Goal: Task Accomplishment & Management: Use online tool/utility

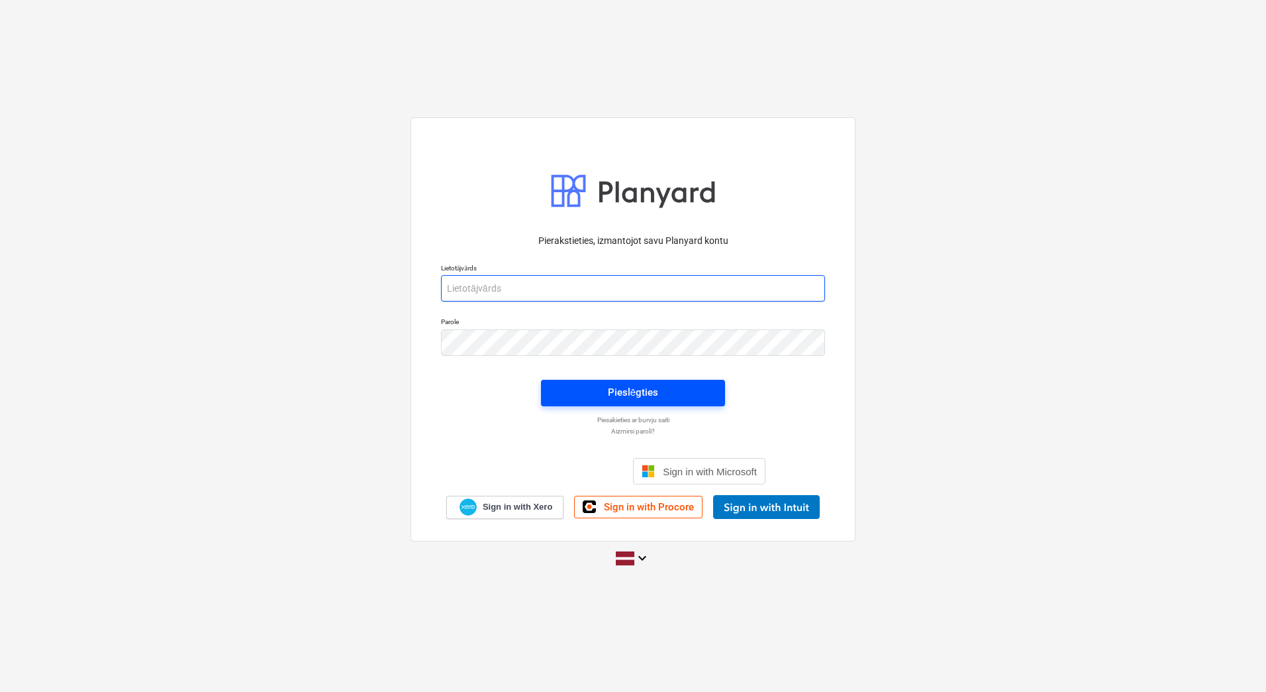
type input "[PERSON_NAME][EMAIL_ADDRESS][DOMAIN_NAME]"
click at [609, 390] on div "Pieslēgties" at bounding box center [633, 392] width 50 height 17
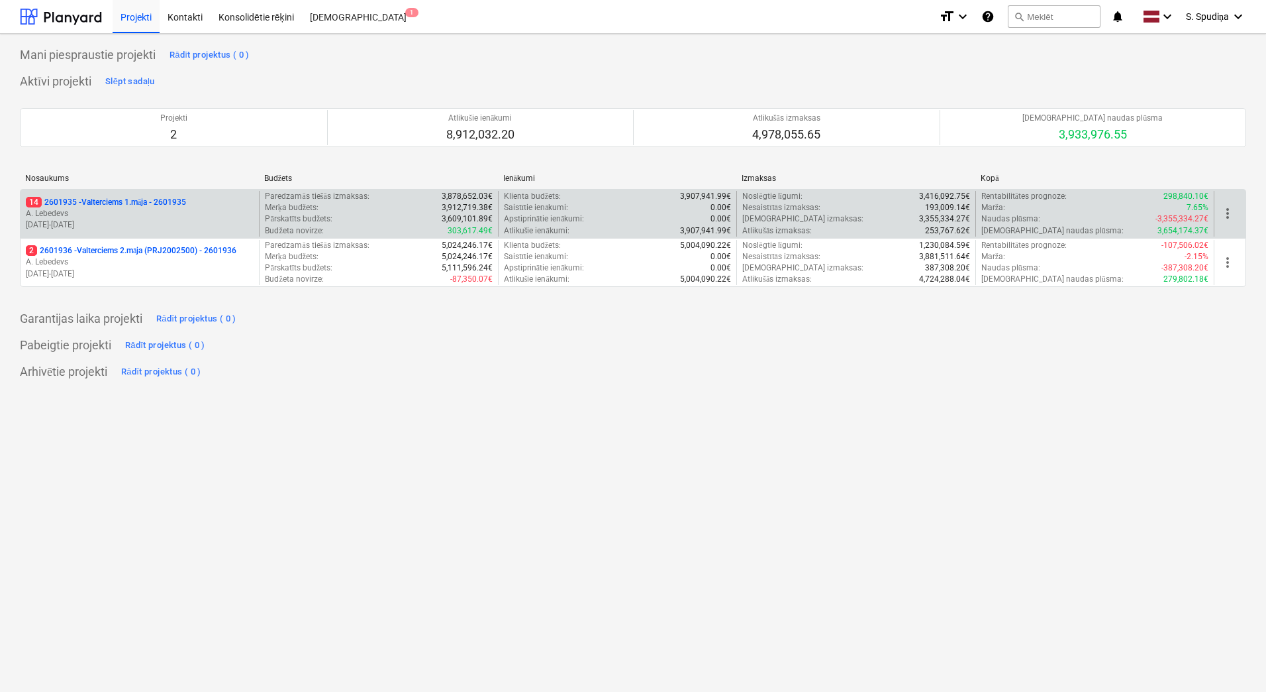
click at [158, 217] on p "A. Lebedevs" at bounding box center [140, 213] width 228 height 11
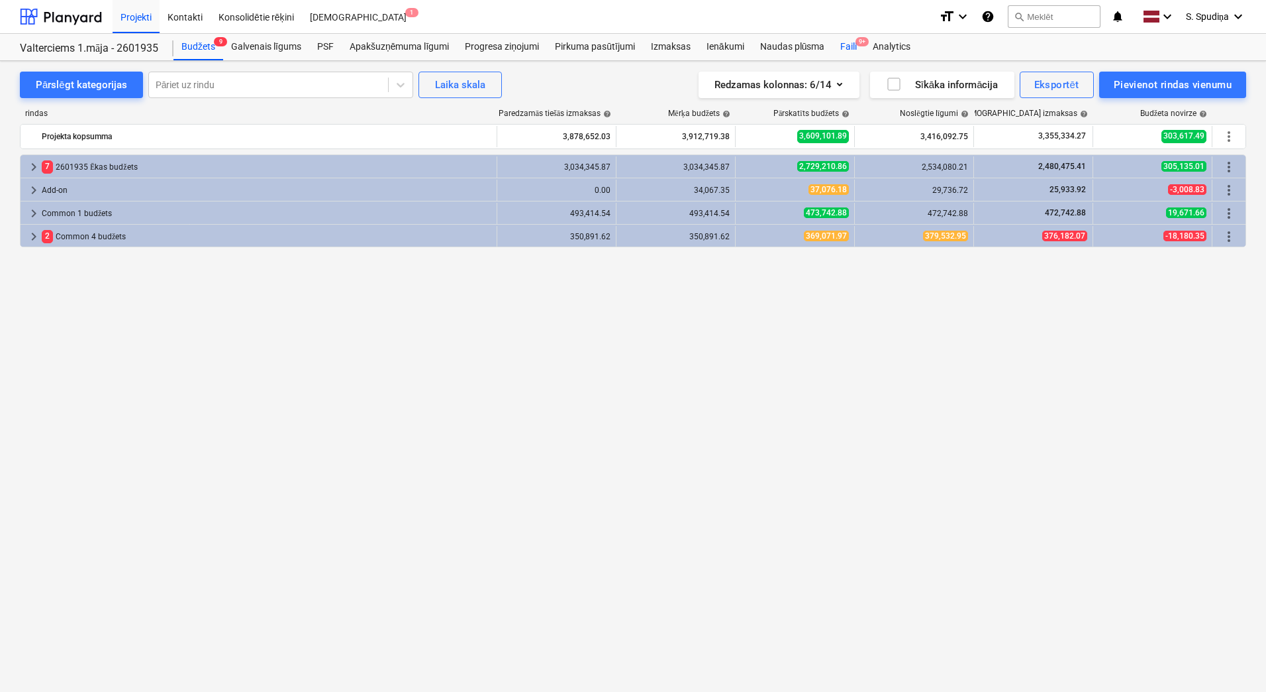
click at [839, 46] on div "Faili 9+" at bounding box center [849, 47] width 32 height 26
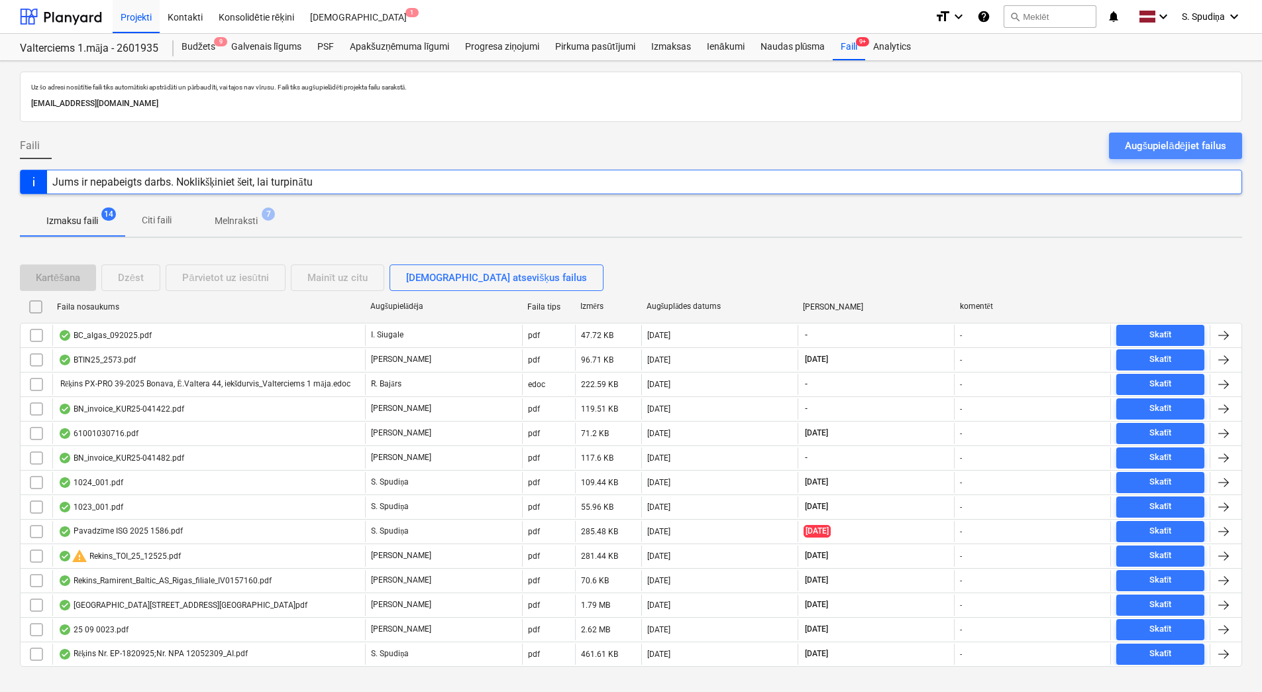
click at [1132, 152] on div "Augšupielādējiet failus" at bounding box center [1175, 145] width 101 height 17
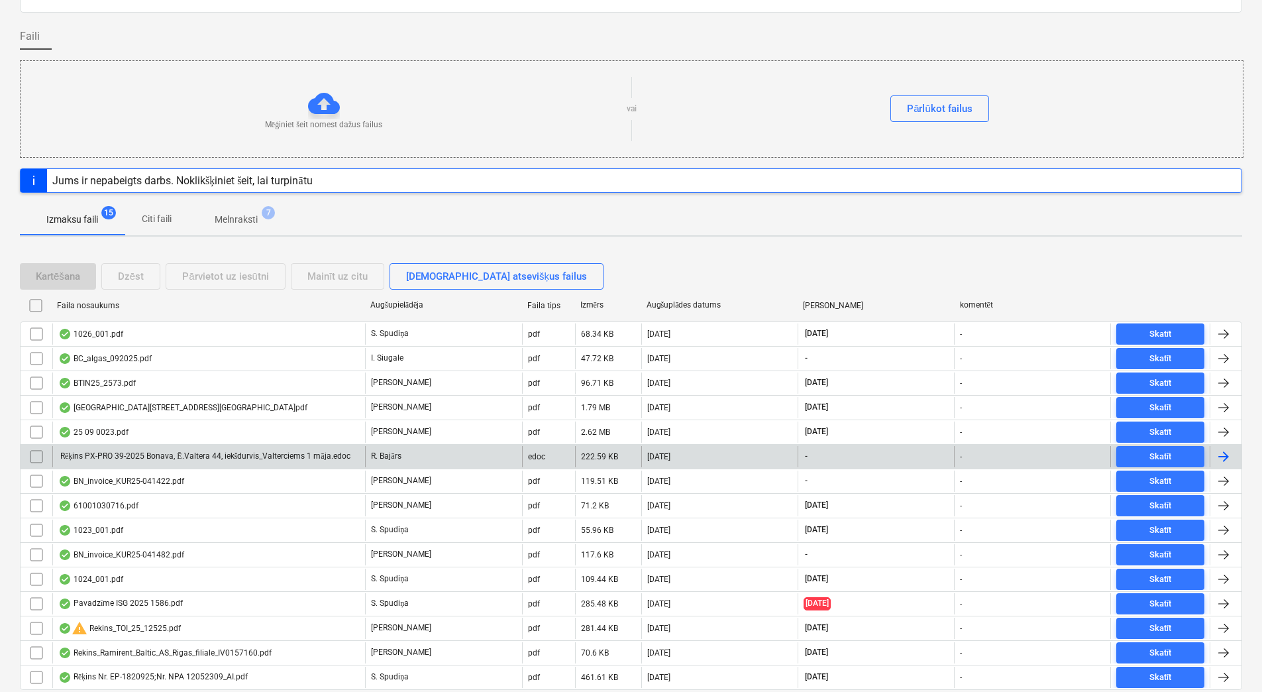
scroll to position [155, 0]
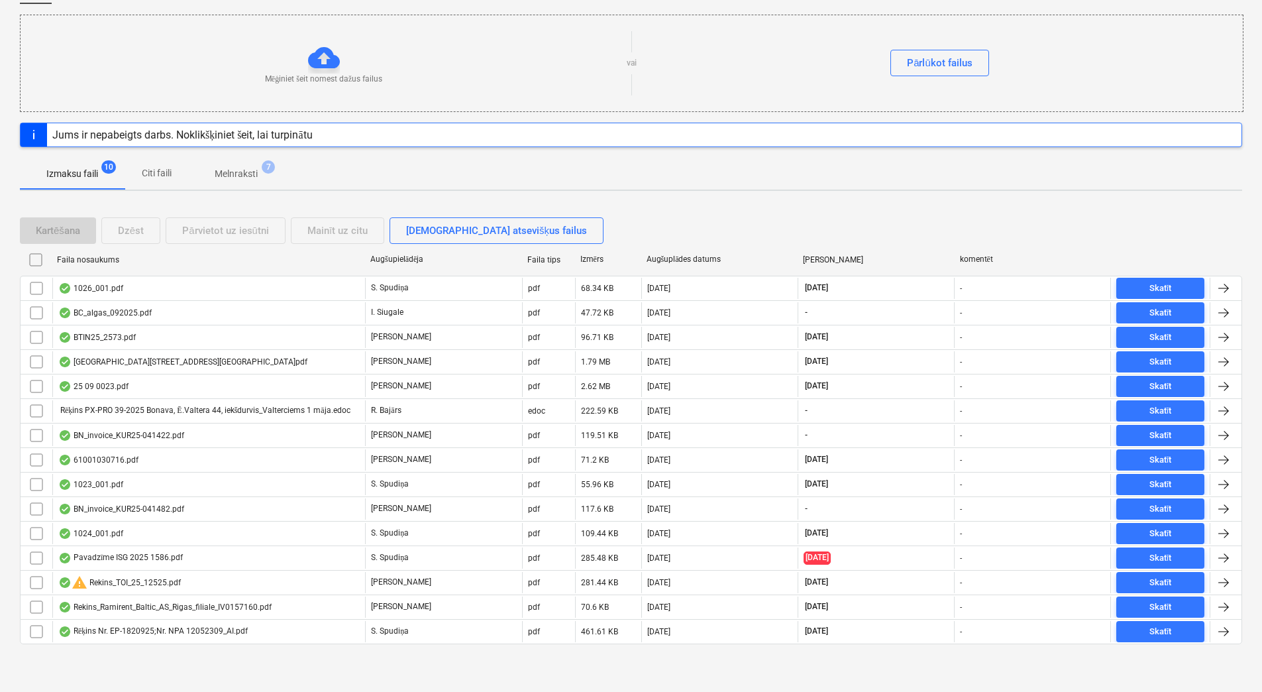
click at [649, 209] on div "Kartēšana Dzēst Pārvietot uz iesūtni Mainīt uz citu Skatīt atsevišķus failus Fa…" at bounding box center [631, 435] width 1222 height 469
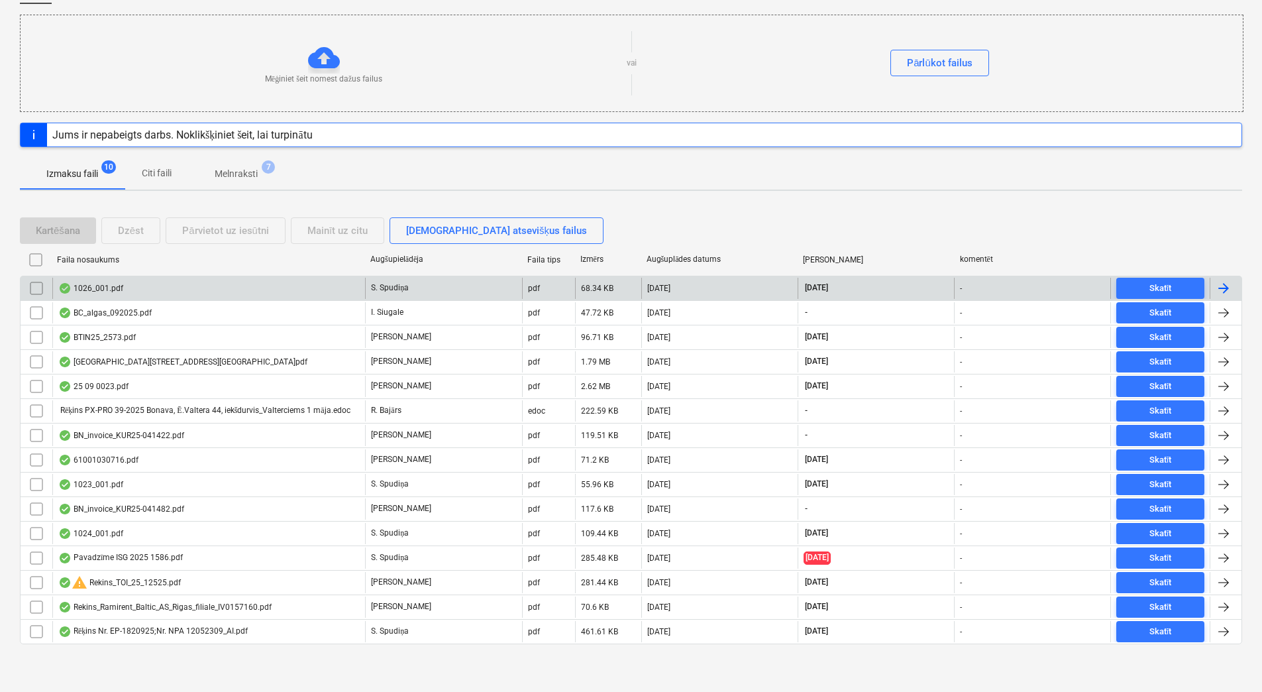
click at [166, 287] on div "1026_001.pdf" at bounding box center [208, 288] width 313 height 21
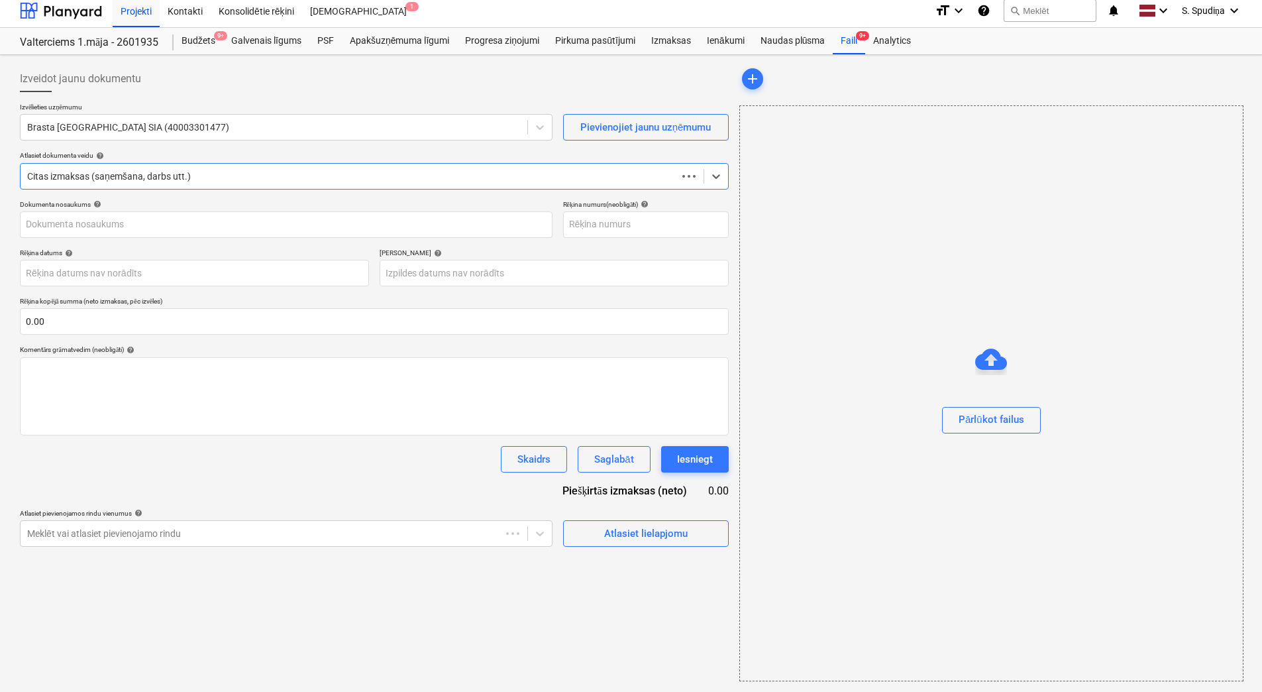
scroll to position [6, 0]
type input "1026_001.pdf"
type input "[DATE]"
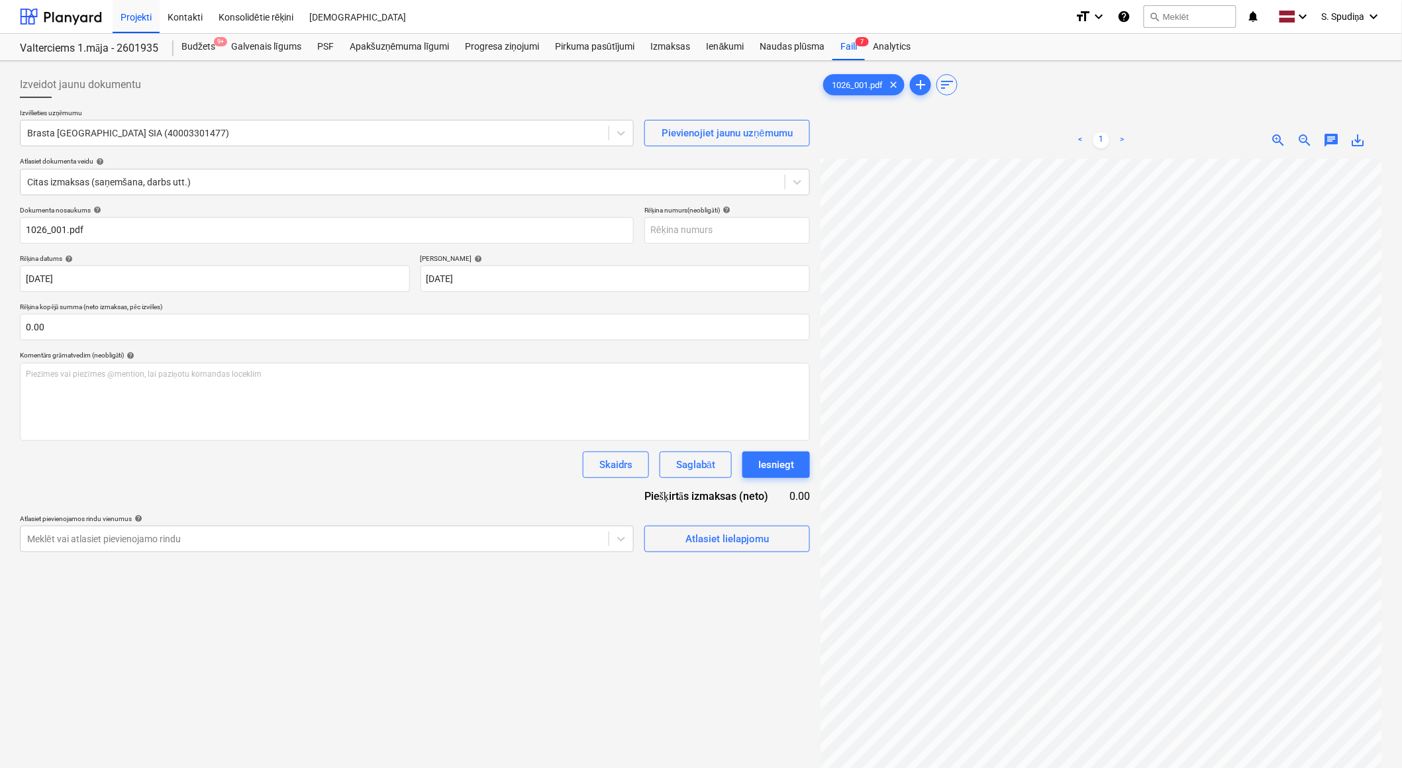
scroll to position [174, 0]
click at [1266, 135] on span "zoom_out" at bounding box center [1306, 140] width 16 height 16
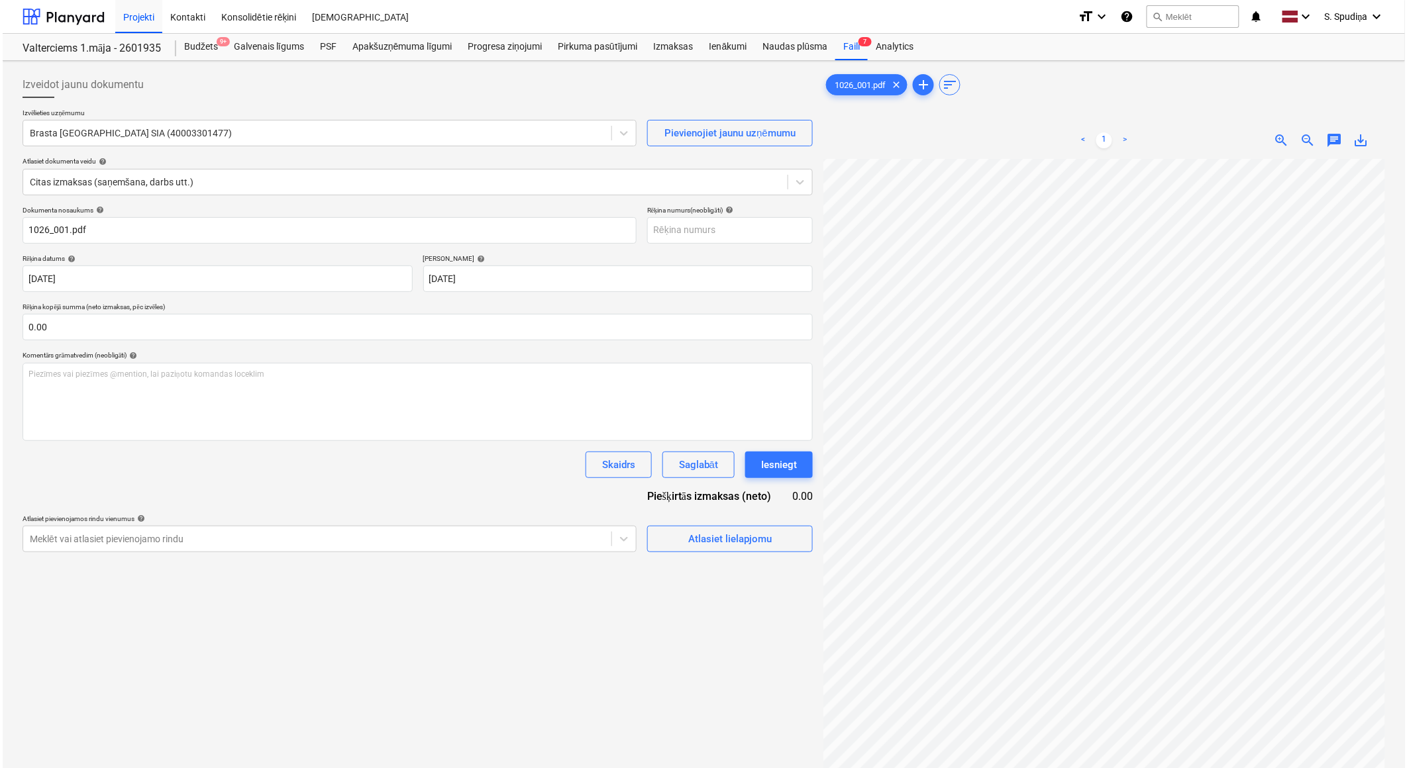
scroll to position [1, 0]
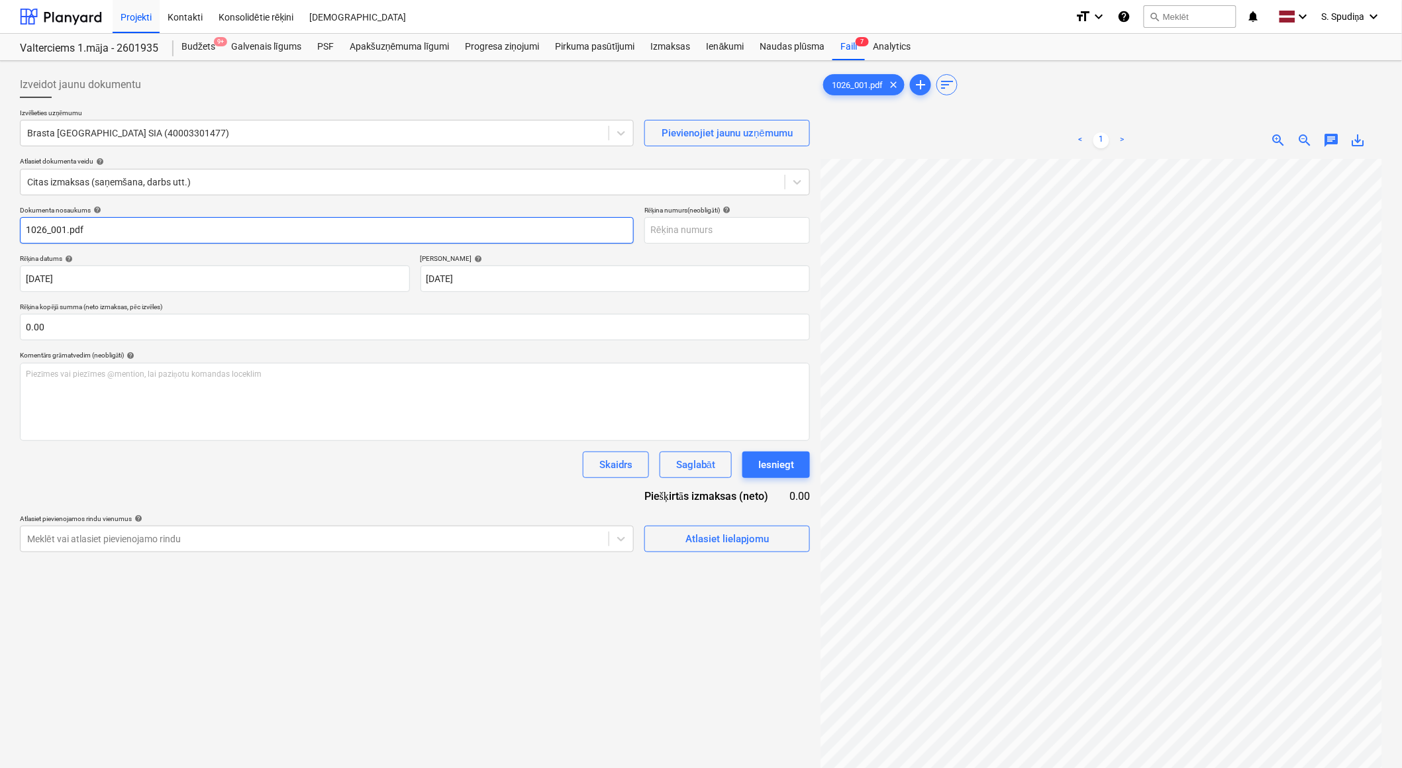
drag, startPoint x: 105, startPoint y: 231, endPoint x: -3, endPoint y: 227, distance: 108.0
click at [0, 227] on html "Projekti Kontakti Konsolidētie rēķini Iesūtne format_size keyboard_arrow_down h…" at bounding box center [701, 384] width 1402 height 768
drag, startPoint x: 97, startPoint y: 224, endPoint x: -3, endPoint y: 243, distance: 102.5
click at [0, 243] on html "Projekti Kontakti Konsolidētie rēķini Iesūtne format_size keyboard_arrow_down h…" at bounding box center [701, 384] width 1402 height 768
type input "B25 004590"
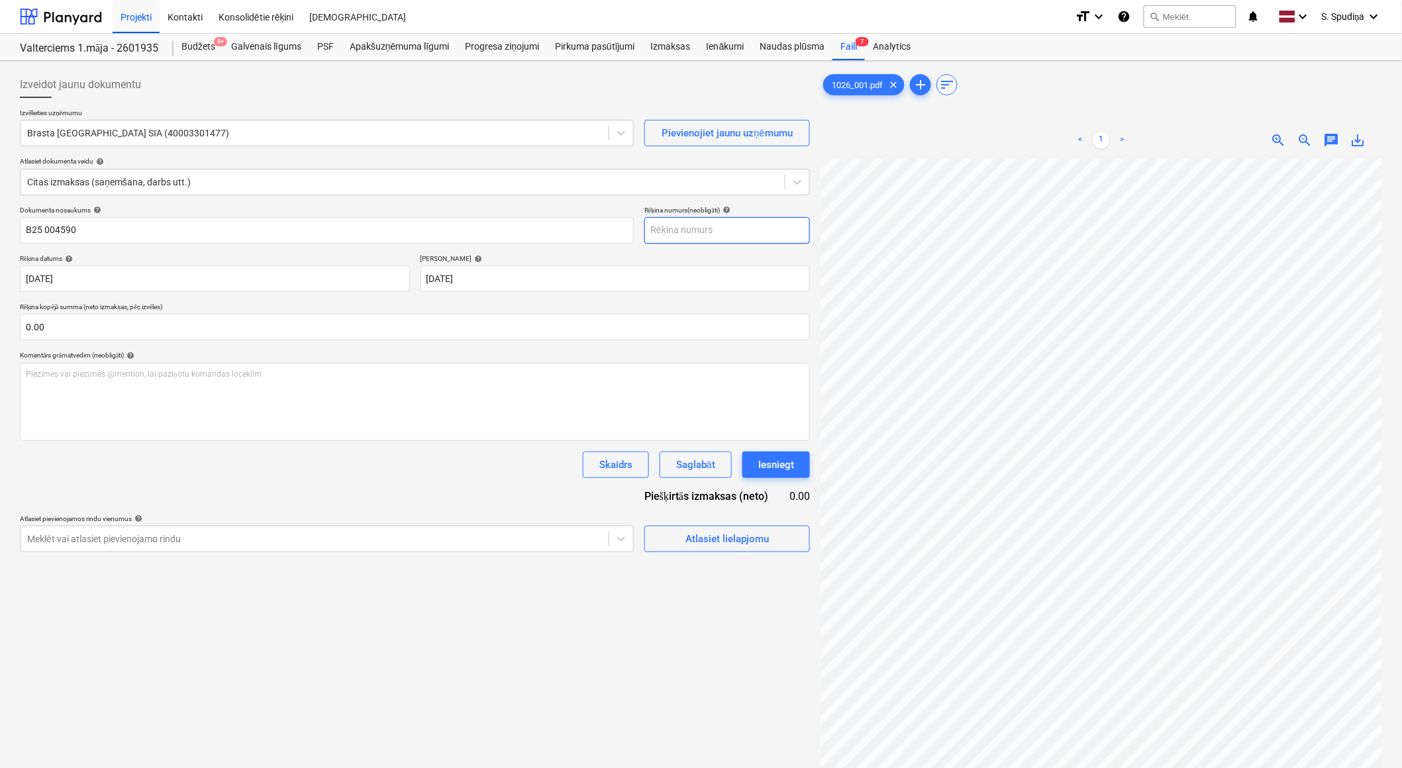
click at [688, 229] on input "text" at bounding box center [727, 230] width 166 height 26
paste input "B25 004590"
type input "B25 004590"
click at [736, 537] on div "Atlasiet lielapjomu" at bounding box center [727, 539] width 83 height 17
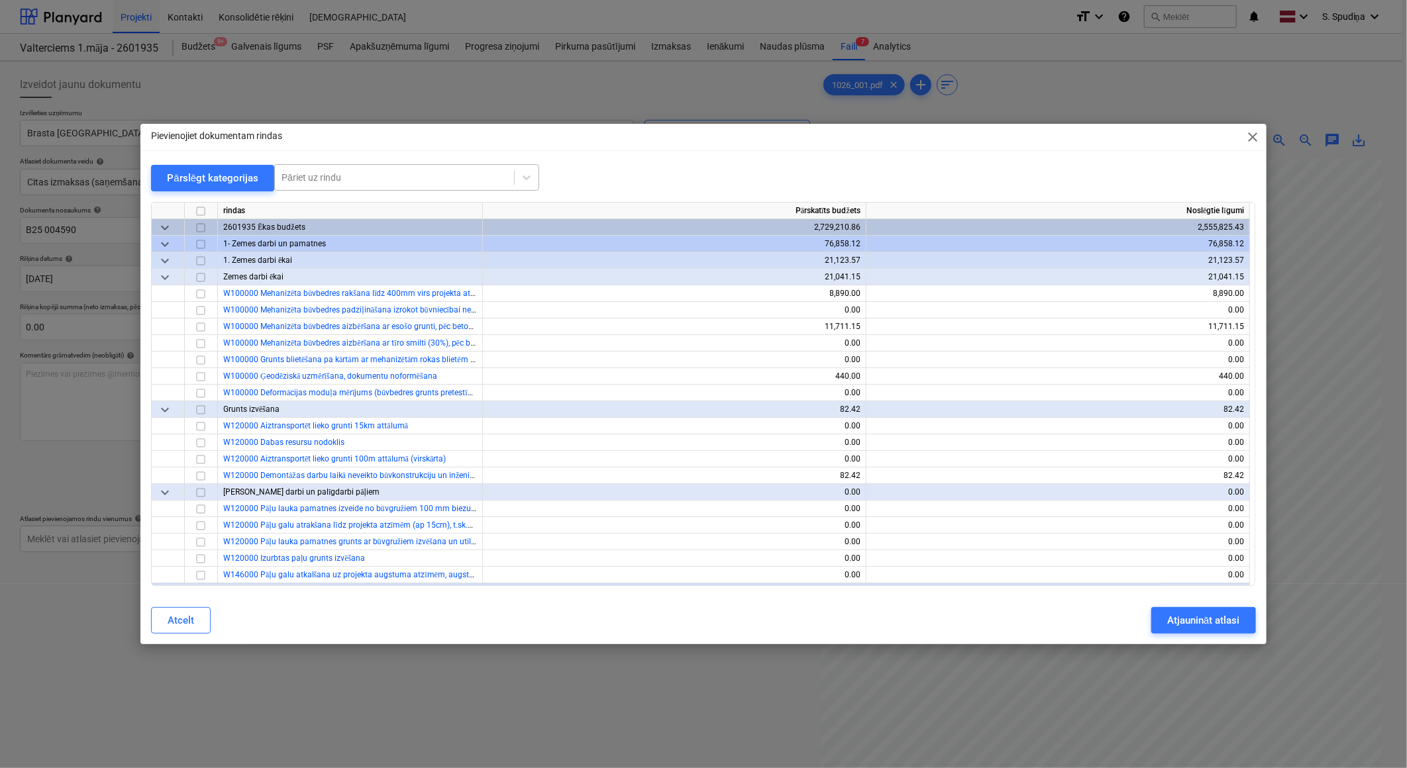
click at [458, 180] on div at bounding box center [395, 177] width 226 height 13
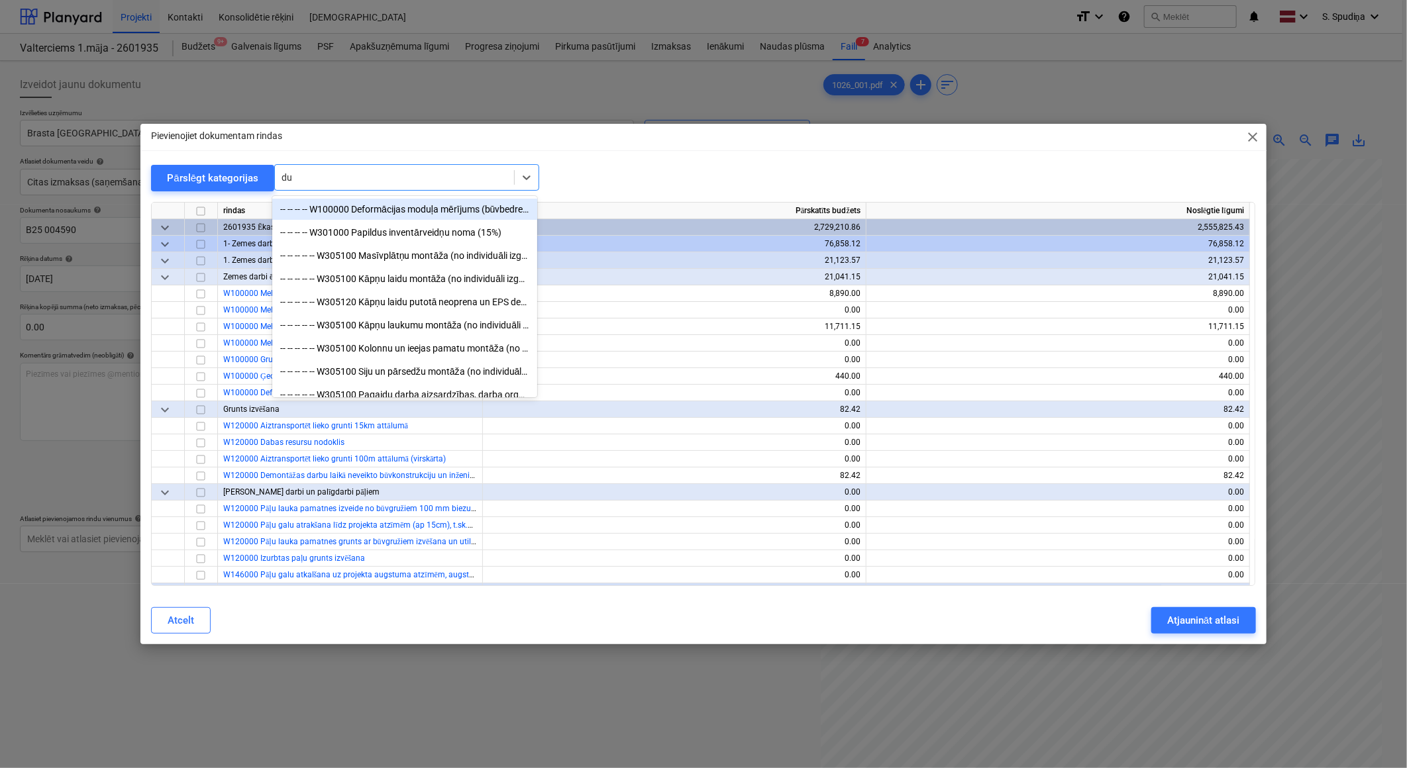
type input "duš"
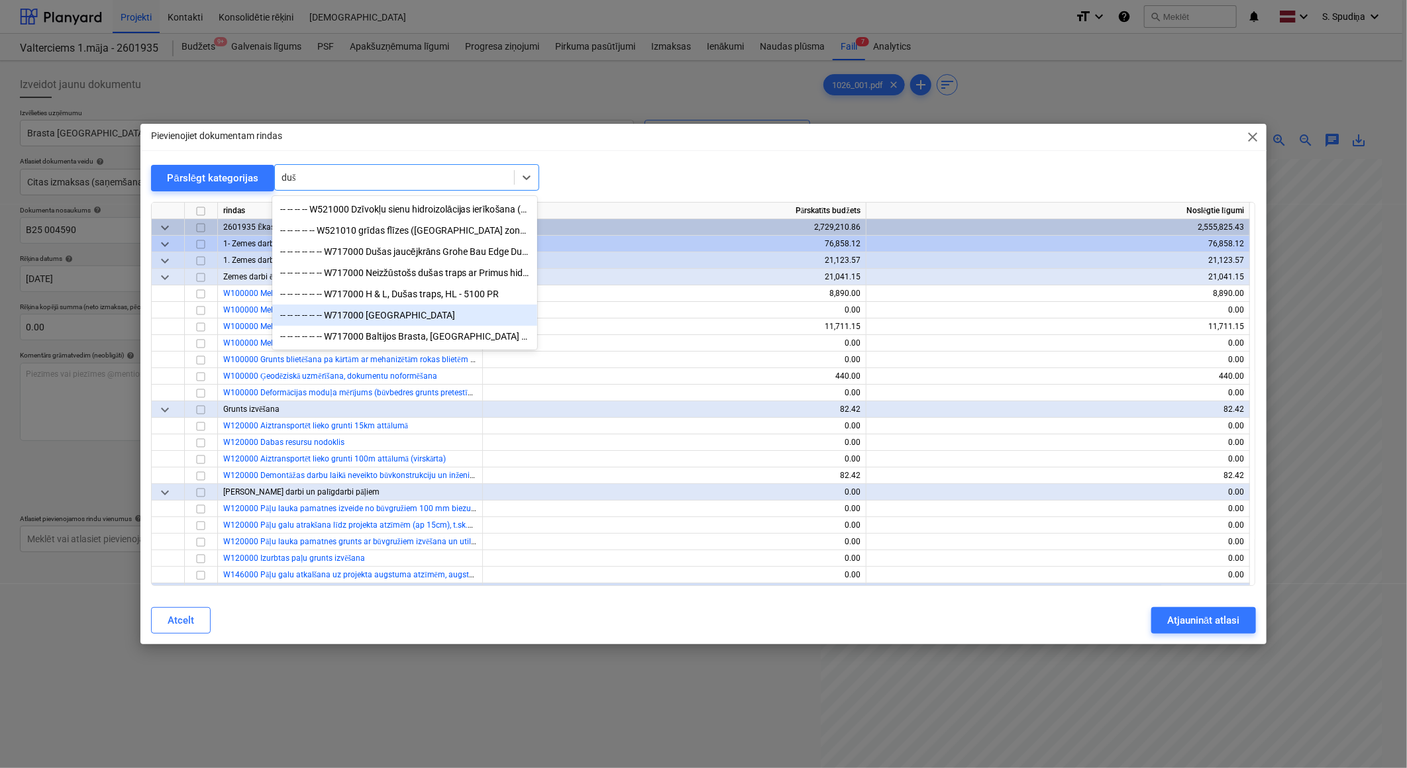
click at [433, 319] on div "-- -- -- -- -- -- W717000 [GEOGRAPHIC_DATA]" at bounding box center [404, 315] width 265 height 21
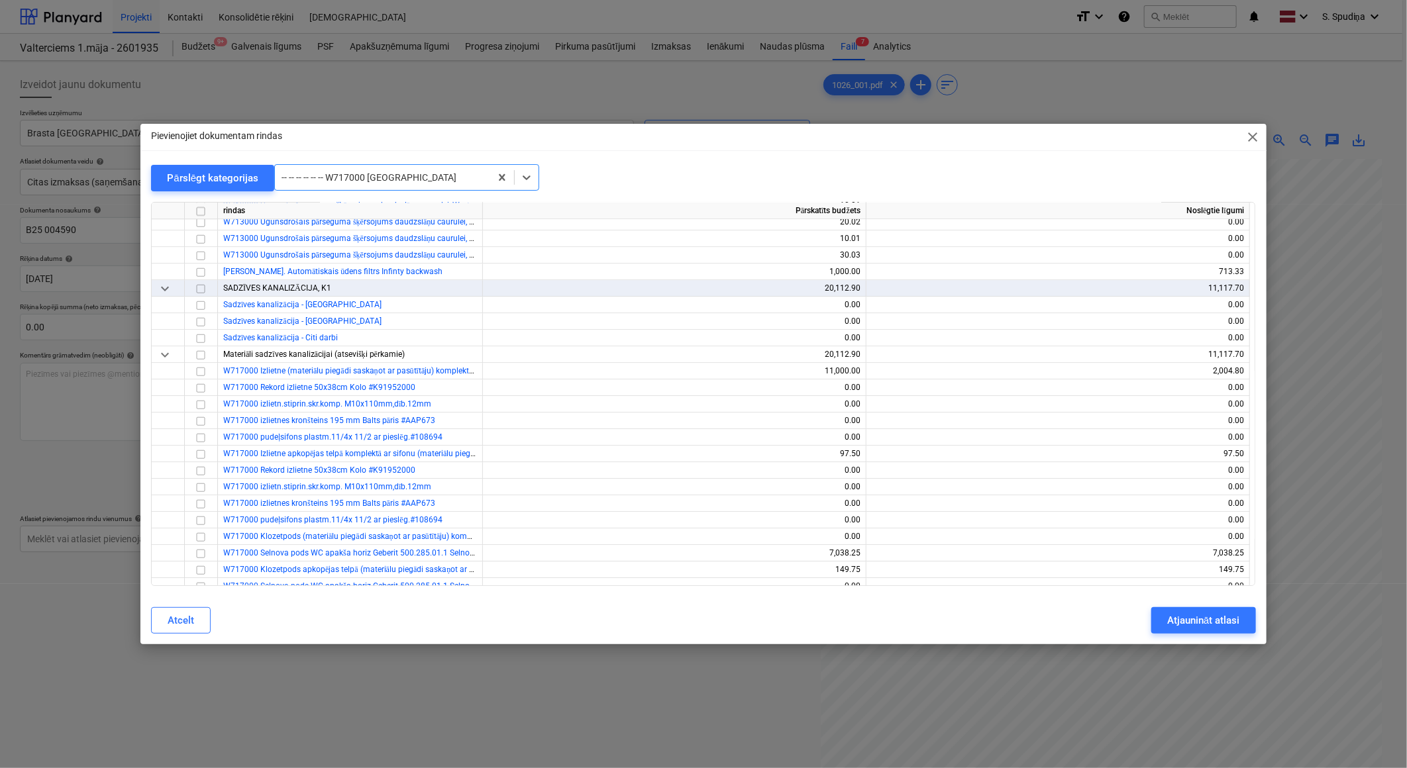
scroll to position [8951, 0]
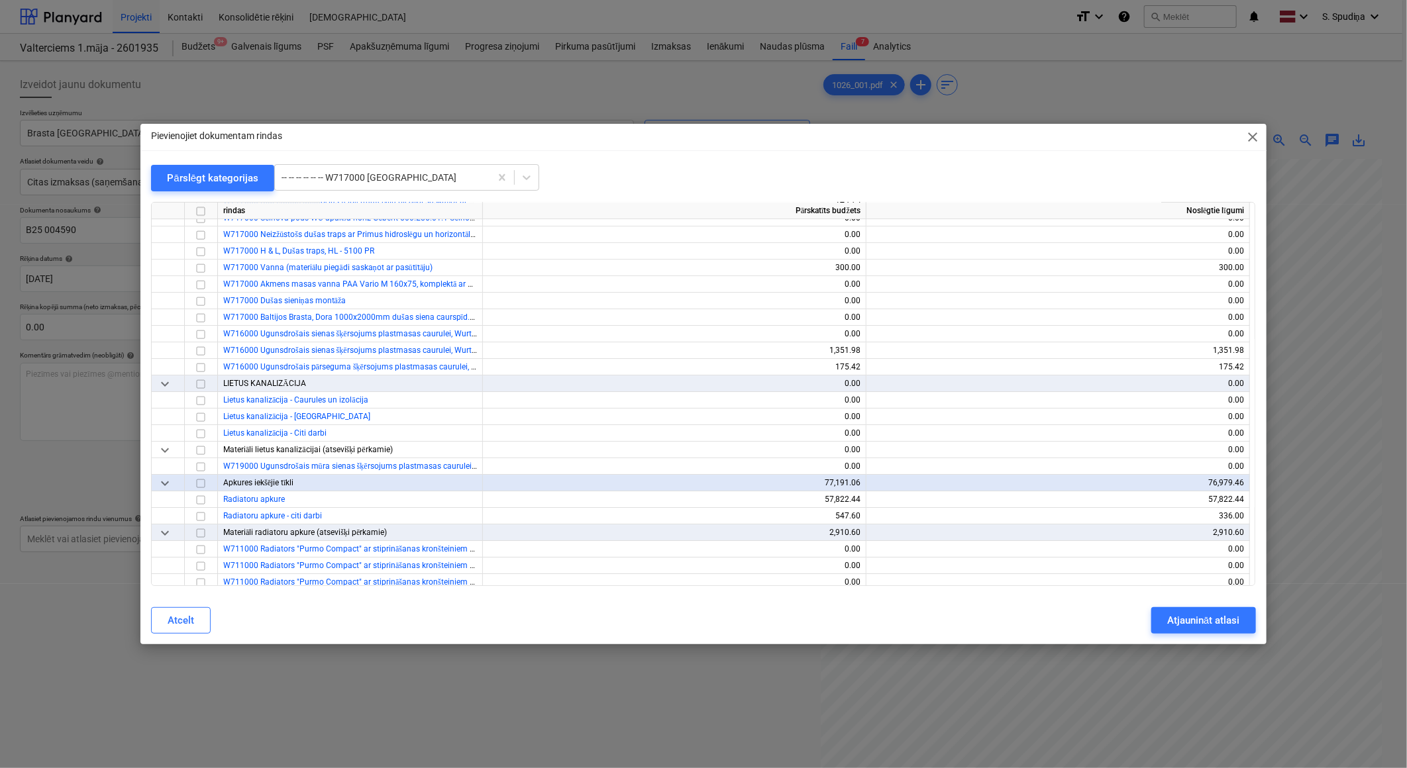
click at [401, 192] on div at bounding box center [703, 196] width 1104 height 11
click at [404, 184] on div "-- -- -- -- -- -- W717000 [GEOGRAPHIC_DATA]" at bounding box center [382, 177] width 215 height 19
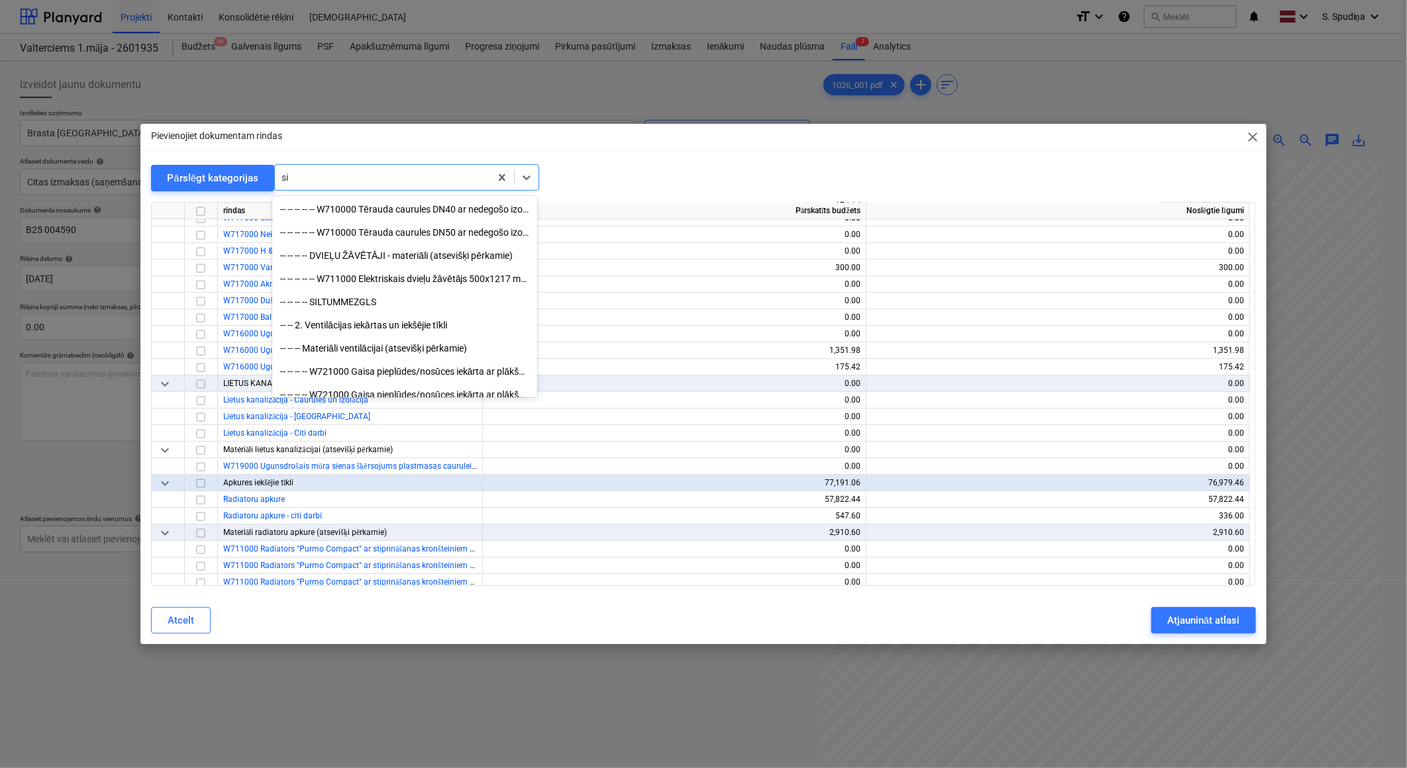
scroll to position [2514, 0]
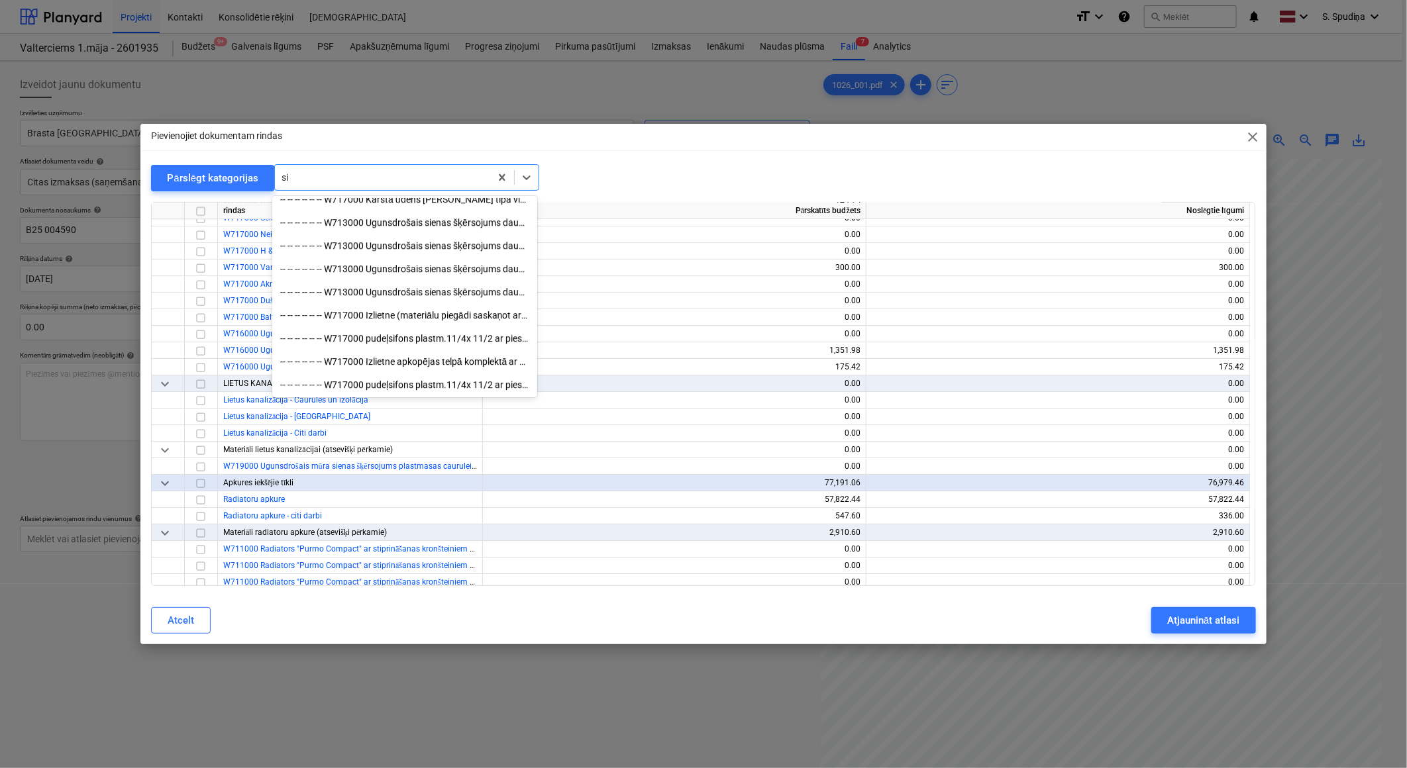
type input "s"
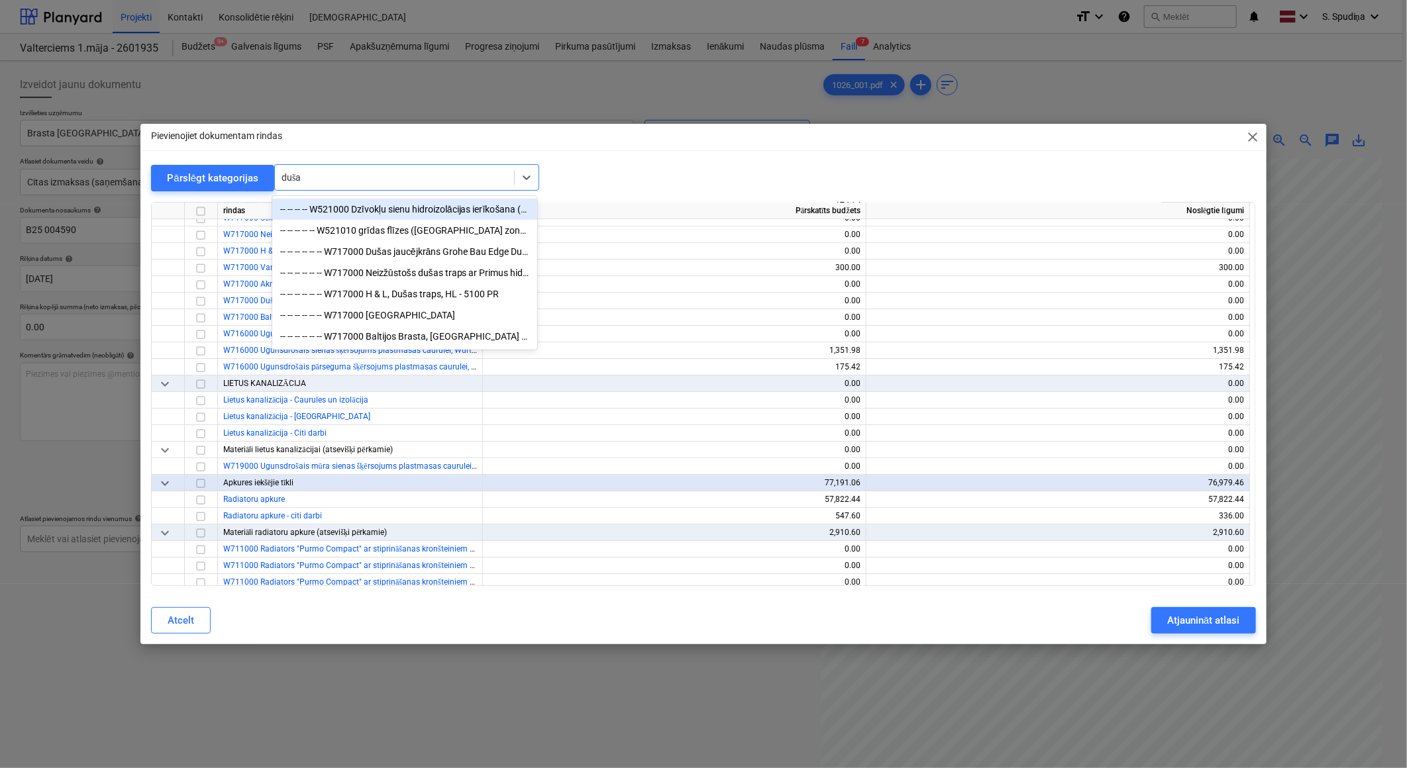
type input "dušas"
click at [396, 343] on div "-- -- -- -- -- -- W717000 Baltijos Brasta, [GEOGRAPHIC_DATA] 1000x2000mm dušas …" at bounding box center [404, 336] width 265 height 21
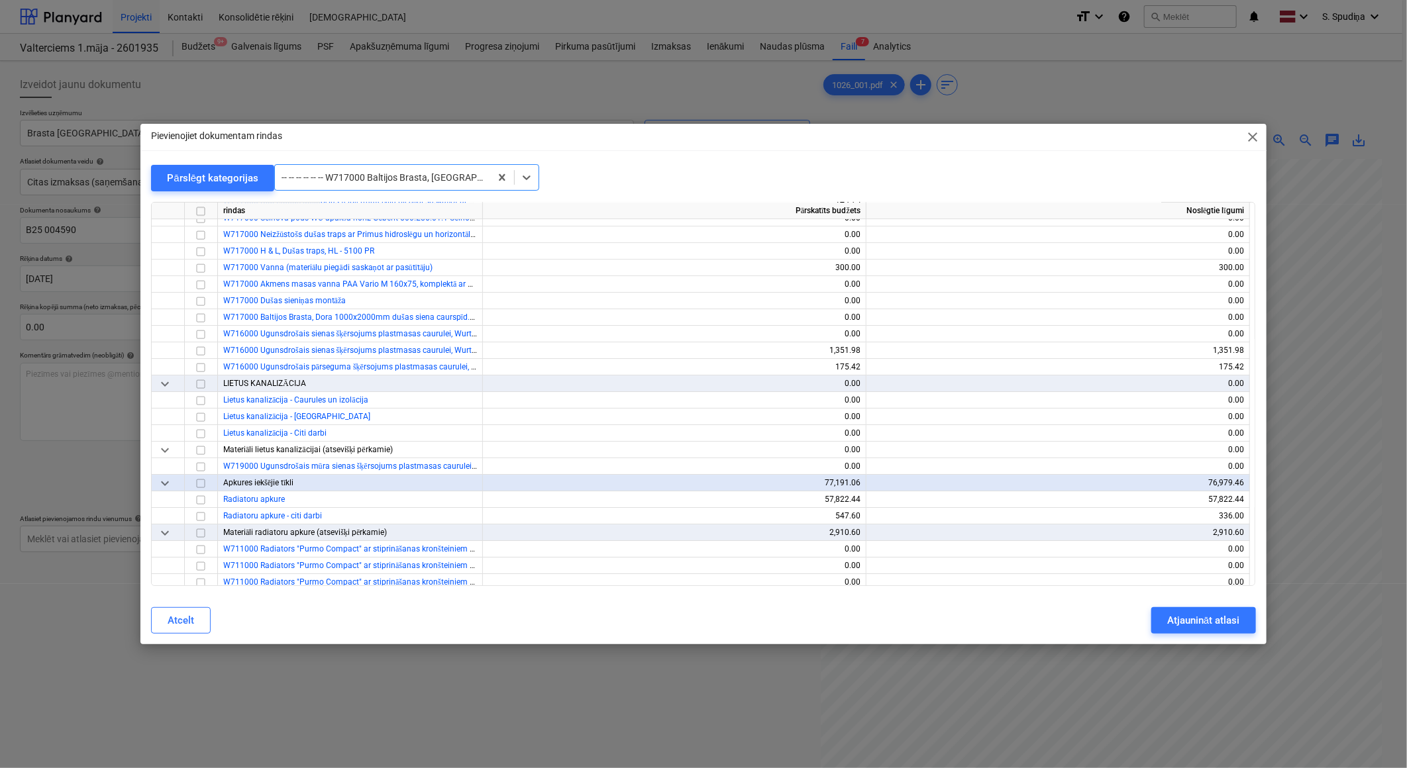
scroll to position [9041, 0]
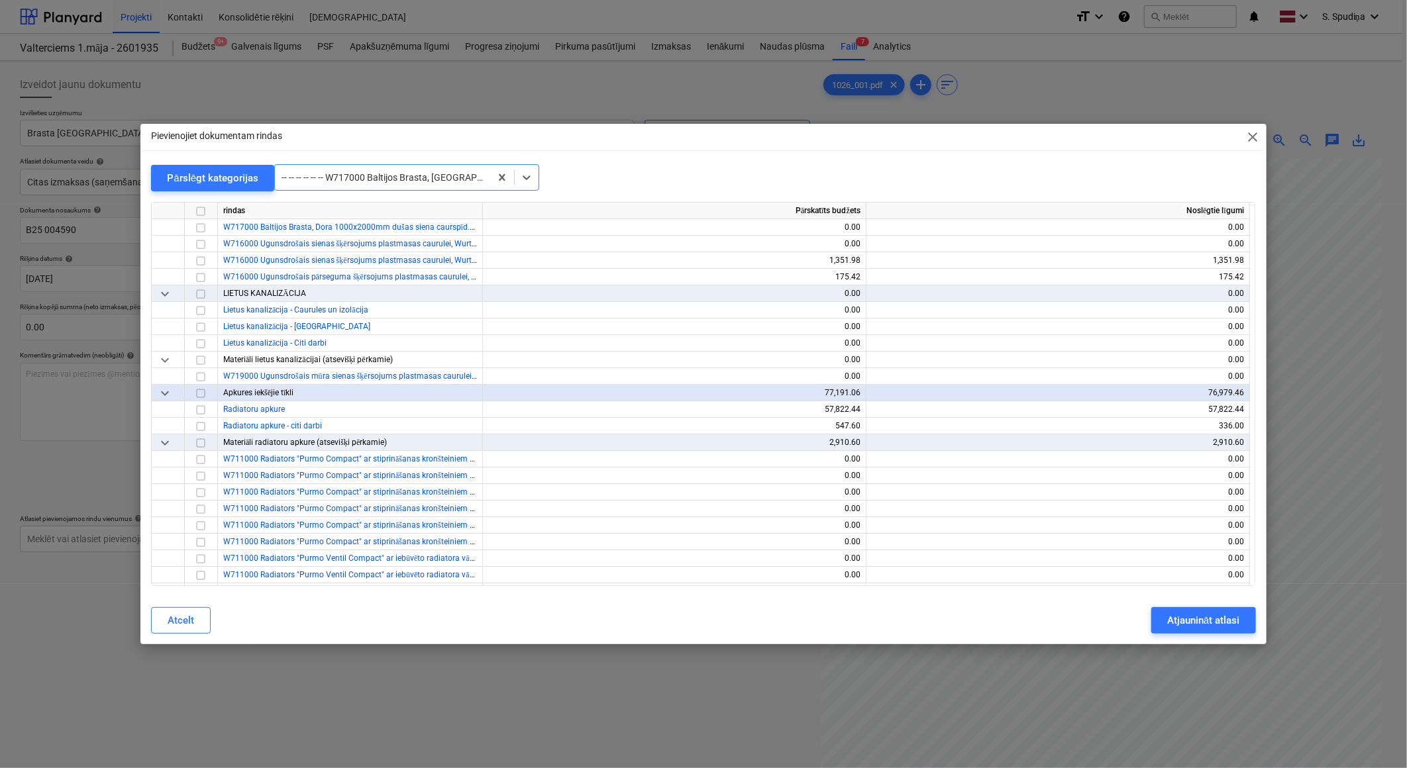
click at [404, 172] on div at bounding box center [383, 177] width 202 height 13
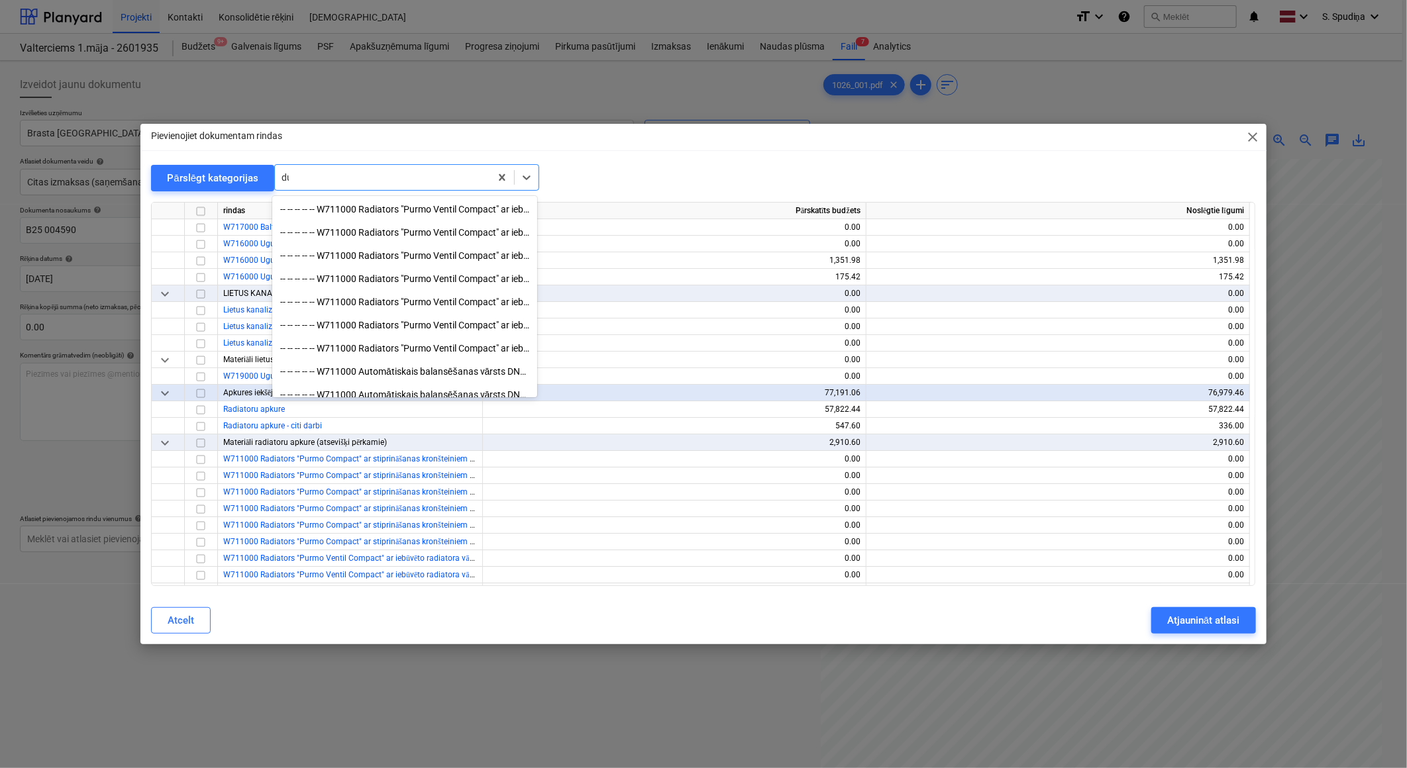
scroll to position [1980, 0]
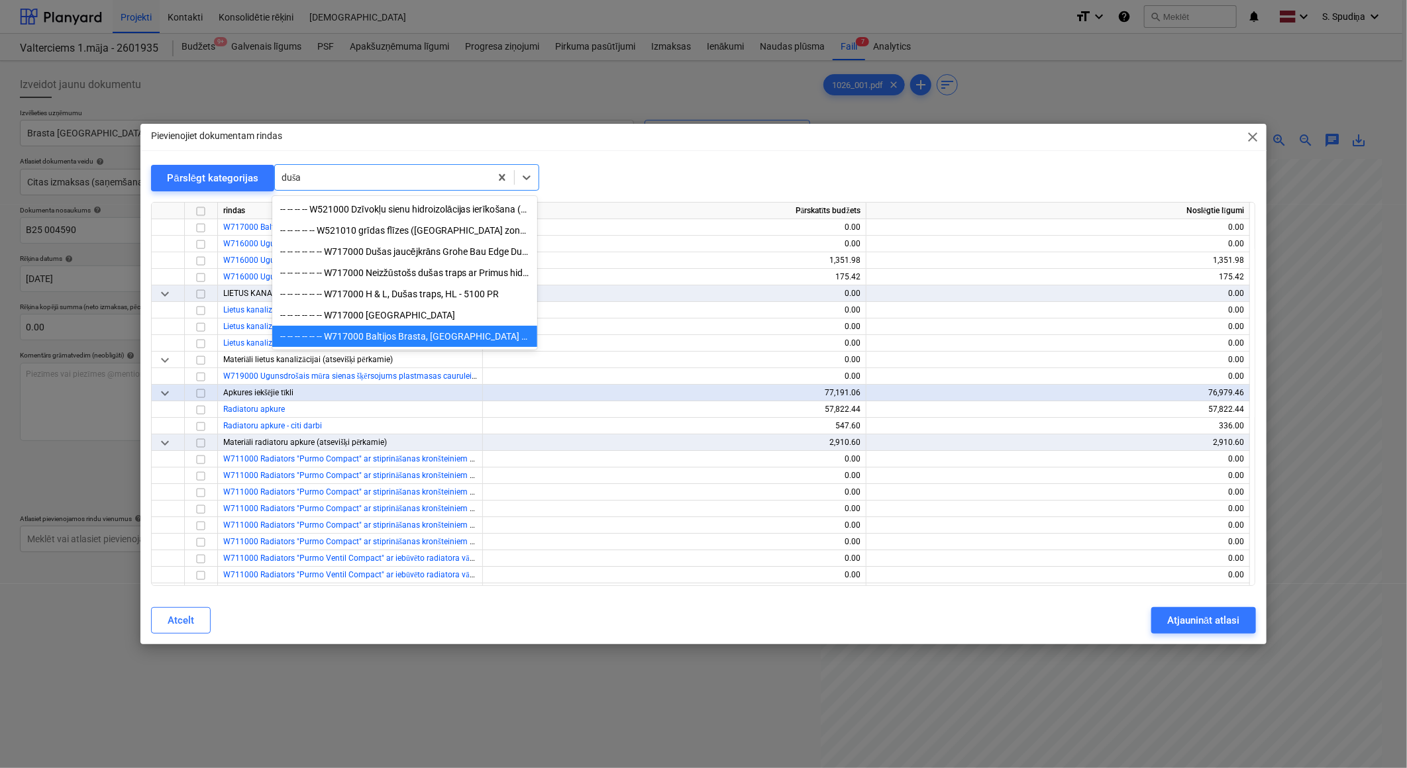
type input "dušas"
click at [412, 319] on div "-- -- -- -- -- -- W717000 [GEOGRAPHIC_DATA]" at bounding box center [404, 315] width 265 height 21
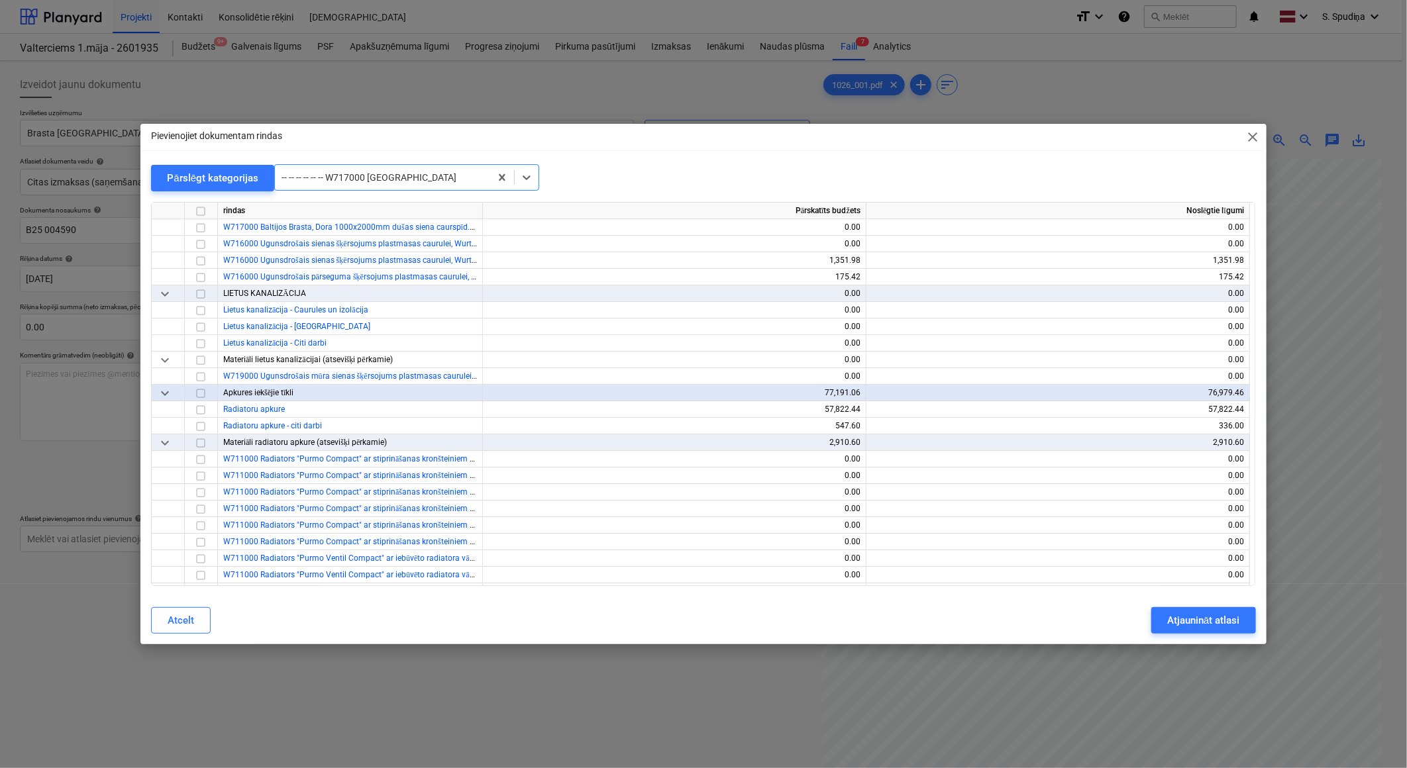
scroll to position [9025, 0]
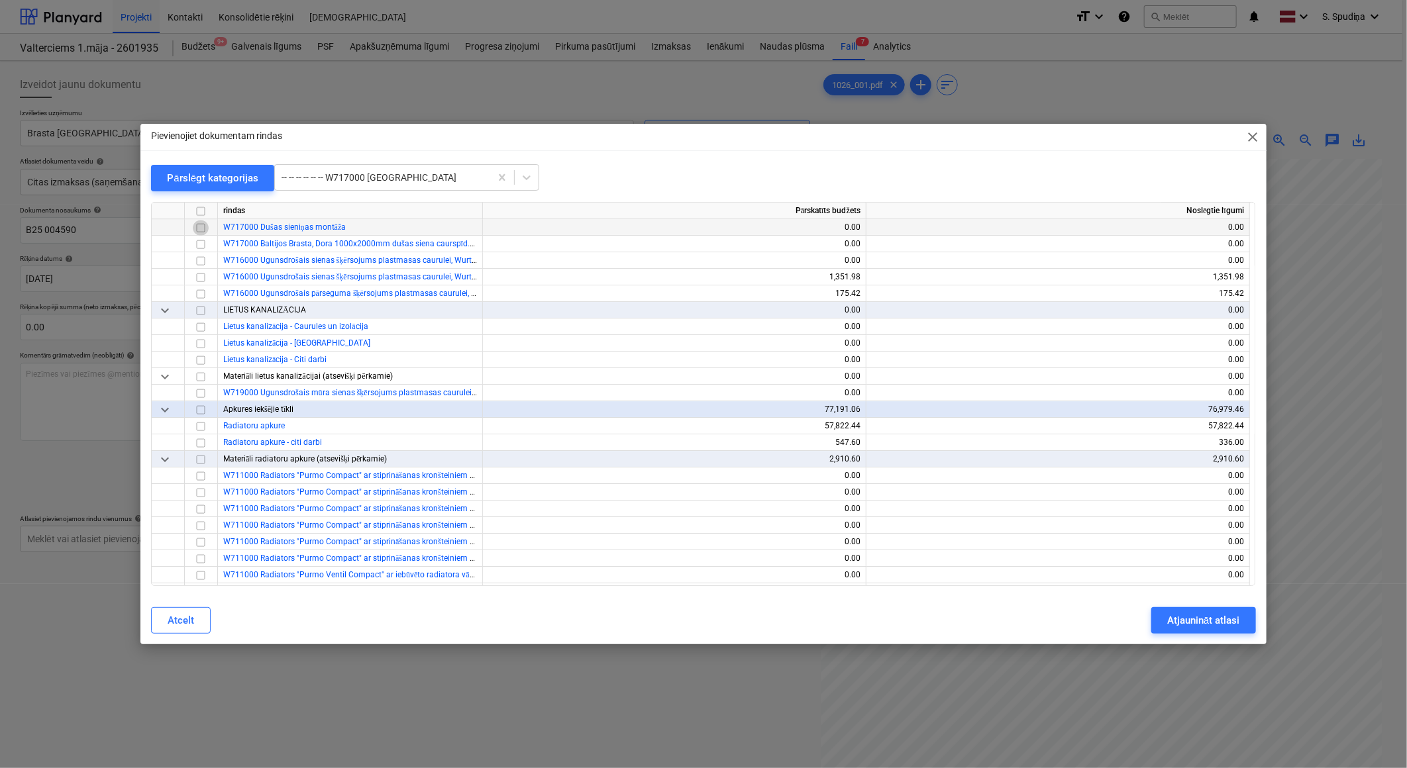
click at [201, 225] on input "checkbox" at bounding box center [201, 228] width 16 height 16
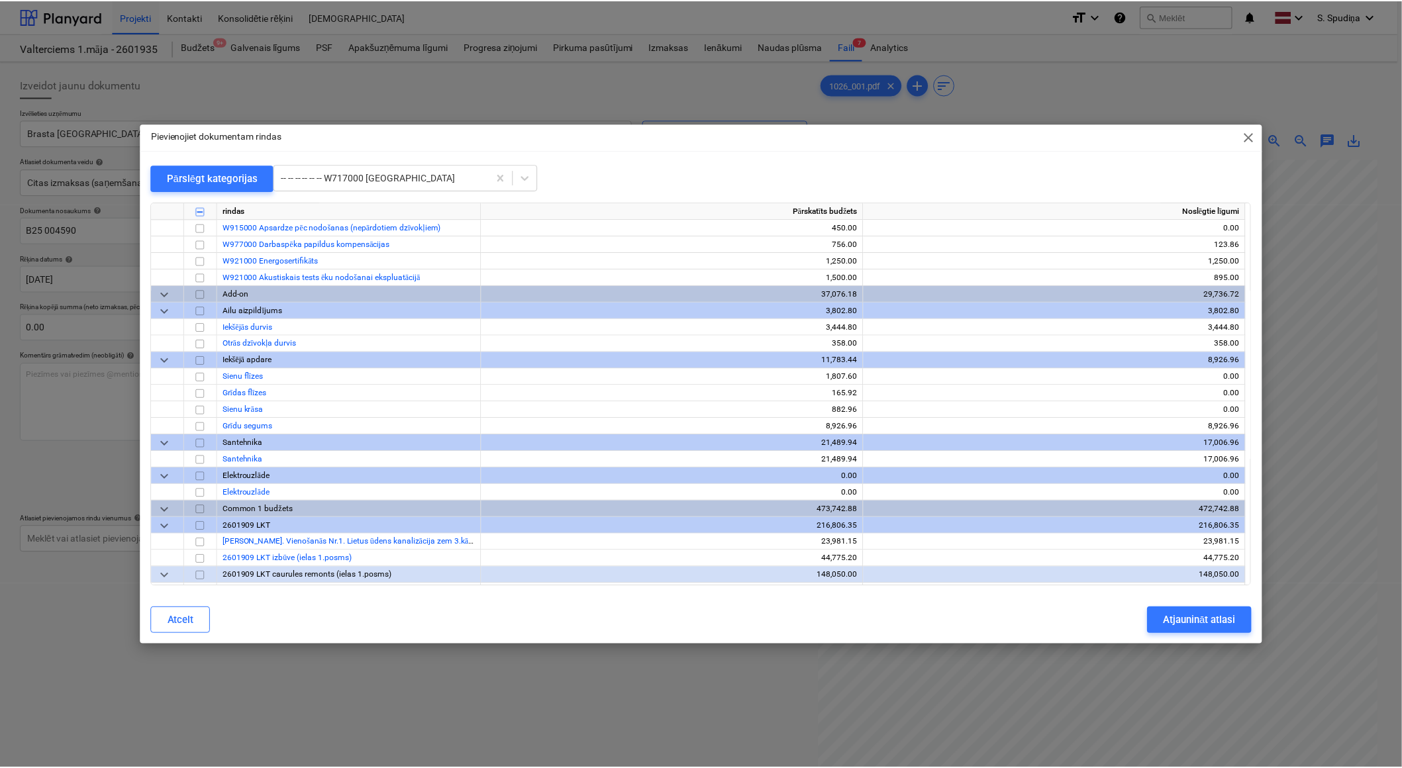
scroll to position [12263, 0]
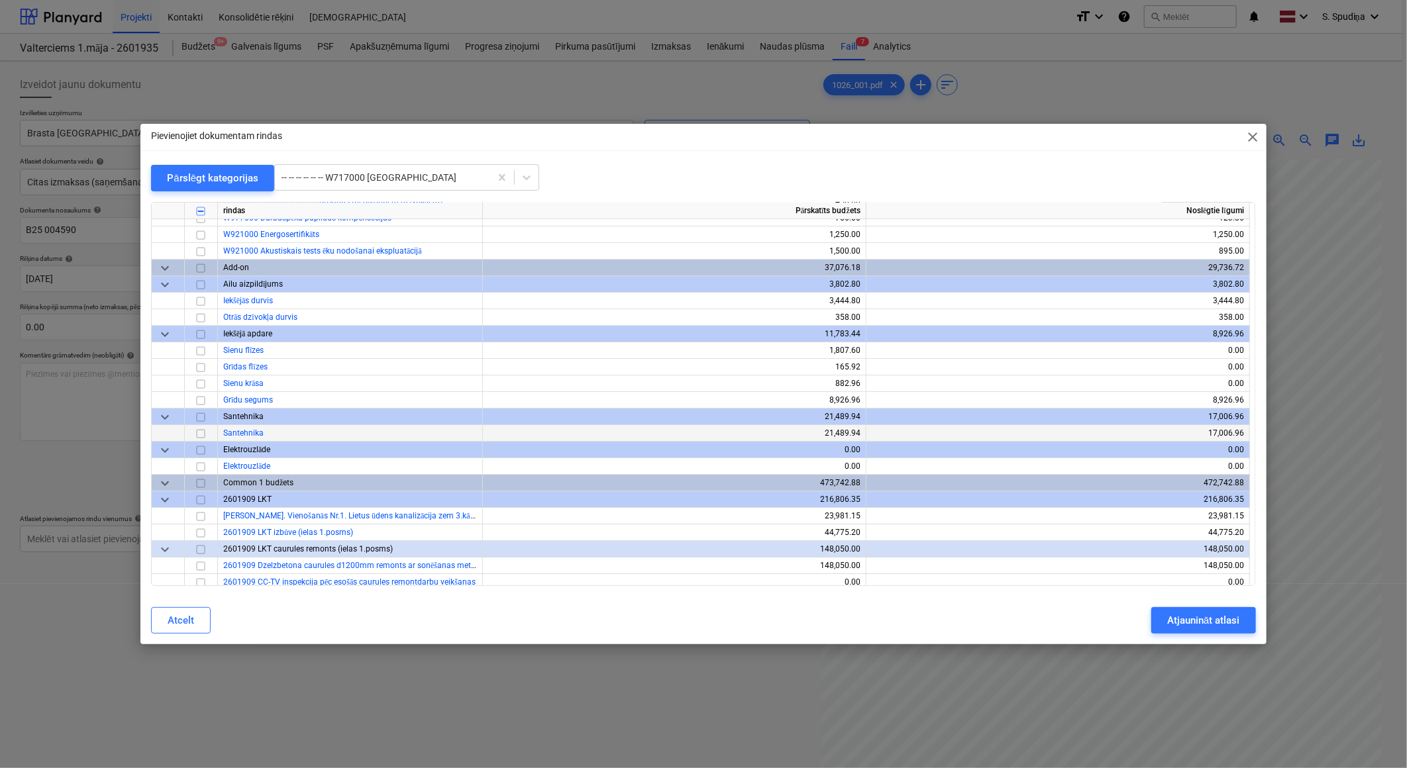
click at [199, 433] on input "checkbox" at bounding box center [201, 434] width 16 height 16
click at [1222, 624] on div "Atjaunināt atlasi" at bounding box center [1203, 620] width 72 height 17
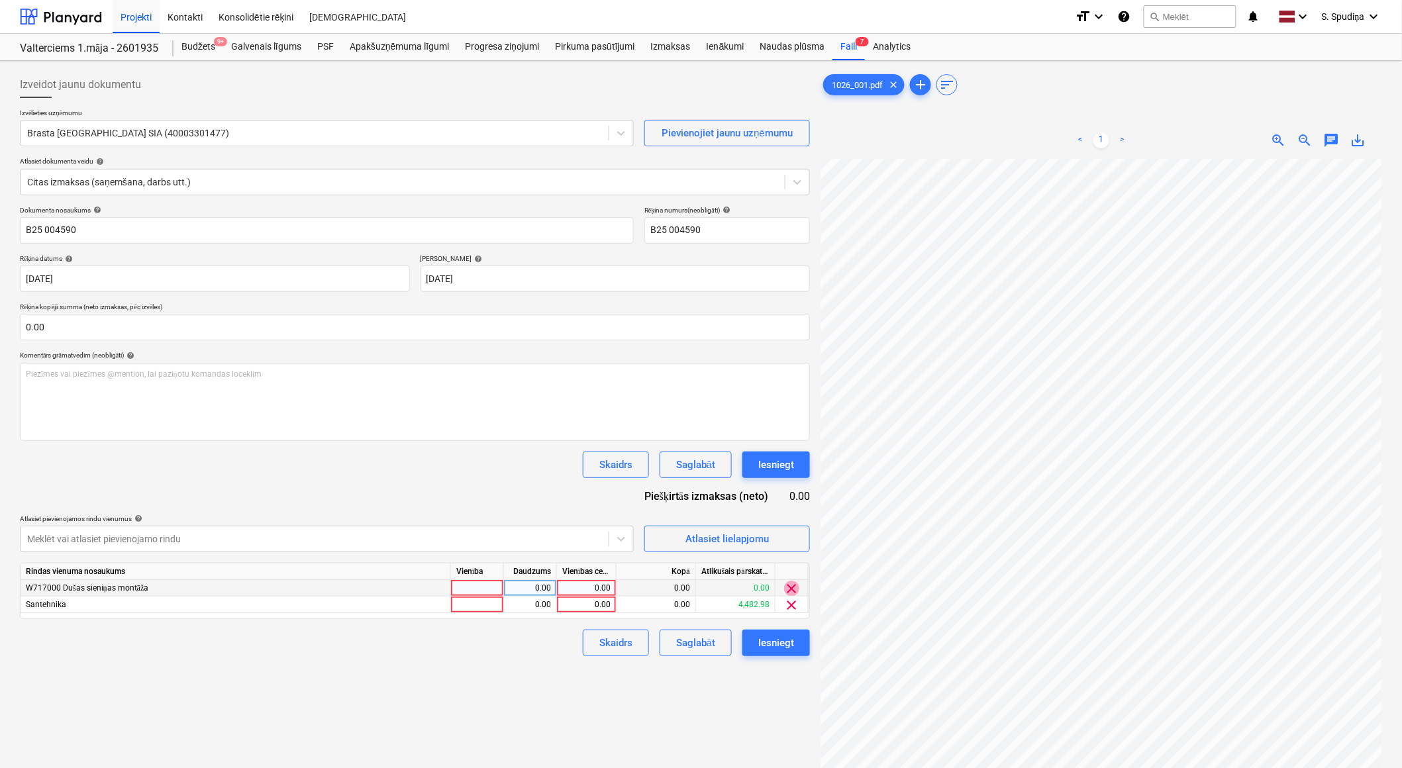
click at [794, 586] on span "clear" at bounding box center [792, 589] width 16 height 16
click at [601, 587] on div "0.00" at bounding box center [586, 588] width 48 height 17
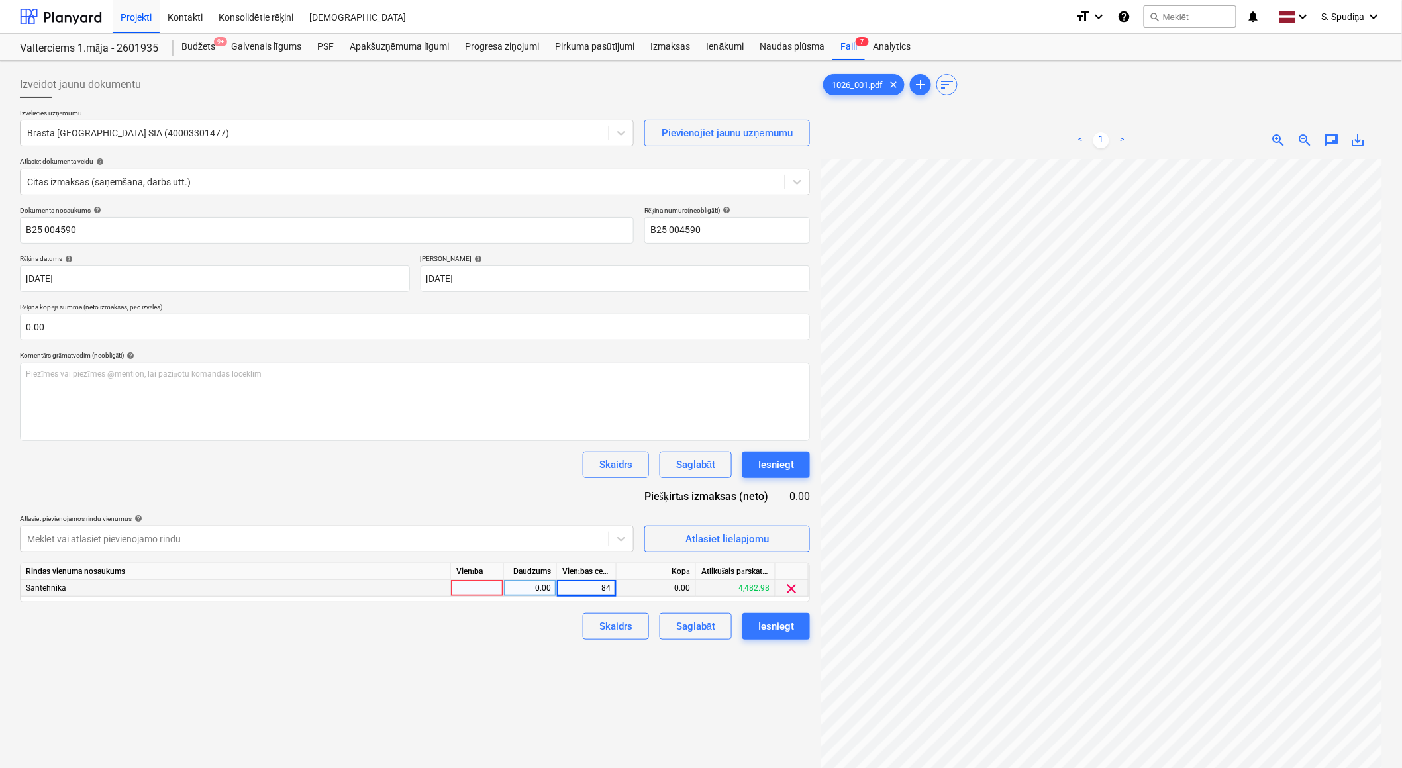
type input "845"
click at [691, 630] on div "Saglabāt" at bounding box center [695, 626] width 39 height 17
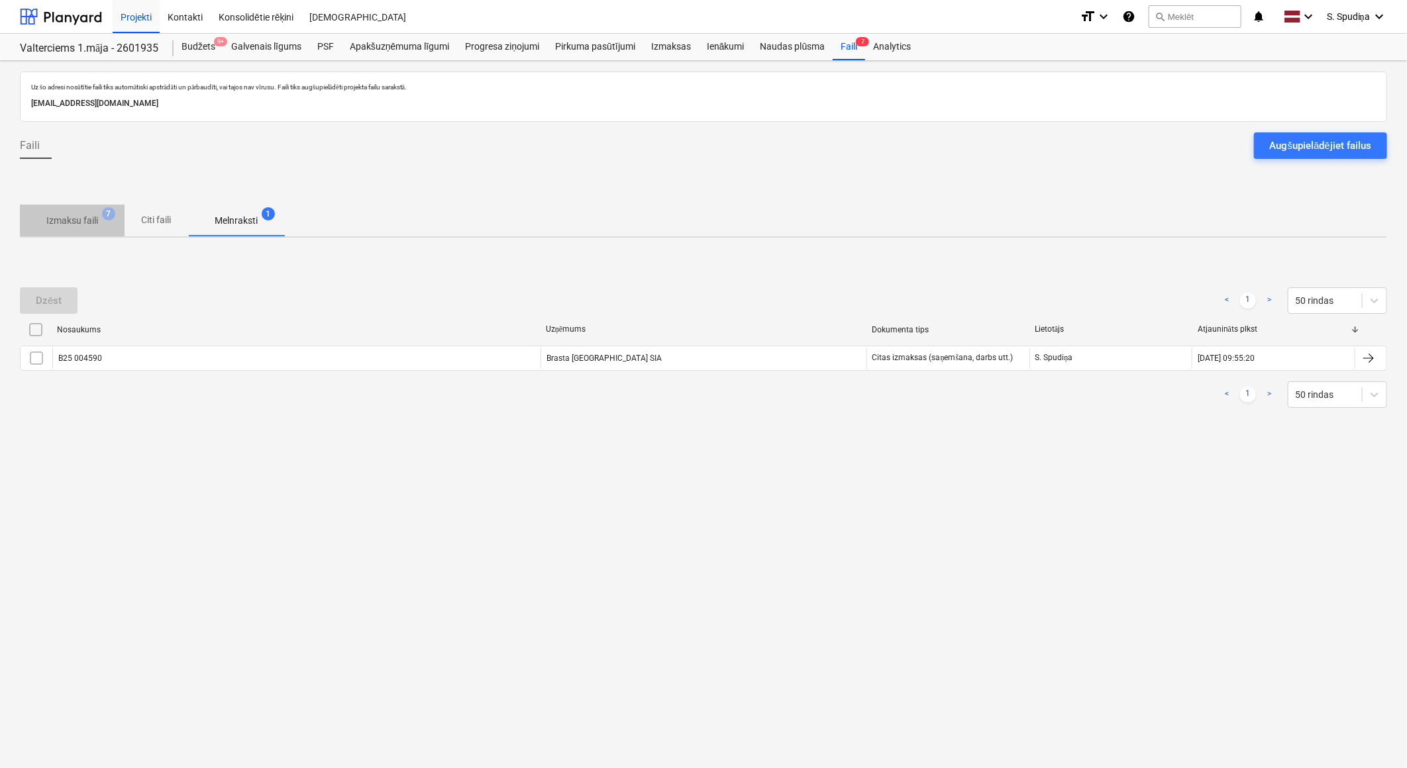
click at [78, 217] on p "Izmaksu faili" at bounding box center [72, 221] width 52 height 14
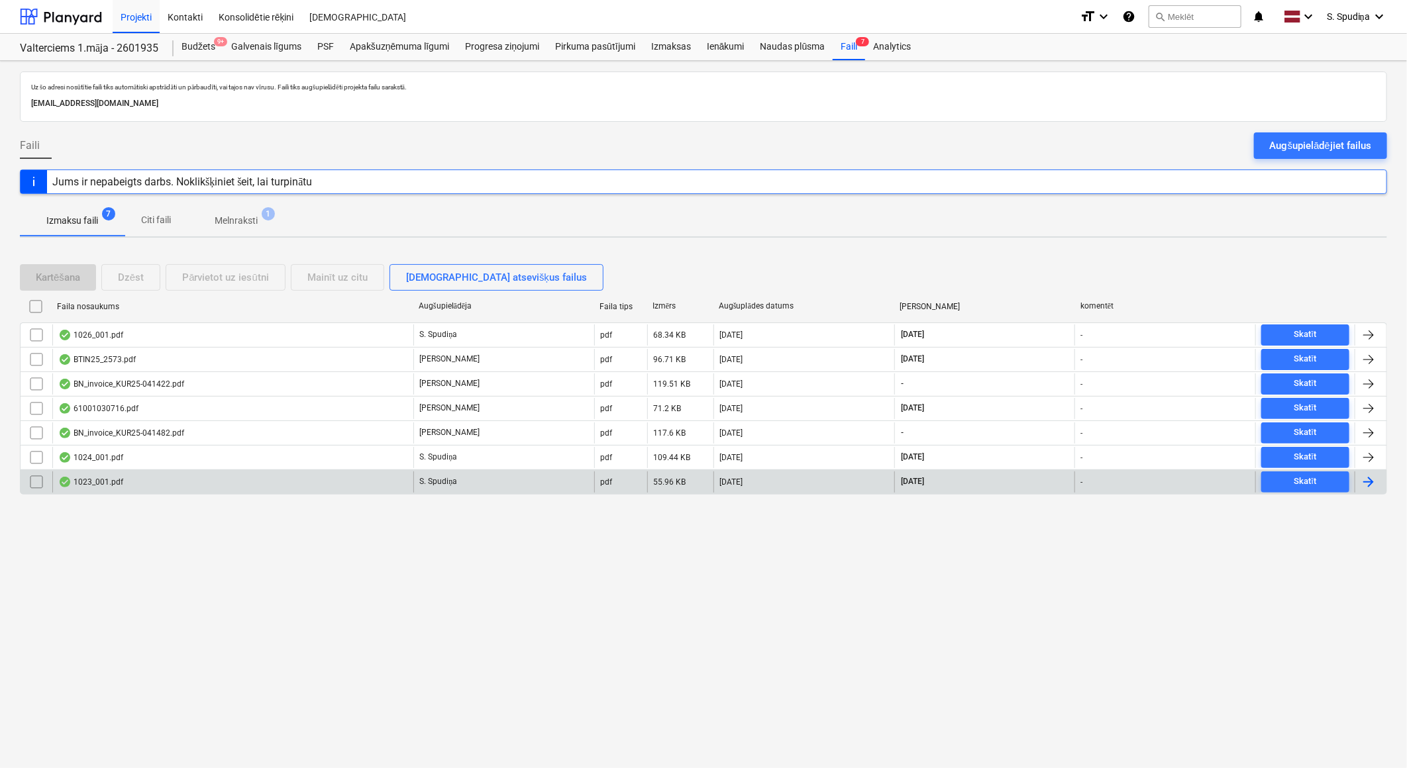
click at [139, 484] on div "1023_001.pdf" at bounding box center [232, 482] width 361 height 21
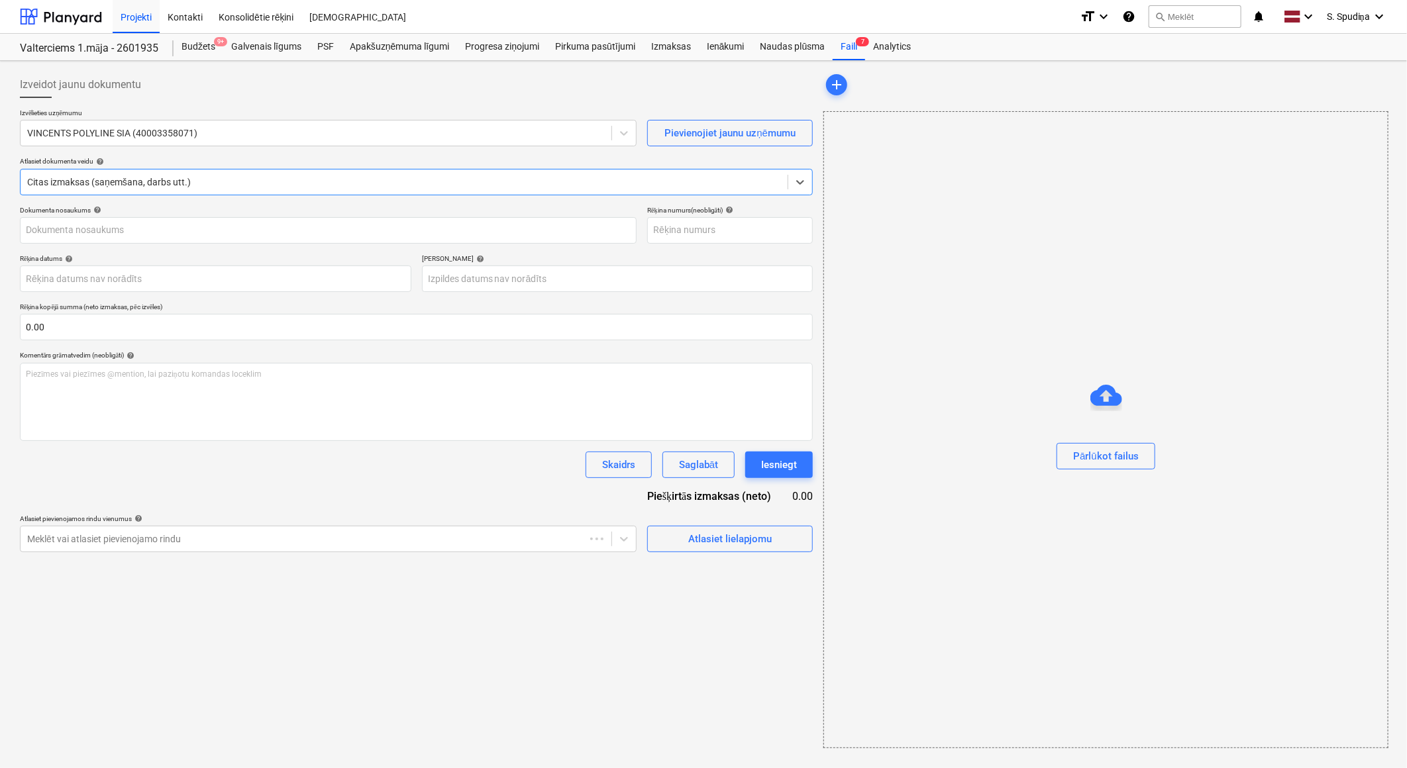
type input "VV 2691"
type input "[DATE]"
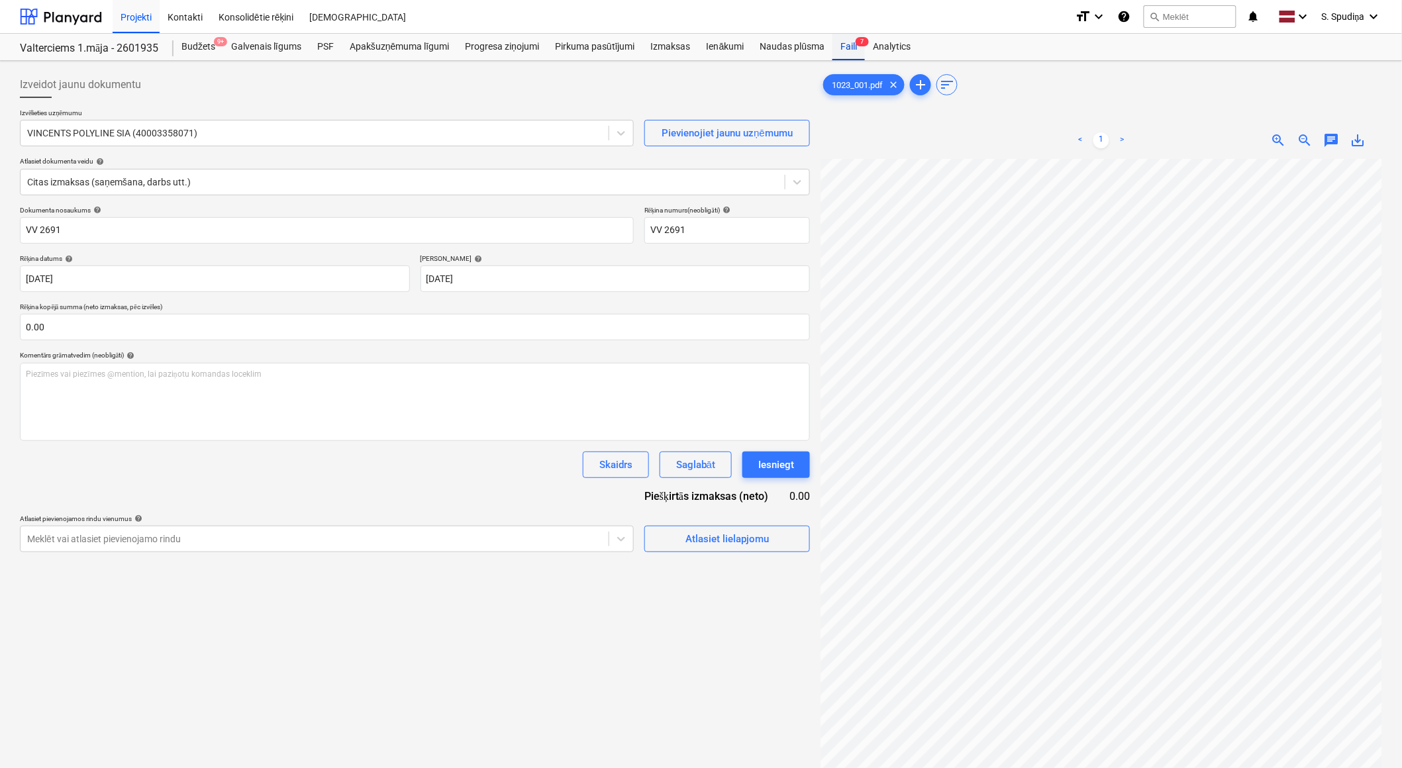
click at [842, 48] on div "Faili 7" at bounding box center [849, 47] width 32 height 26
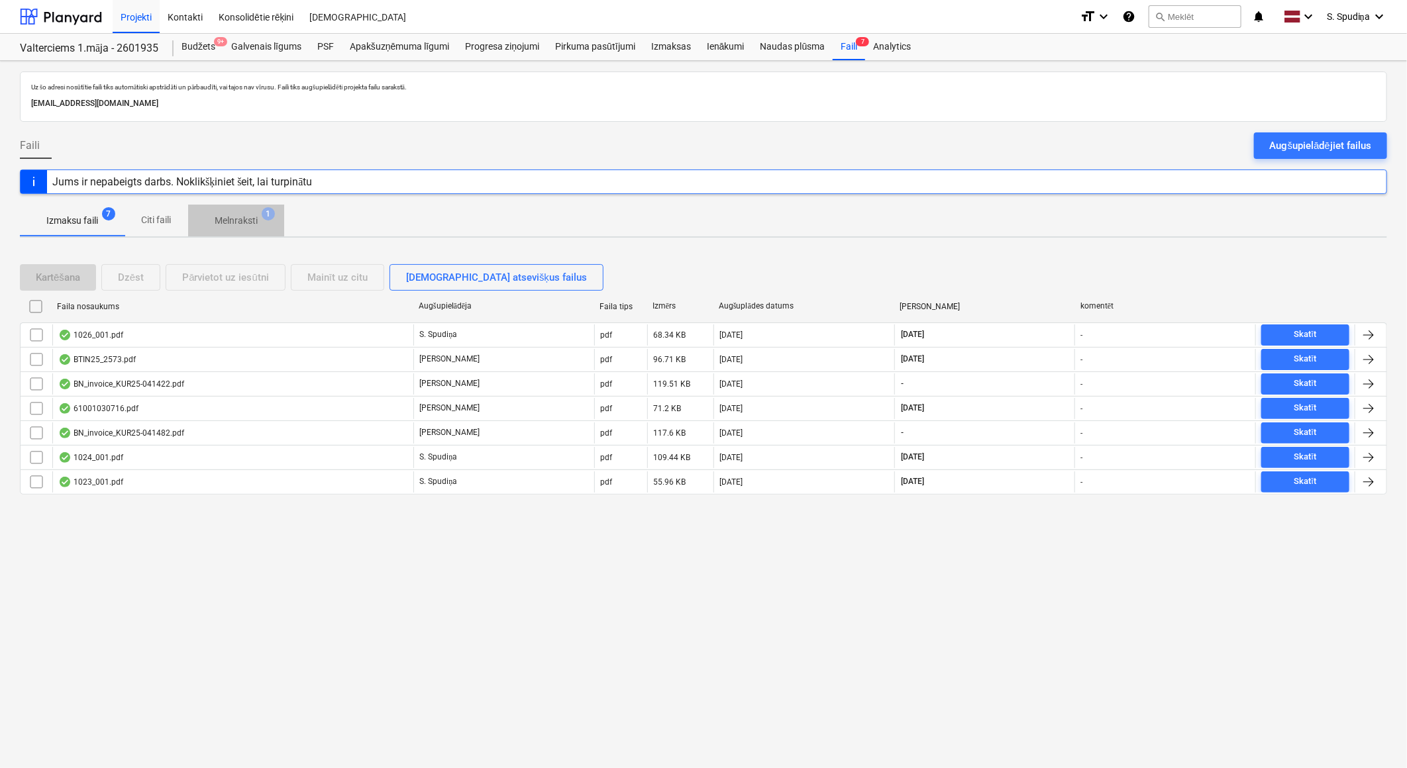
click at [246, 217] on p "Melnraksti" at bounding box center [236, 221] width 43 height 14
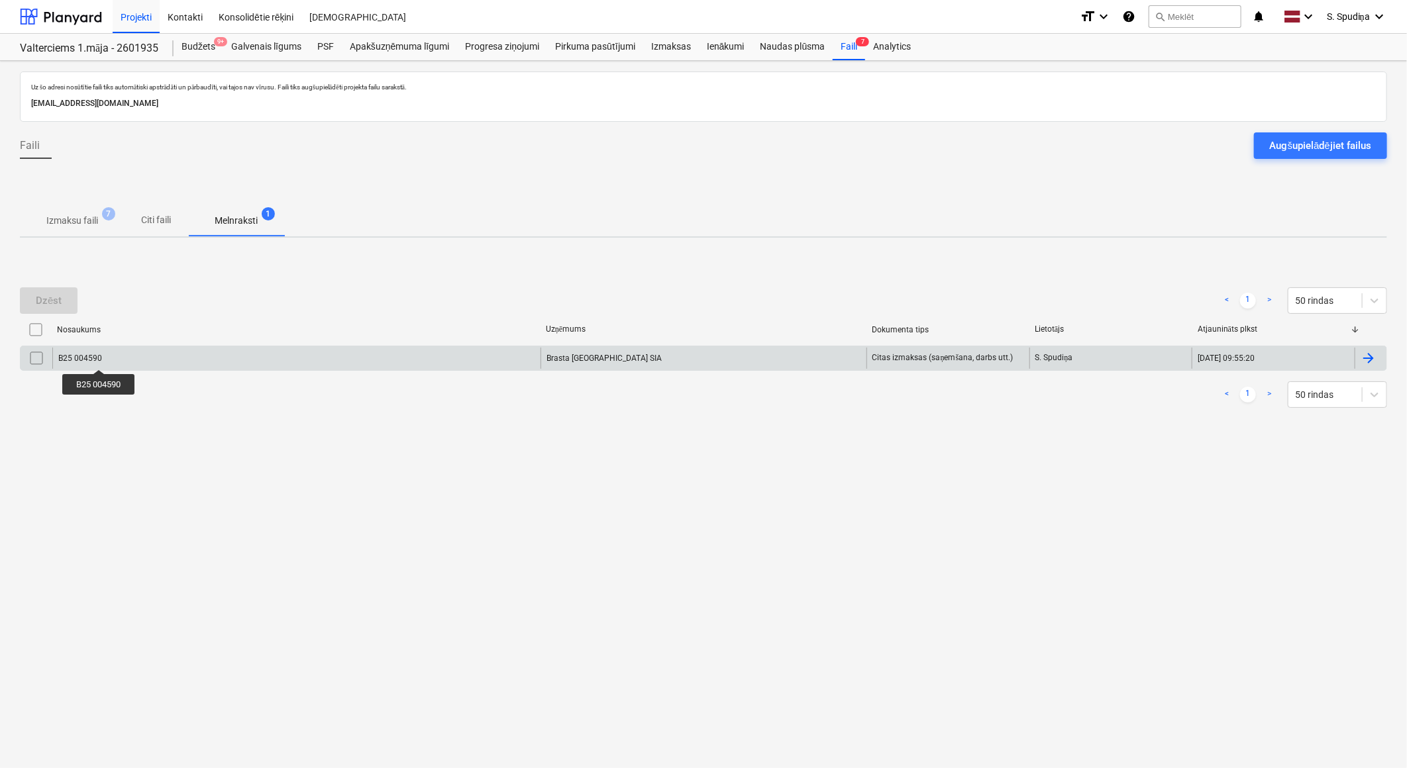
click at [99, 358] on div "B25 004590" at bounding box center [80, 358] width 44 height 9
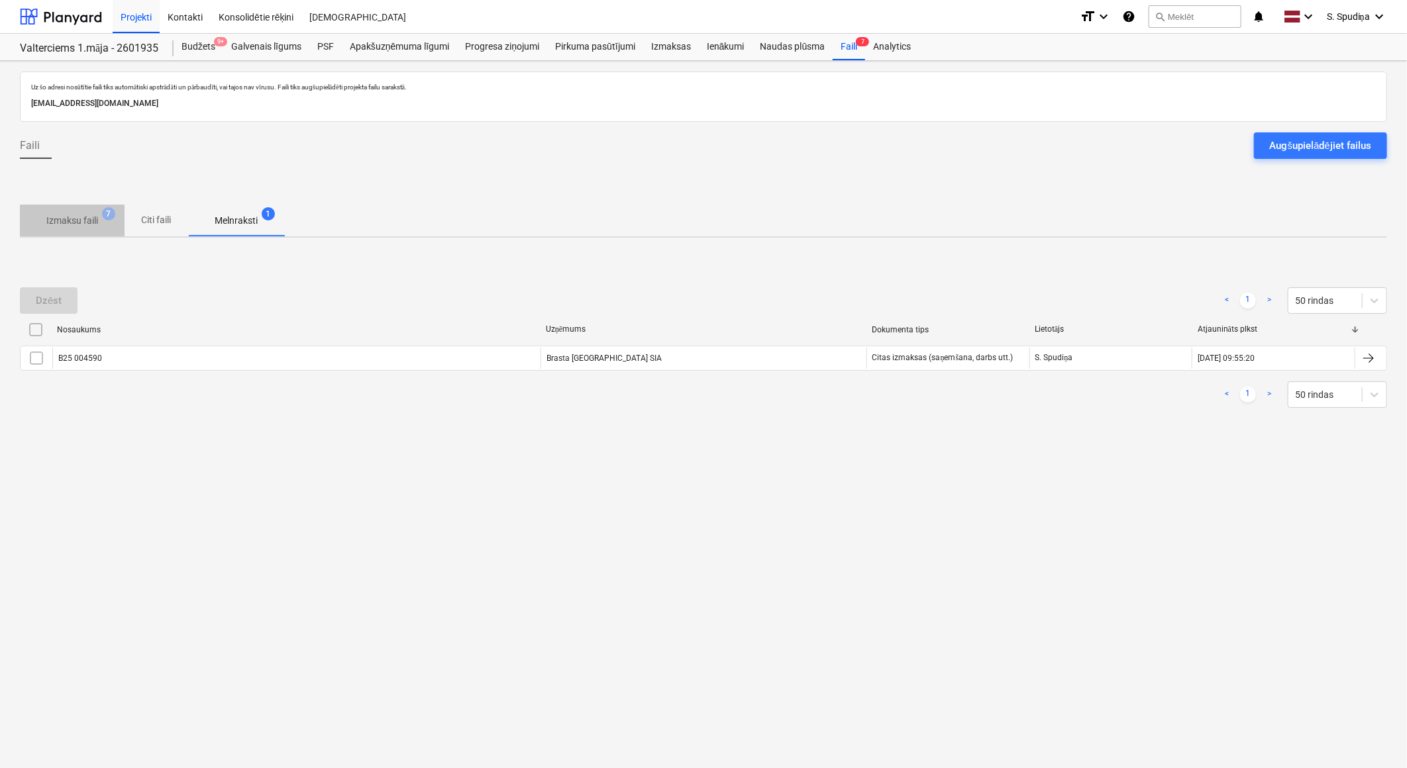
click at [82, 217] on p "Izmaksu faili" at bounding box center [72, 221] width 52 height 14
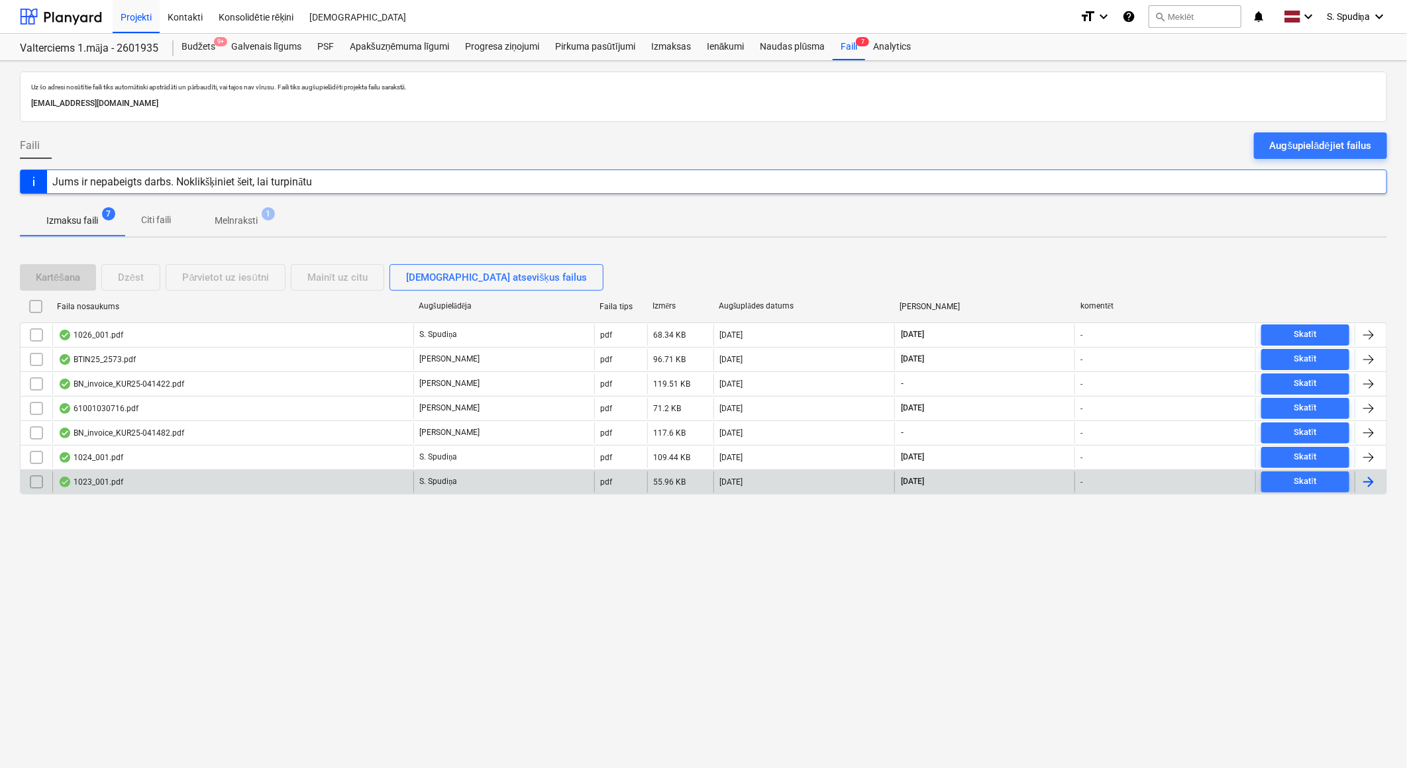
click at [117, 475] on div "1023_001.pdf" at bounding box center [232, 482] width 361 height 21
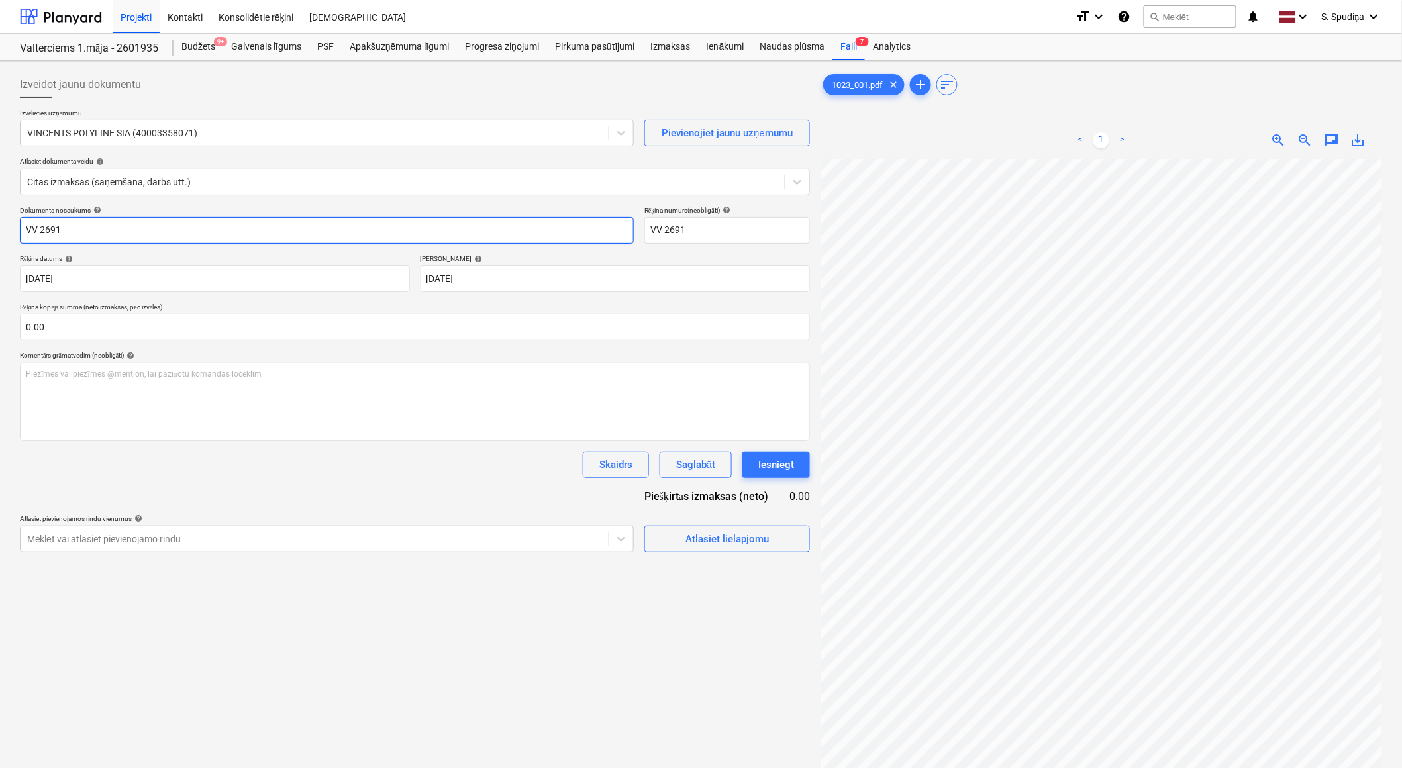
click at [48, 234] on input "VV 2691" at bounding box center [327, 230] width 614 height 26
click at [48, 232] on input "VV 2691" at bounding box center [327, 230] width 614 height 26
click at [42, 234] on input "VV 2691" at bounding box center [327, 230] width 614 height 26
type input "VV 3691"
click at [671, 234] on input "VV 2691" at bounding box center [727, 230] width 166 height 26
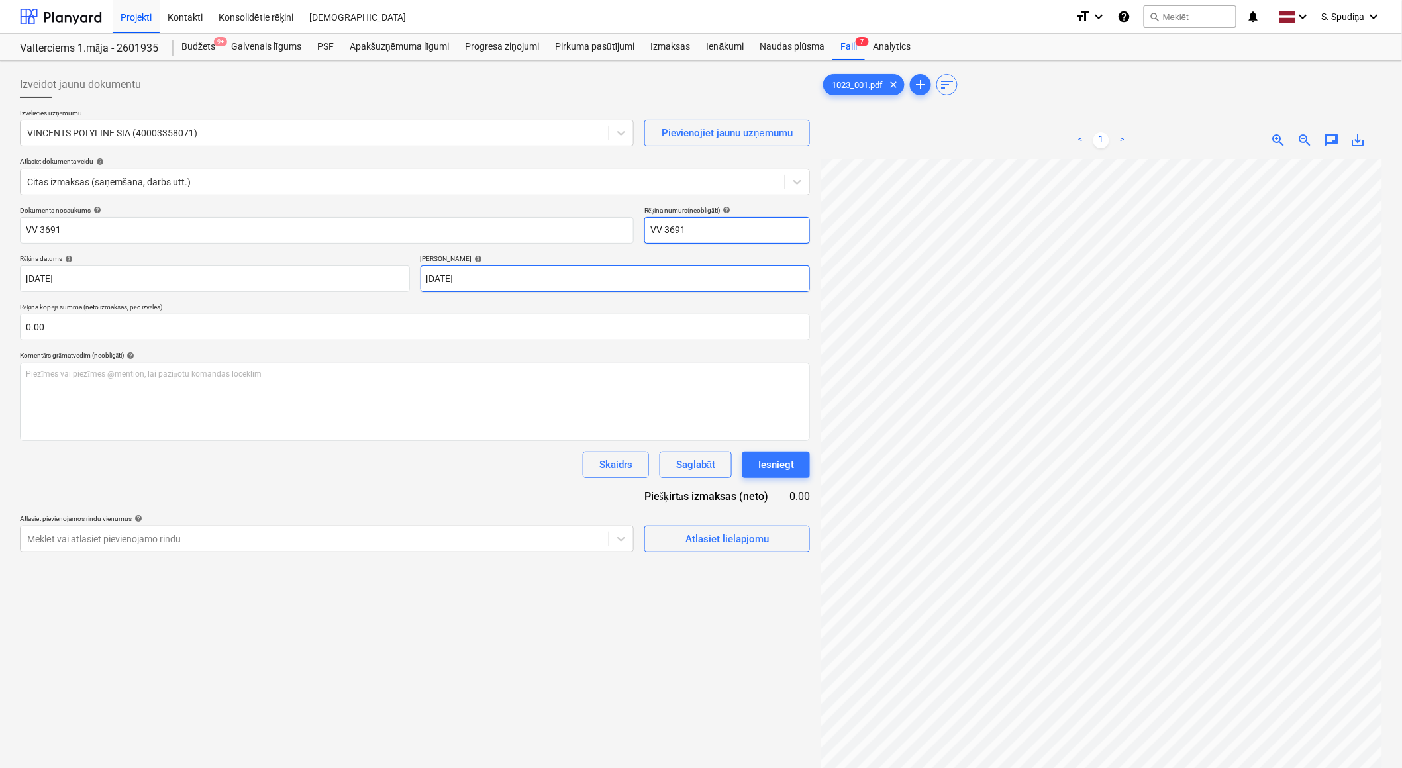
type input "VV 3691"
click at [525, 283] on body "Projekti Kontakti Konsolidētie rēķini Iesūtne format_size keyboard_arrow_down h…" at bounding box center [701, 384] width 1402 height 768
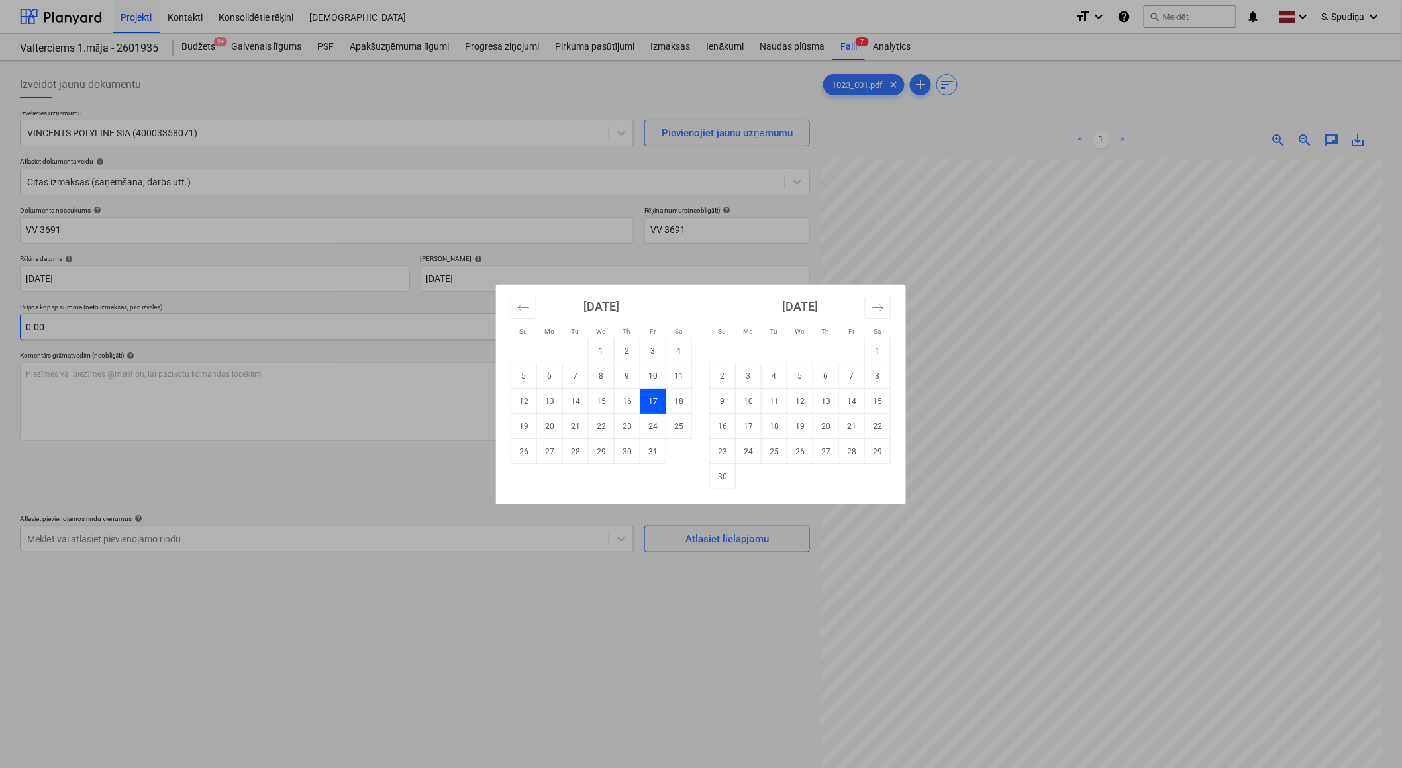
drag, startPoint x: 595, startPoint y: 631, endPoint x: 810, endPoint y: 330, distance: 370.4
click at [598, 625] on div "Su Mo Tu We Th Fr Sa Su Mo Tu We Th Fr Sa [DATE] 1 2 3 4 5 6 7 8 9 10 11 12 13 …" at bounding box center [701, 384] width 1402 height 768
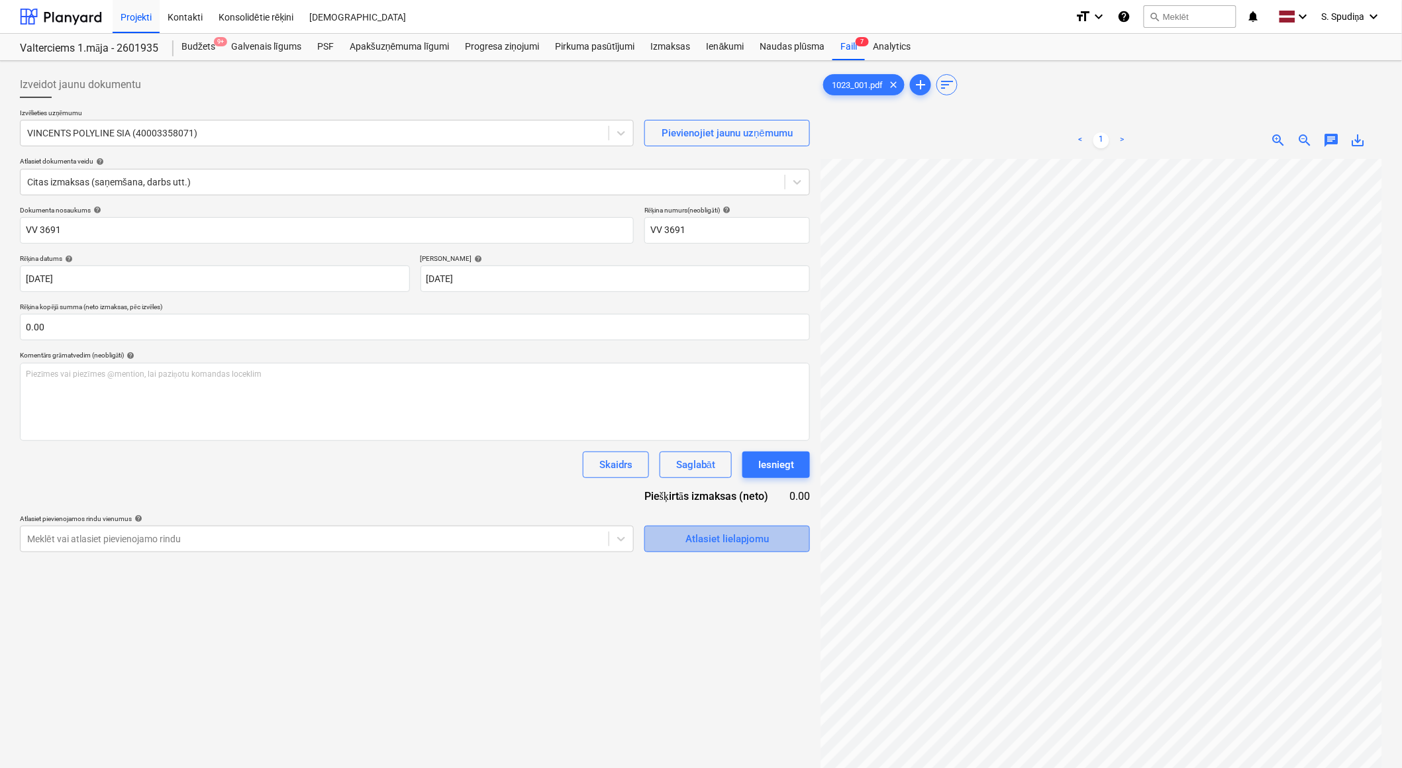
click at [750, 540] on div "Atlasiet lielapjomu" at bounding box center [727, 539] width 83 height 17
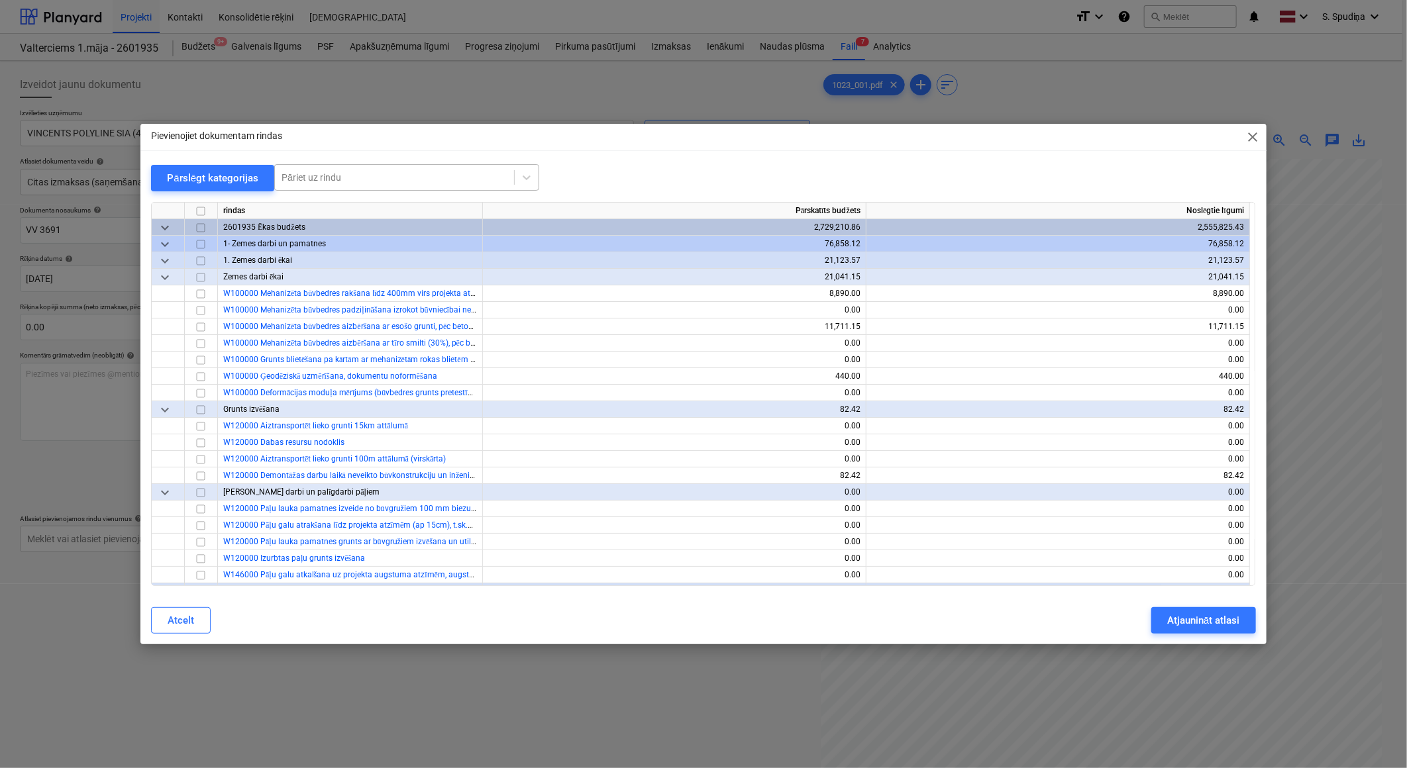
click at [407, 168] on div "Pāriet uz rindu" at bounding box center [394, 177] width 239 height 19
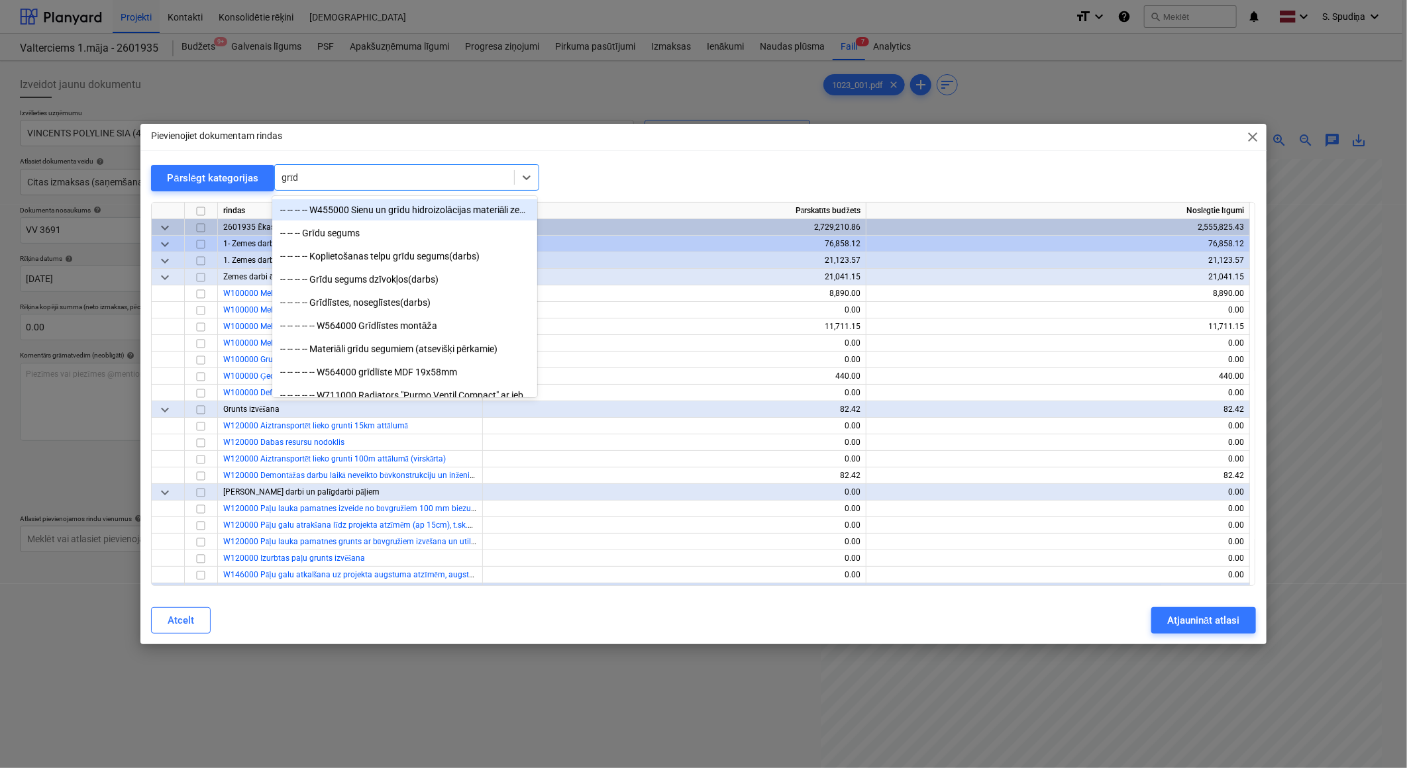
scroll to position [368, 0]
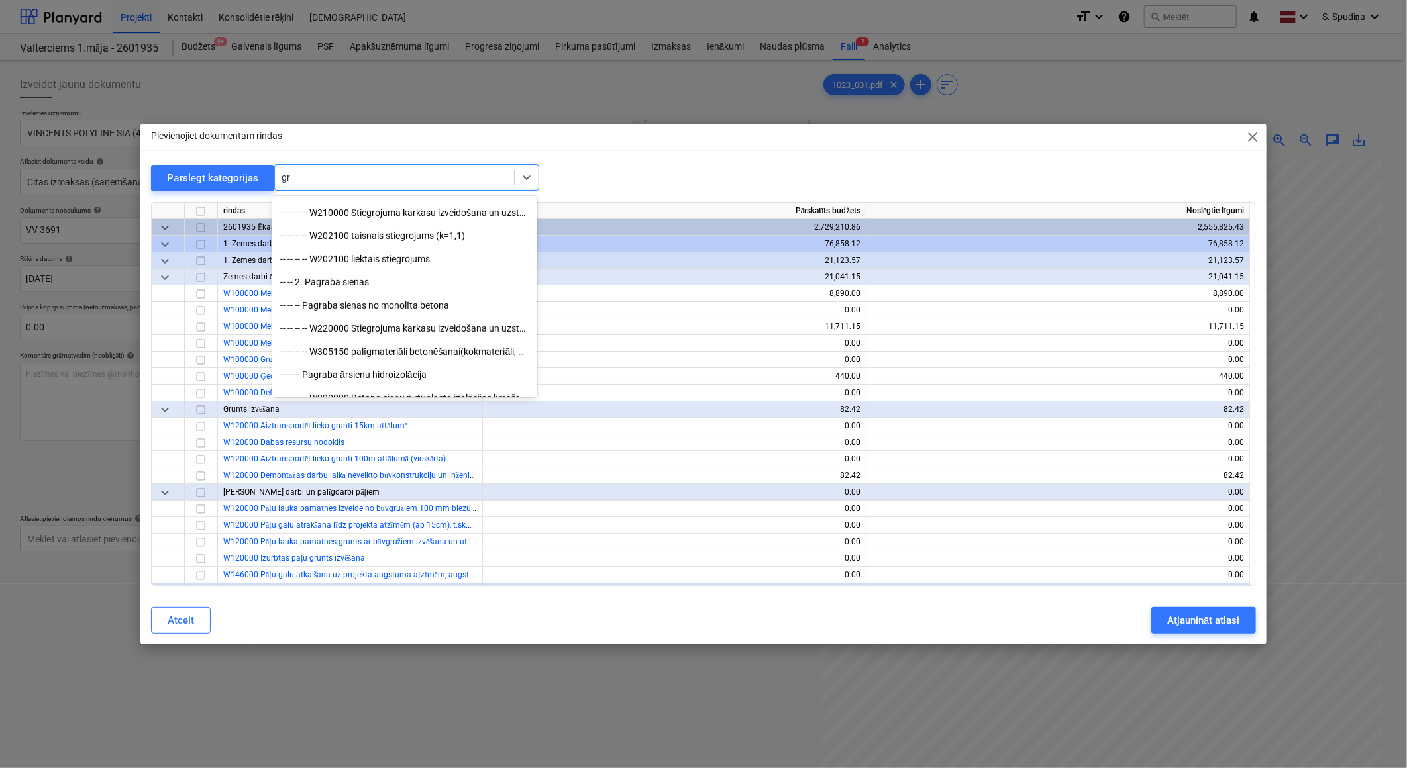
type input "g"
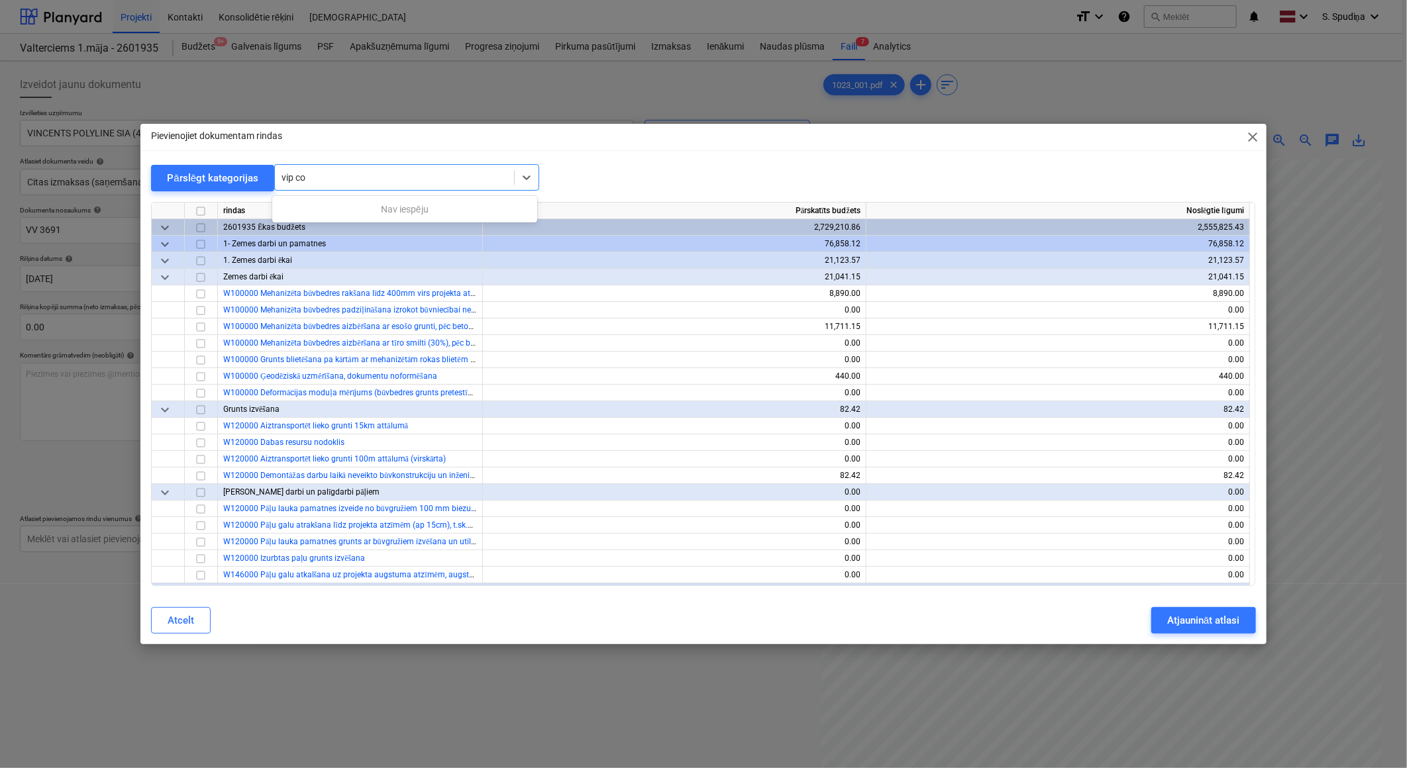
type input "vip co"
click at [327, 178] on div at bounding box center [395, 177] width 226 height 13
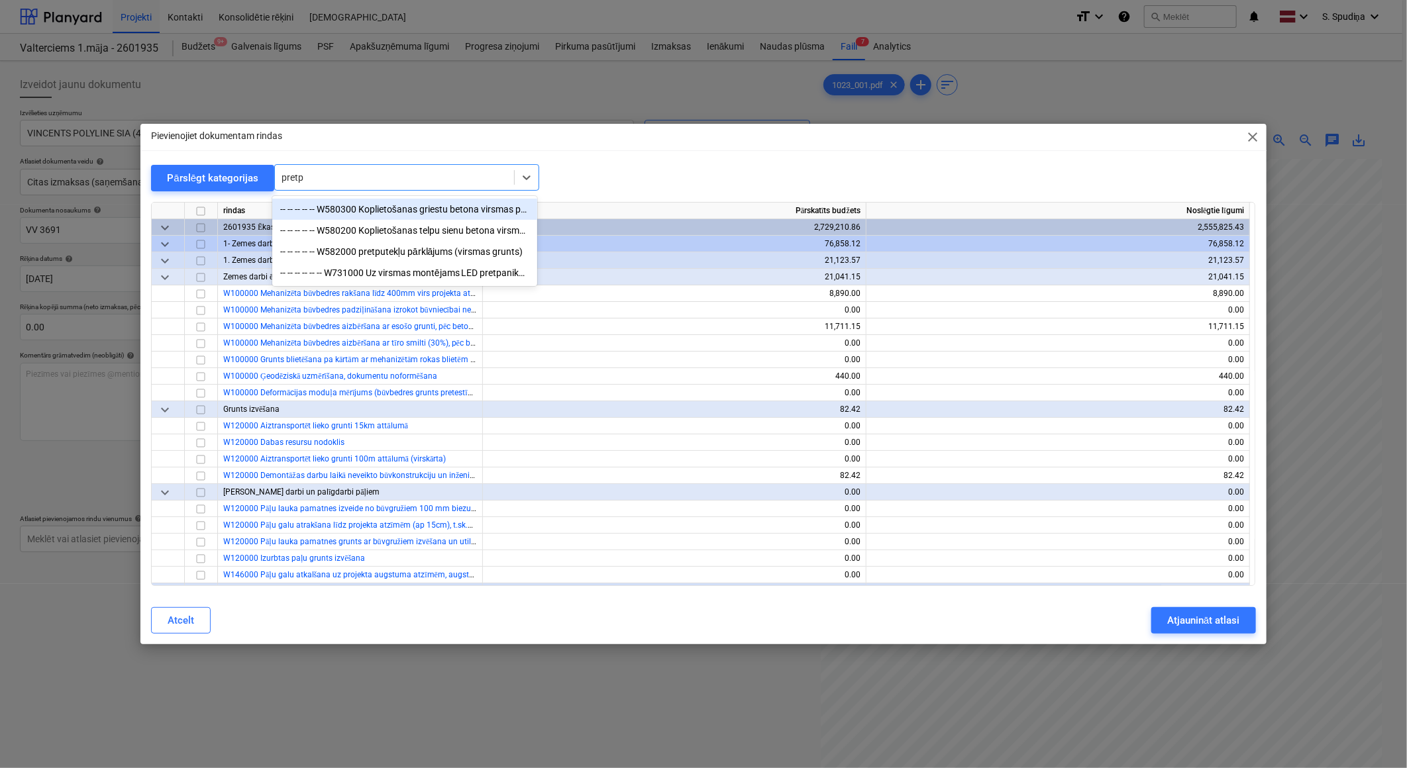
type input "pretpu"
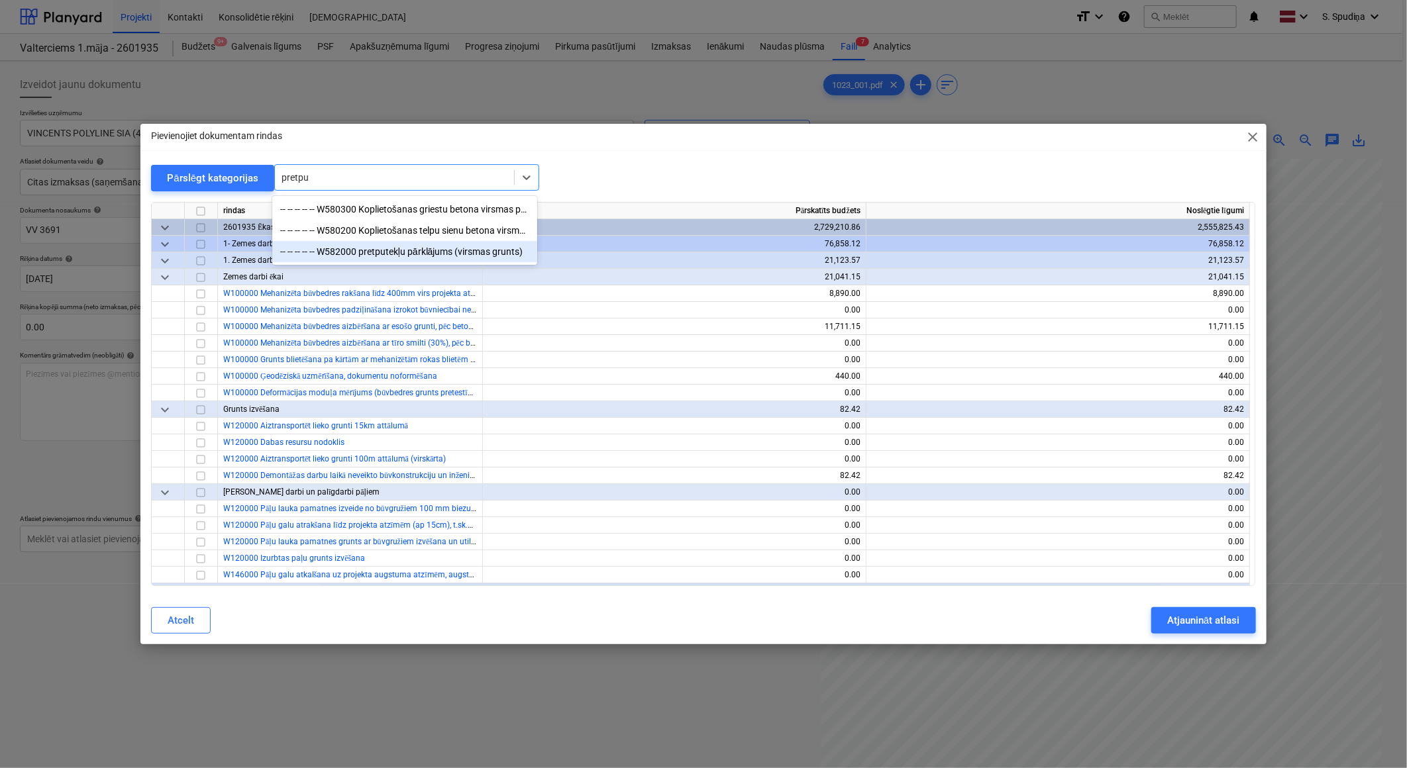
click at [438, 252] on div "-- -- -- -- -- W582000 pretputekļu pārklājums (virsmas grunts)" at bounding box center [404, 251] width 265 height 21
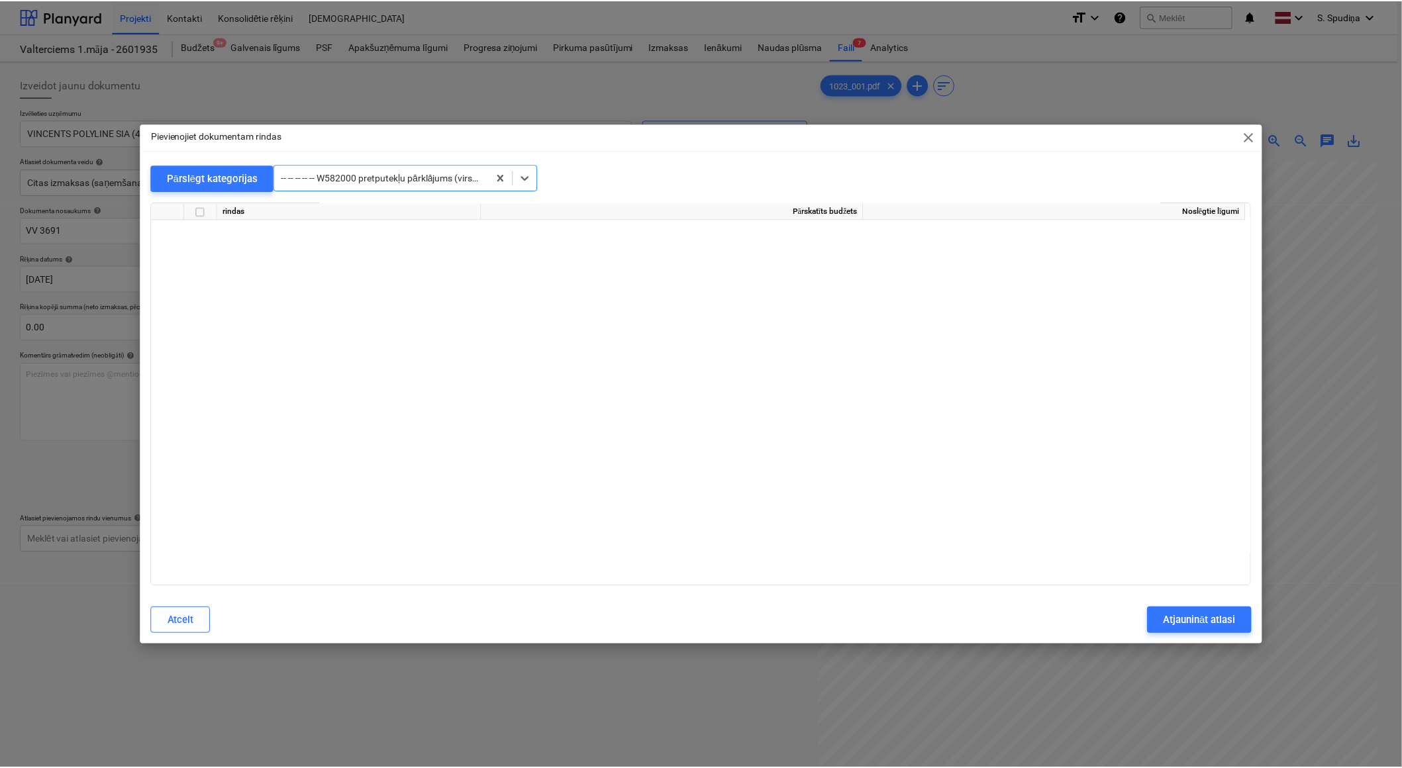
scroll to position [7104, 0]
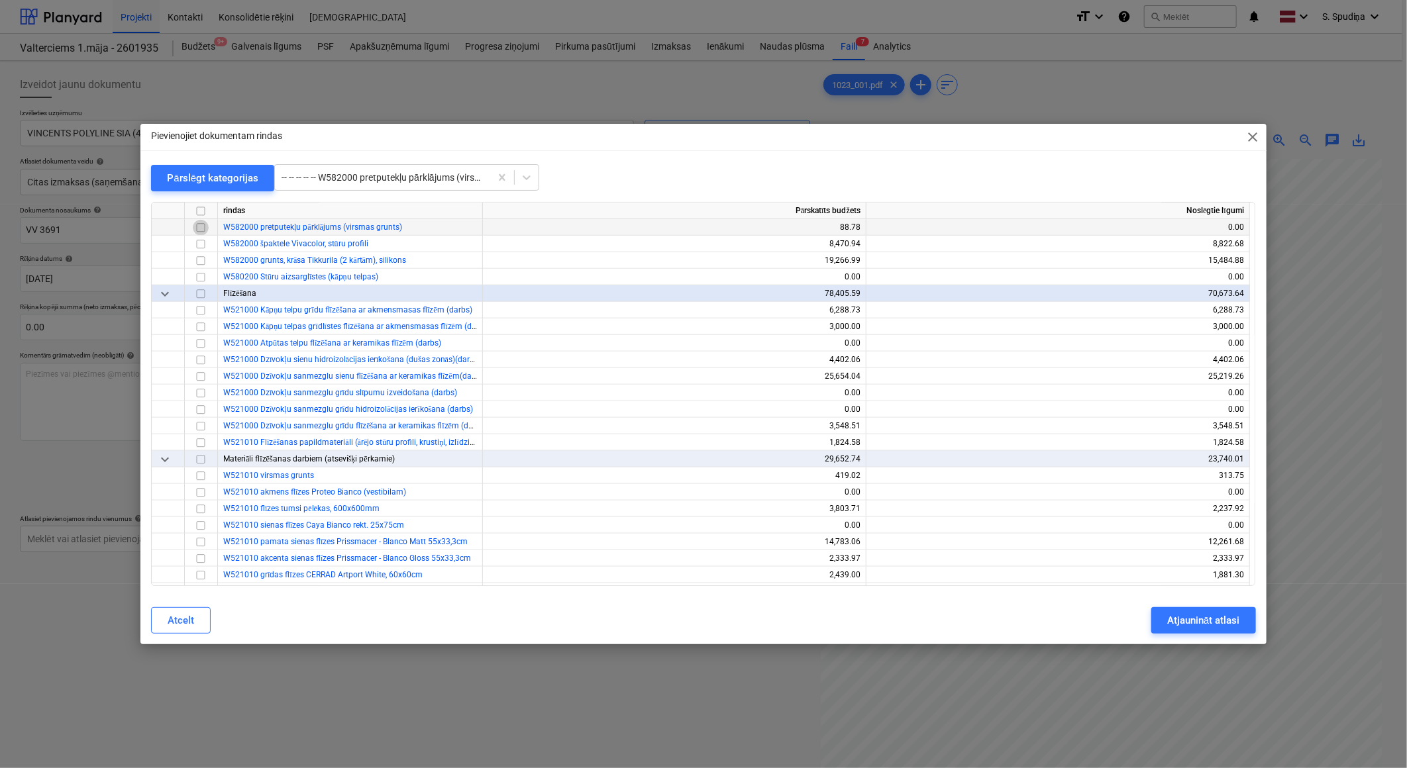
click at [195, 227] on input "checkbox" at bounding box center [201, 228] width 16 height 16
click at [1186, 625] on div "Atjaunināt atlasi" at bounding box center [1203, 620] width 72 height 17
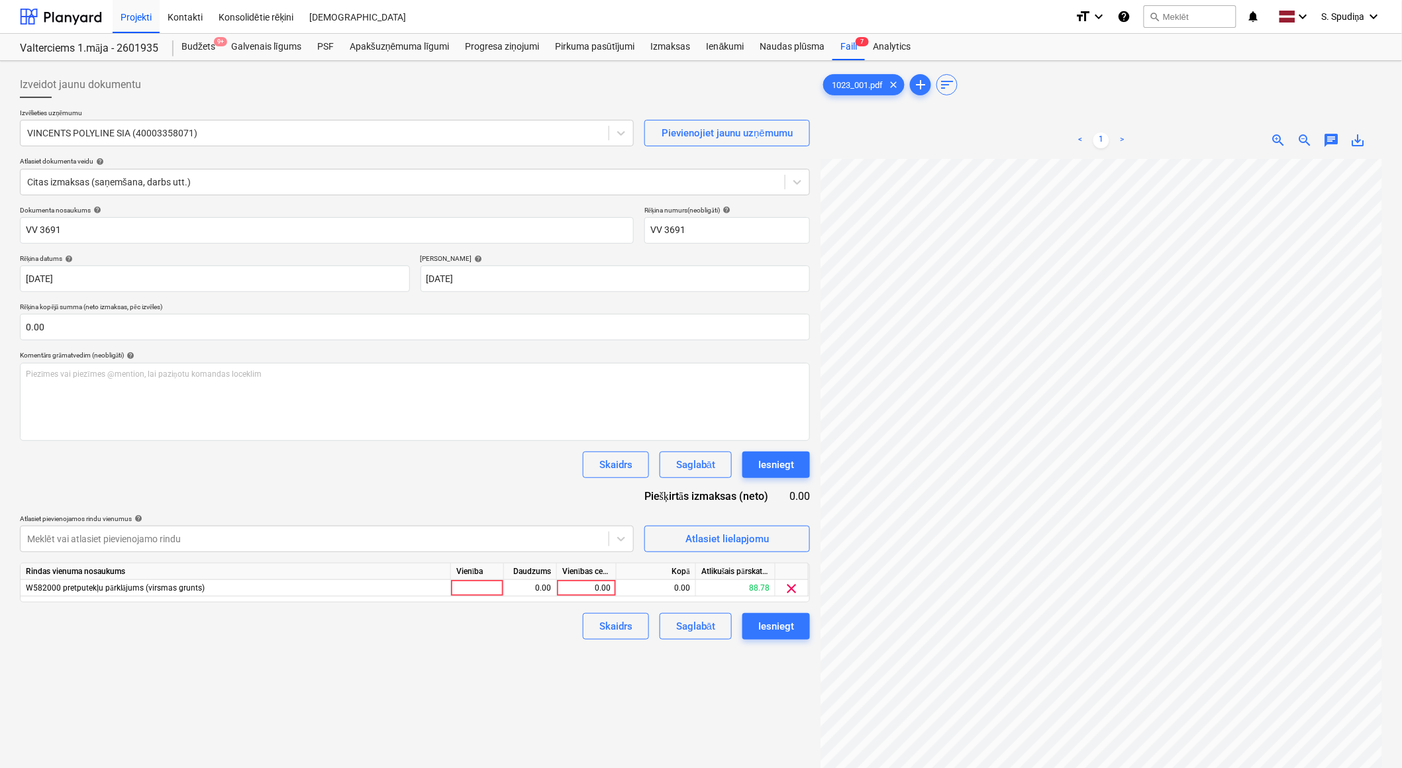
scroll to position [0, 36]
click at [587, 592] on div "0.00" at bounding box center [586, 588] width 48 height 17
type input "85.71"
click at [703, 631] on div "Saglabāt" at bounding box center [695, 626] width 39 height 17
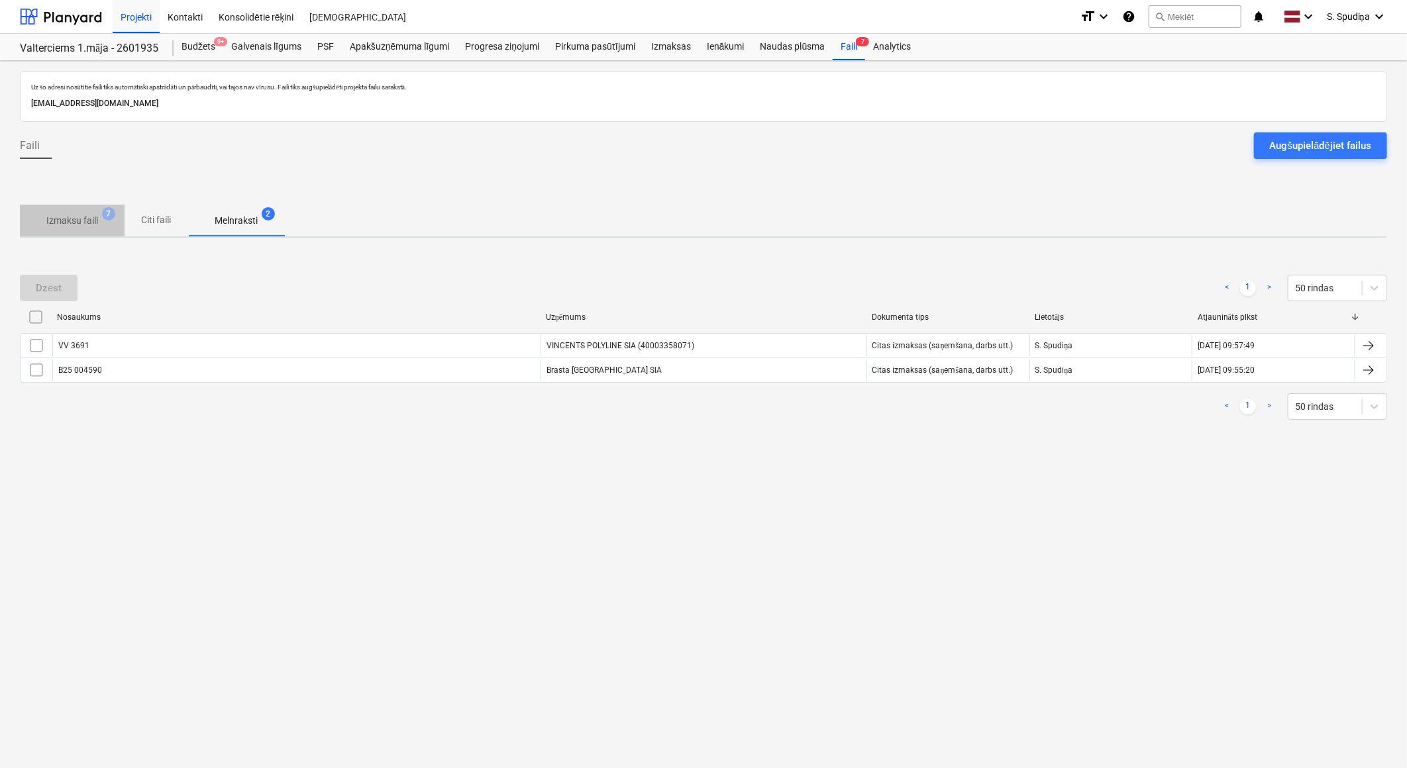
click at [83, 219] on p "Izmaksu faili" at bounding box center [72, 221] width 52 height 14
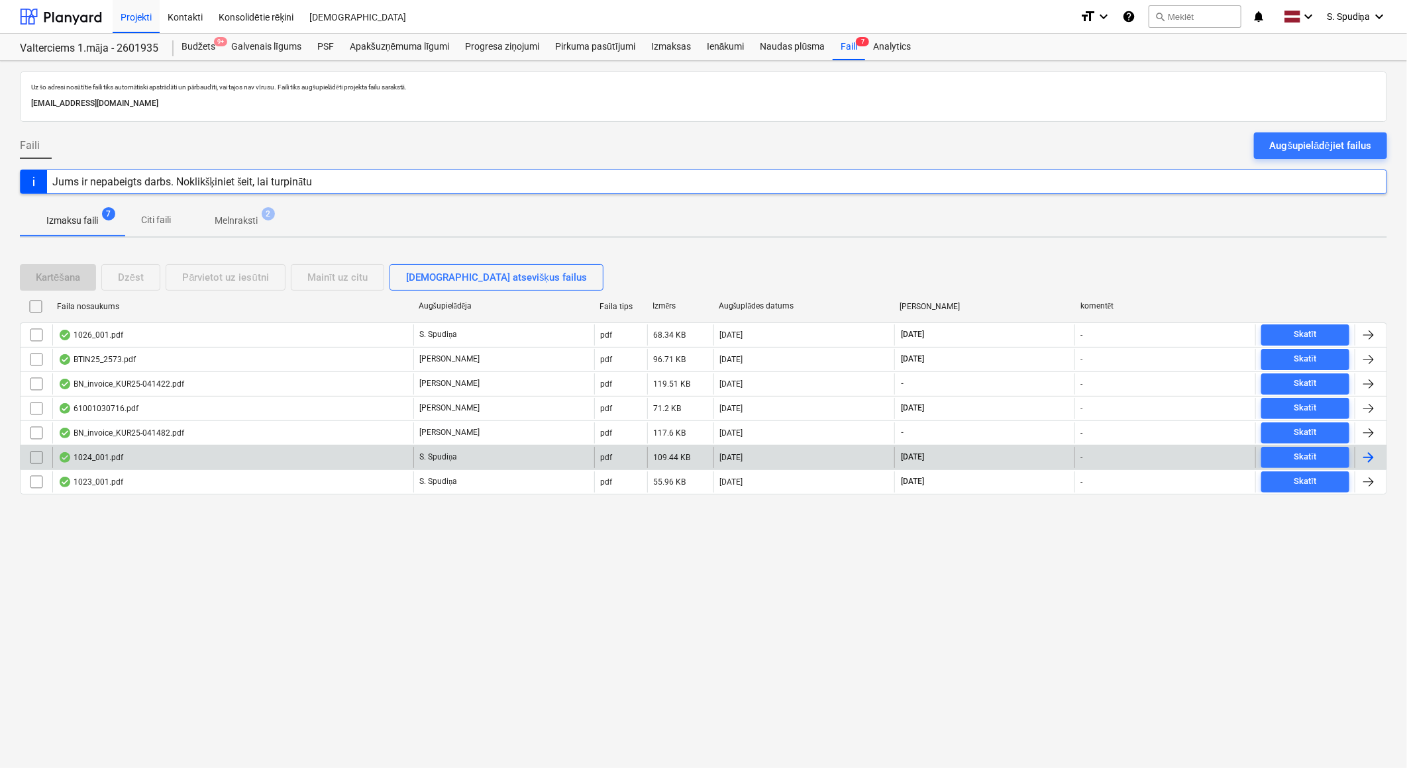
click at [241, 458] on div "1024_001.pdf" at bounding box center [232, 457] width 361 height 21
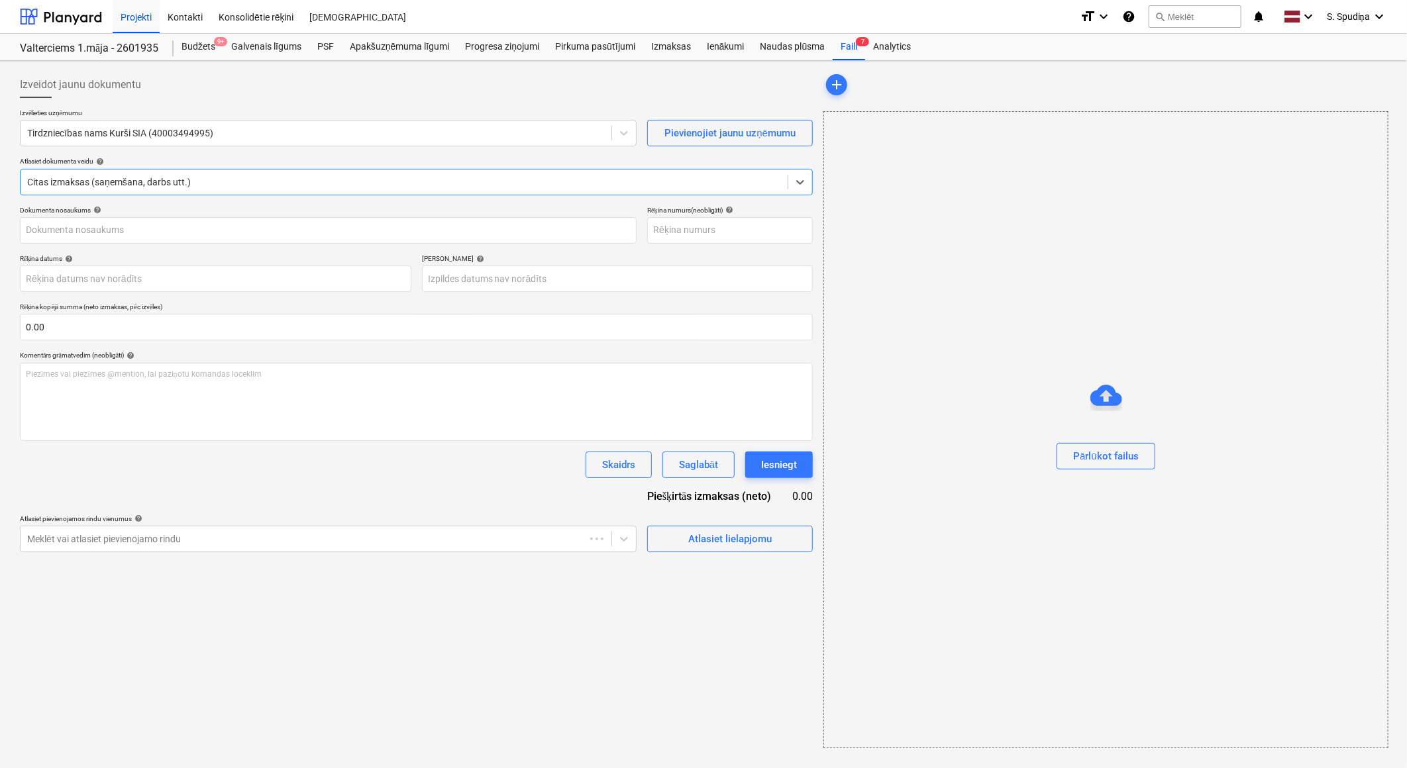
type input "KUR25-040170"
type input "[DATE]"
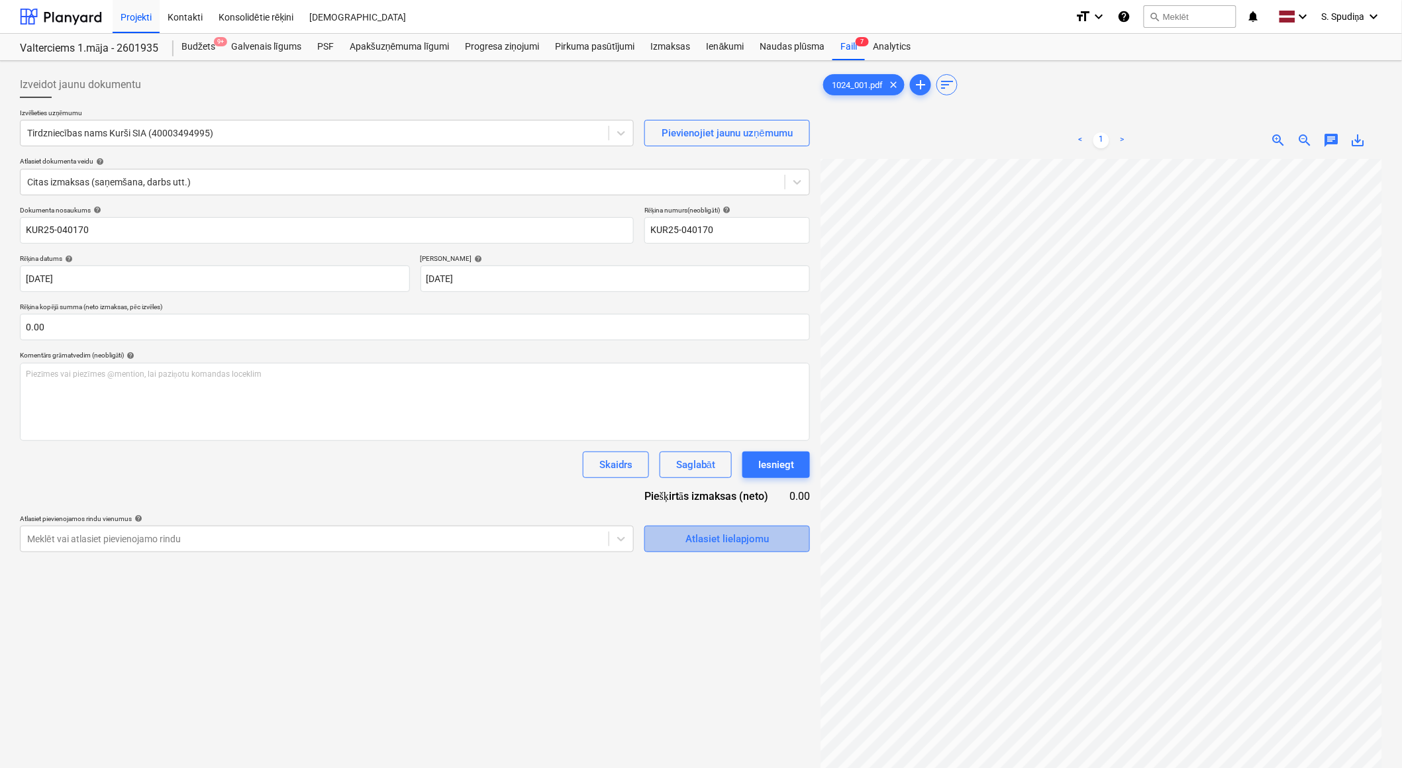
click at [699, 533] on div "Atlasiet lielapjomu" at bounding box center [727, 539] width 83 height 17
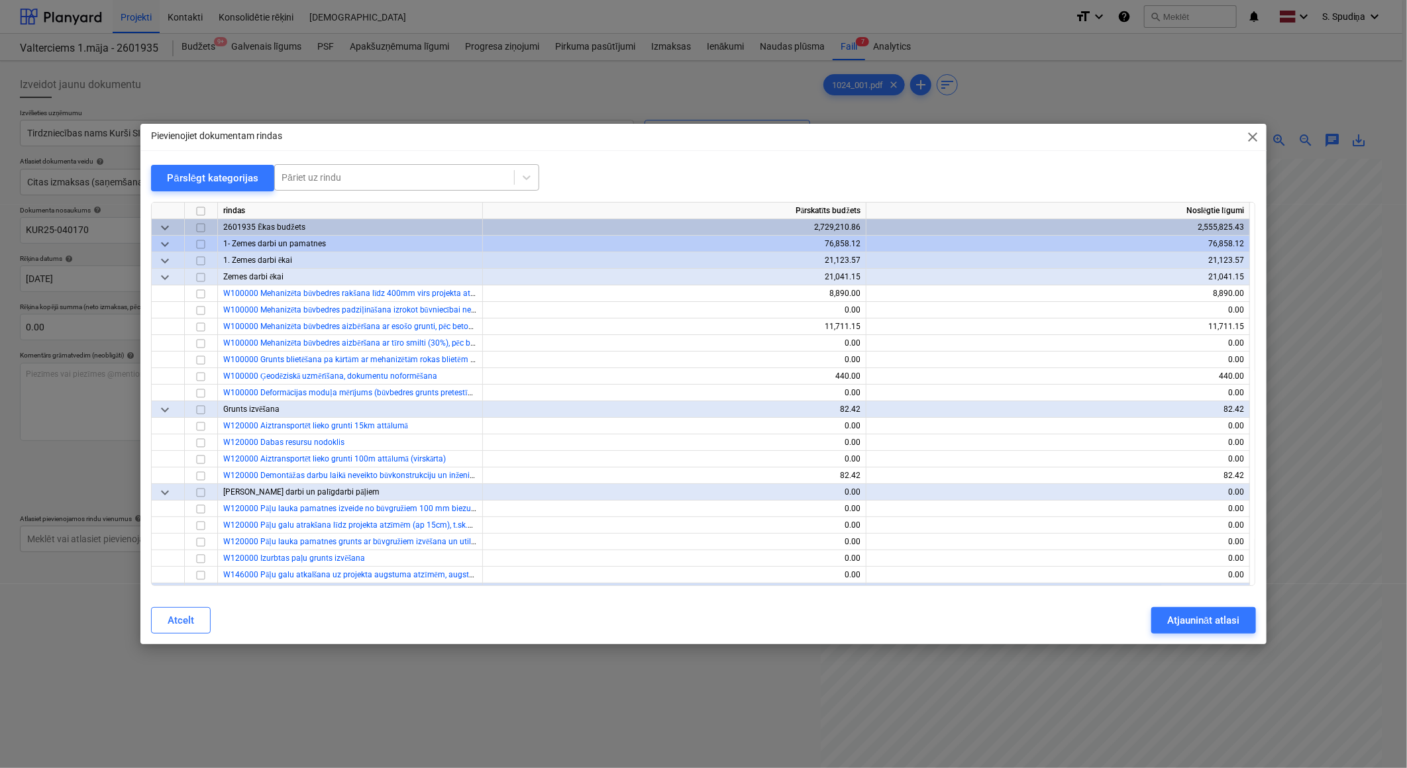
click at [336, 173] on div at bounding box center [395, 177] width 226 height 13
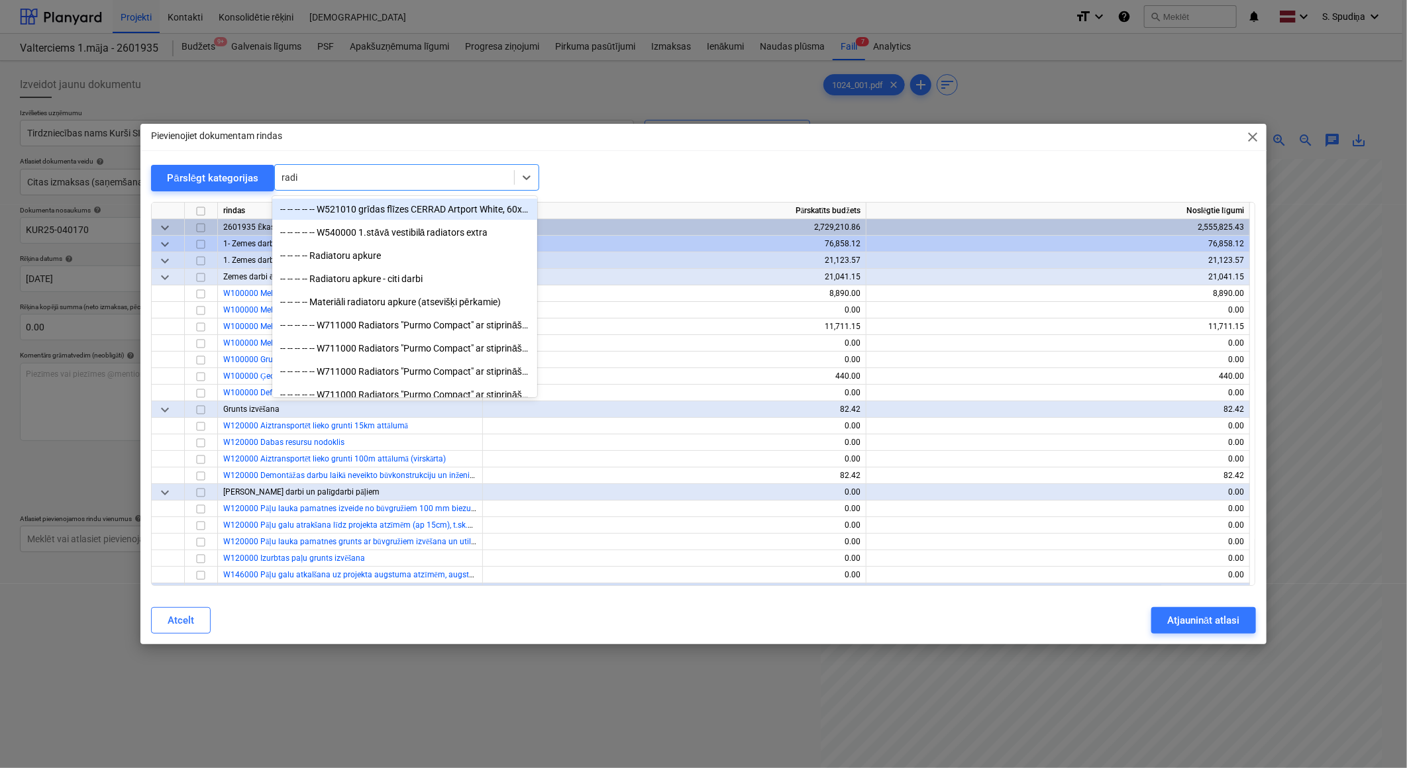
type input "radia"
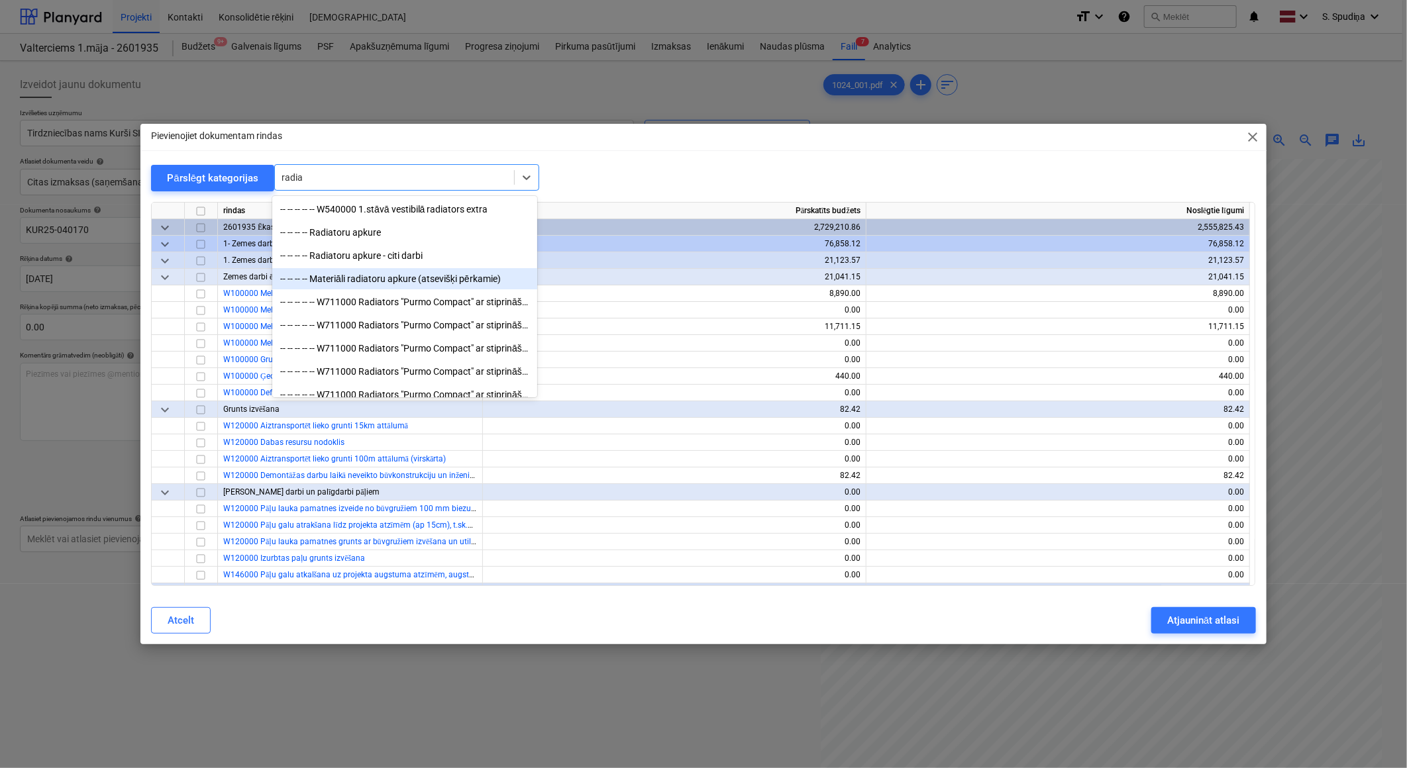
click at [387, 274] on div "-- -- -- -- Materiāli radiatoru apkure (atsevišķi pērkamie)" at bounding box center [404, 278] width 265 height 21
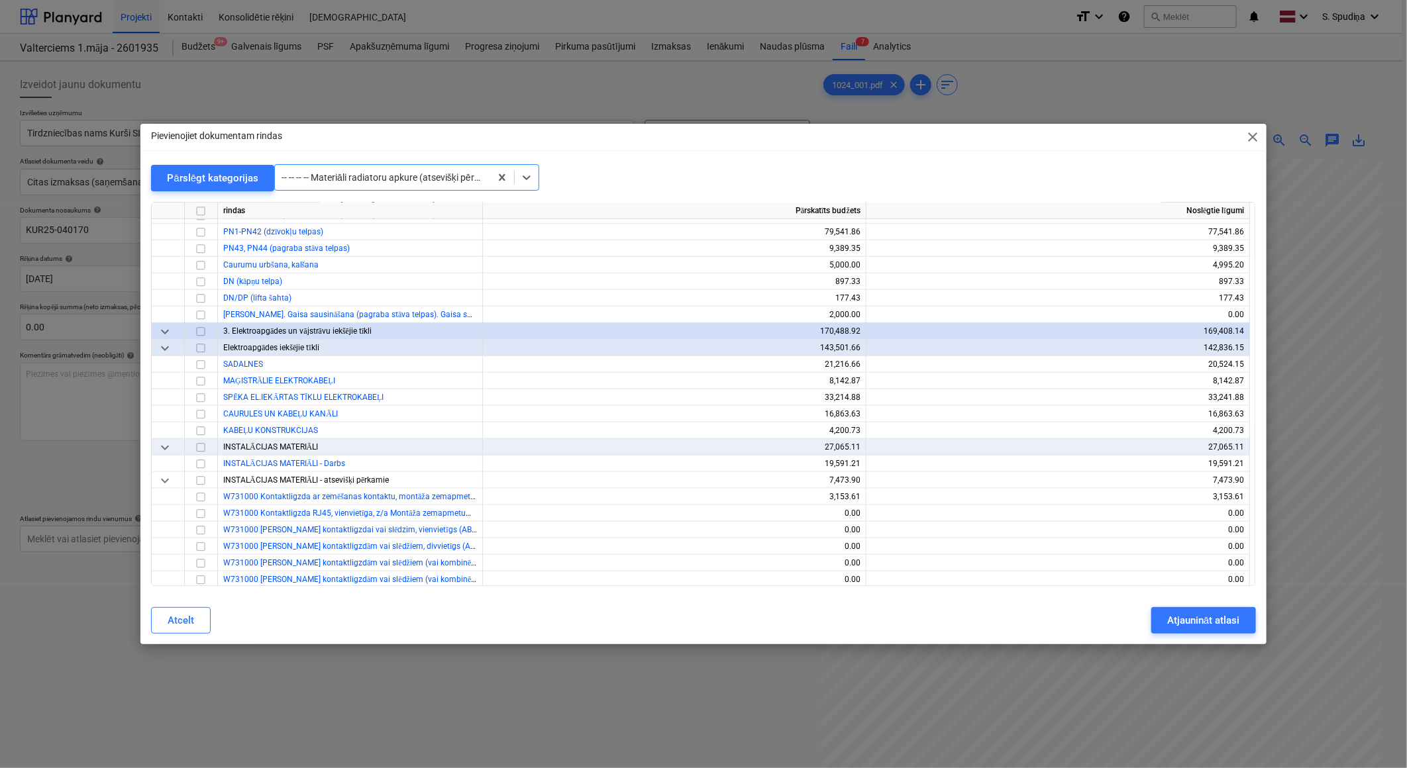
scroll to position [10214, 0]
click at [387, 177] on div at bounding box center [383, 177] width 202 height 13
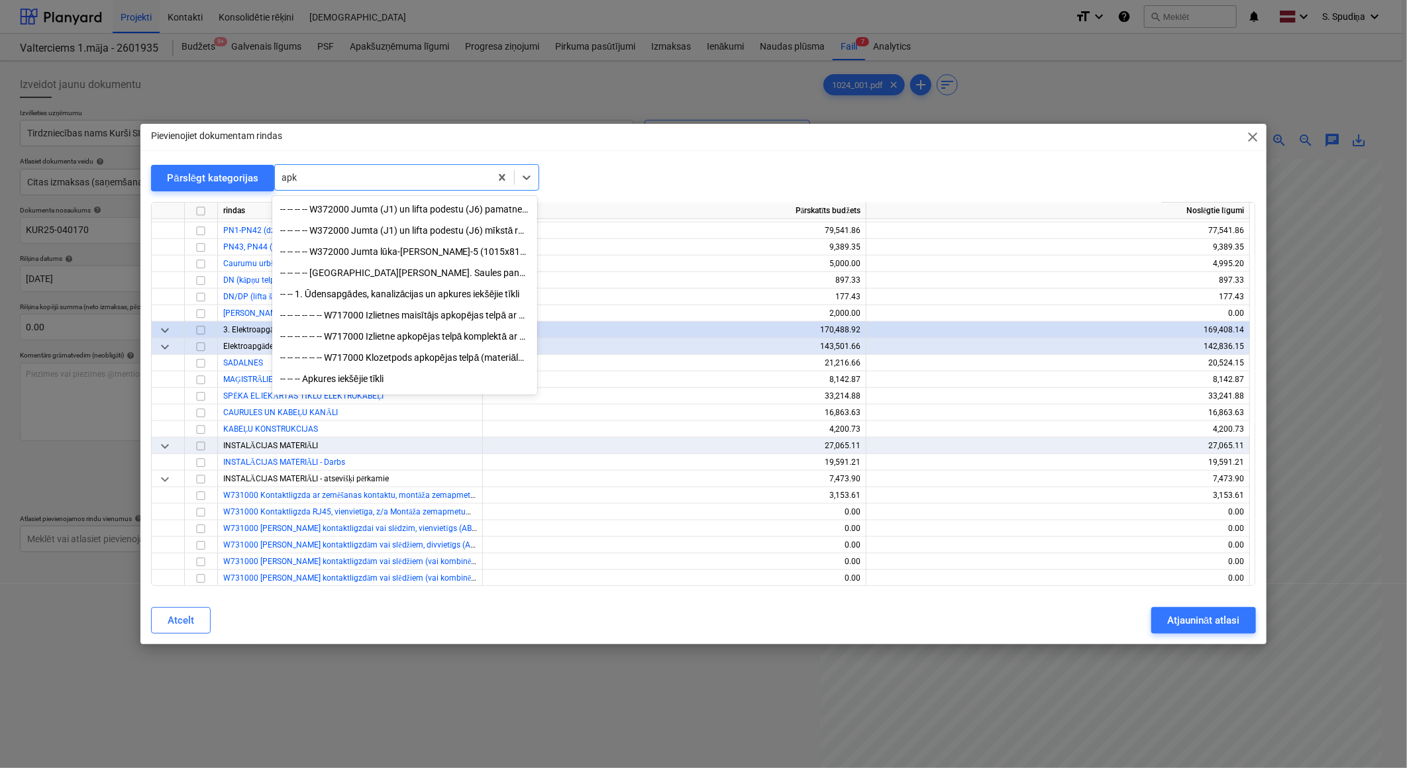
scroll to position [70, 0]
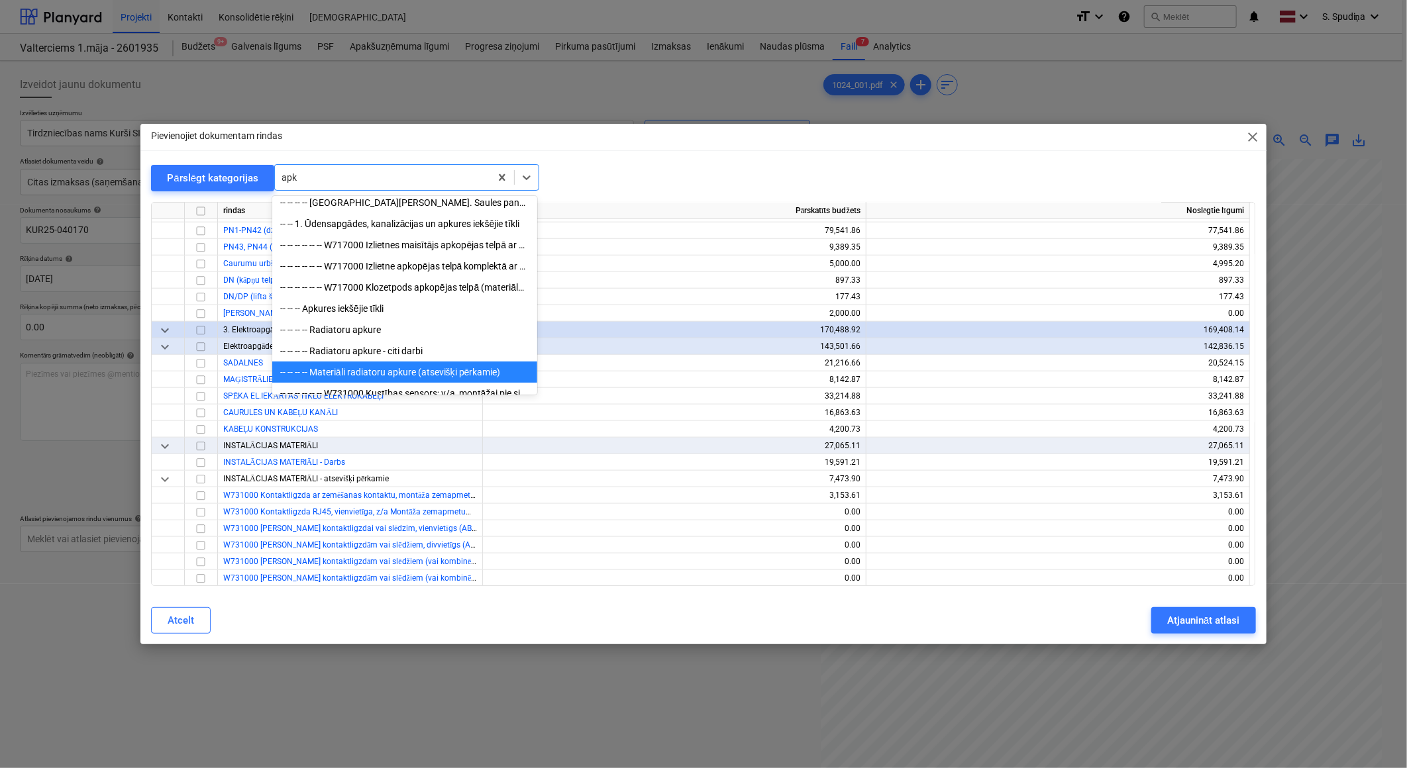
type input "apku"
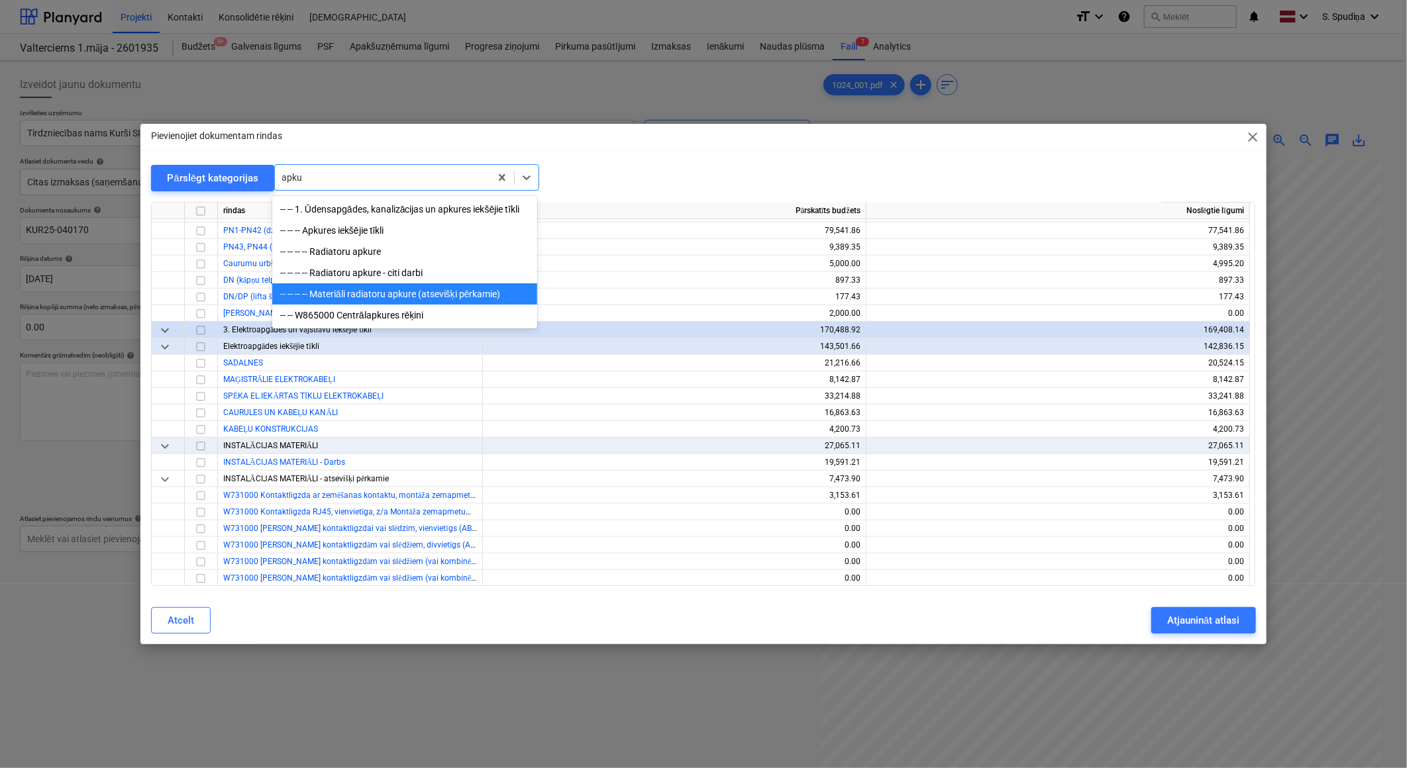
scroll to position [0, 0]
click at [365, 272] on div "-- -- -- -- Radiatoru apkure - citi darbi" at bounding box center [404, 272] width 265 height 21
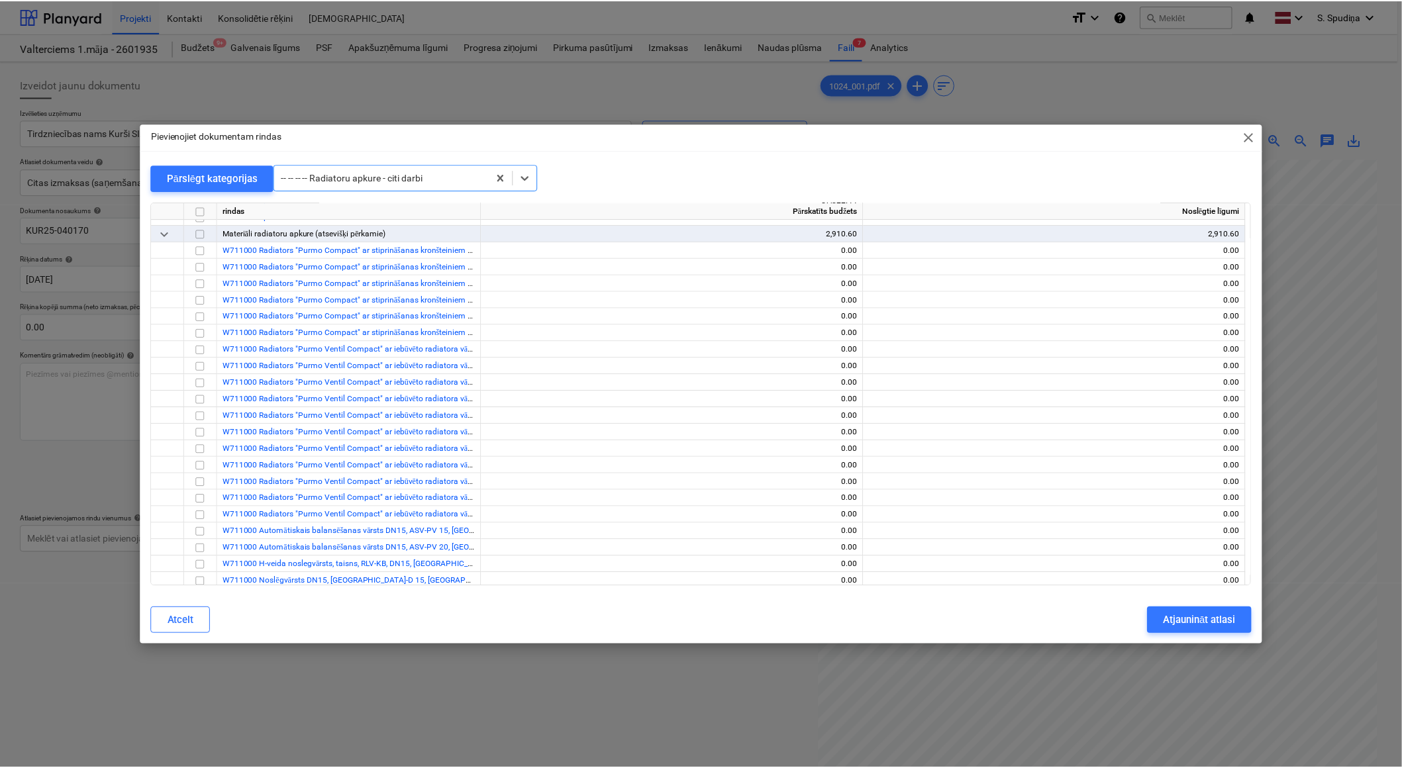
scroll to position [9166, 0]
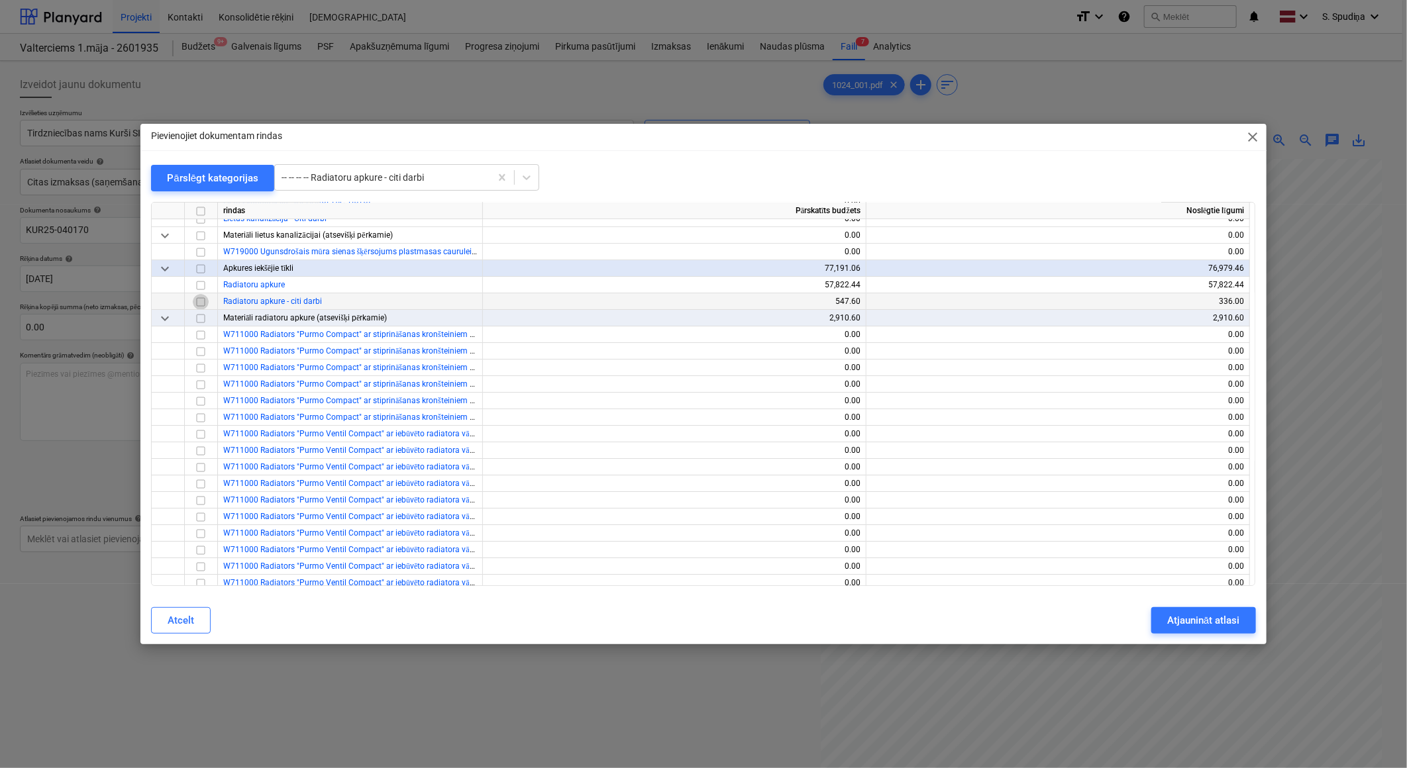
click at [197, 301] on input "checkbox" at bounding box center [201, 302] width 16 height 16
click at [1190, 620] on div "Atjaunināt atlasi" at bounding box center [1203, 620] width 72 height 17
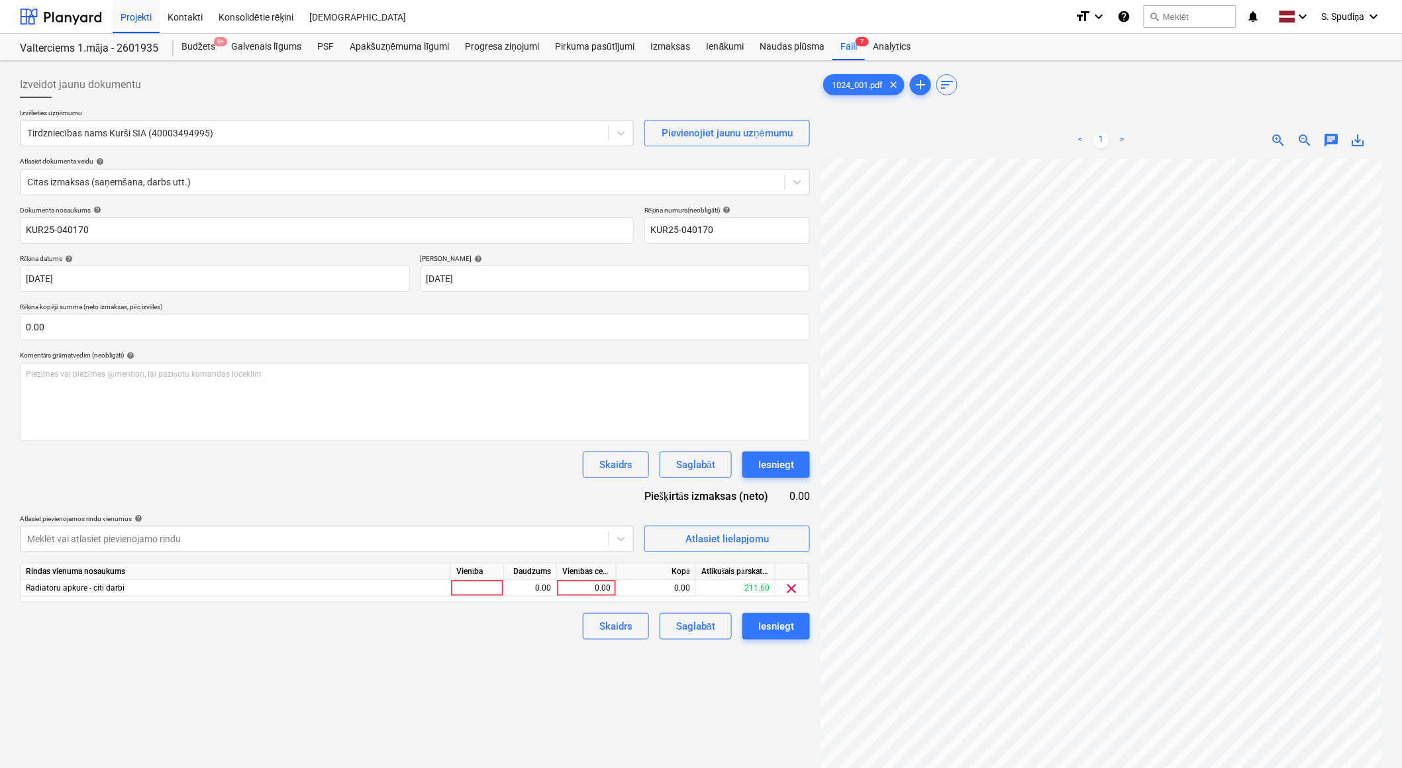
scroll to position [11, 34]
click at [577, 589] on div "0.00" at bounding box center [586, 588] width 48 height 17
type input "66.51"
click at [711, 625] on div "Saglabāt" at bounding box center [695, 626] width 39 height 17
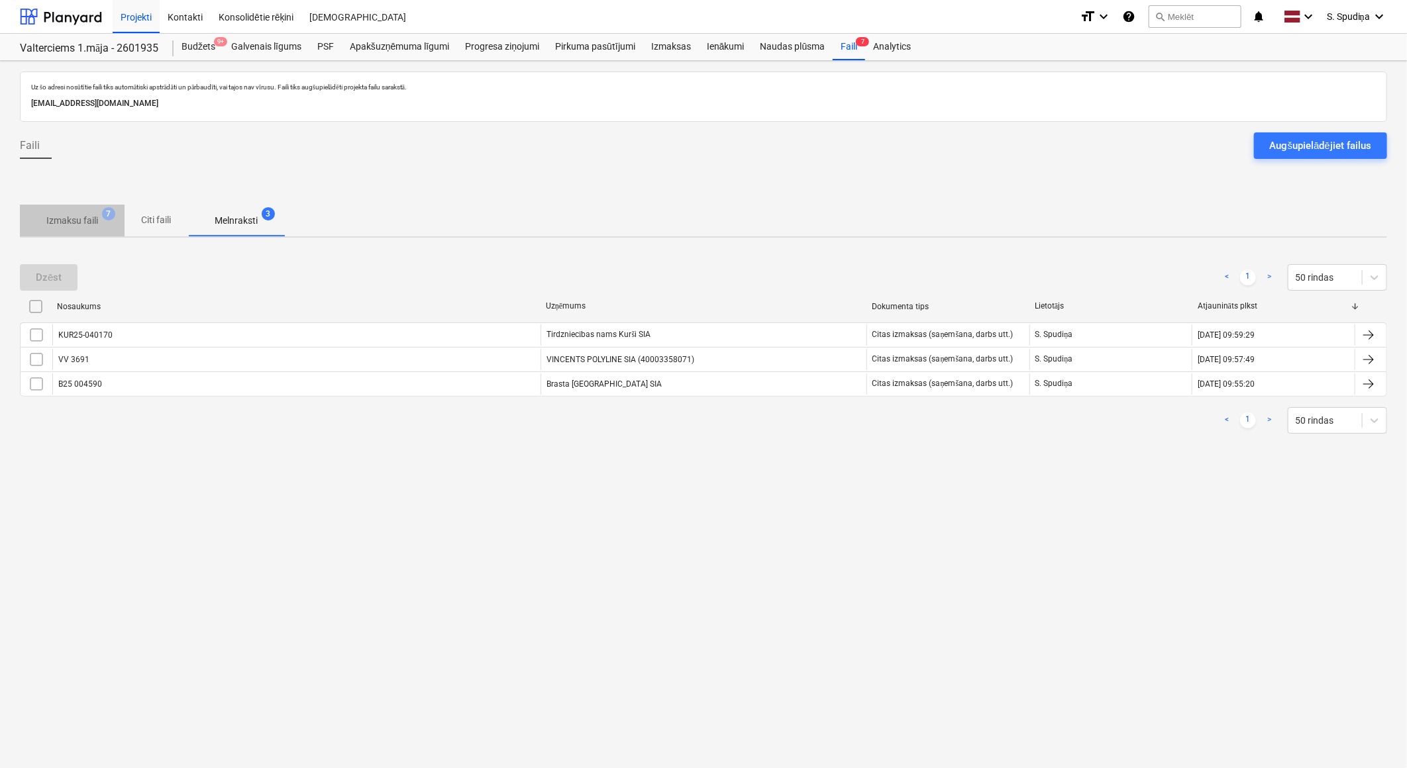
click at [74, 223] on p "Izmaksu faili" at bounding box center [72, 221] width 52 height 14
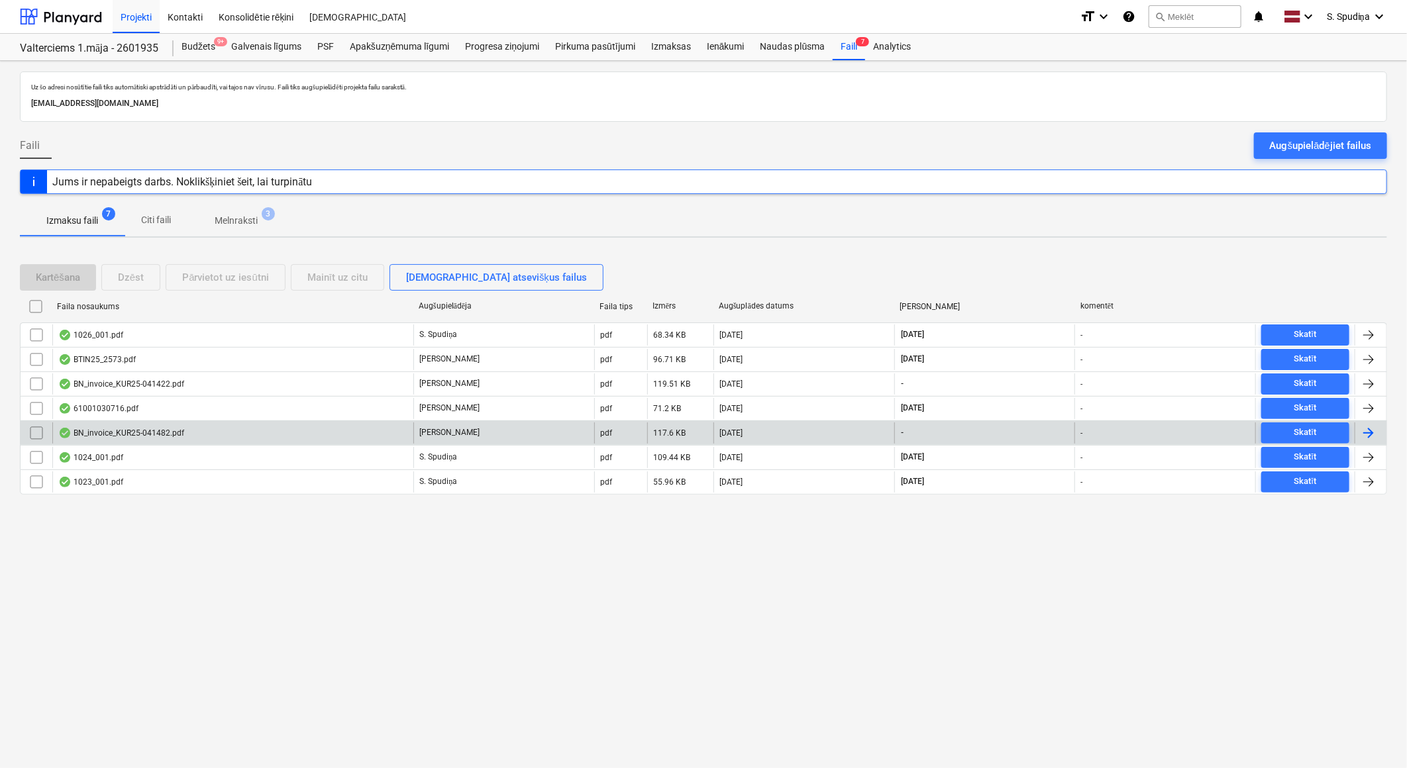
click at [174, 433] on div "BN_invoice_KUR25-041482.pdf" at bounding box center [121, 433] width 126 height 11
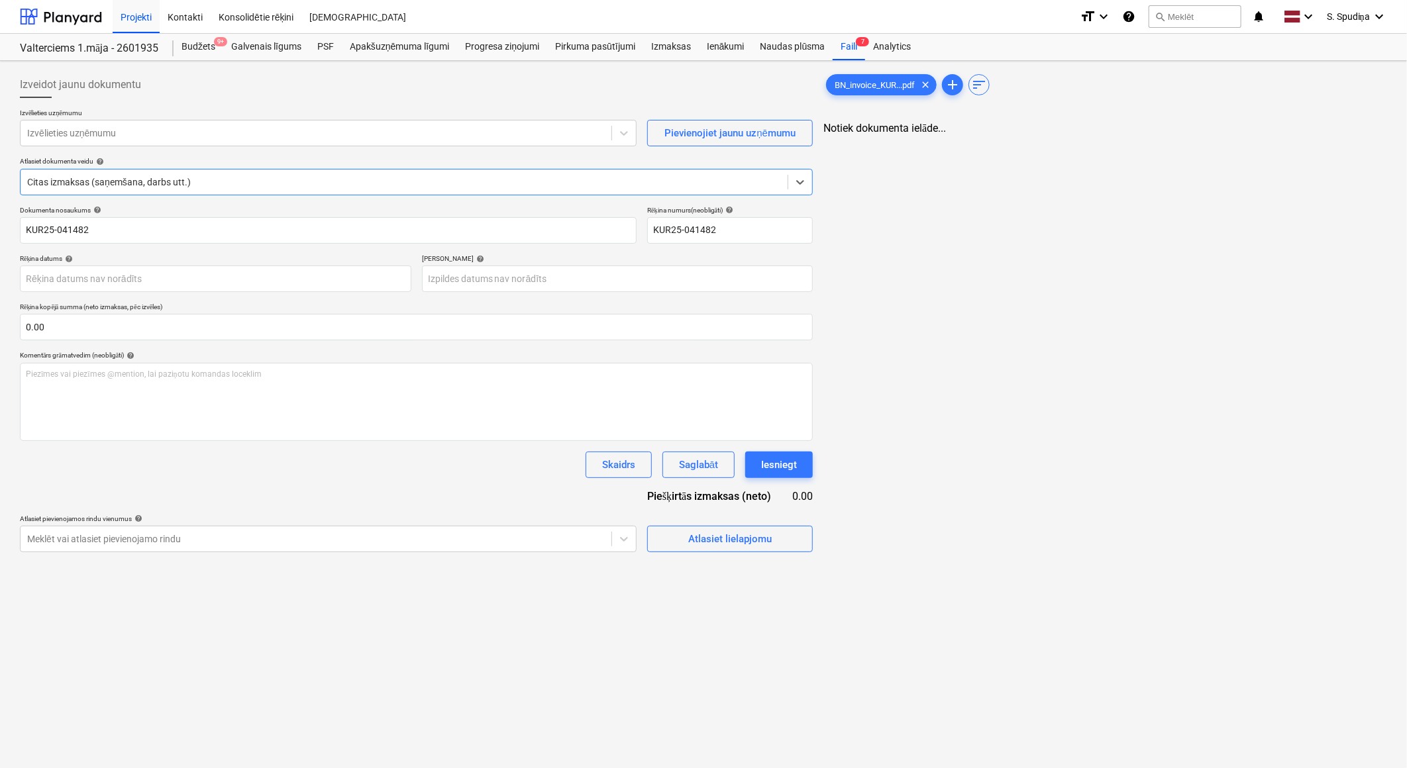
type input "KUR25-041482"
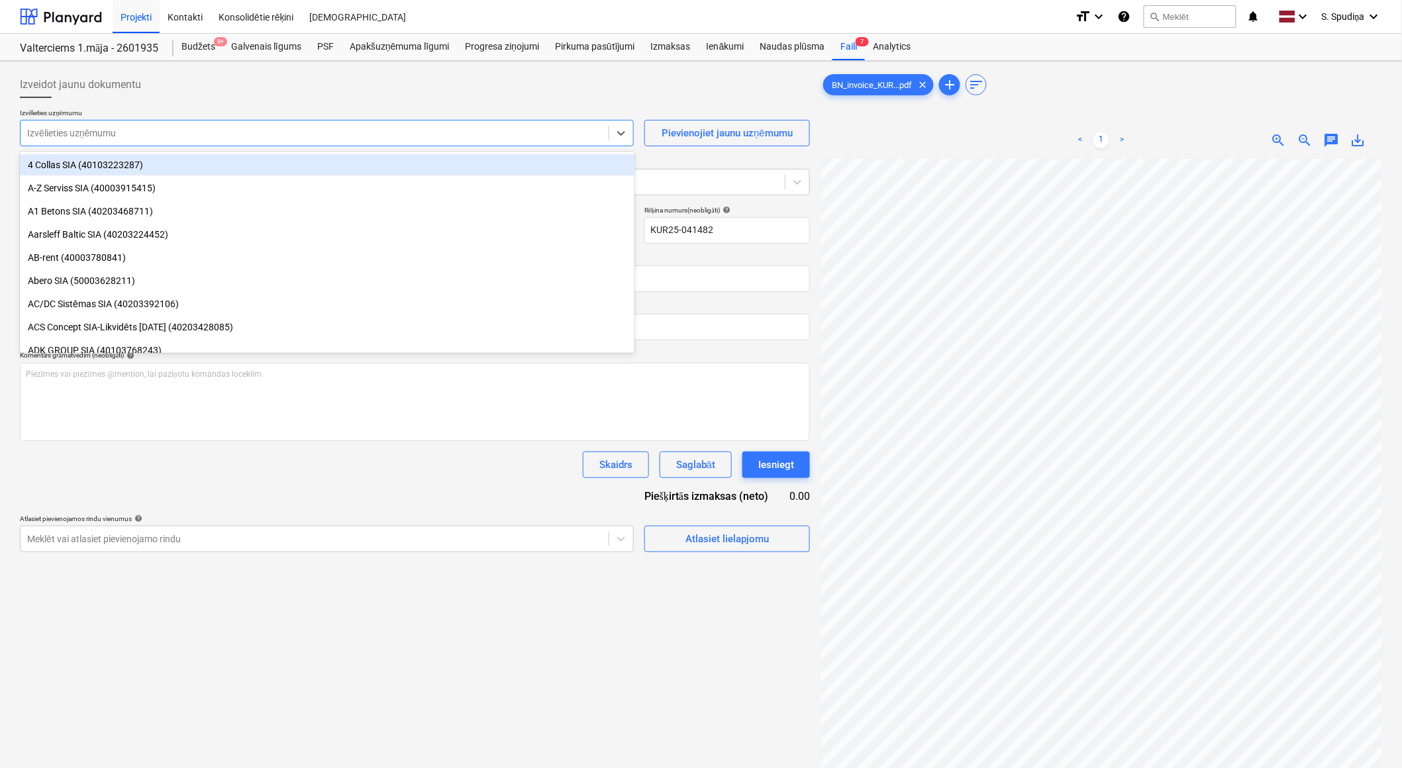
click at [188, 131] on div at bounding box center [314, 133] width 575 height 13
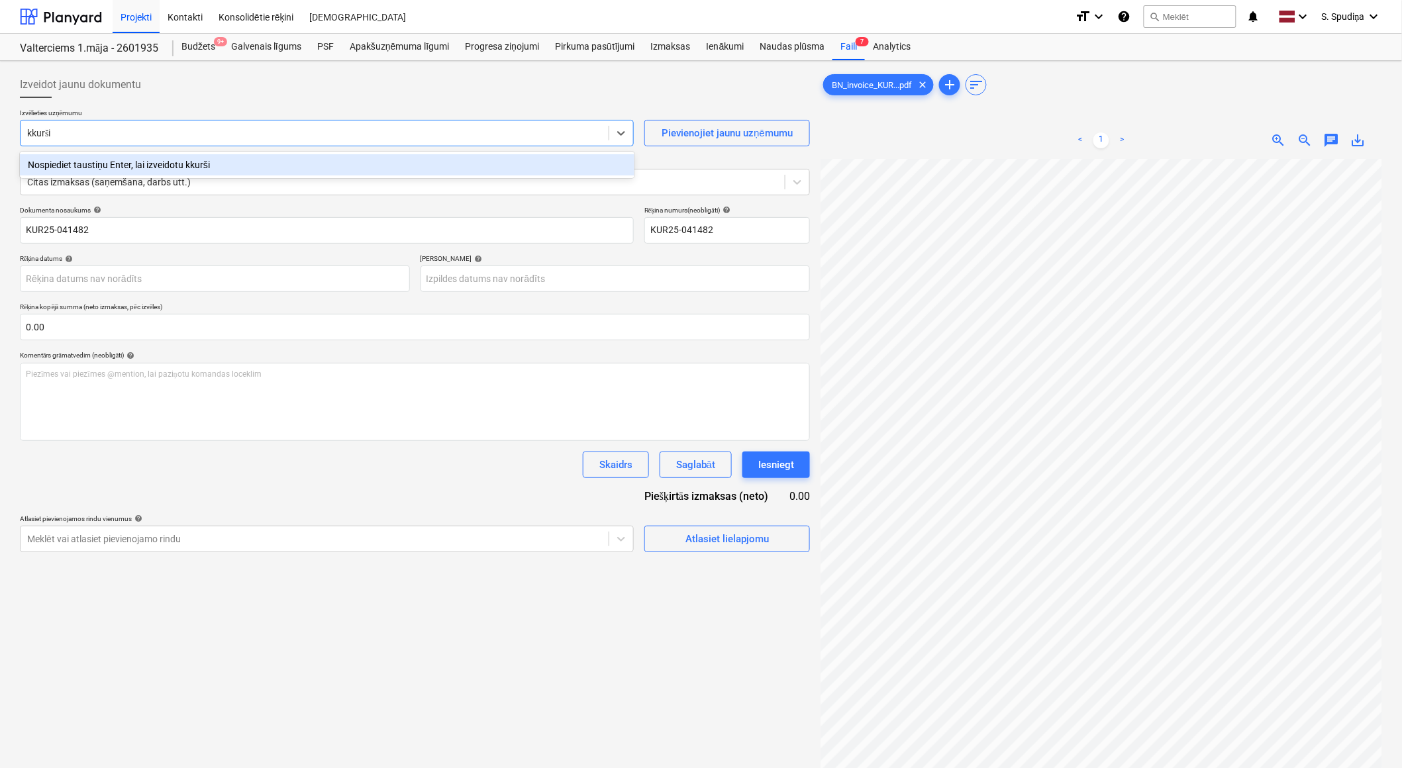
type input "kurši"
click at [163, 158] on div "Tirdzniecības nams Kurši SIA (40003494995)" at bounding box center [327, 164] width 615 height 21
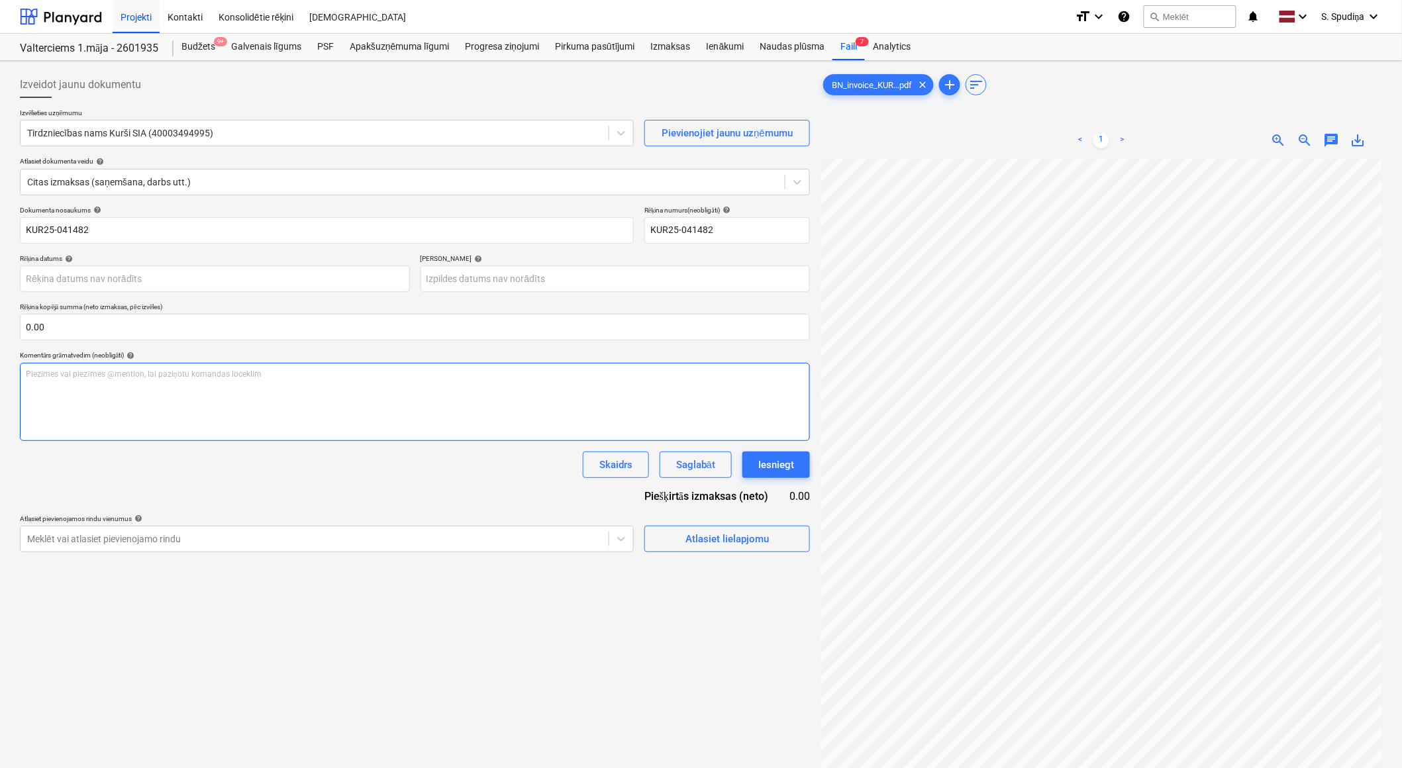
scroll to position [0, 70]
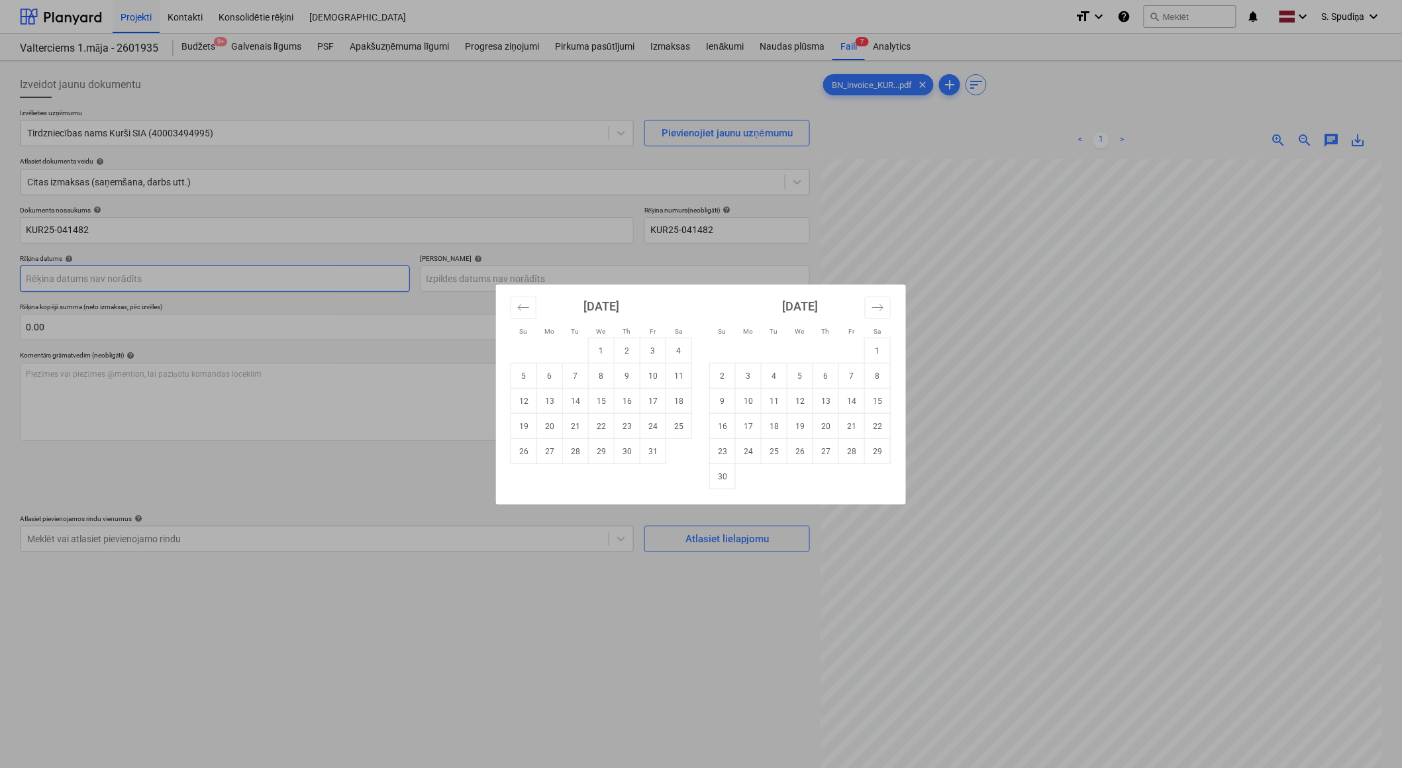
click at [113, 267] on body "Projekti Kontakti Konsolidētie rēķini Iesūtne format_size keyboard_arrow_down h…" at bounding box center [701, 384] width 1402 height 768
click at [654, 352] on td "3" at bounding box center [653, 350] width 26 height 25
type input "[DATE]"
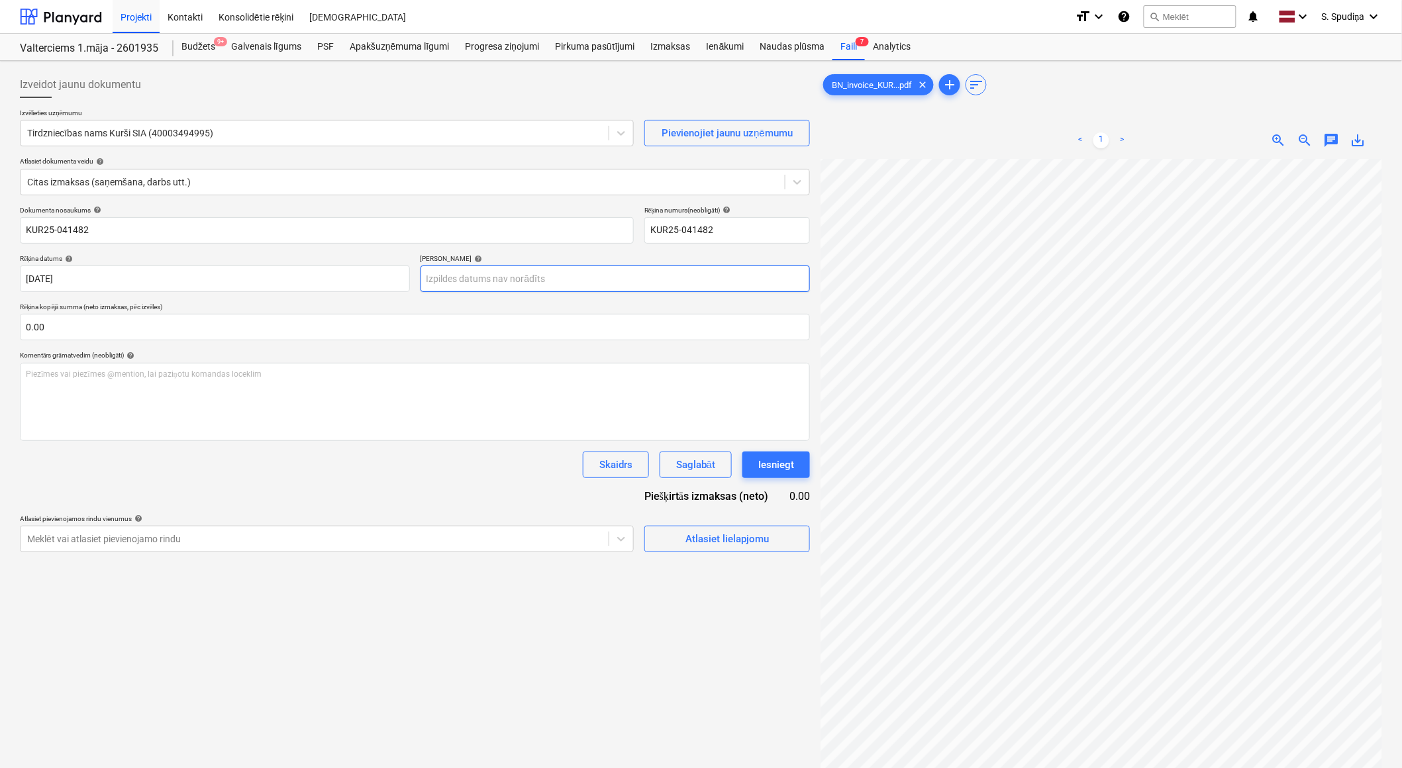
click at [509, 276] on body "Projekti Kontakti Konsolidētie rēķini Iesūtne format_size keyboard_arrow_down h…" at bounding box center [701, 384] width 1402 height 768
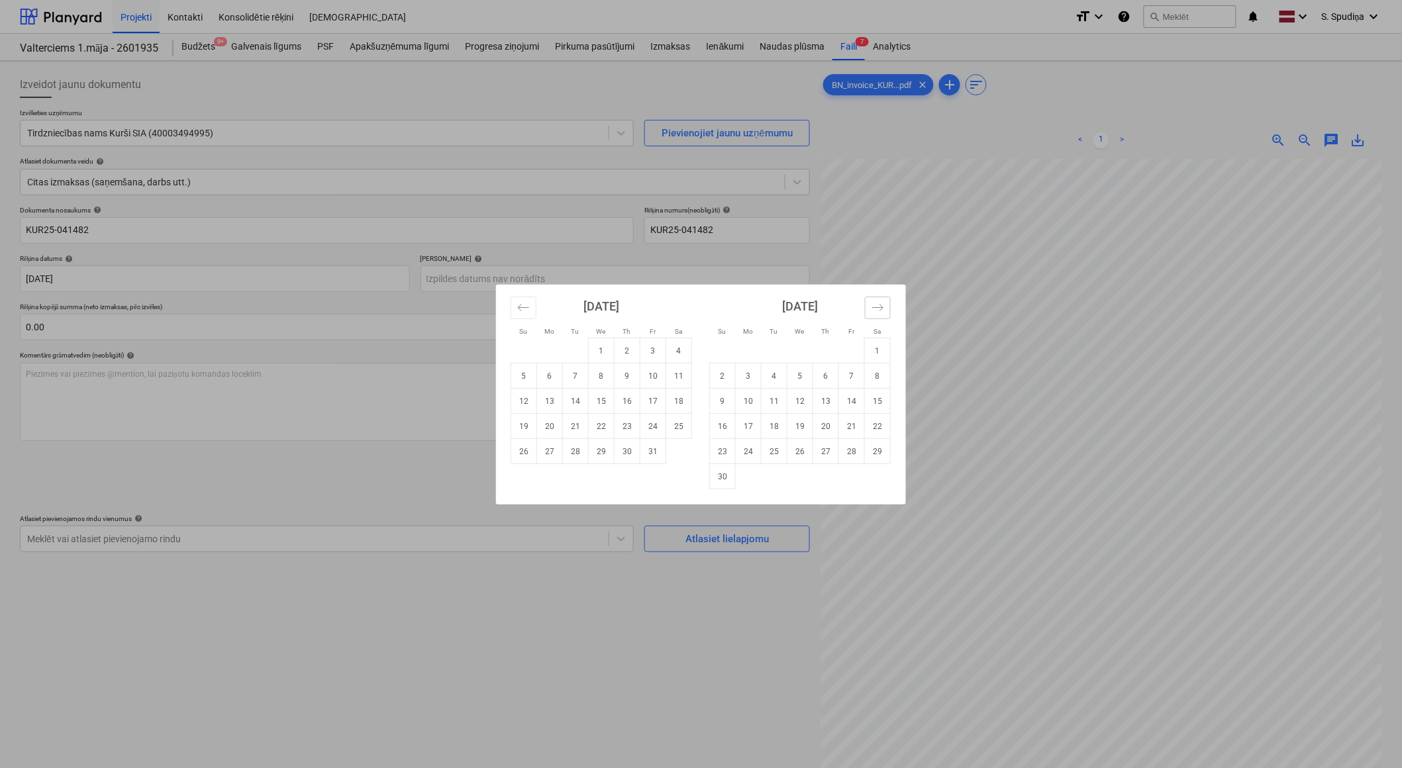
click at [876, 305] on icon "Move forward to switch to the next month." at bounding box center [878, 307] width 13 height 13
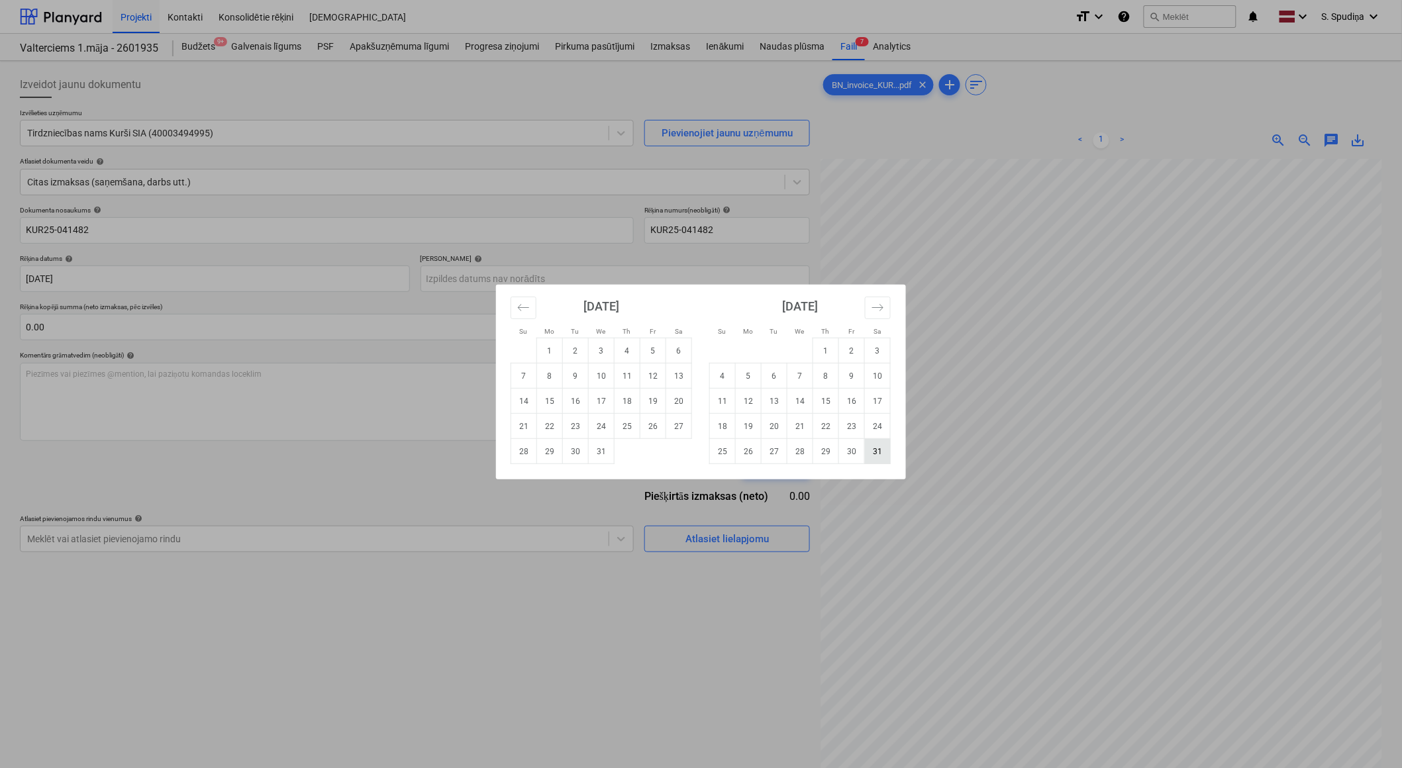
click at [875, 452] on td "31" at bounding box center [878, 451] width 26 height 25
type input "[DATE]"
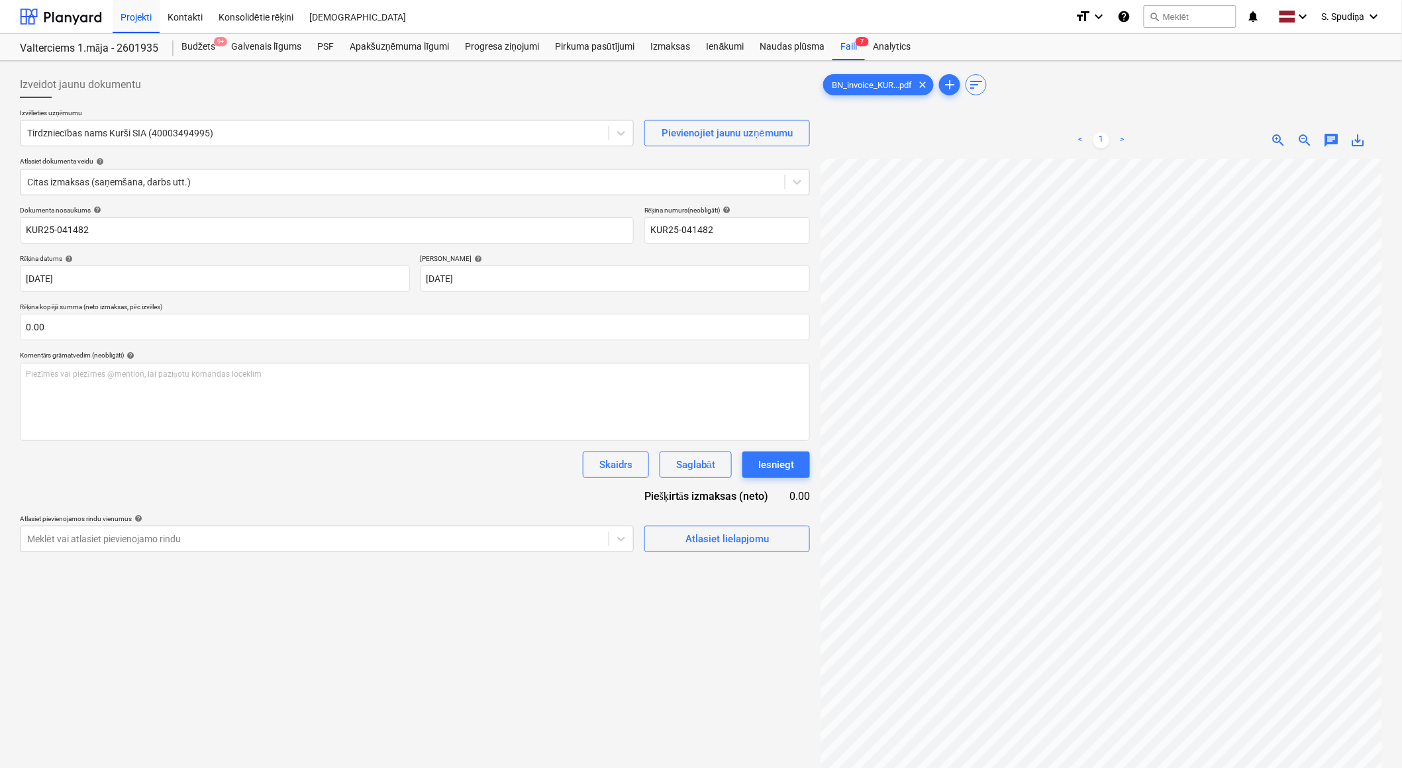
scroll to position [87, 70]
click at [1266, 140] on span "save_alt" at bounding box center [1359, 140] width 16 height 16
click at [621, 460] on div "Skaidrs" at bounding box center [615, 464] width 33 height 17
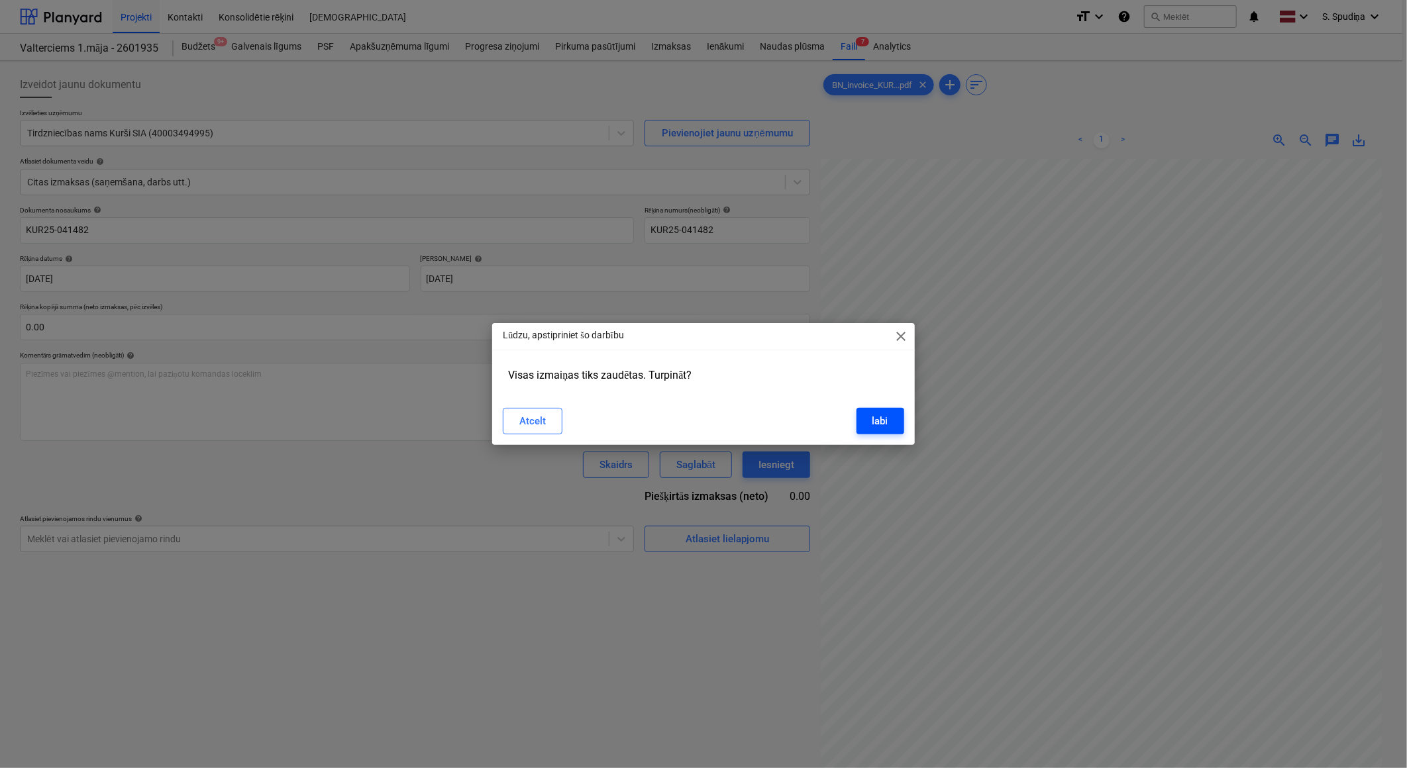
click at [883, 424] on div "labi" at bounding box center [880, 421] width 16 height 17
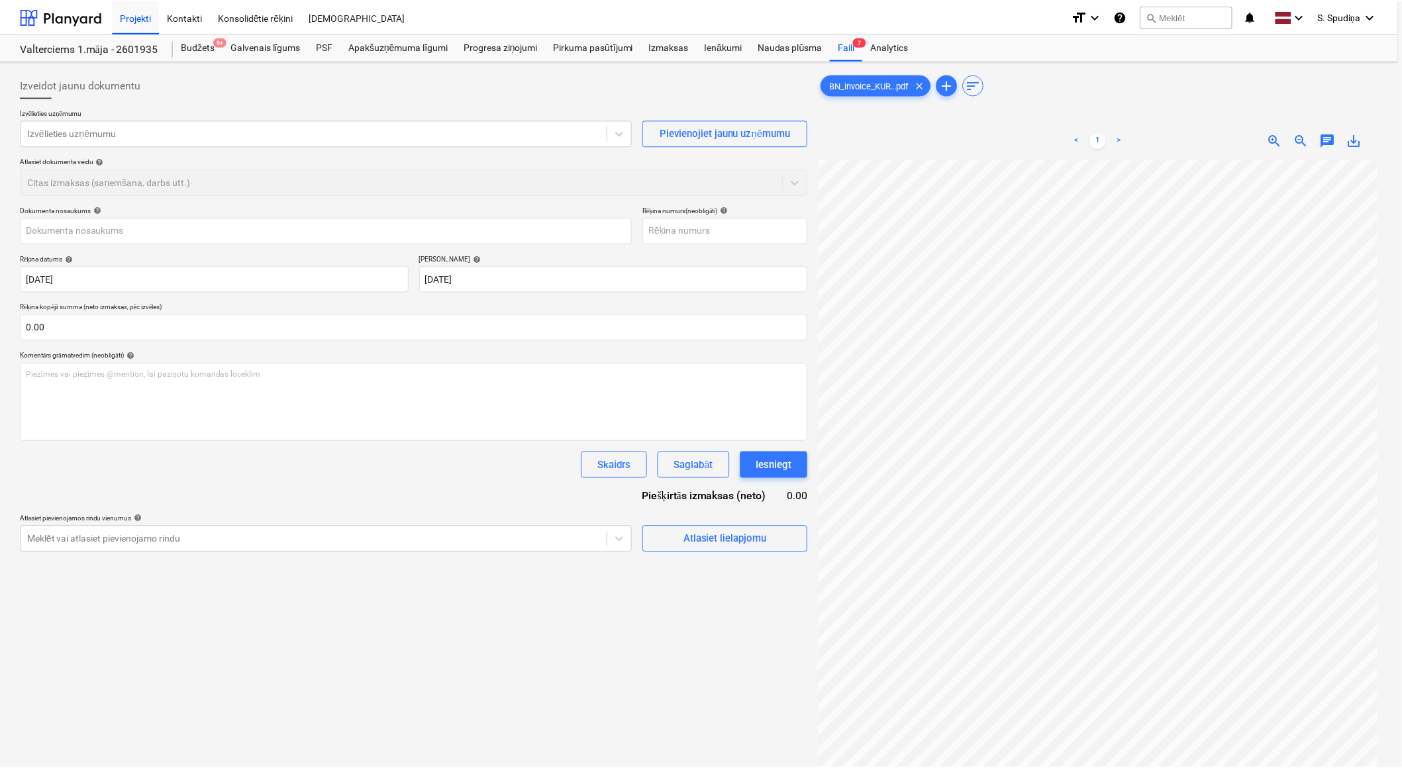
scroll to position [87, 68]
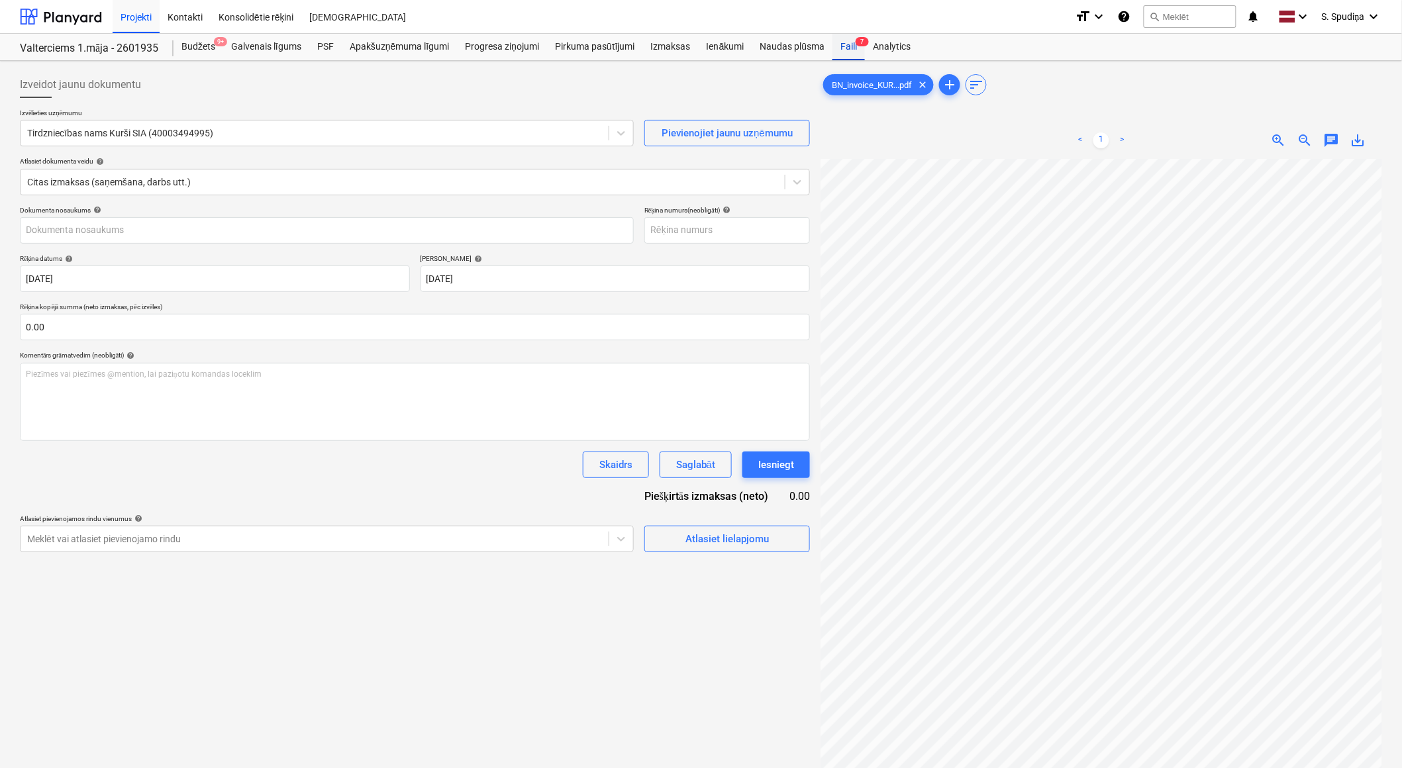
click at [848, 48] on div "Faili 7" at bounding box center [849, 47] width 32 height 26
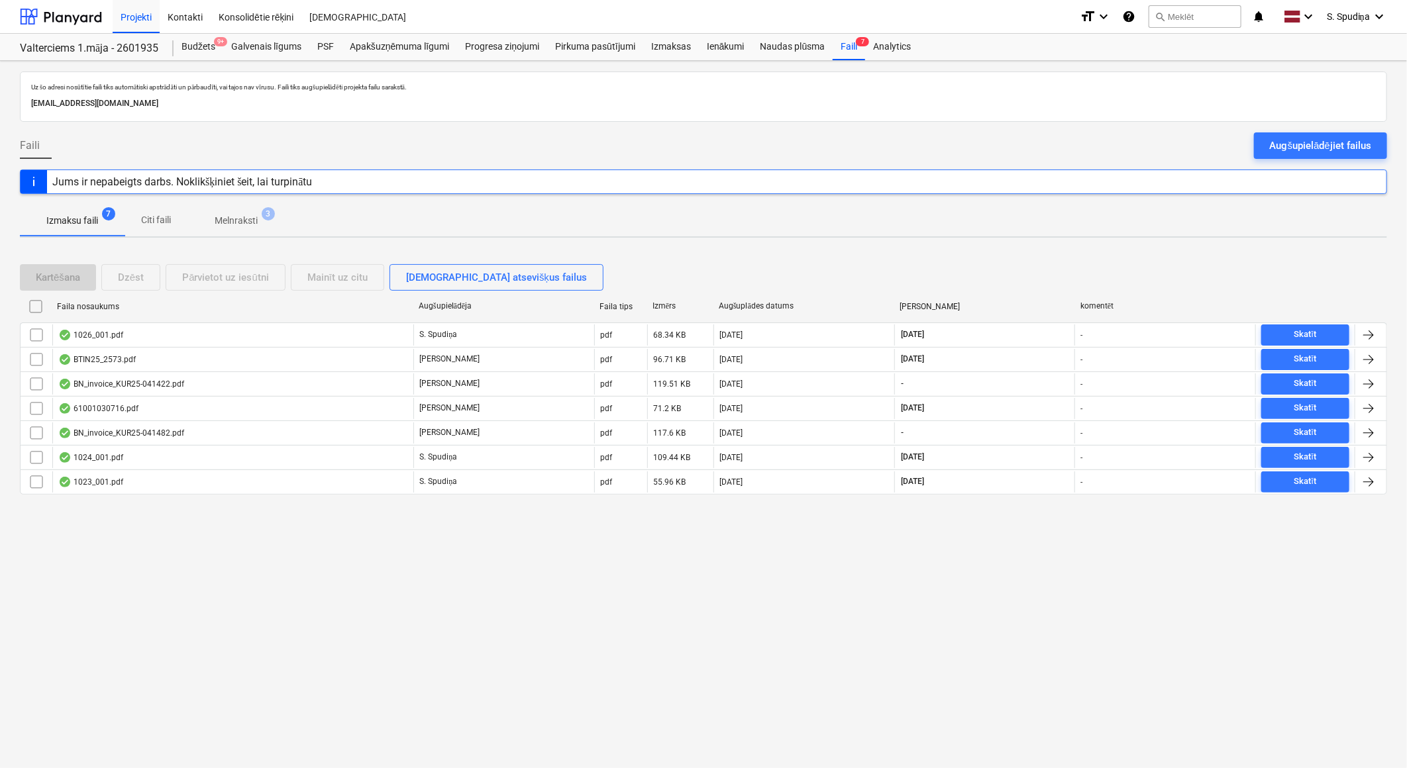
click at [237, 223] on p "Melnraksti" at bounding box center [236, 221] width 43 height 14
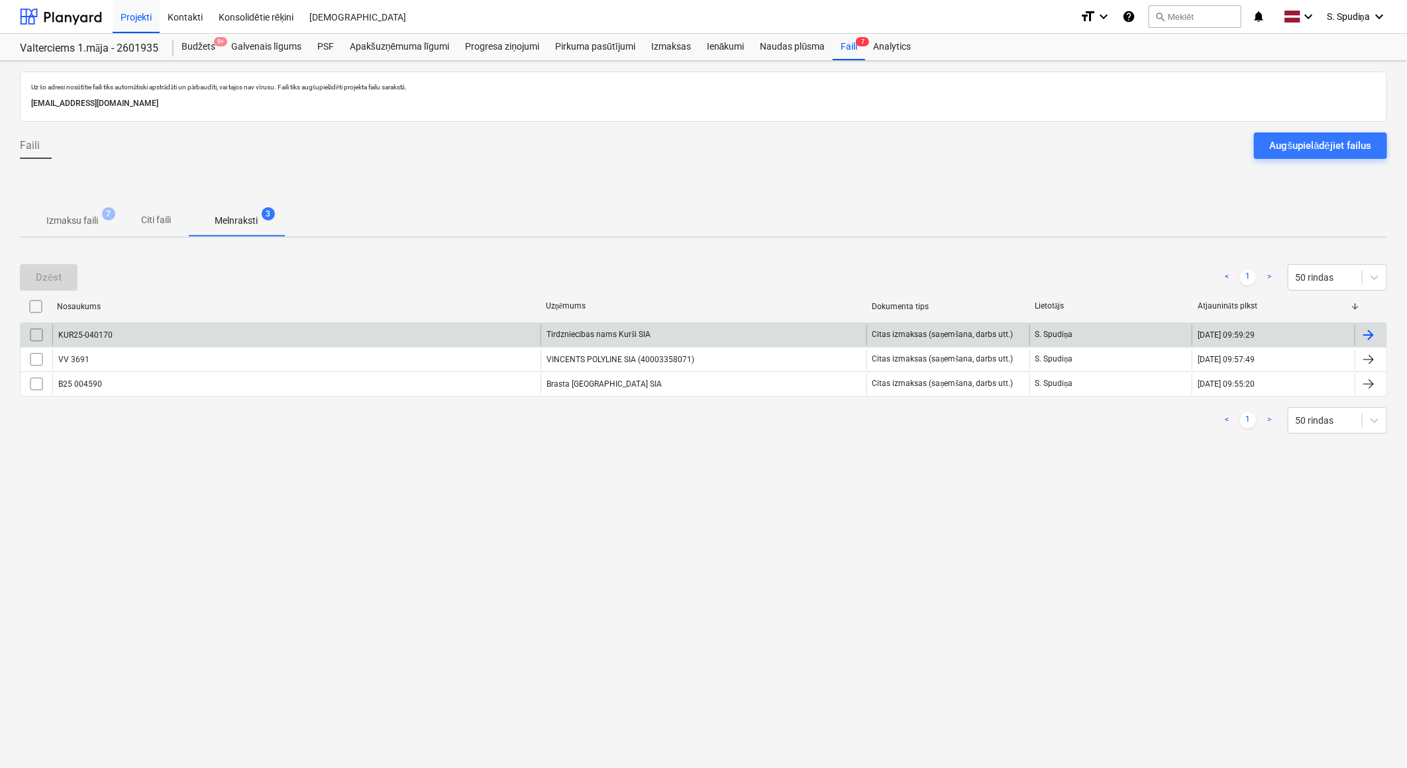
click at [25, 329] on div at bounding box center [37, 335] width 32 height 21
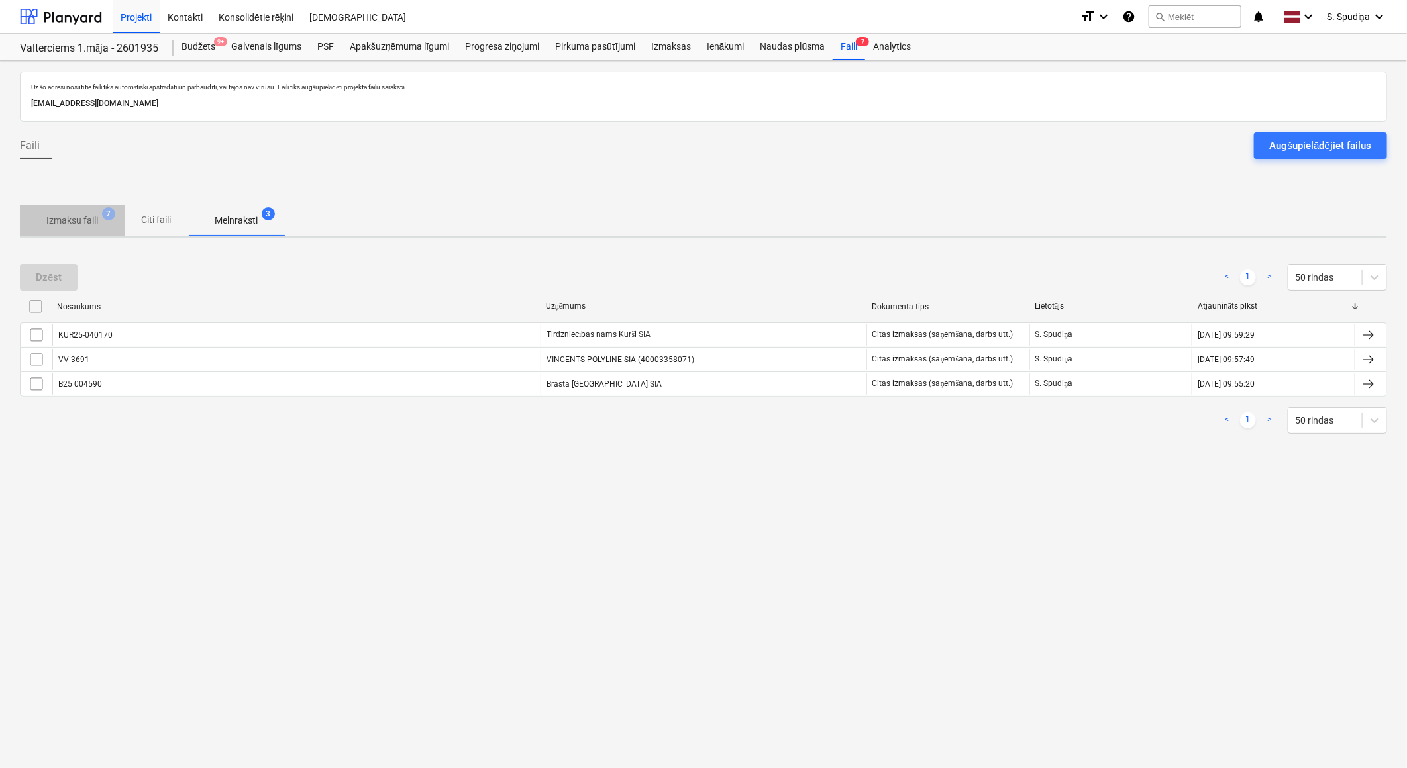
click at [70, 224] on p "Izmaksu faili" at bounding box center [72, 221] width 52 height 14
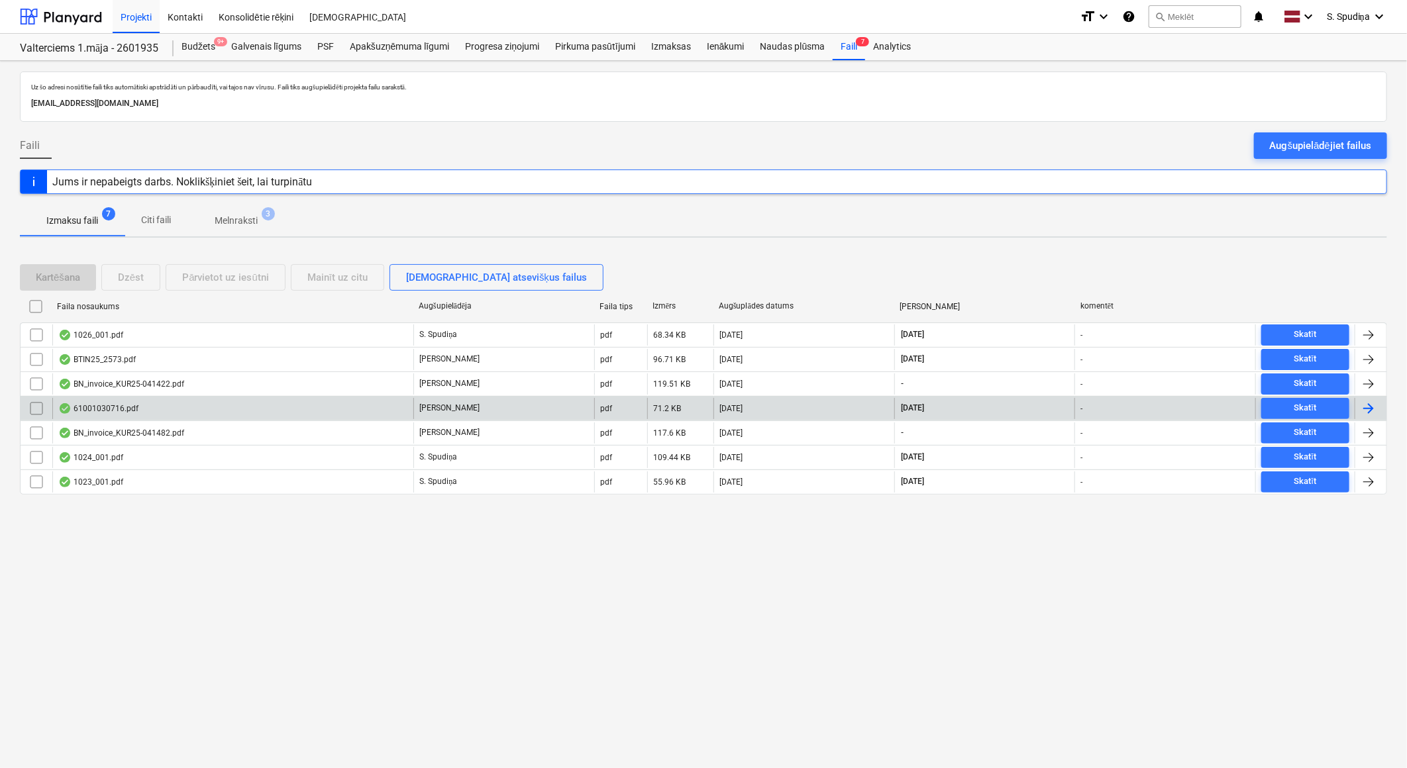
click at [295, 411] on div "61001030716.pdf" at bounding box center [232, 408] width 361 height 21
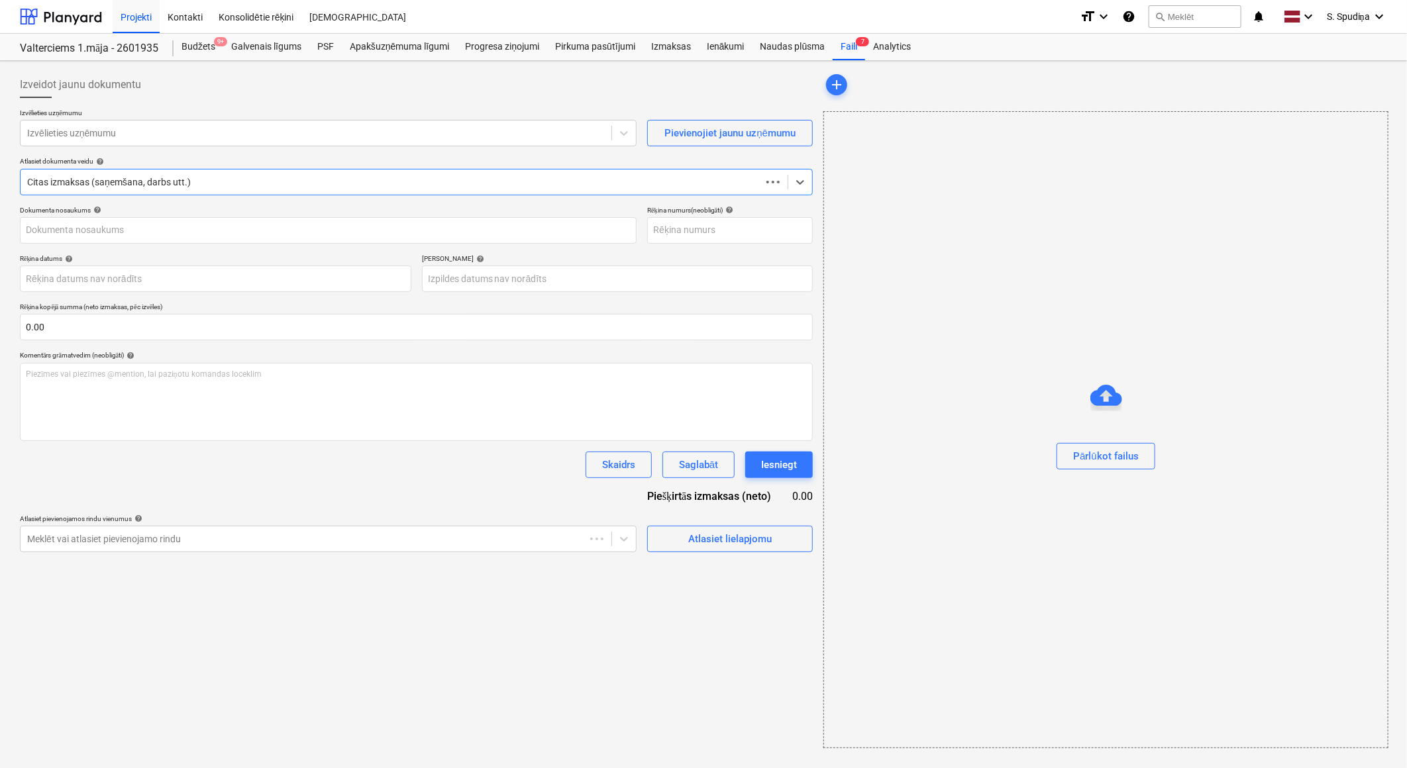
type input "61001030716"
type input "[DATE]"
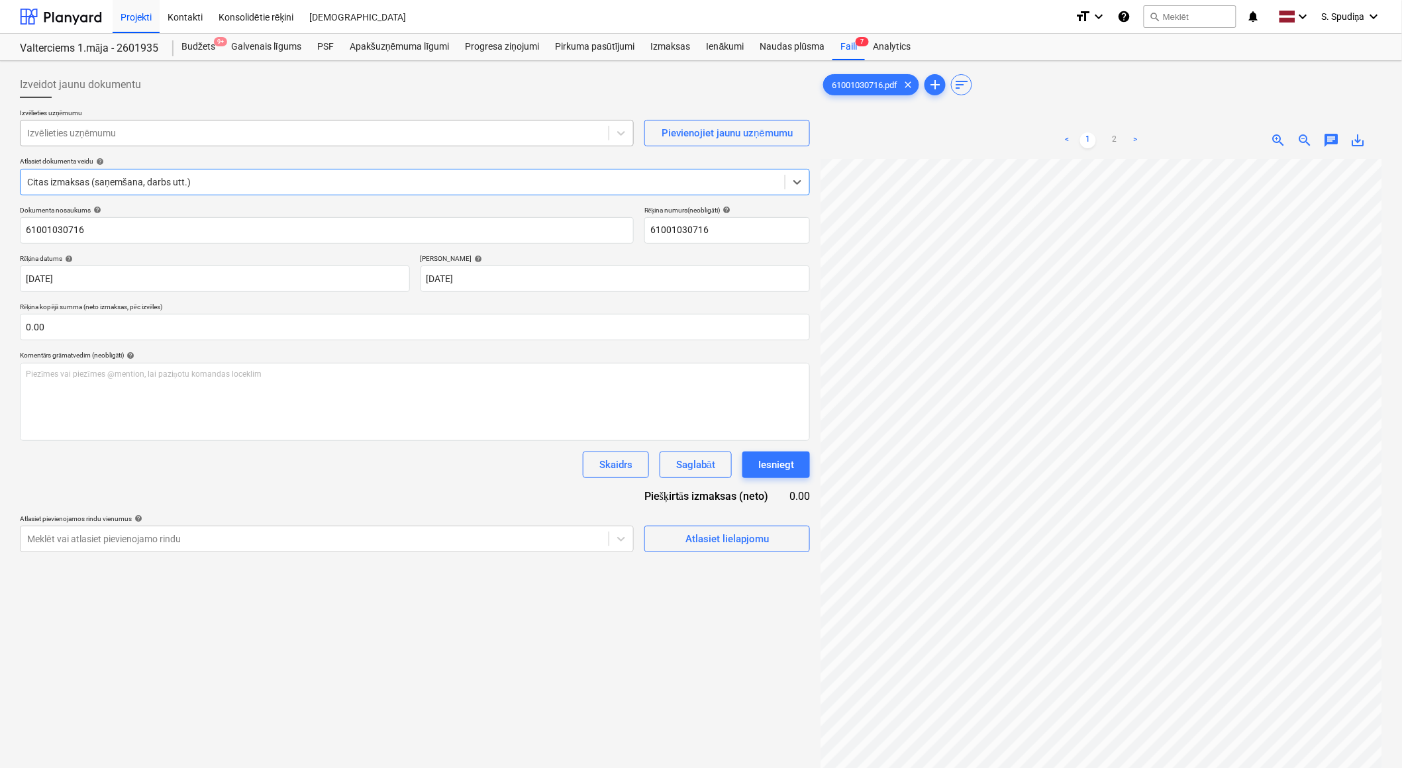
click at [178, 136] on div at bounding box center [314, 133] width 575 height 13
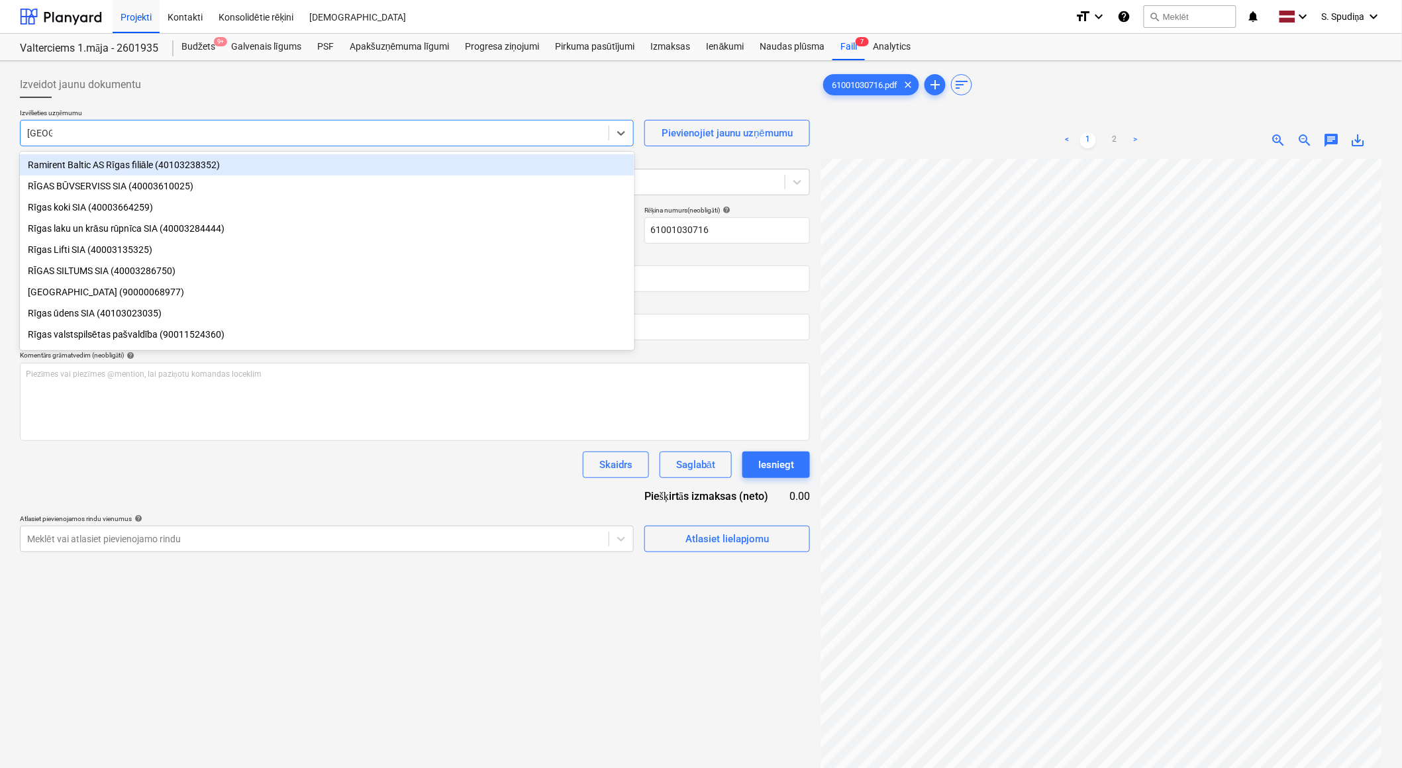
type input "rīgas s"
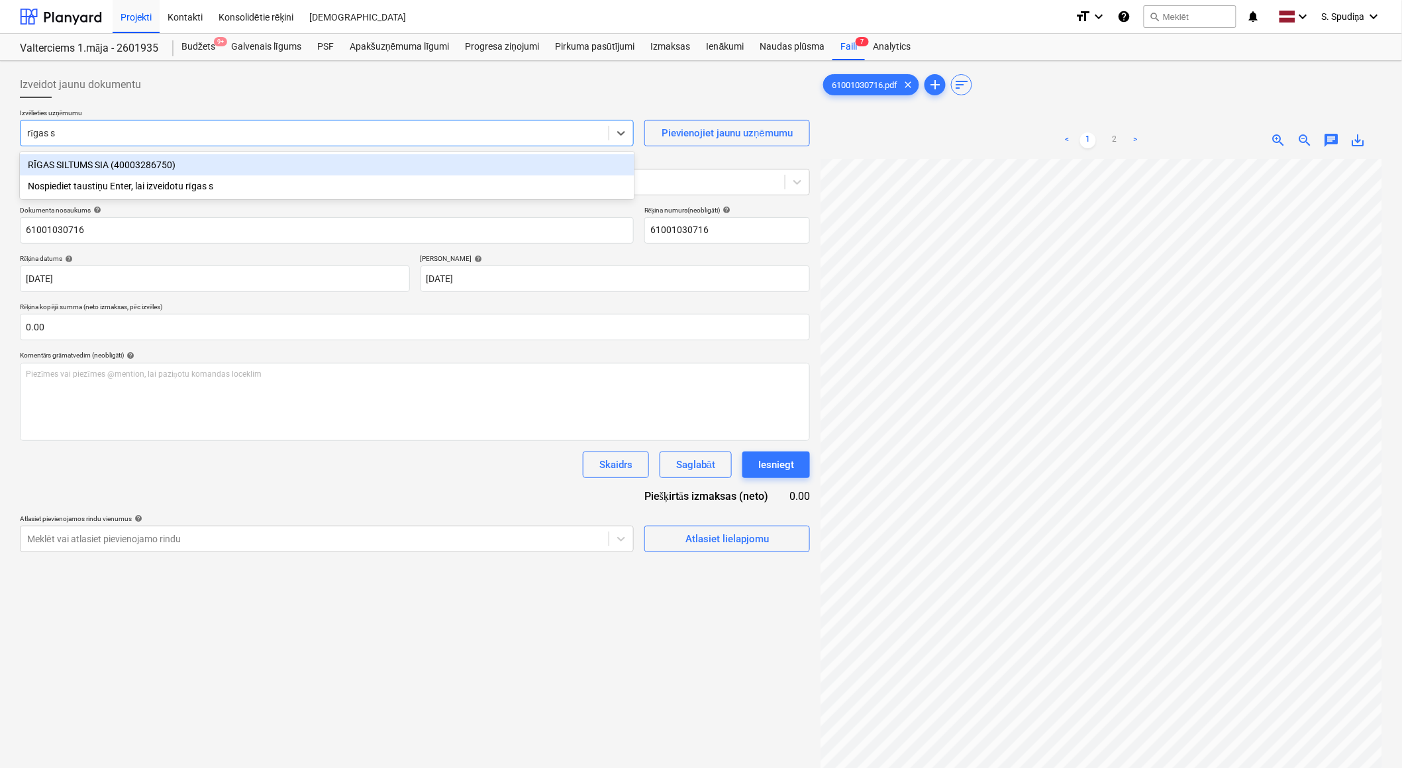
click at [159, 168] on div "RĪGAS SILTUMS SIA (40003286750)" at bounding box center [327, 164] width 615 height 21
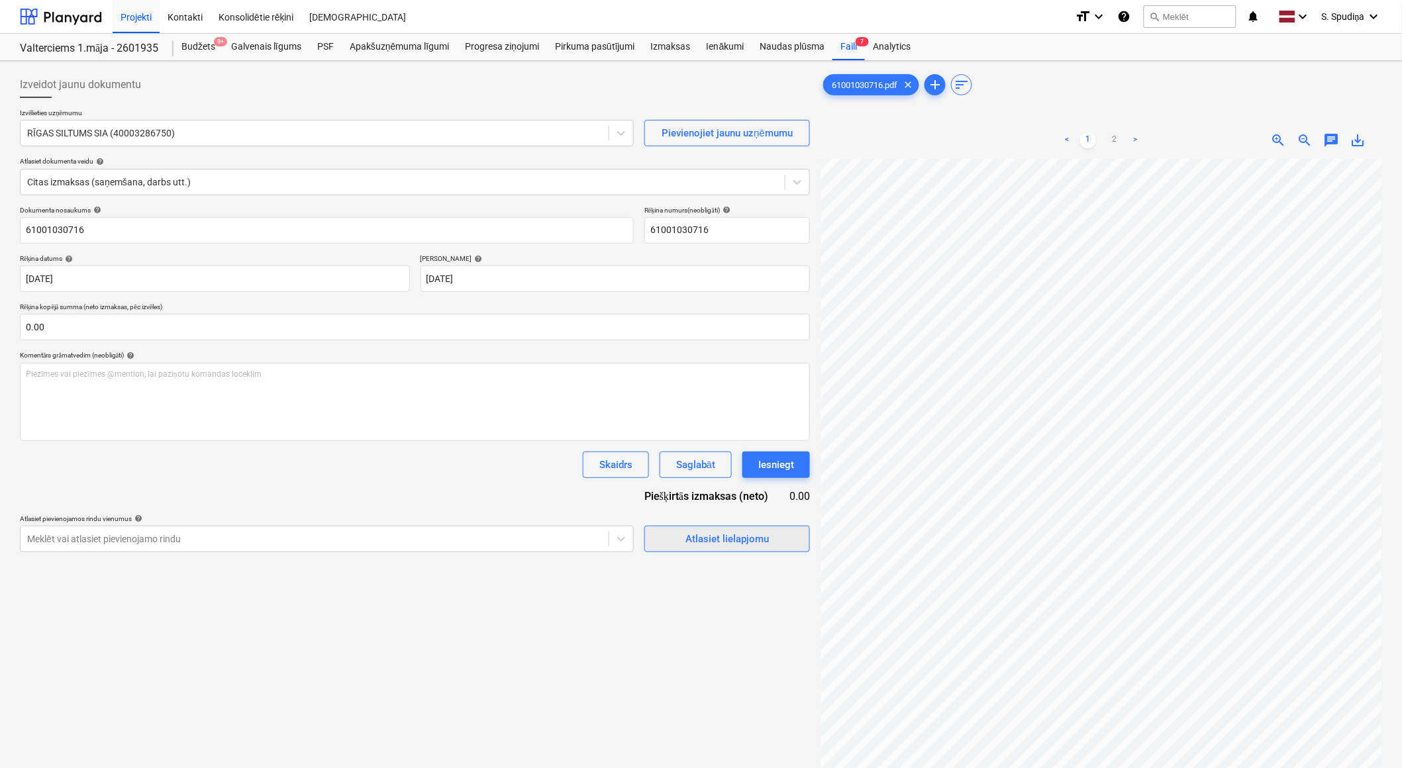
click at [709, 537] on div "Atlasiet lielapjomu" at bounding box center [727, 539] width 83 height 17
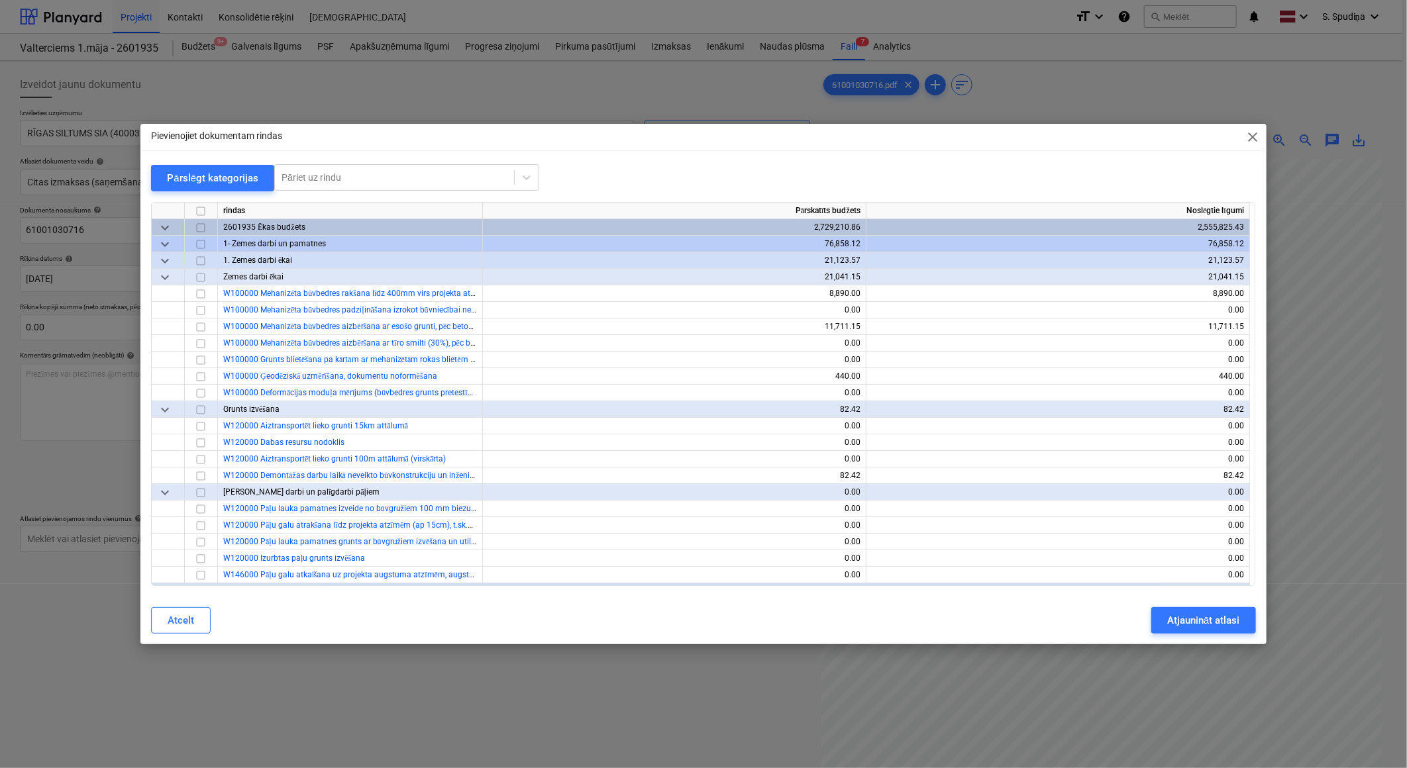
click at [373, 163] on div "Pievienojiet dokumentam rindas close Pārslēgt kategorijas Pāriet uz rindu rinda…" at bounding box center [702, 384] width 1125 height 521
click at [373, 180] on div at bounding box center [395, 177] width 226 height 13
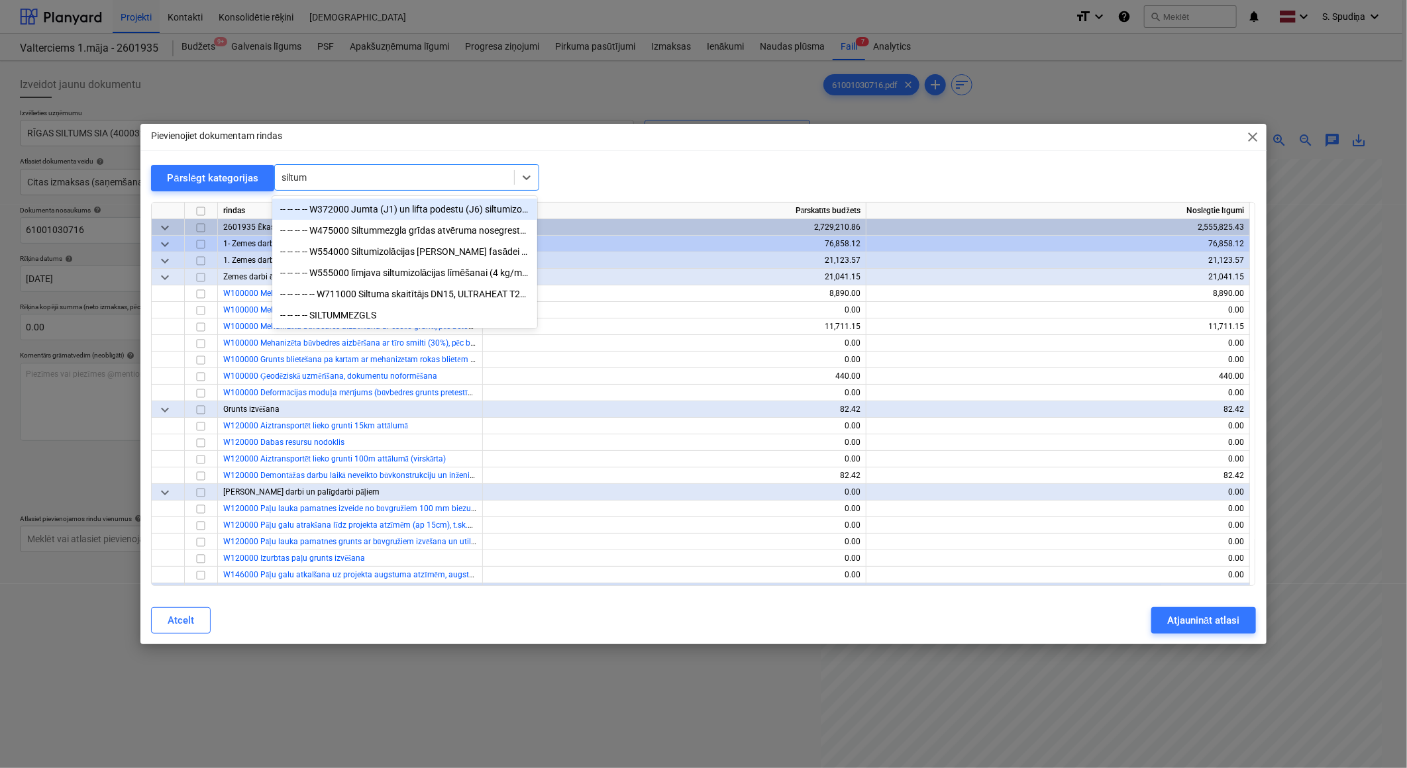
type input "siltum"
click at [1250, 129] on span "close" at bounding box center [1253, 137] width 16 height 16
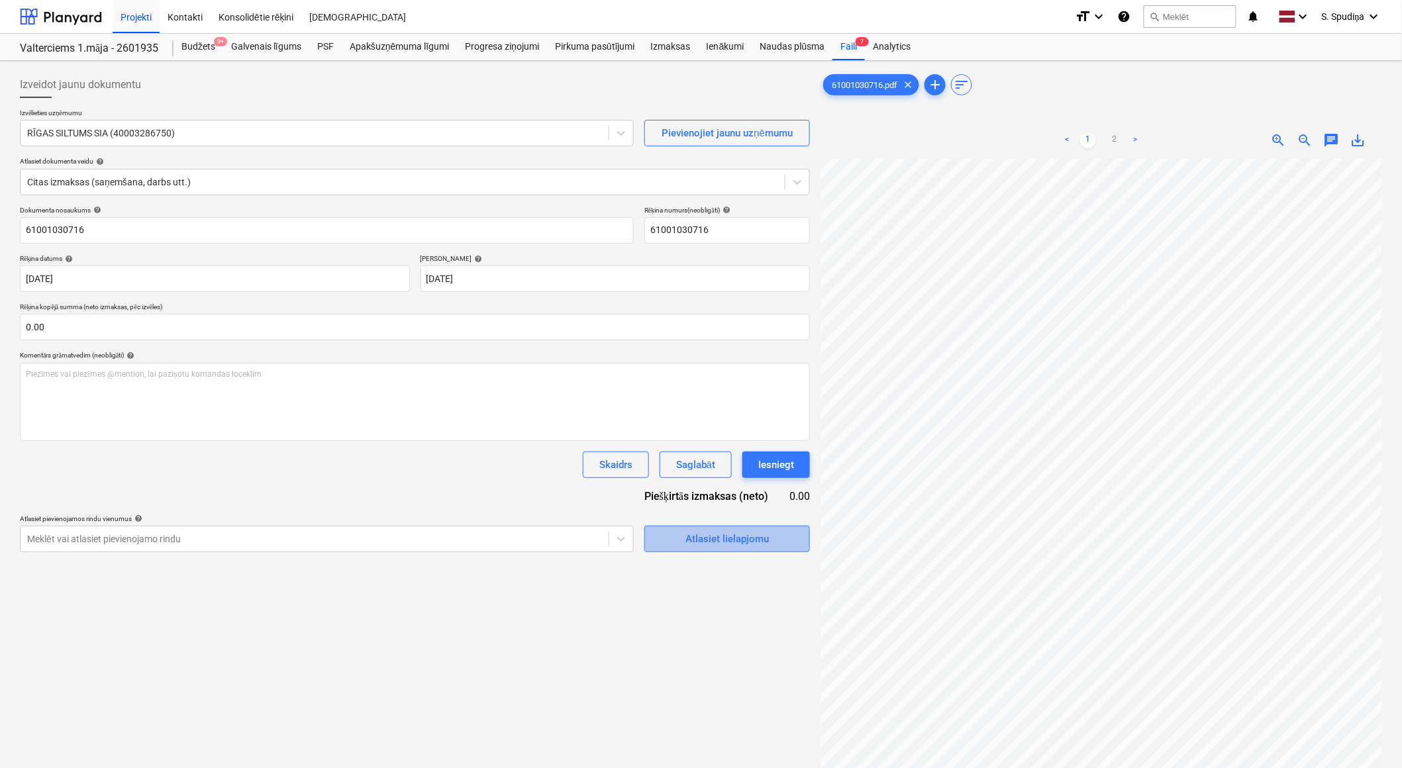
click at [760, 540] on div "Atlasiet lielapjomu" at bounding box center [727, 539] width 83 height 17
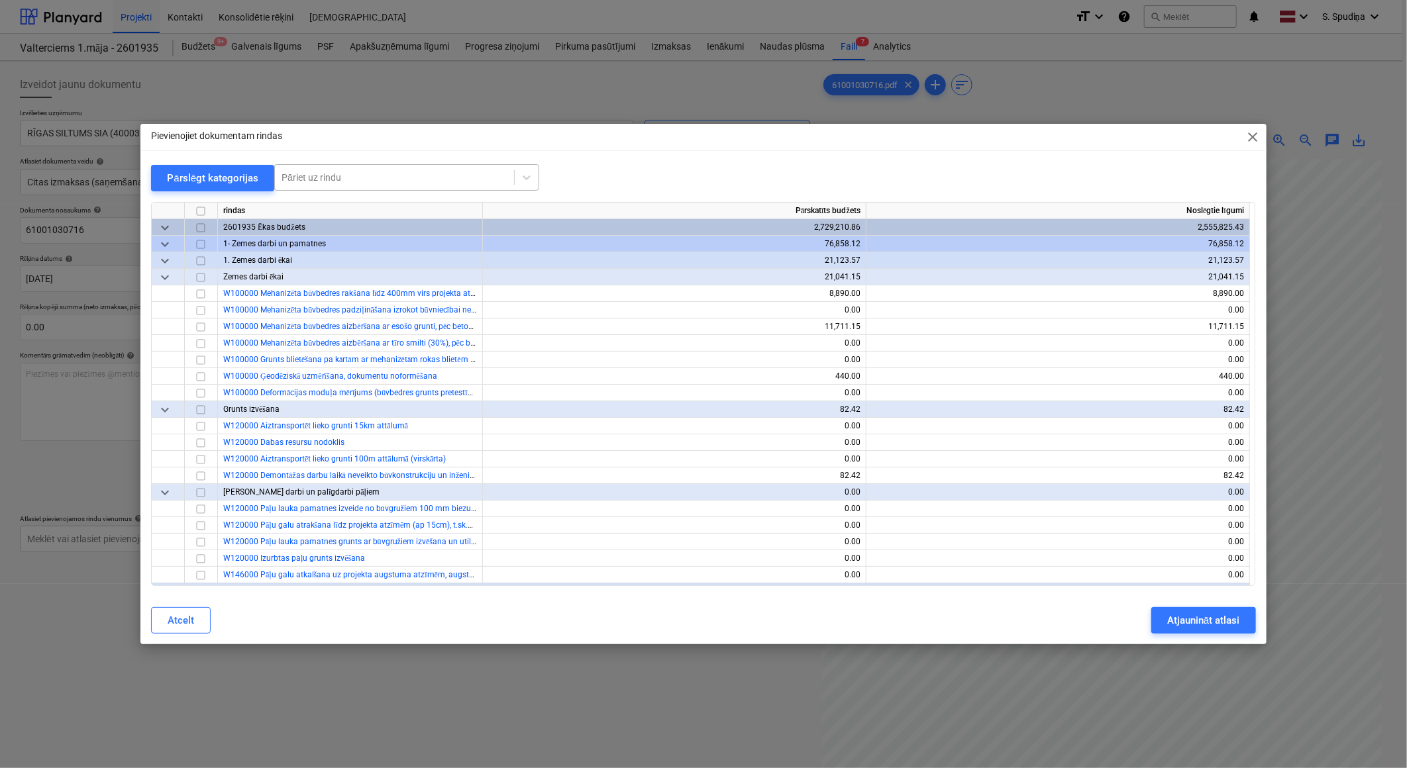
click at [446, 181] on div at bounding box center [395, 177] width 226 height 13
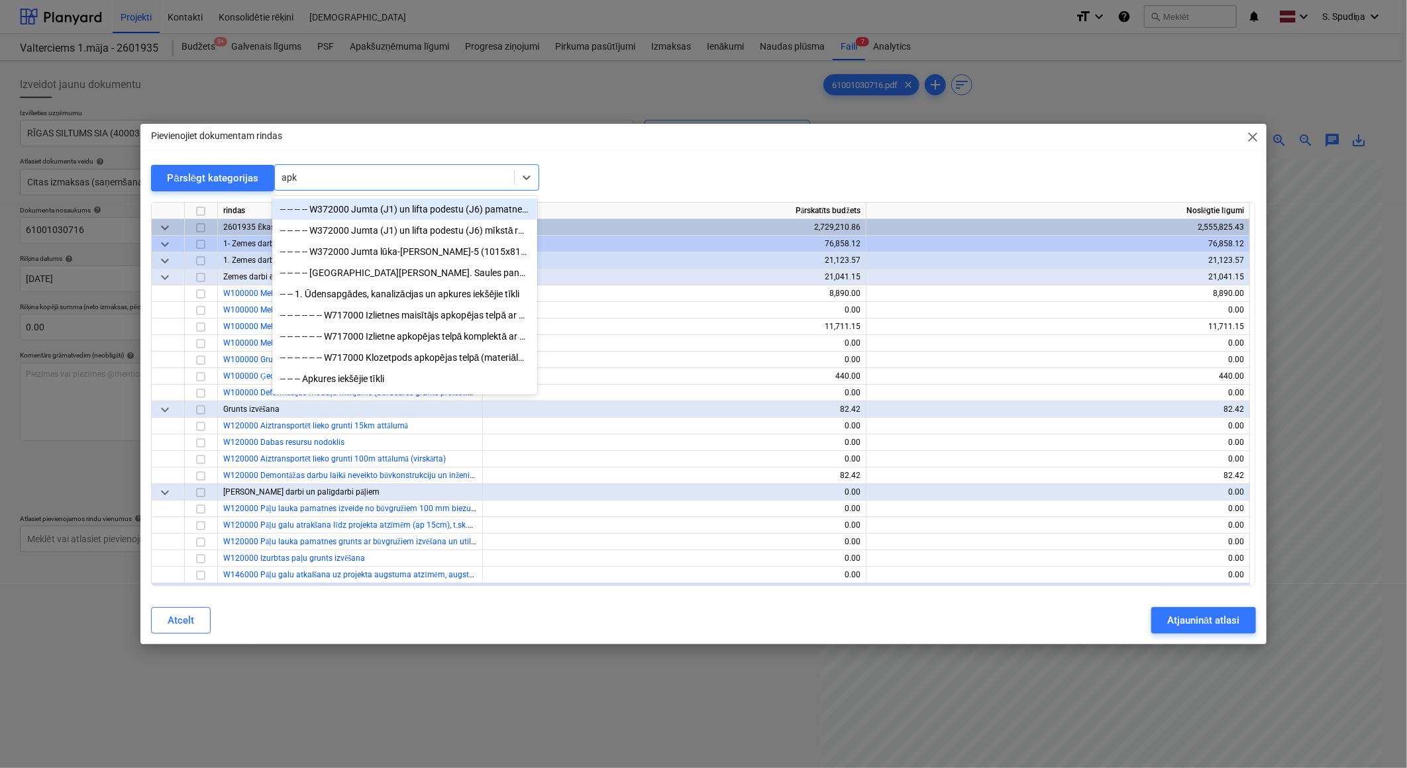
type input "apku"
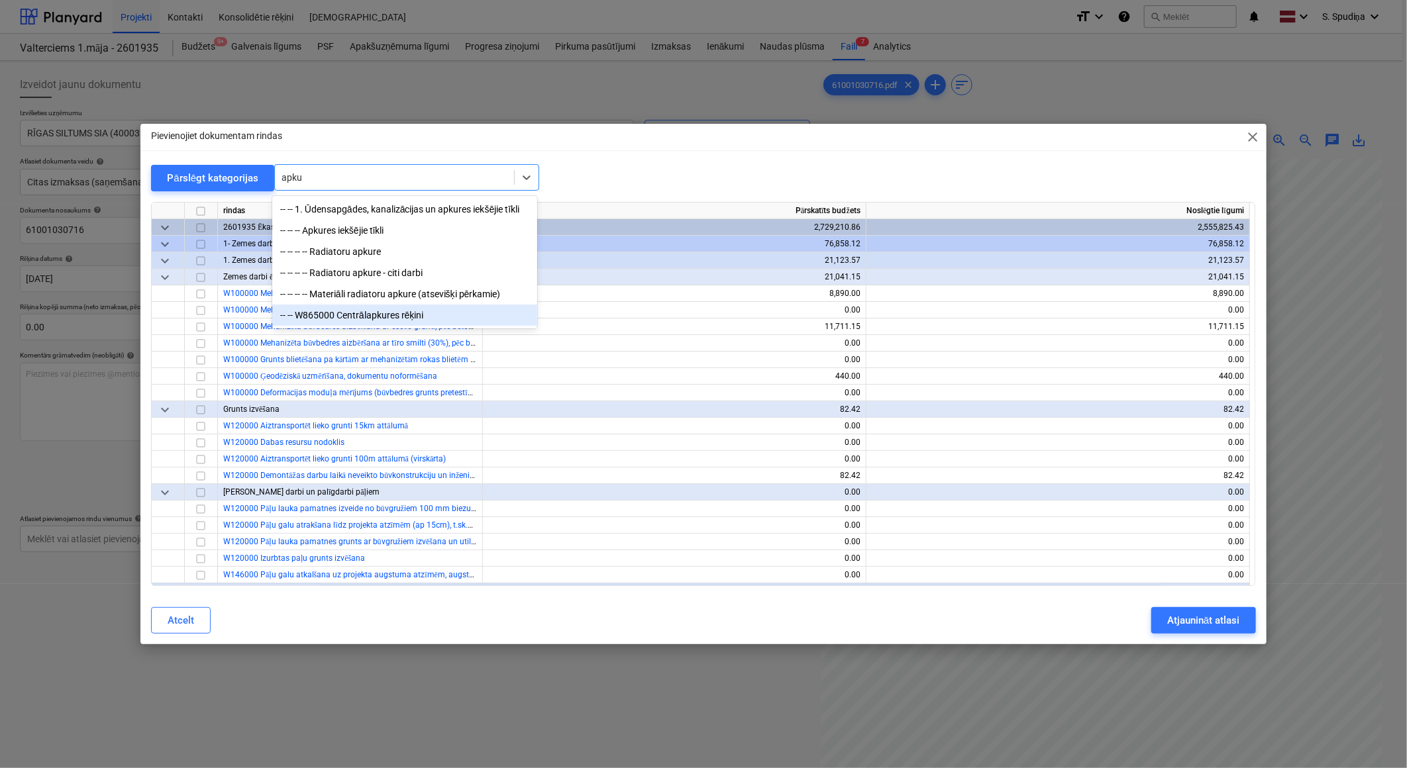
click at [368, 315] on div "-- -- W865000 Centrālapkures rēķini" at bounding box center [404, 315] width 265 height 21
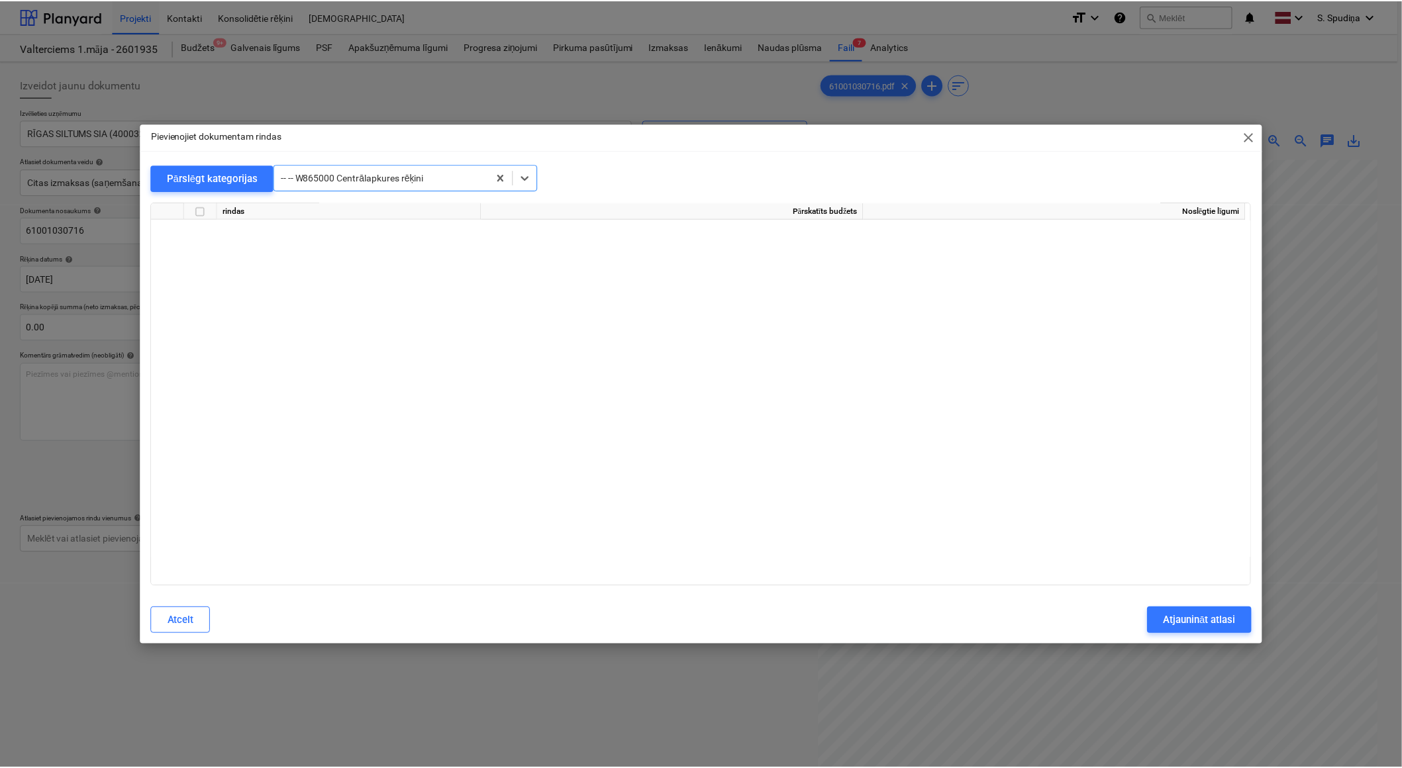
scroll to position [11823, 0]
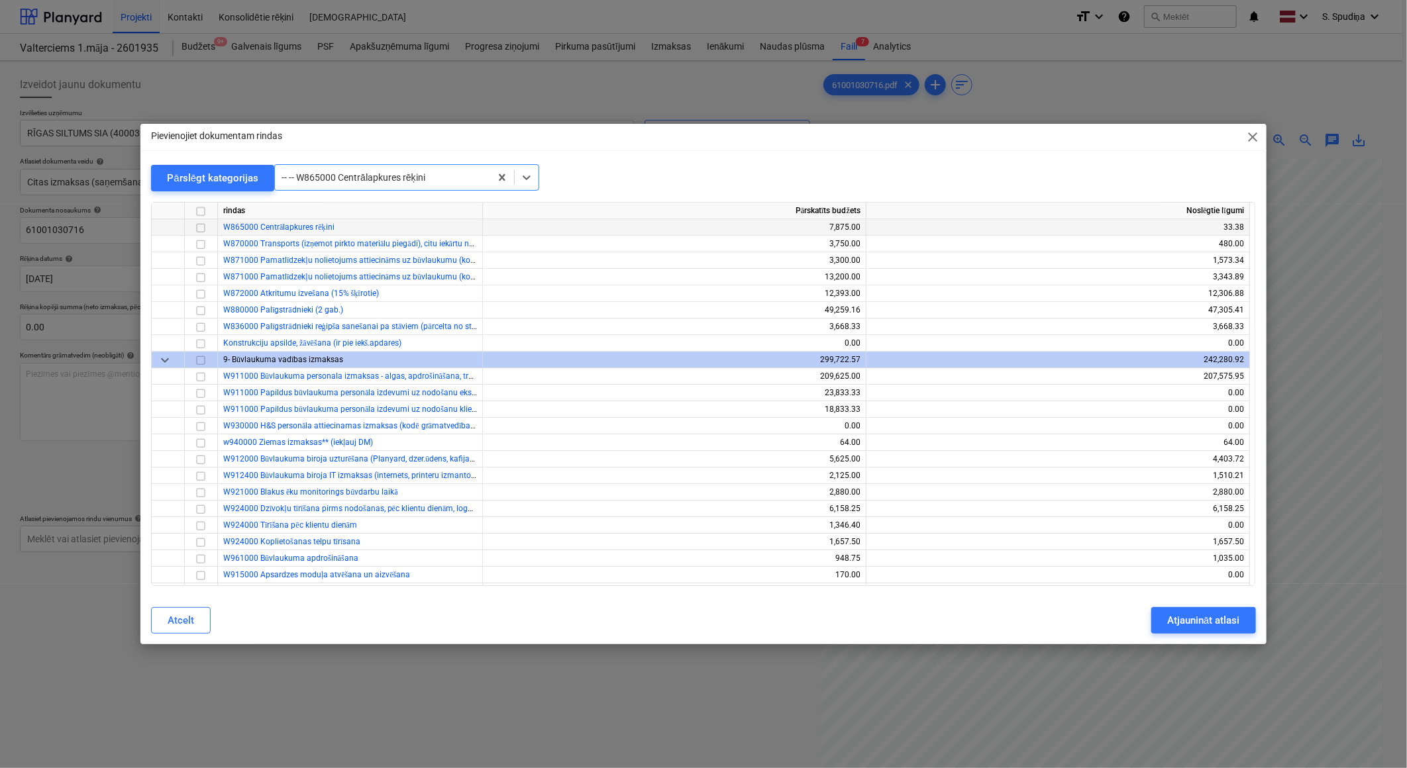
click at [199, 226] on input "checkbox" at bounding box center [201, 228] width 16 height 16
click at [1169, 617] on div "Atjaunināt atlasi" at bounding box center [1203, 620] width 72 height 17
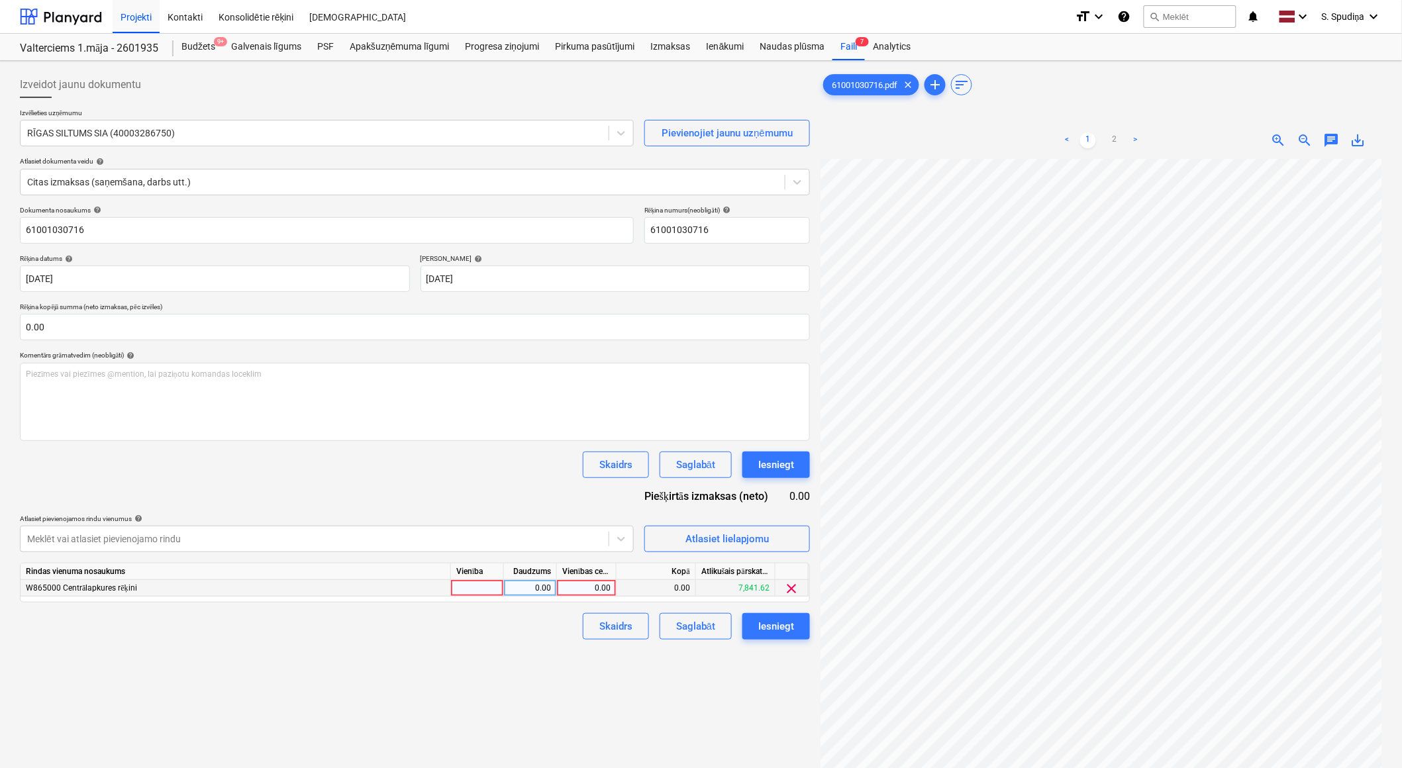
click at [599, 589] on div "0.00" at bounding box center [586, 588] width 48 height 17
type input "432.41"
click at [687, 634] on div "Saglabāt" at bounding box center [695, 626] width 39 height 17
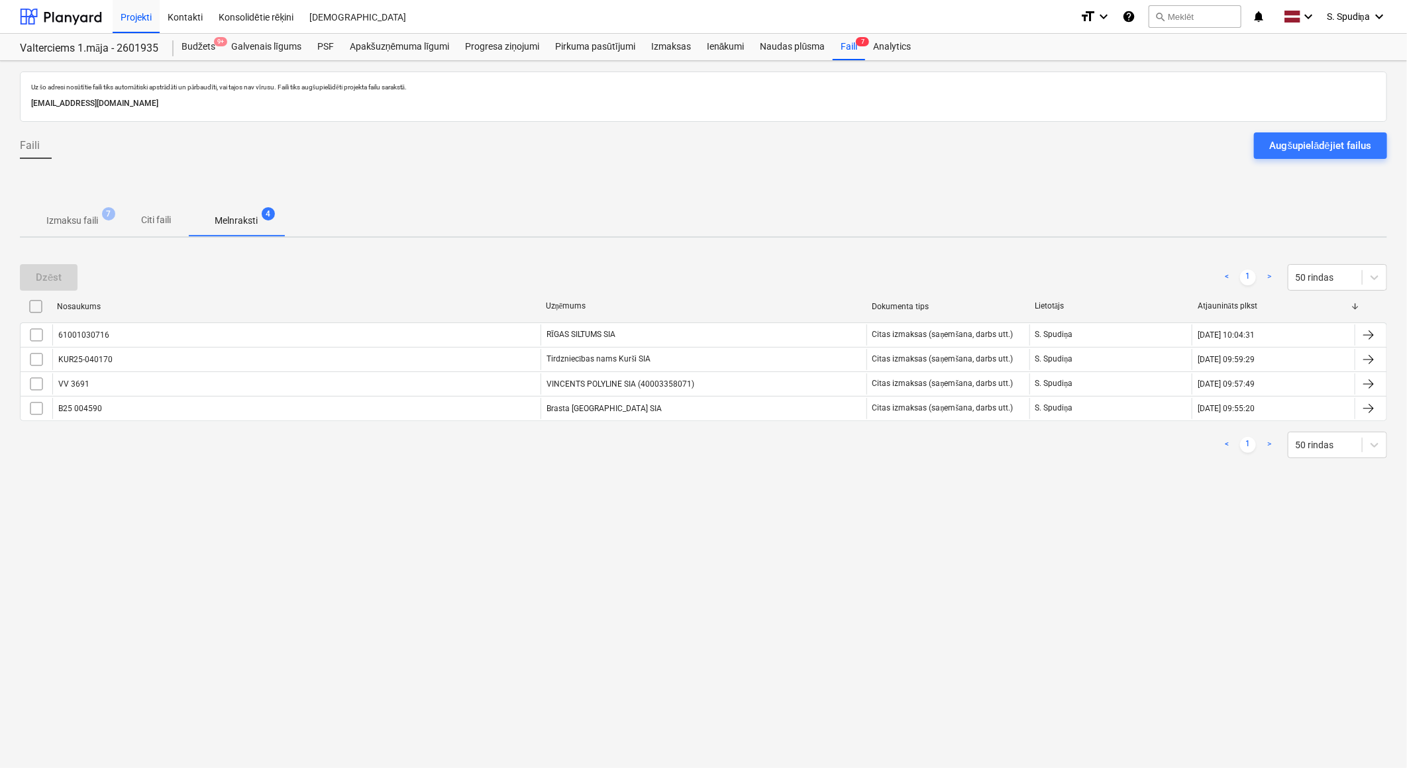
click at [68, 219] on p "Izmaksu faili" at bounding box center [72, 221] width 52 height 14
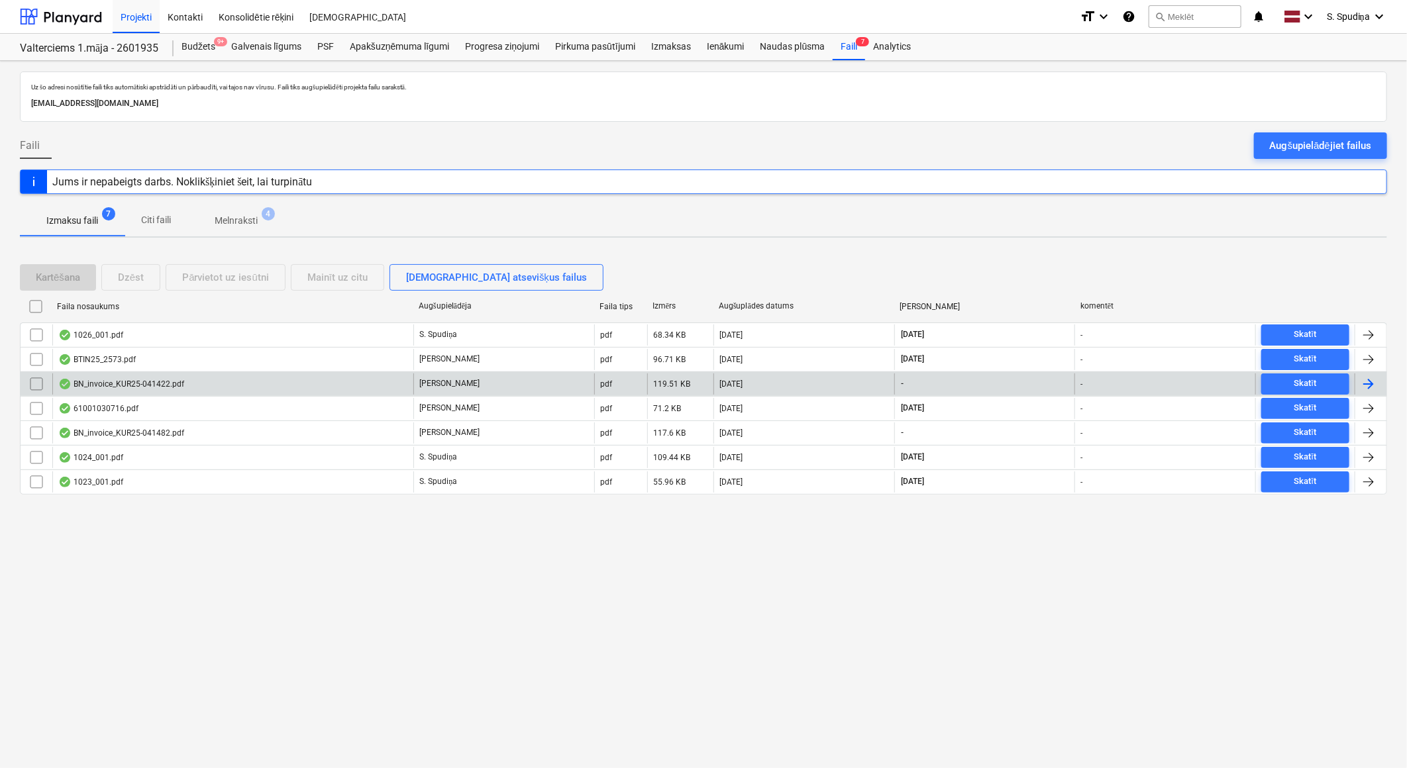
click at [105, 383] on div "BN_invoice_KUR25-041422.pdf" at bounding box center [121, 384] width 126 height 11
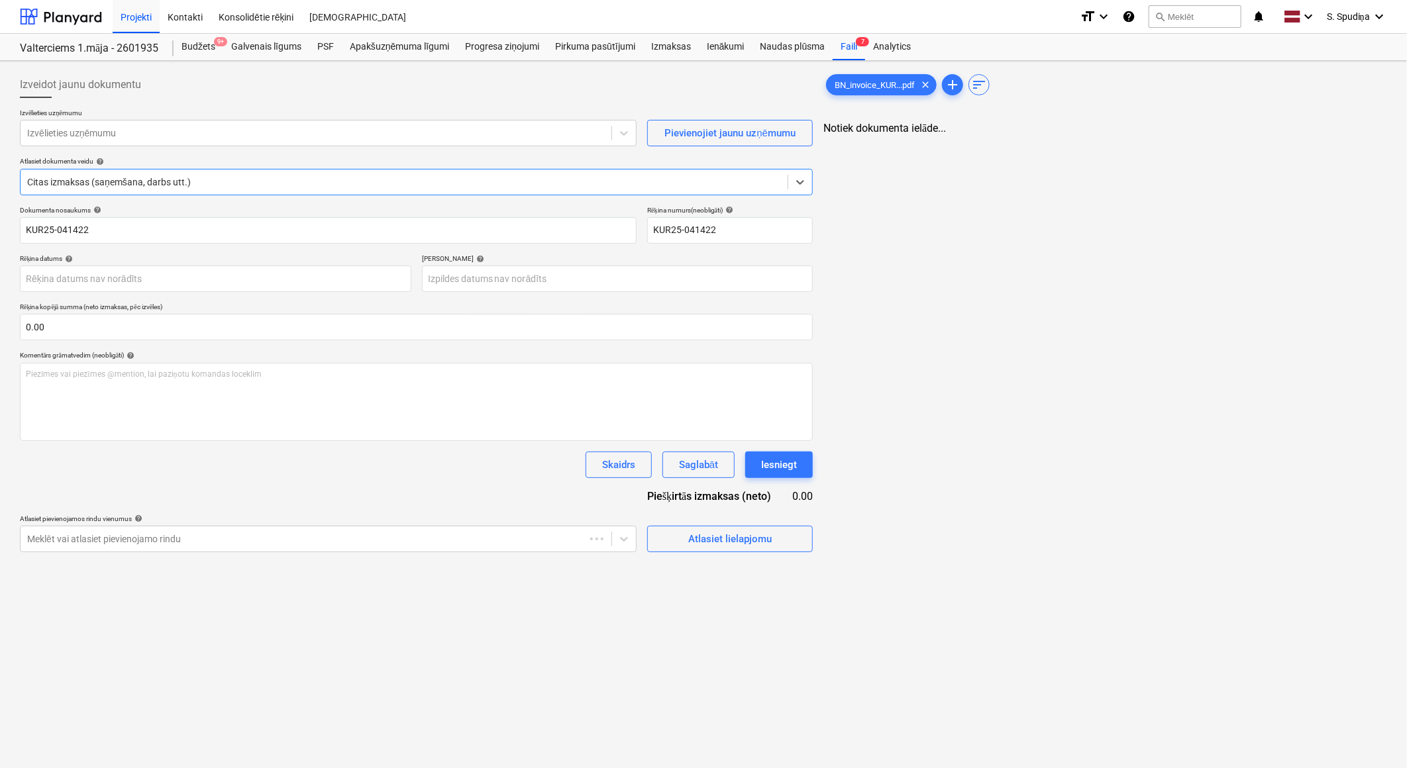
type input "KUR25-041422"
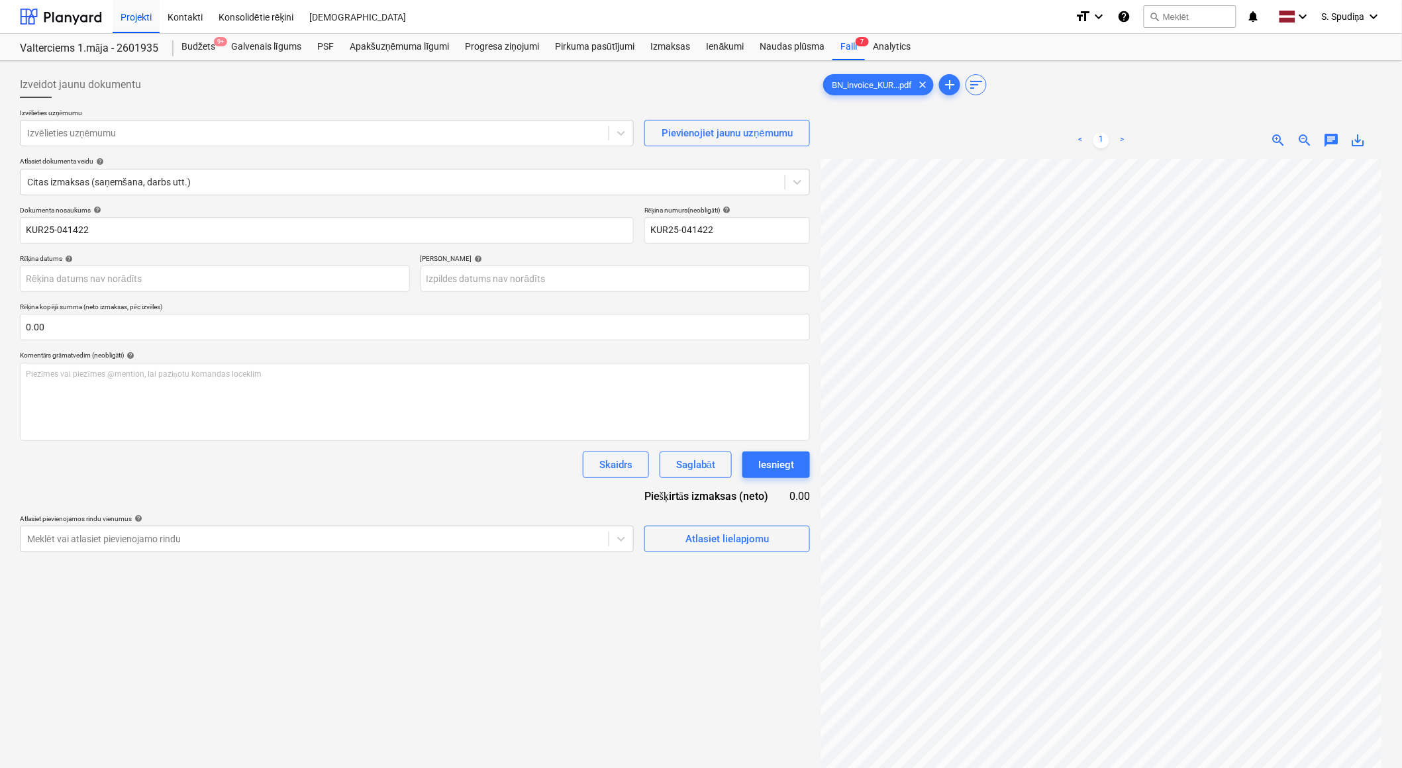
scroll to position [87, 19]
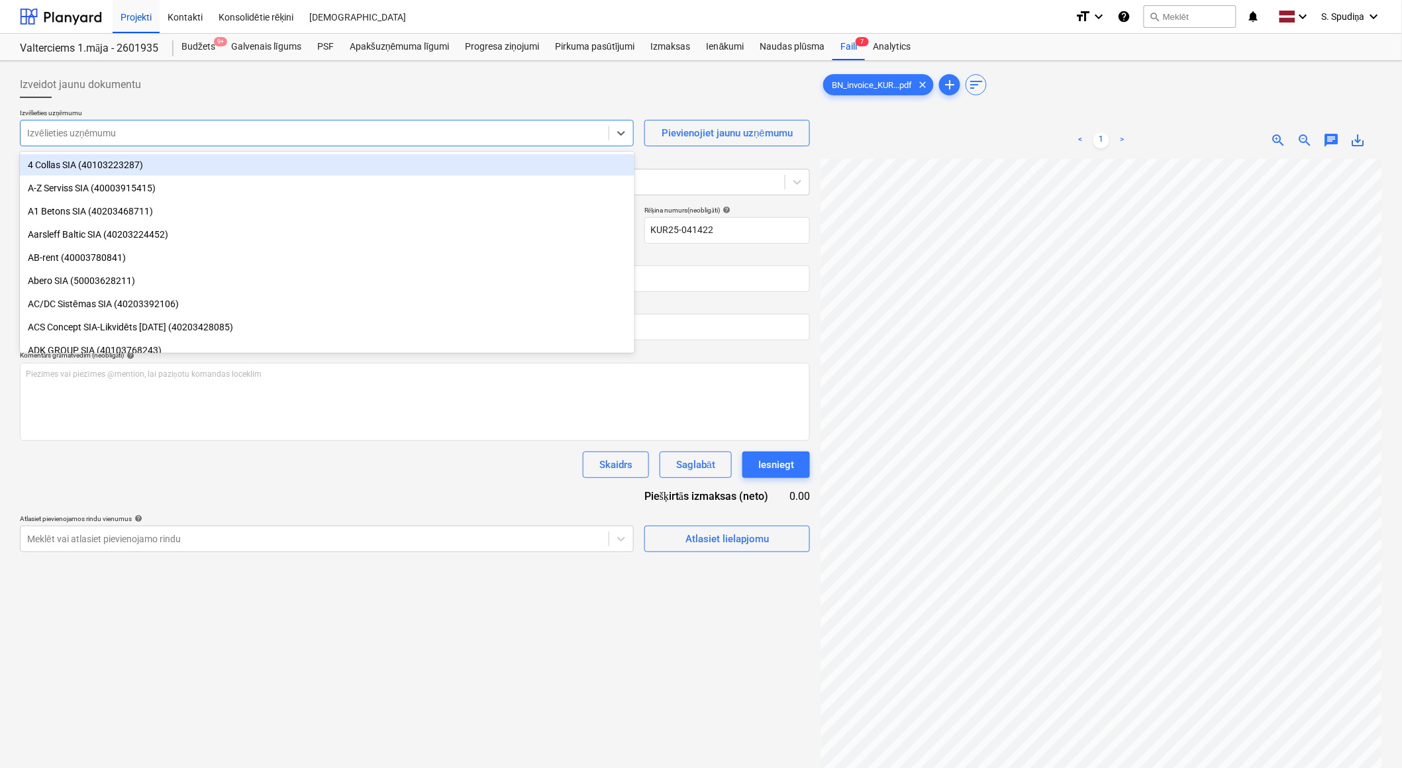
click at [138, 136] on div at bounding box center [314, 133] width 575 height 13
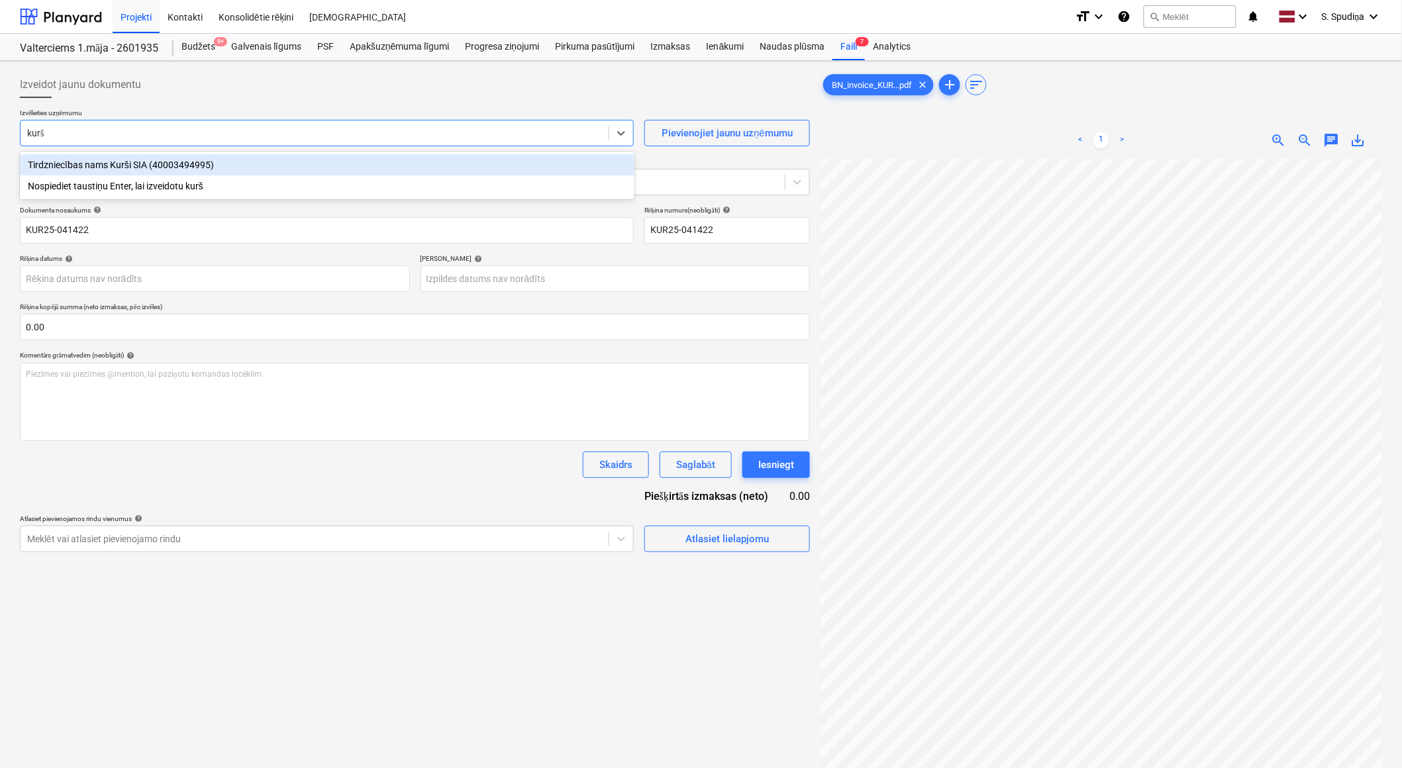
type input "kurši"
click at [147, 160] on div "Tirdzniecības nams Kurši SIA (40003494995)" at bounding box center [327, 164] width 615 height 21
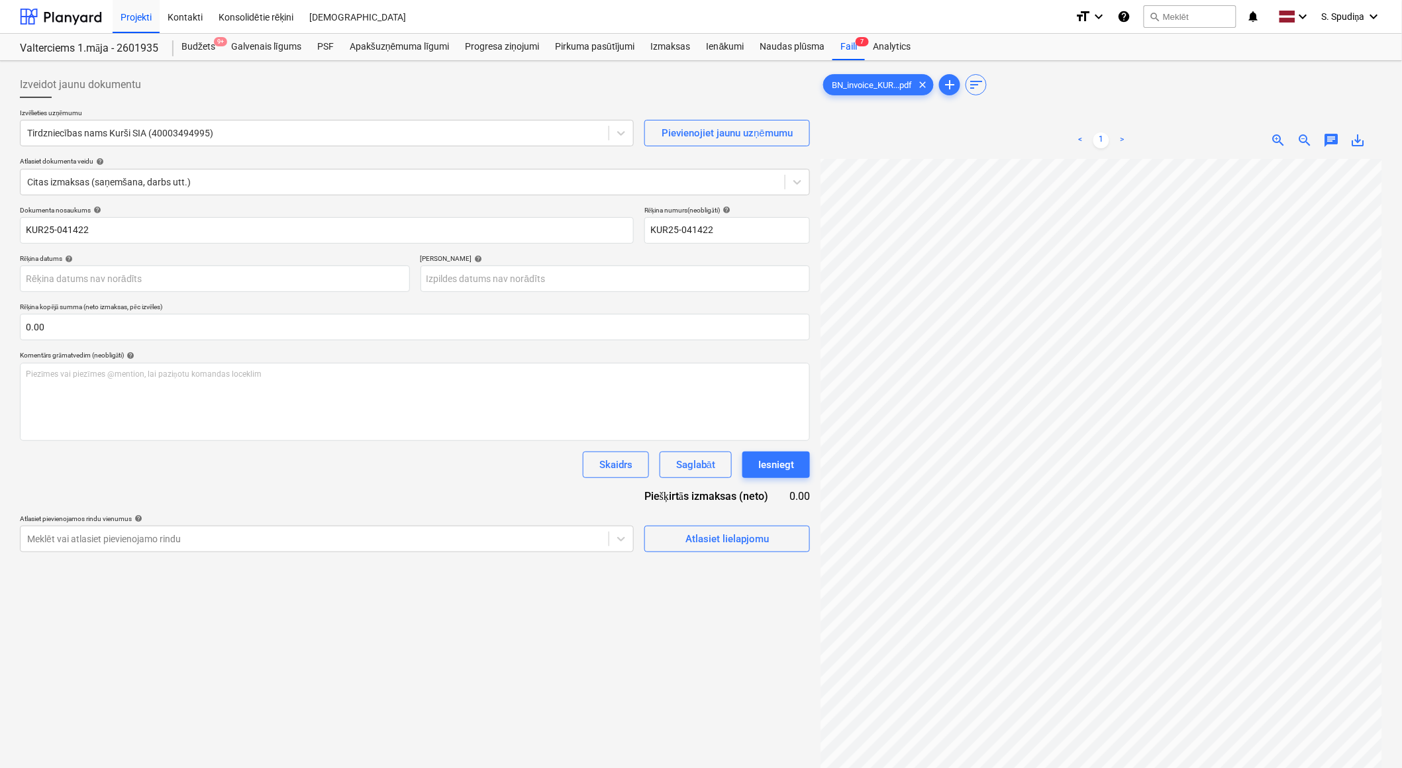
scroll to position [15, 70]
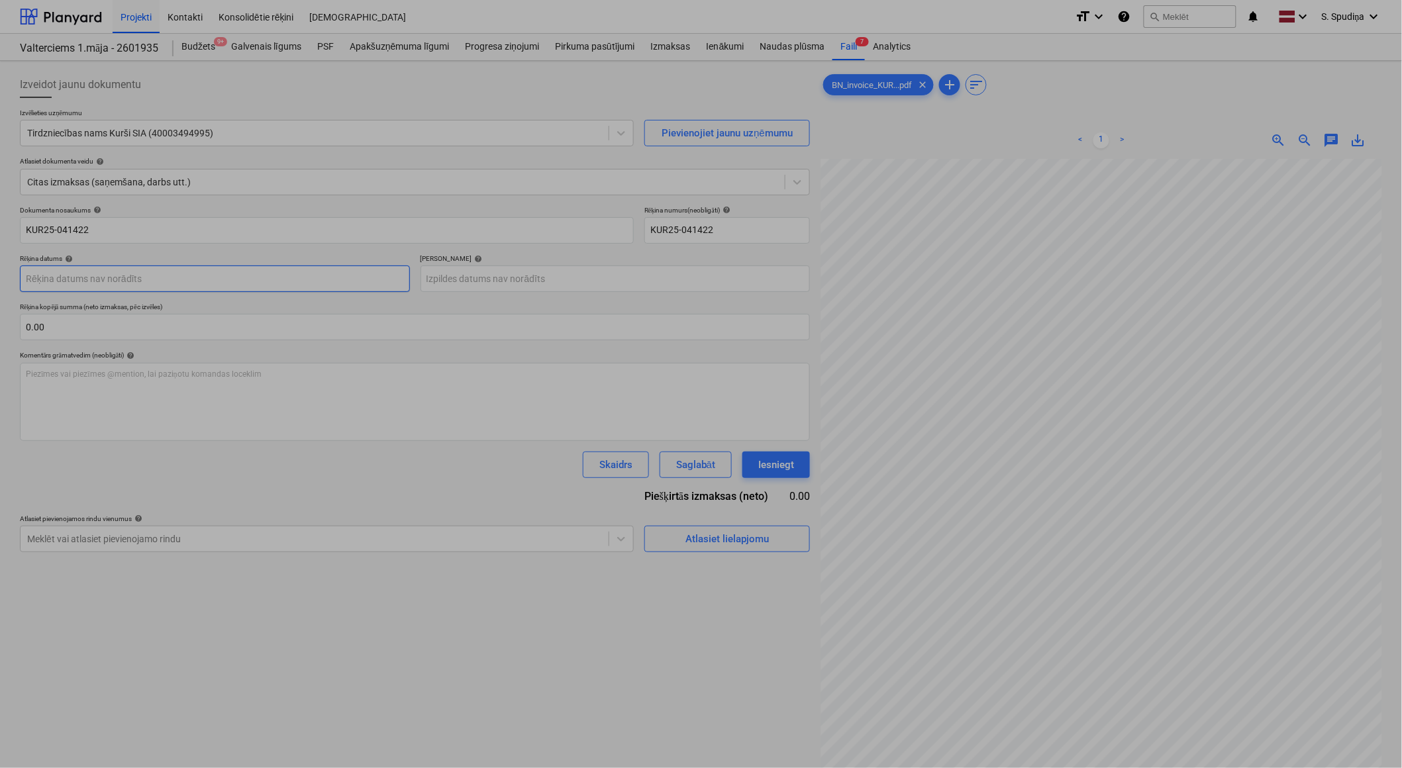
click at [179, 286] on body "Projekti Kontakti Konsolidētie rēķini Iesūtne format_size keyboard_arrow_down h…" at bounding box center [701, 384] width 1402 height 768
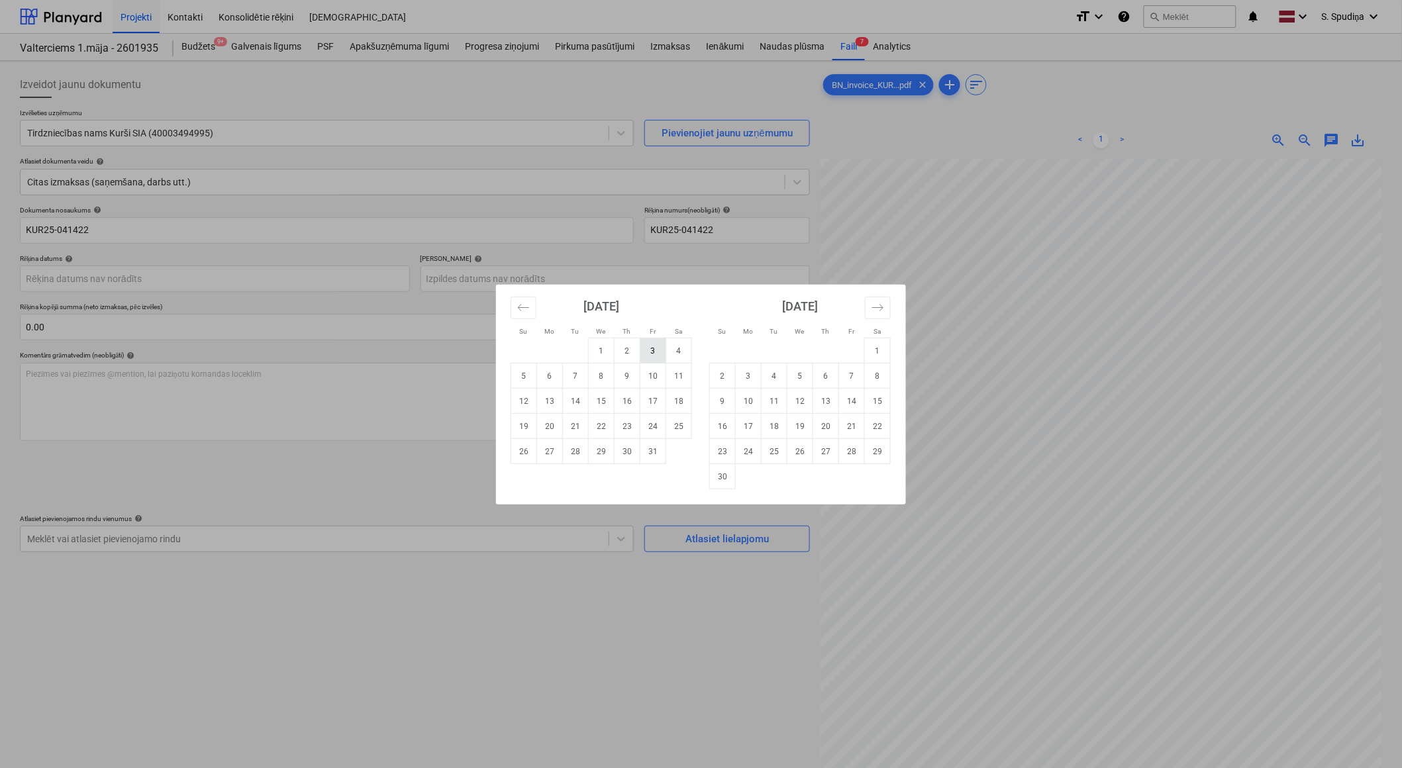
click at [661, 350] on td "3" at bounding box center [653, 350] width 26 height 25
type input "[DATE]"
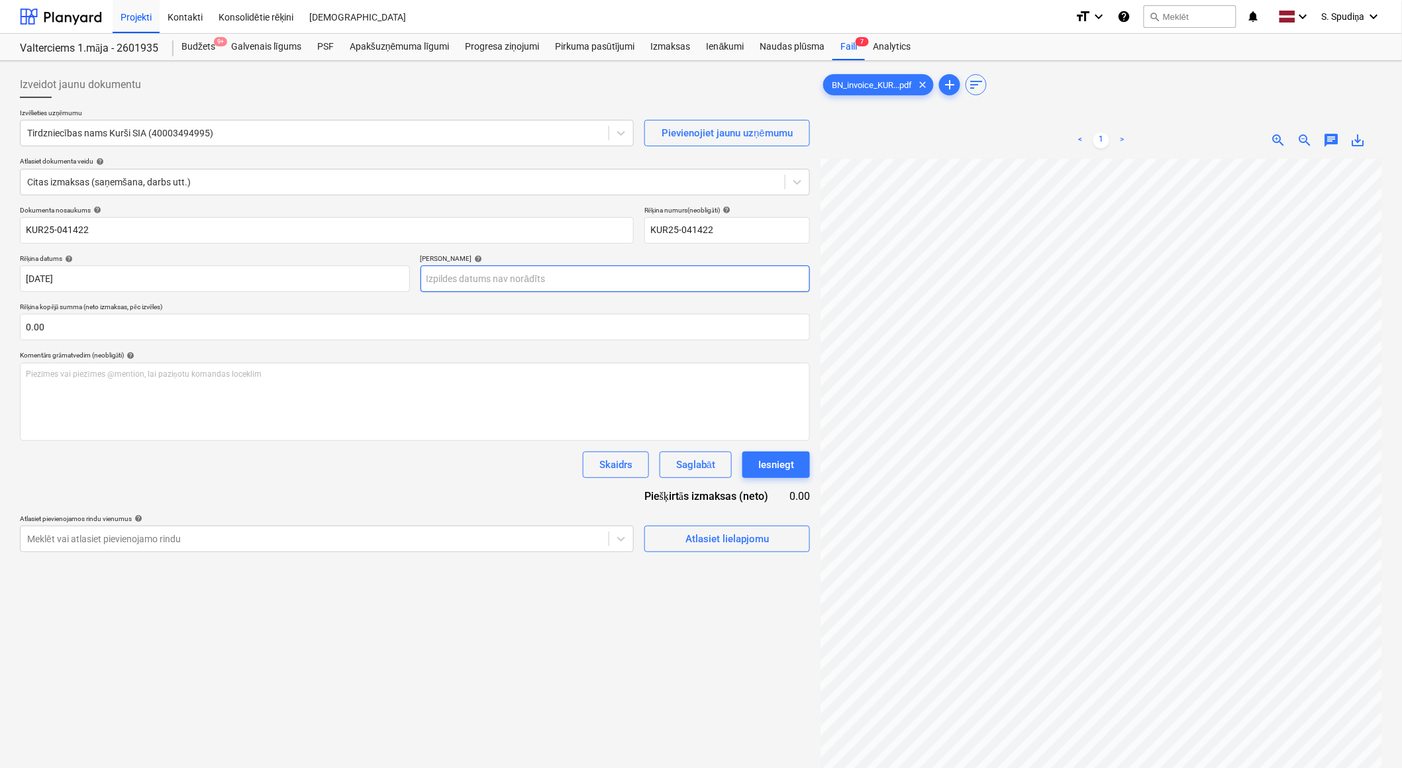
click at [540, 280] on body "Projekti Kontakti Konsolidētie rēķini Iesūtne format_size keyboard_arrow_down h…" at bounding box center [701, 384] width 1402 height 768
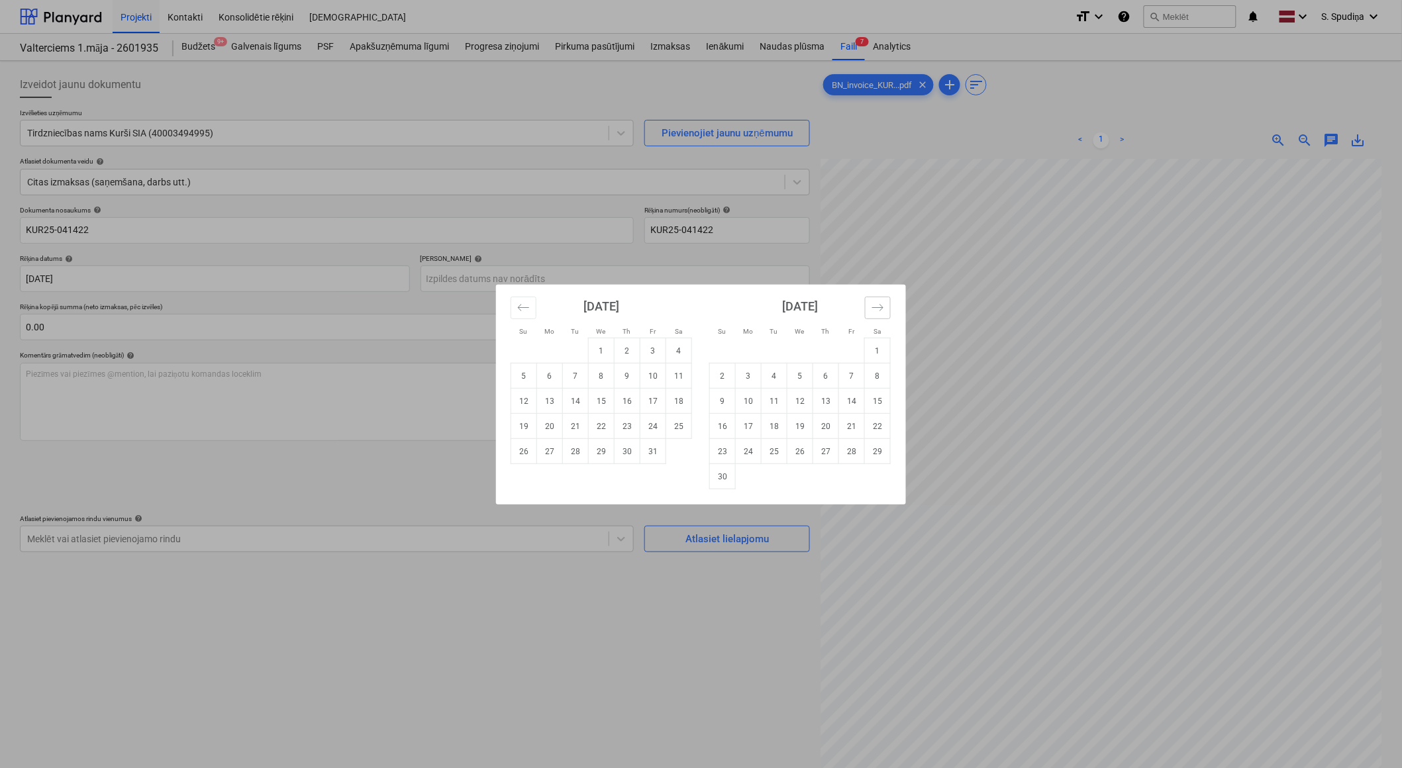
click at [876, 311] on icon "Move forward to switch to the next month." at bounding box center [878, 307] width 13 height 13
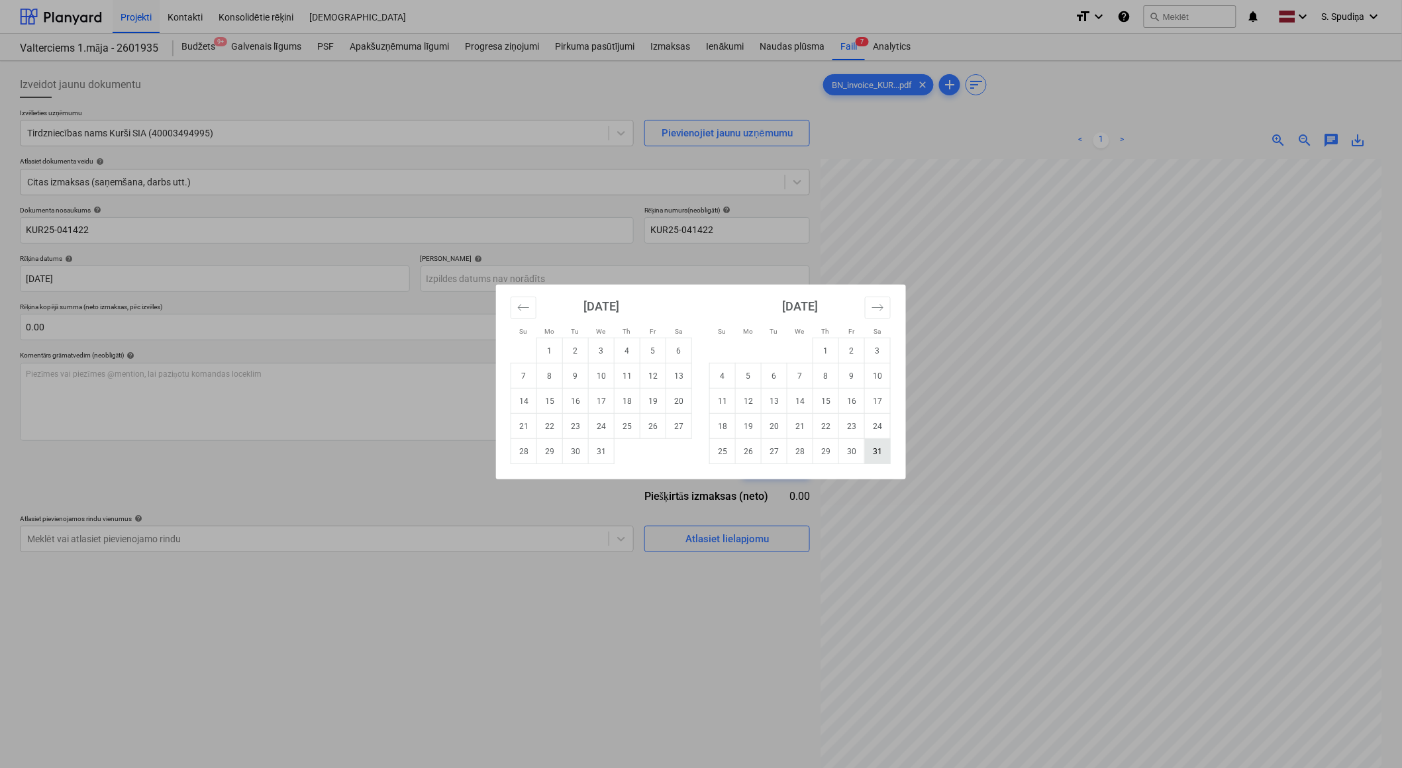
click at [872, 452] on td "31" at bounding box center [878, 451] width 26 height 25
type input "[DATE]"
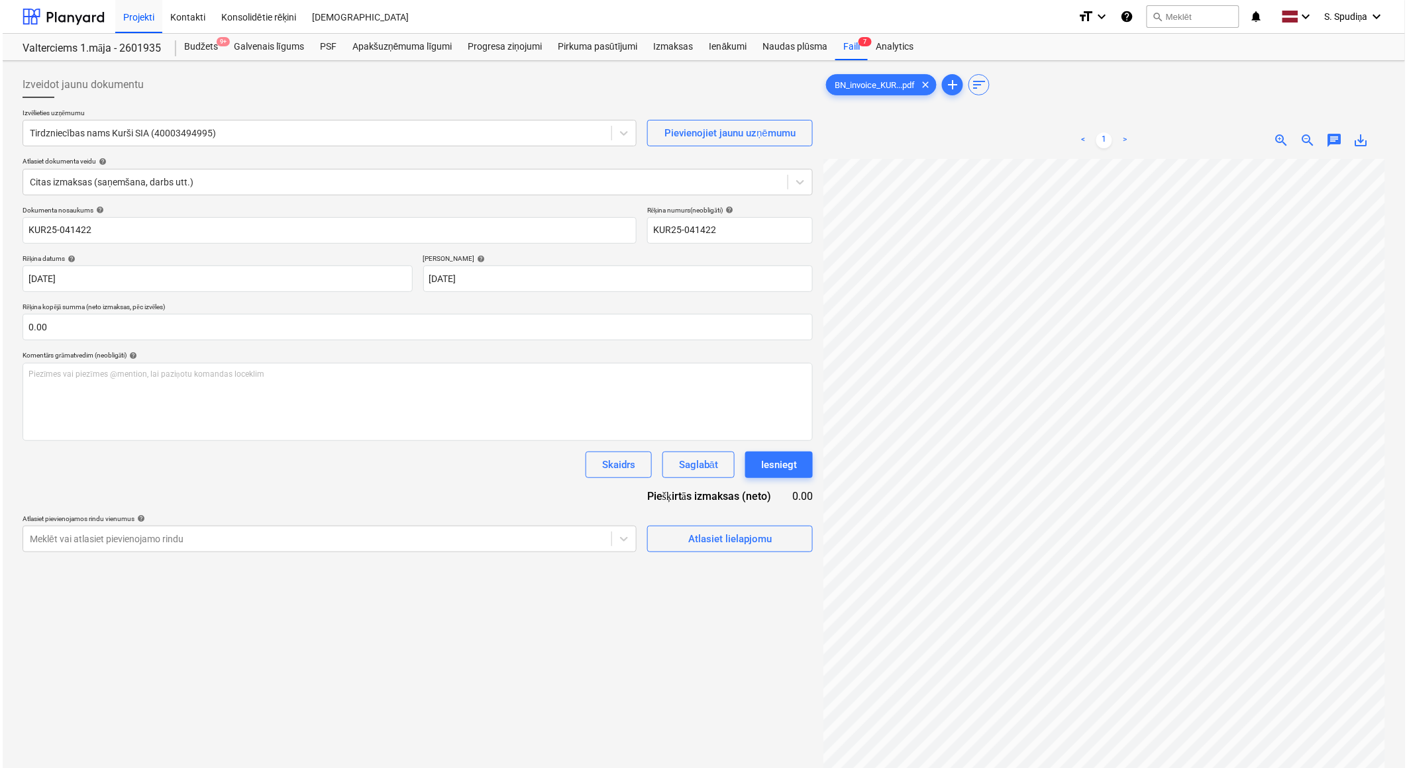
scroll to position [87, 7]
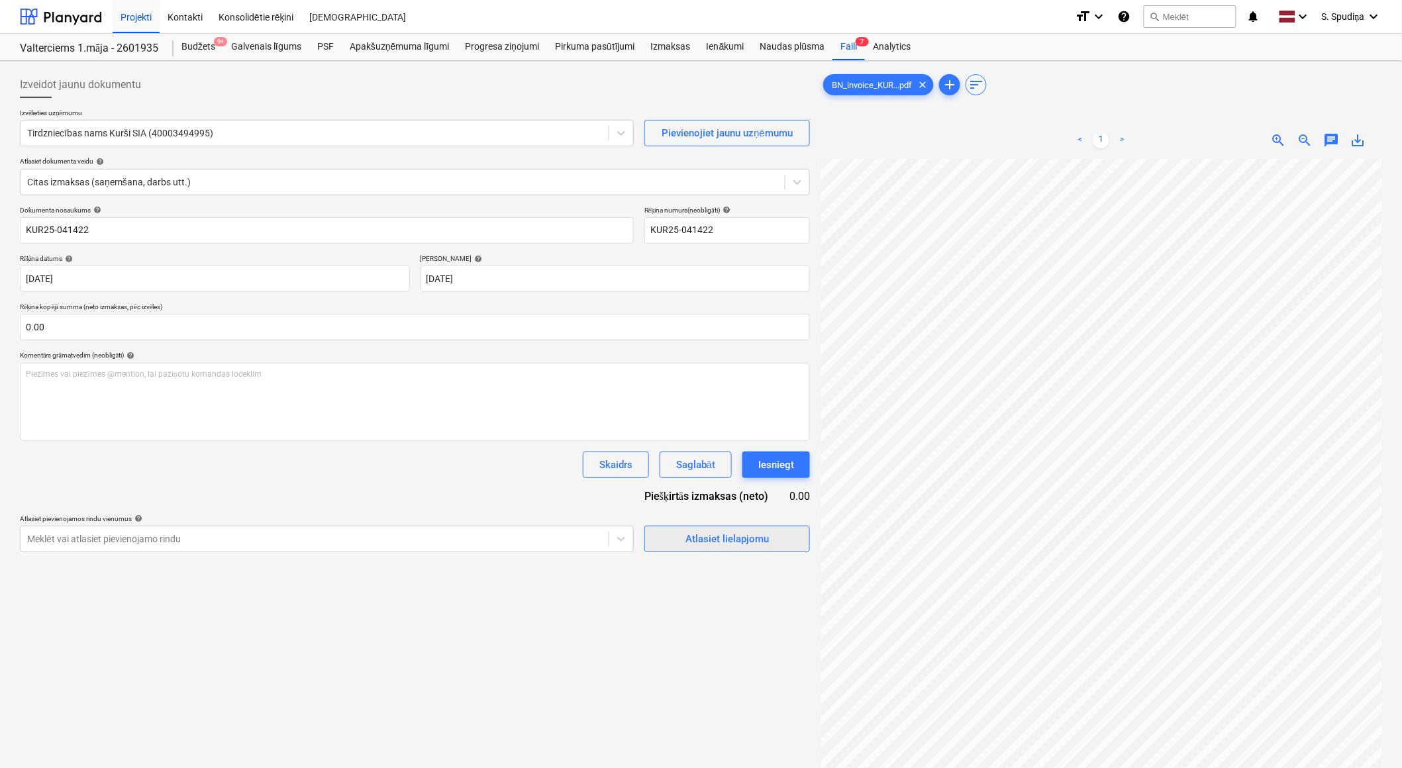
click at [703, 537] on div "Atlasiet lielapjomu" at bounding box center [727, 539] width 83 height 17
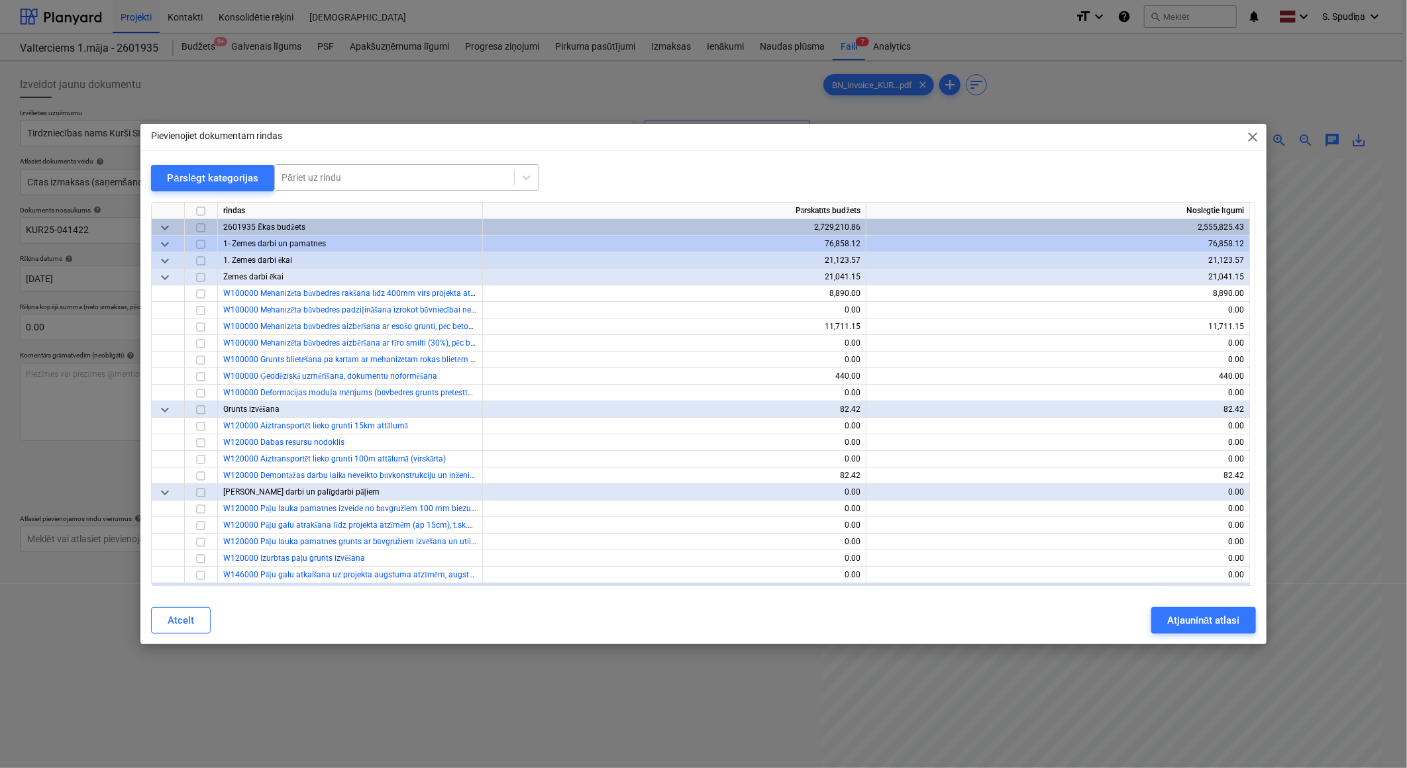
click at [473, 184] on div "Pāriet uz rindu" at bounding box center [394, 177] width 239 height 19
type input "viva"
click at [362, 214] on div "-- -- -- -- -- W582000 špaktele Vivacolor, stūru profili" at bounding box center [404, 209] width 265 height 21
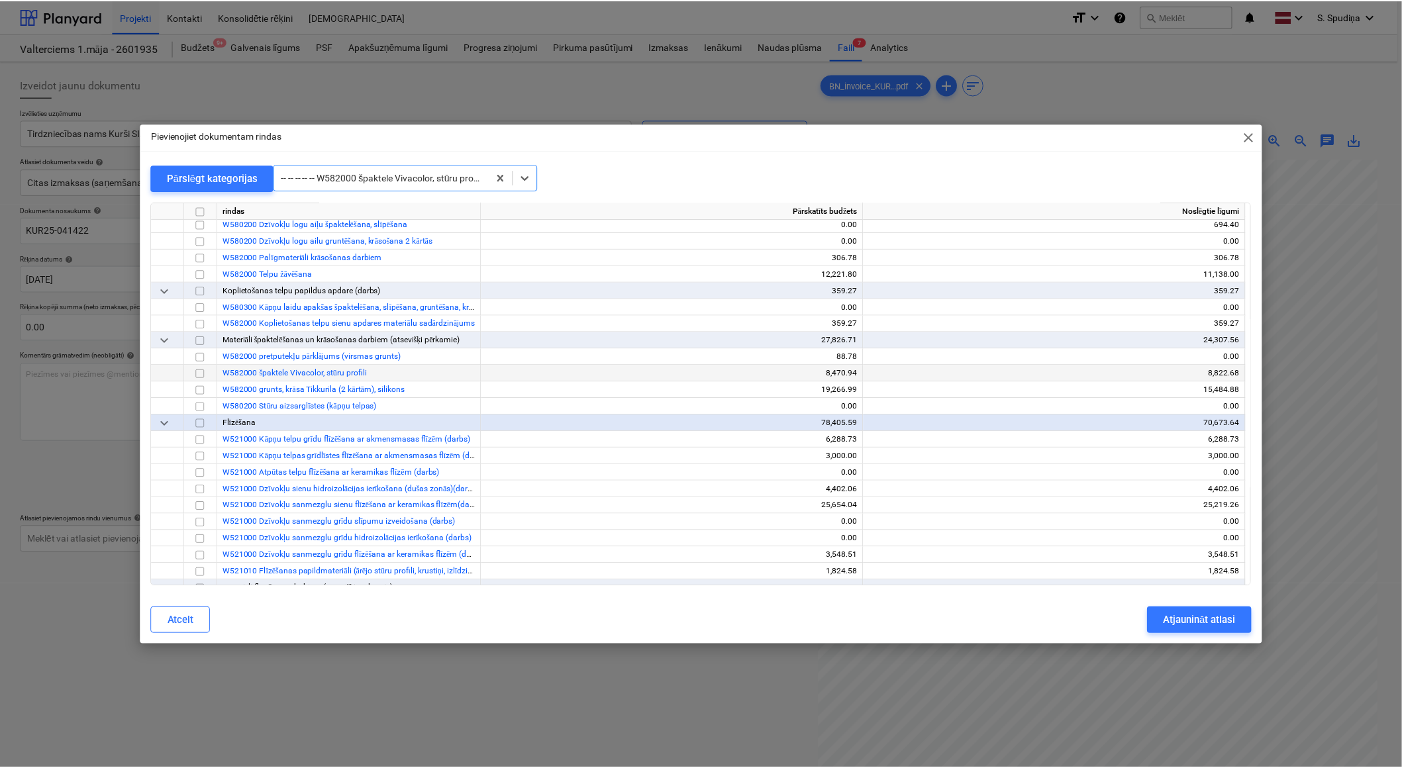
scroll to position [6973, 0]
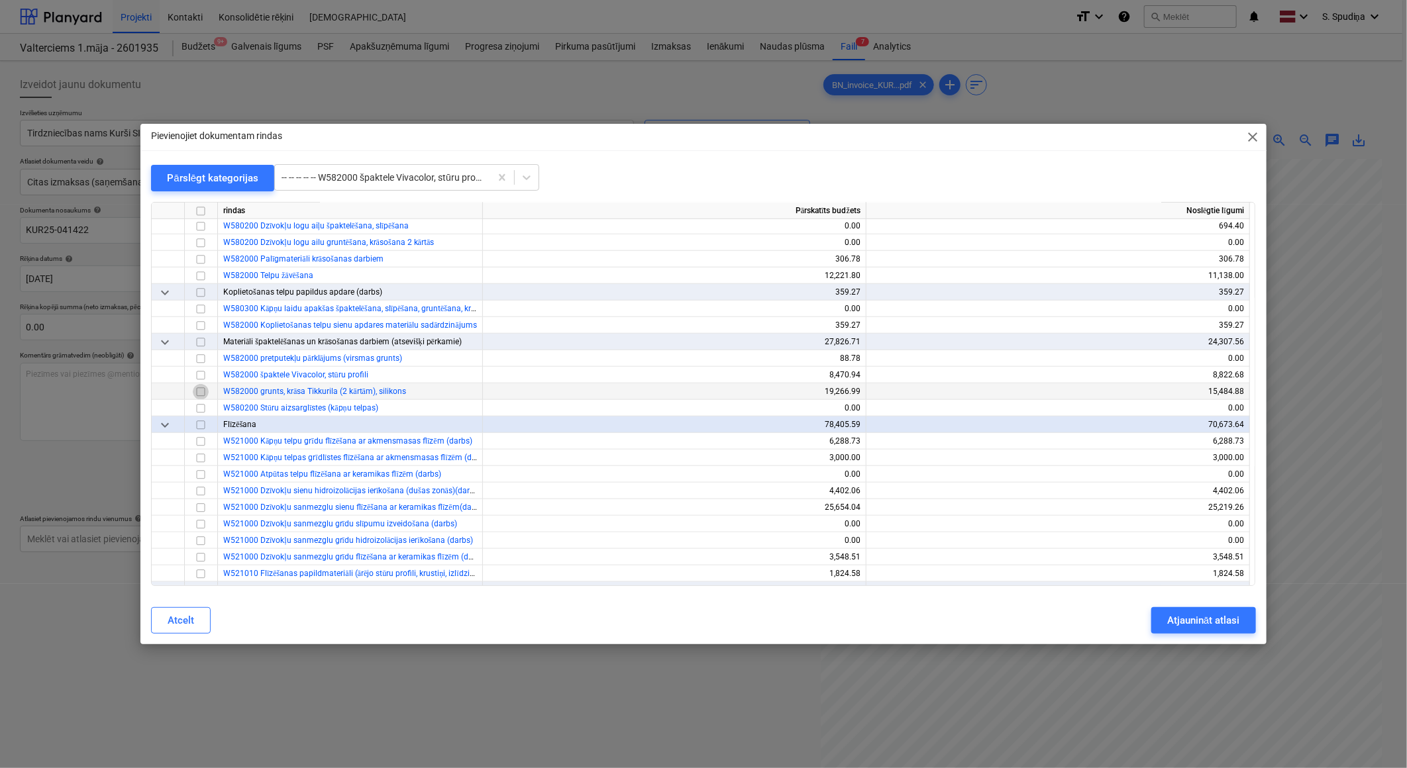
click at [199, 388] on input "checkbox" at bounding box center [201, 392] width 16 height 16
click at [1191, 614] on div "Atjaunināt atlasi" at bounding box center [1203, 620] width 72 height 17
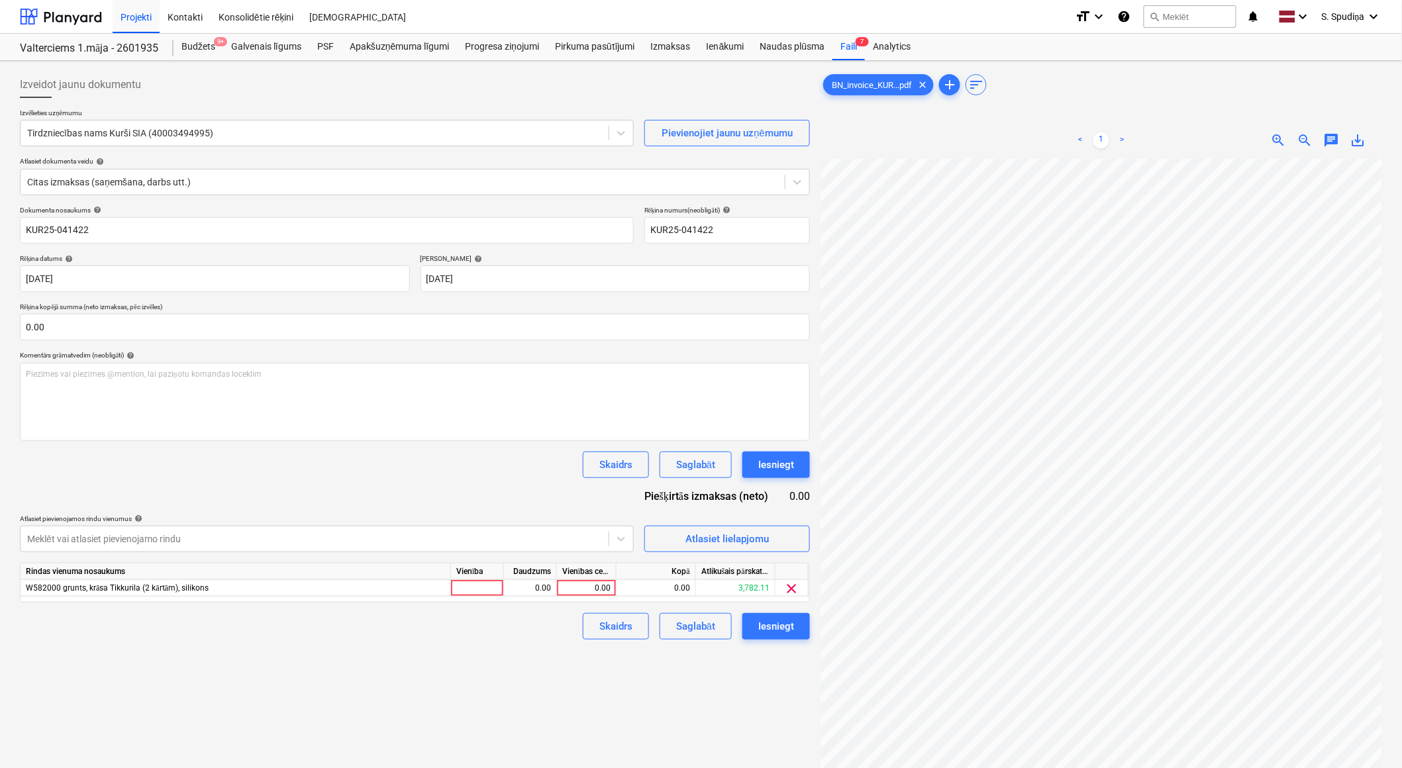
scroll to position [87, 70]
click at [596, 589] on div "0.00" at bounding box center [586, 588] width 48 height 17
type input "282.86"
click at [684, 631] on div "Saglabāt" at bounding box center [695, 626] width 39 height 17
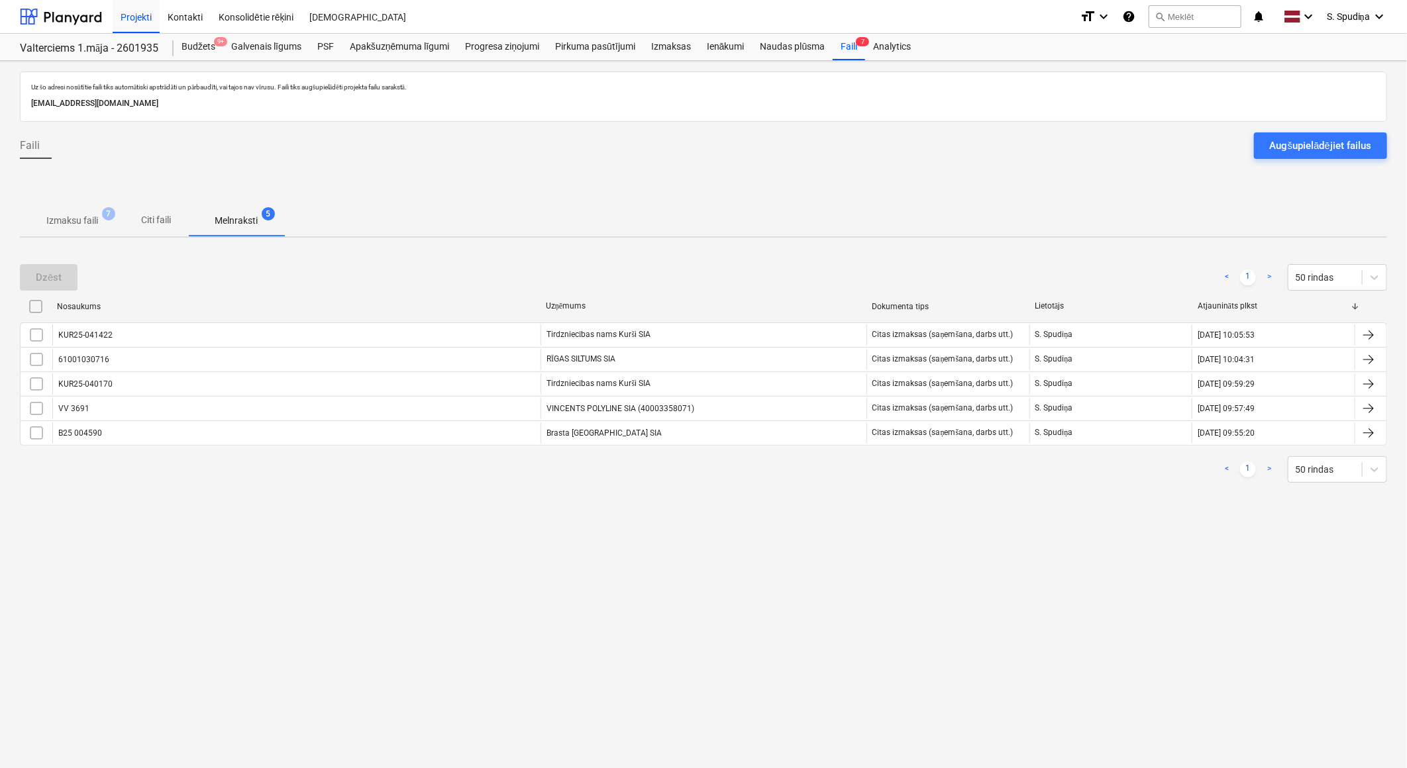
click at [66, 219] on p "Izmaksu faili" at bounding box center [72, 221] width 52 height 14
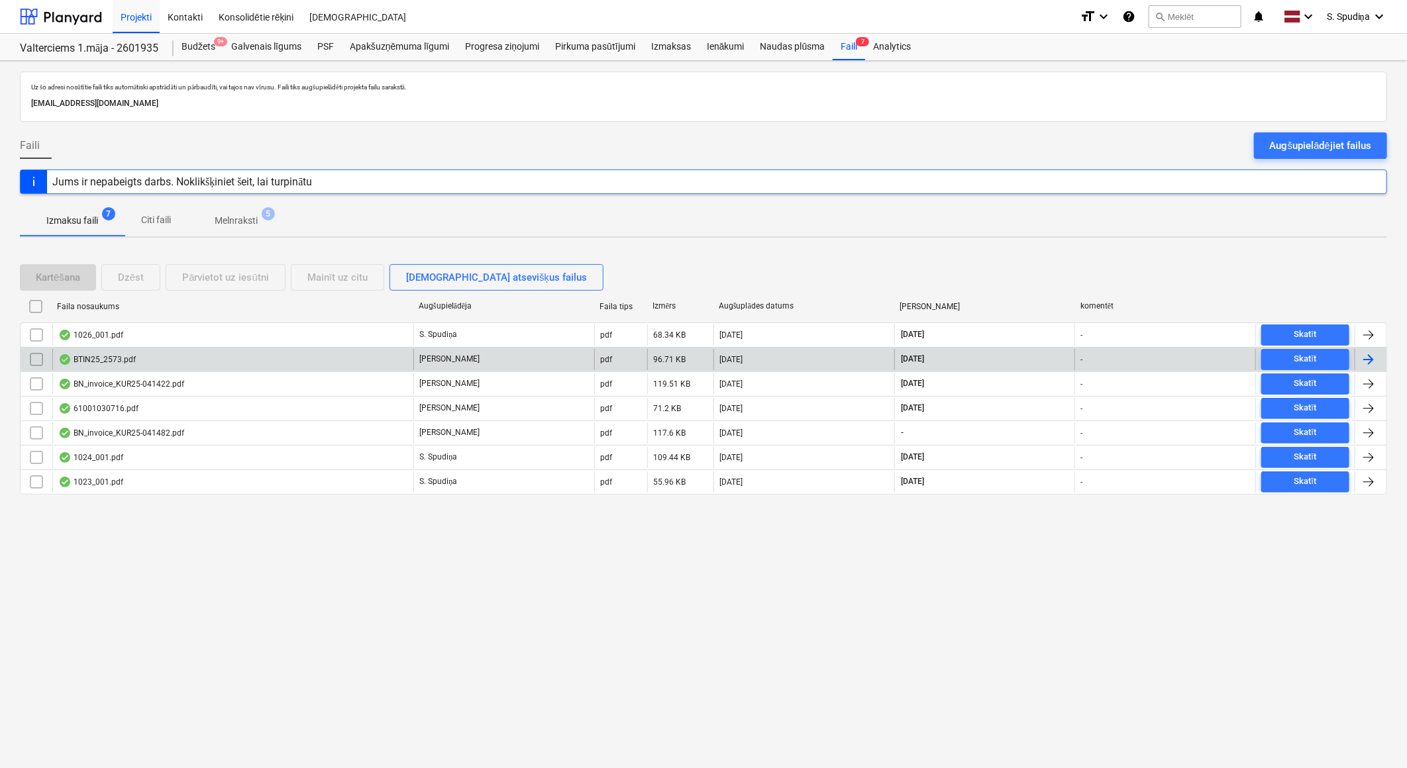
click at [153, 366] on div "BTIN25_2573.pdf" at bounding box center [232, 359] width 361 height 21
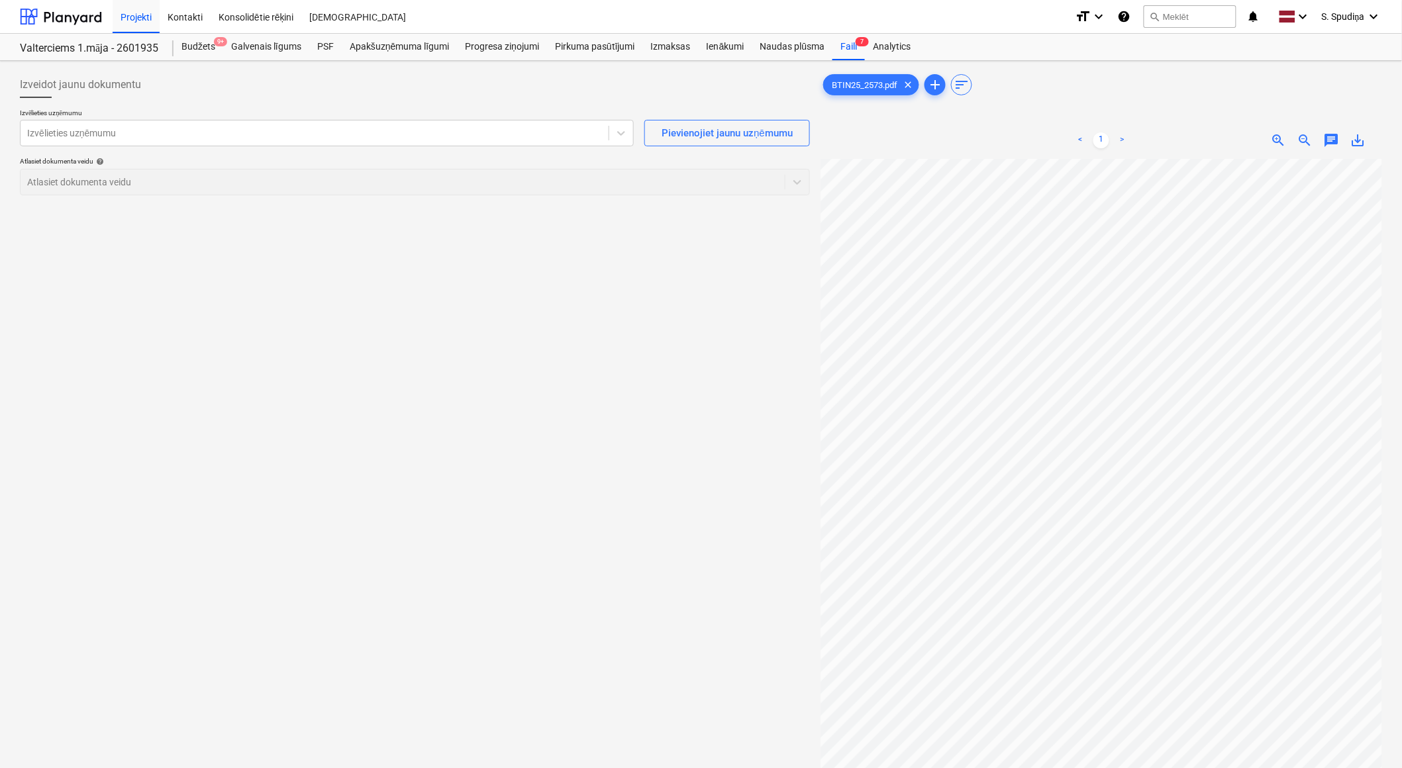
scroll to position [0, 18]
click at [181, 136] on div at bounding box center [314, 133] width 575 height 13
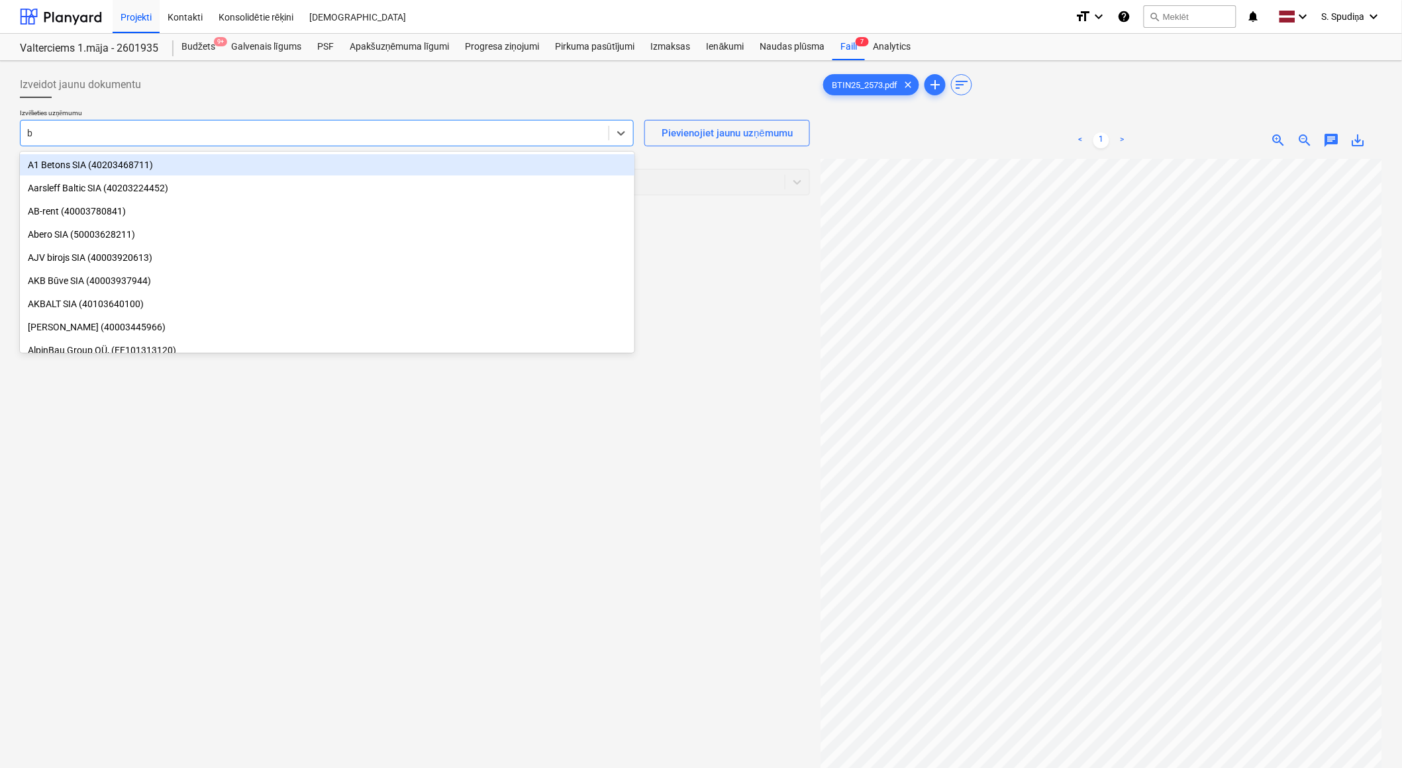
type input "bt"
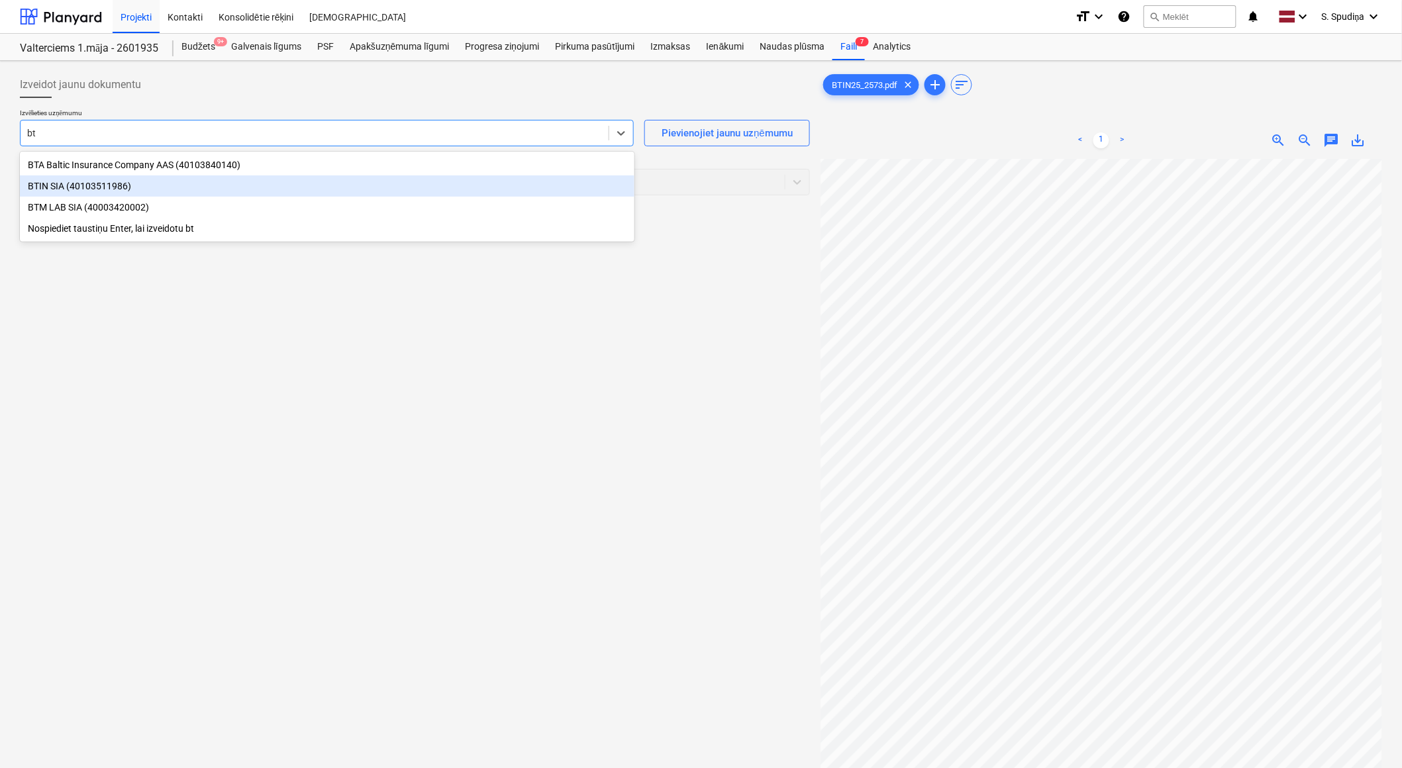
click at [144, 183] on div "BTIN SIA (40103511986)" at bounding box center [327, 186] width 615 height 21
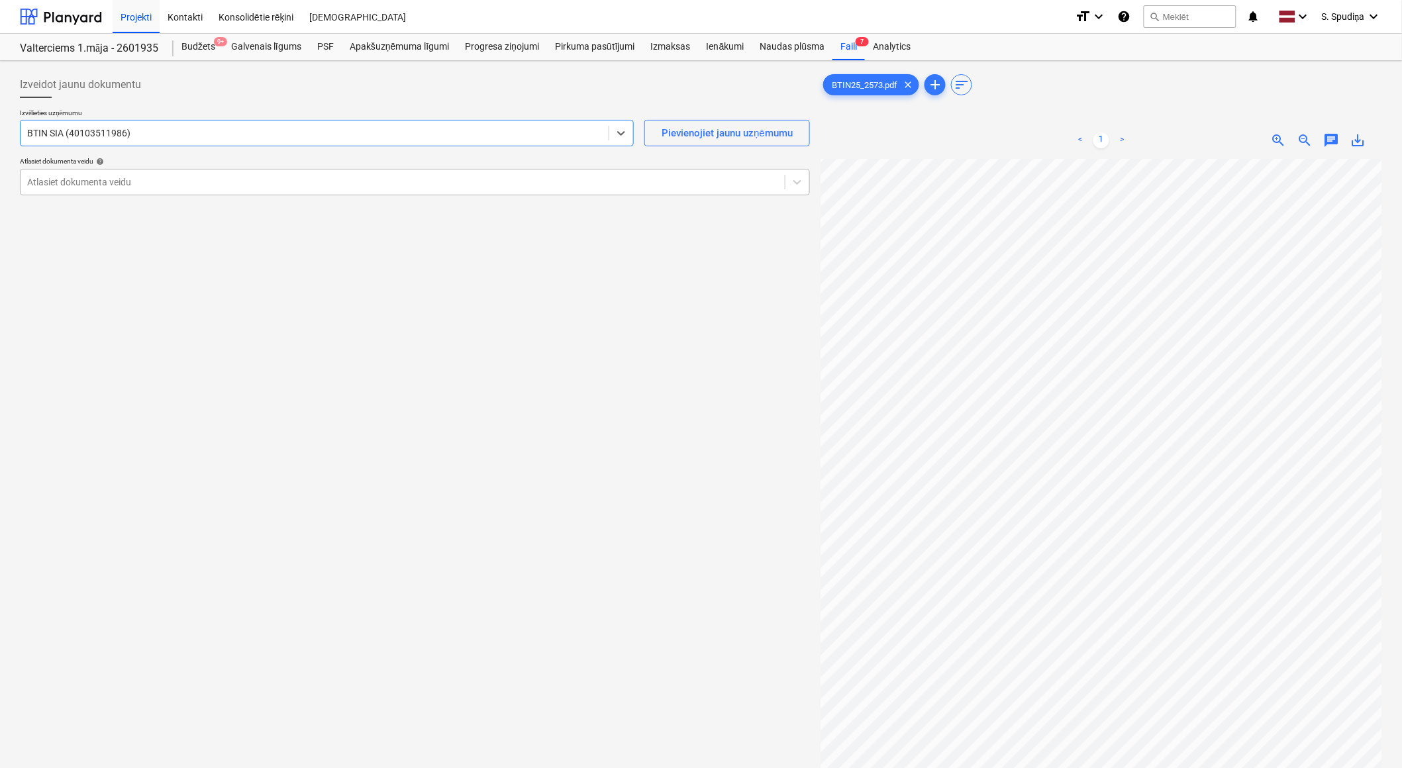
click at [146, 185] on div at bounding box center [402, 182] width 751 height 13
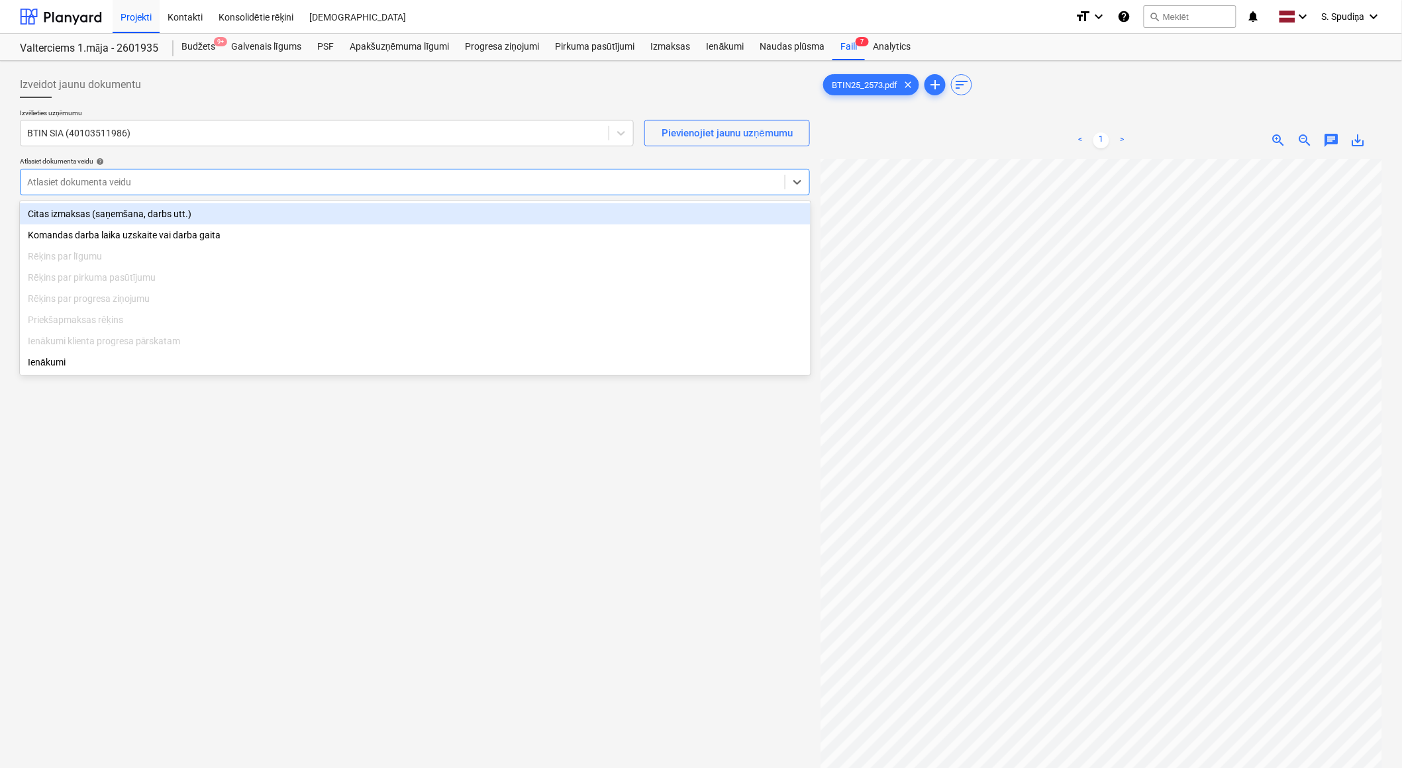
click at [138, 221] on div "Citas izmaksas (saņemšana, darbs utt.)" at bounding box center [415, 213] width 791 height 21
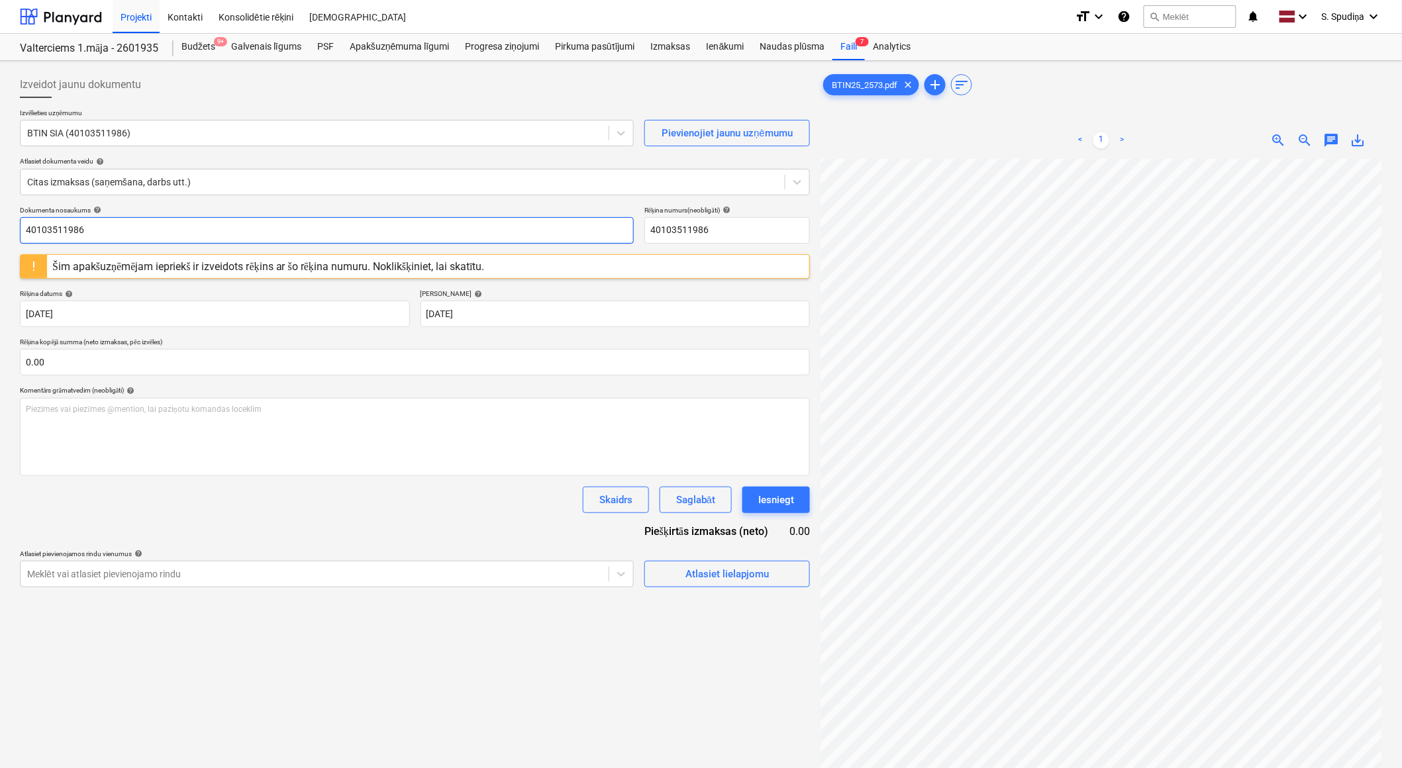
drag, startPoint x: 143, startPoint y: 233, endPoint x: -3, endPoint y: 227, distance: 146.5
click at [0, 227] on html "Projekti Kontakti Konsolidētie rēķini Iesūtne format_size keyboard_arrow_down h…" at bounding box center [701, 384] width 1402 height 768
drag, startPoint x: 118, startPoint y: 234, endPoint x: -3, endPoint y: 239, distance: 121.3
click at [0, 239] on html "Projekti Kontakti Konsolidētie rēķini Iesūtne format_size keyboard_arrow_down h…" at bounding box center [701, 384] width 1402 height 768
type input "BTIN25-2573"
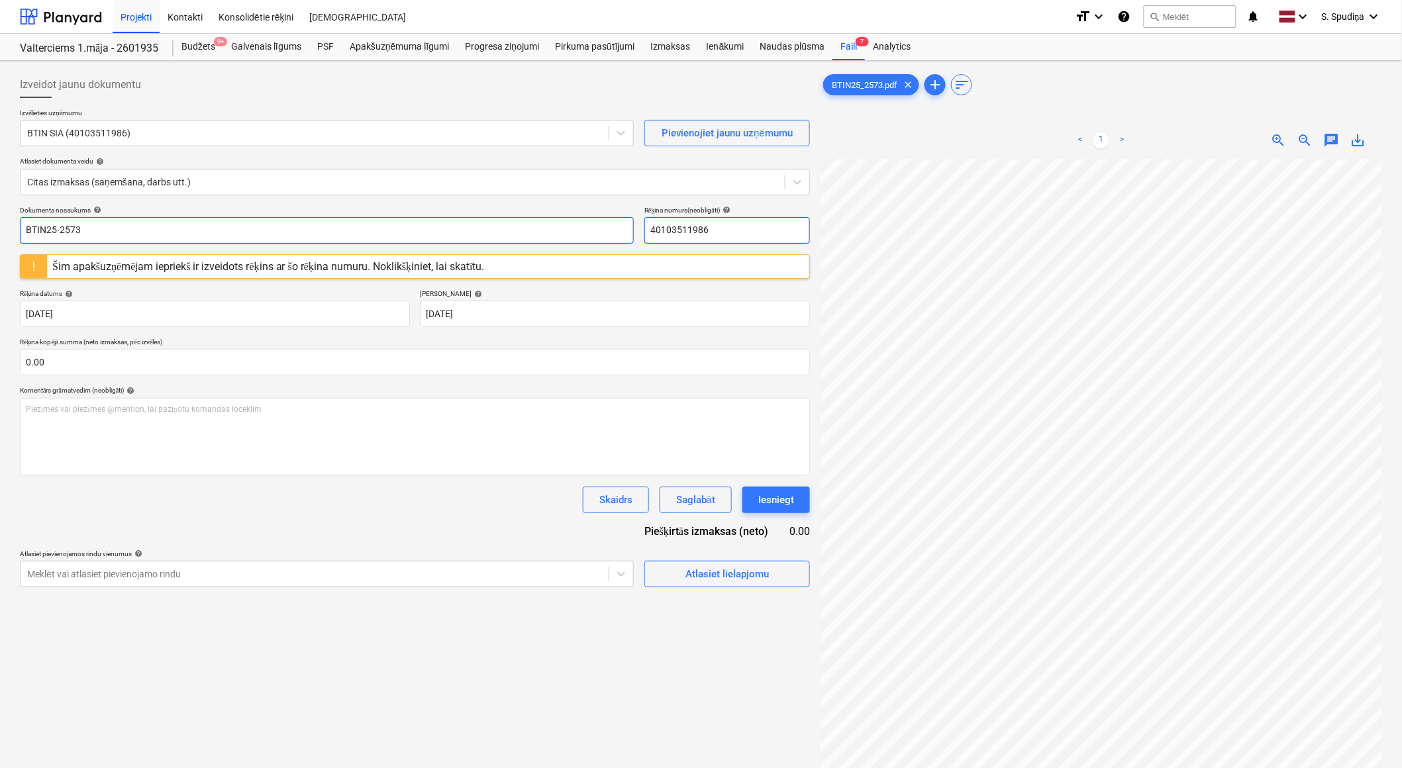
drag, startPoint x: 744, startPoint y: 227, endPoint x: 344, endPoint y: 229, distance: 400.1
click at [344, 229] on div "Dokumenta nosaukums help BTIN25-2573 Rēķina numurs (neobligāti) help 40103511986" at bounding box center [415, 225] width 790 height 38
paste input "BTIN25-2573"
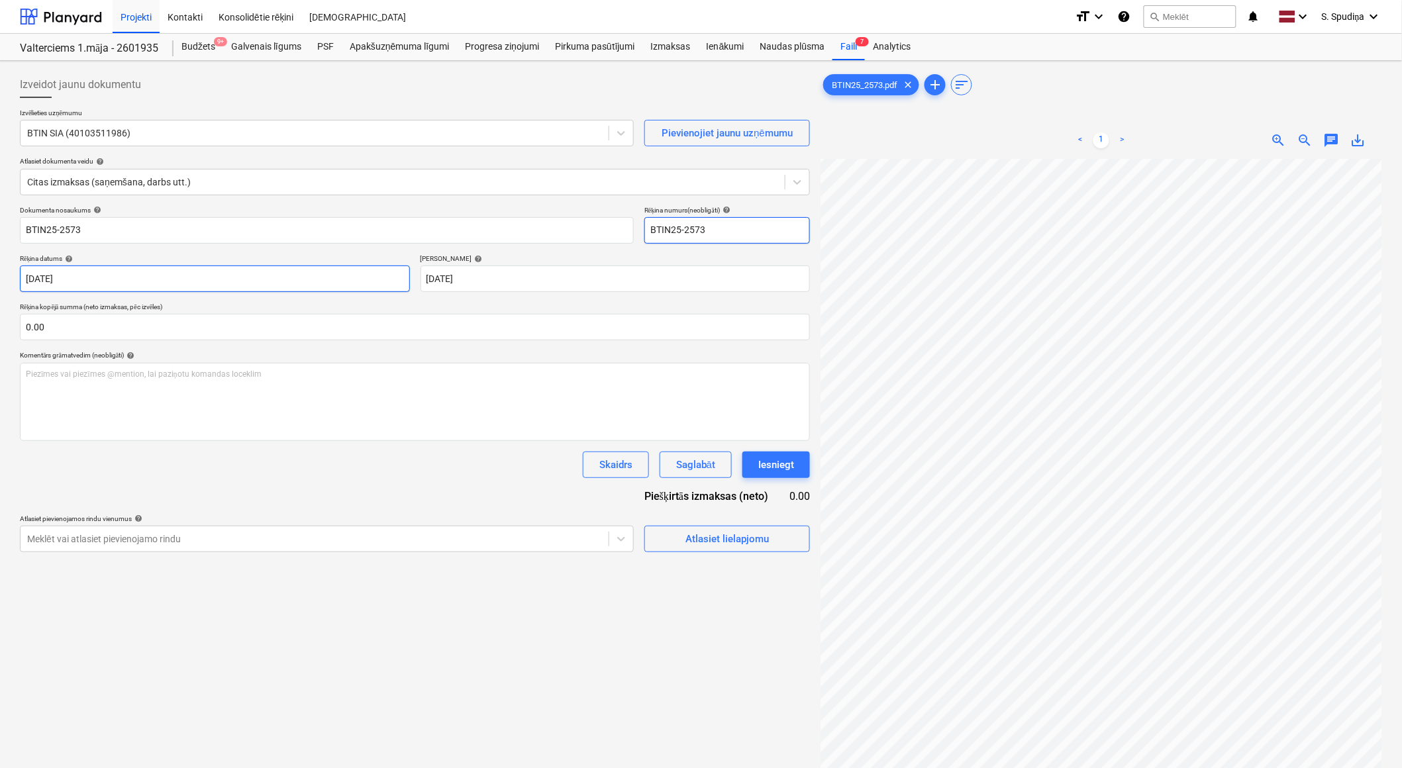
type input "BTIN25-2573"
click at [113, 282] on body "Projekti Kontakti Konsolidētie rēķini Iesūtne format_size keyboard_arrow_down h…" at bounding box center [701, 384] width 1402 height 768
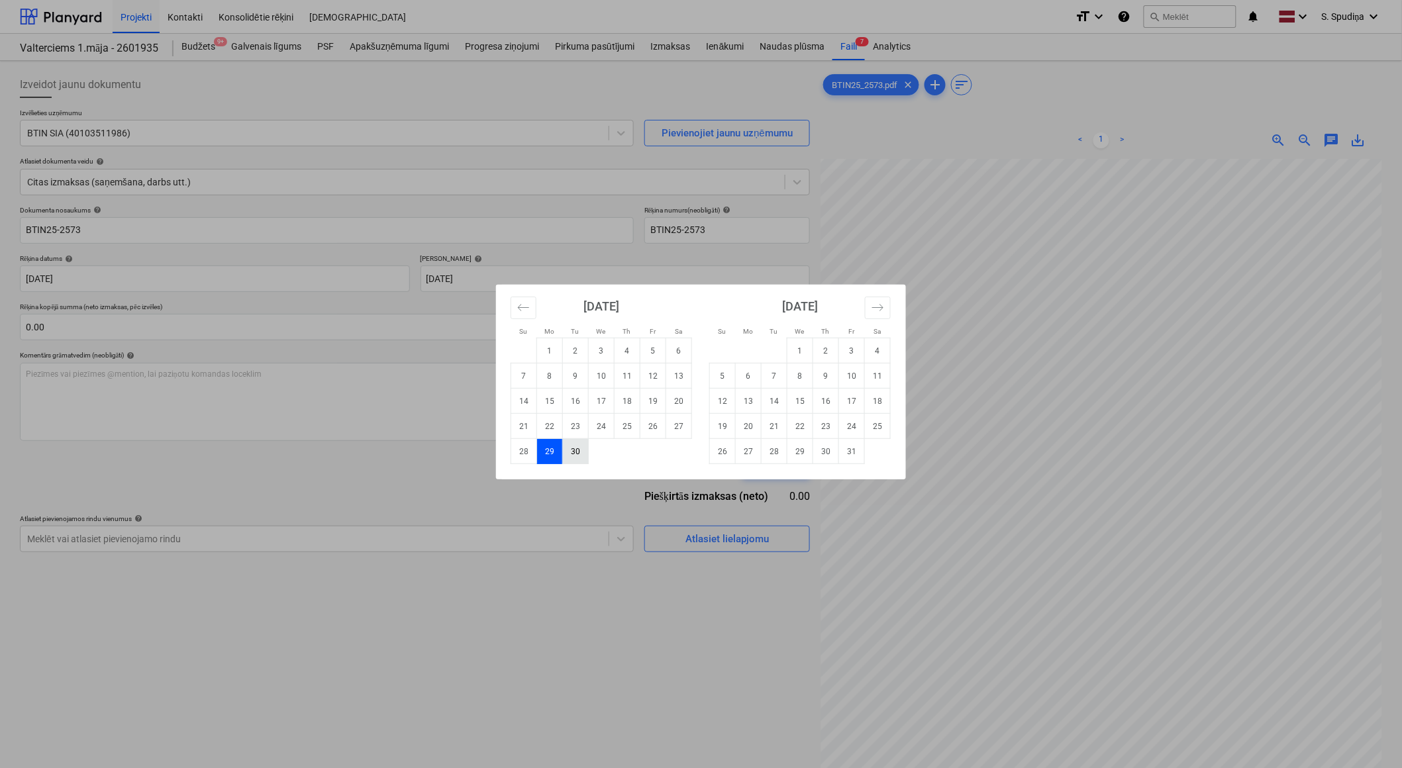
click at [579, 457] on td "30" at bounding box center [576, 451] width 26 height 25
type input "[DATE]"
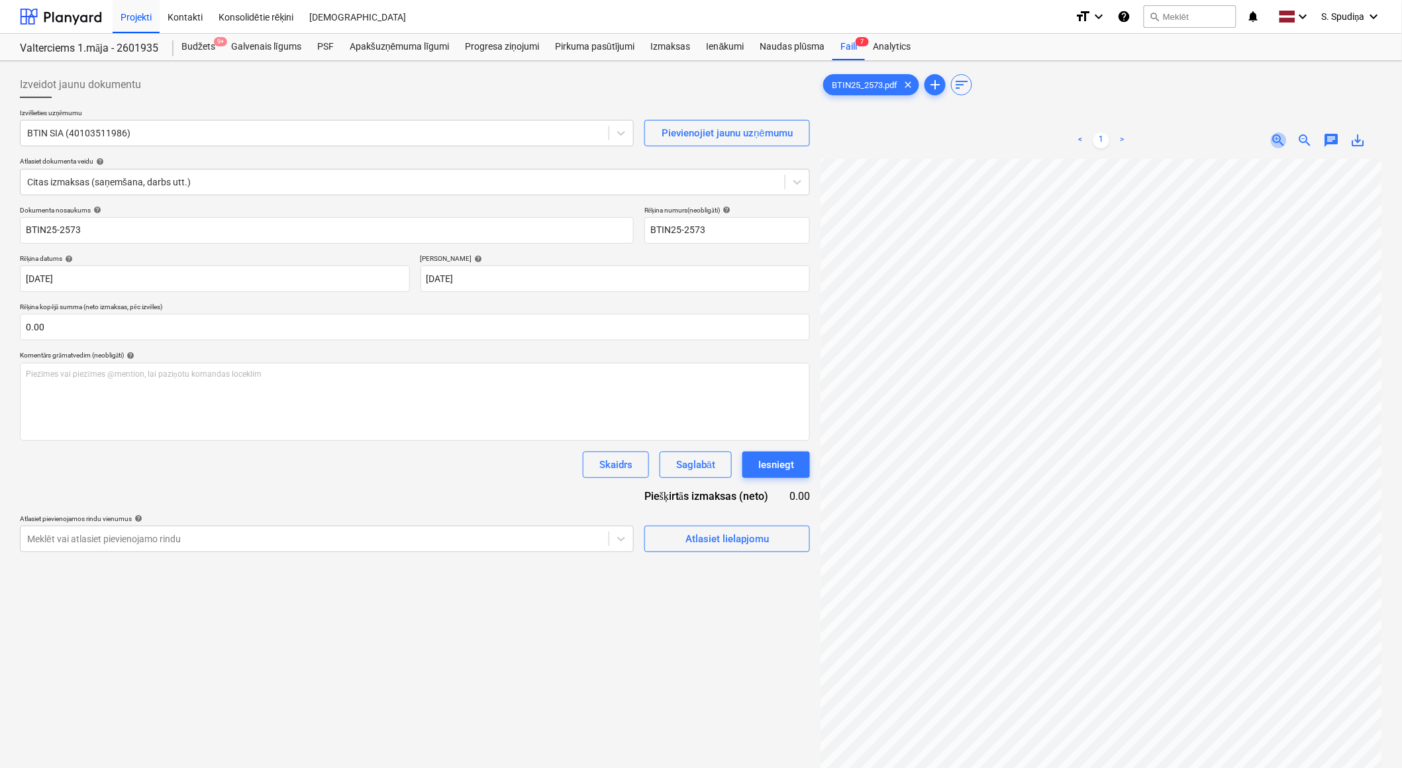
click at [1266, 136] on span "zoom_in" at bounding box center [1279, 140] width 16 height 16
click at [1266, 144] on span "save_alt" at bounding box center [1359, 140] width 16 height 16
click at [845, 51] on div "Faili 7" at bounding box center [849, 47] width 32 height 26
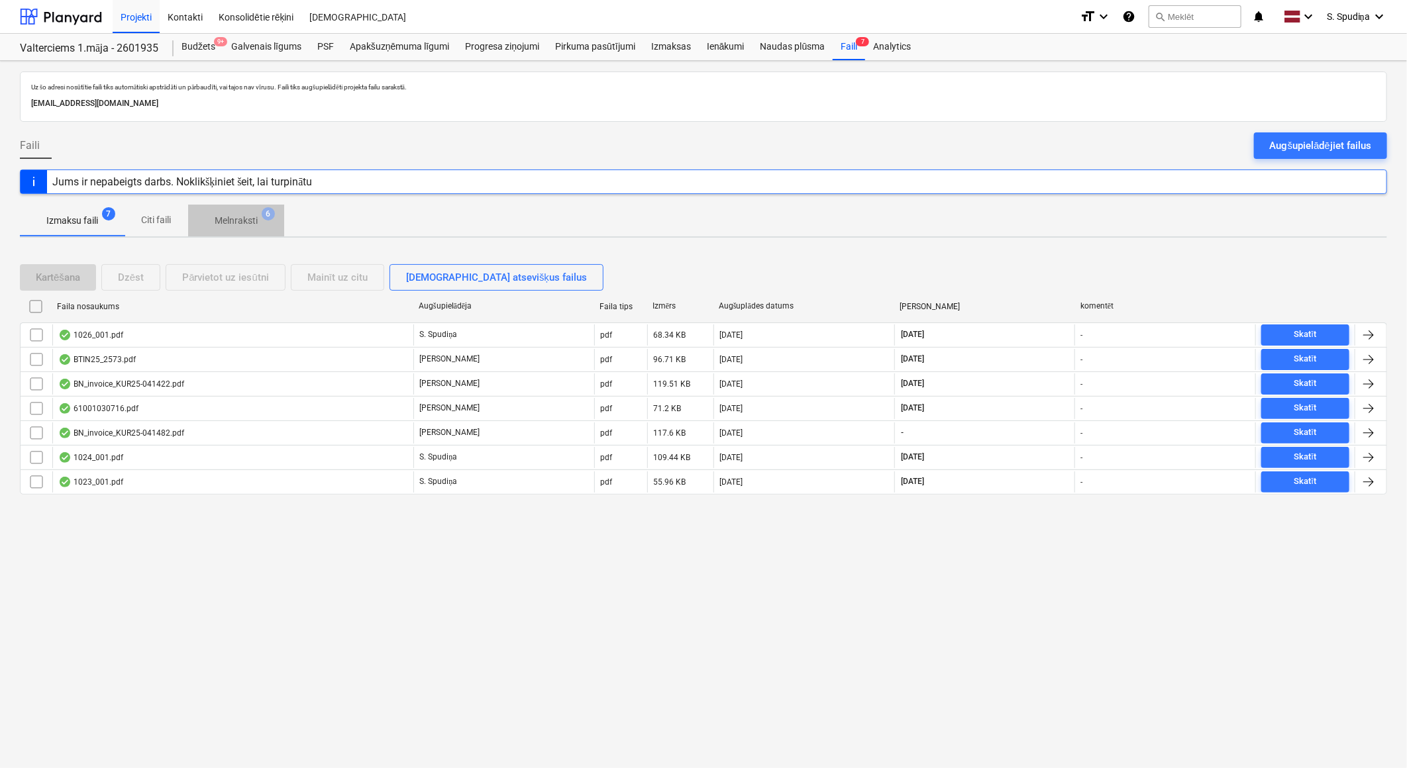
click at [242, 227] on p "Melnraksti" at bounding box center [236, 221] width 43 height 14
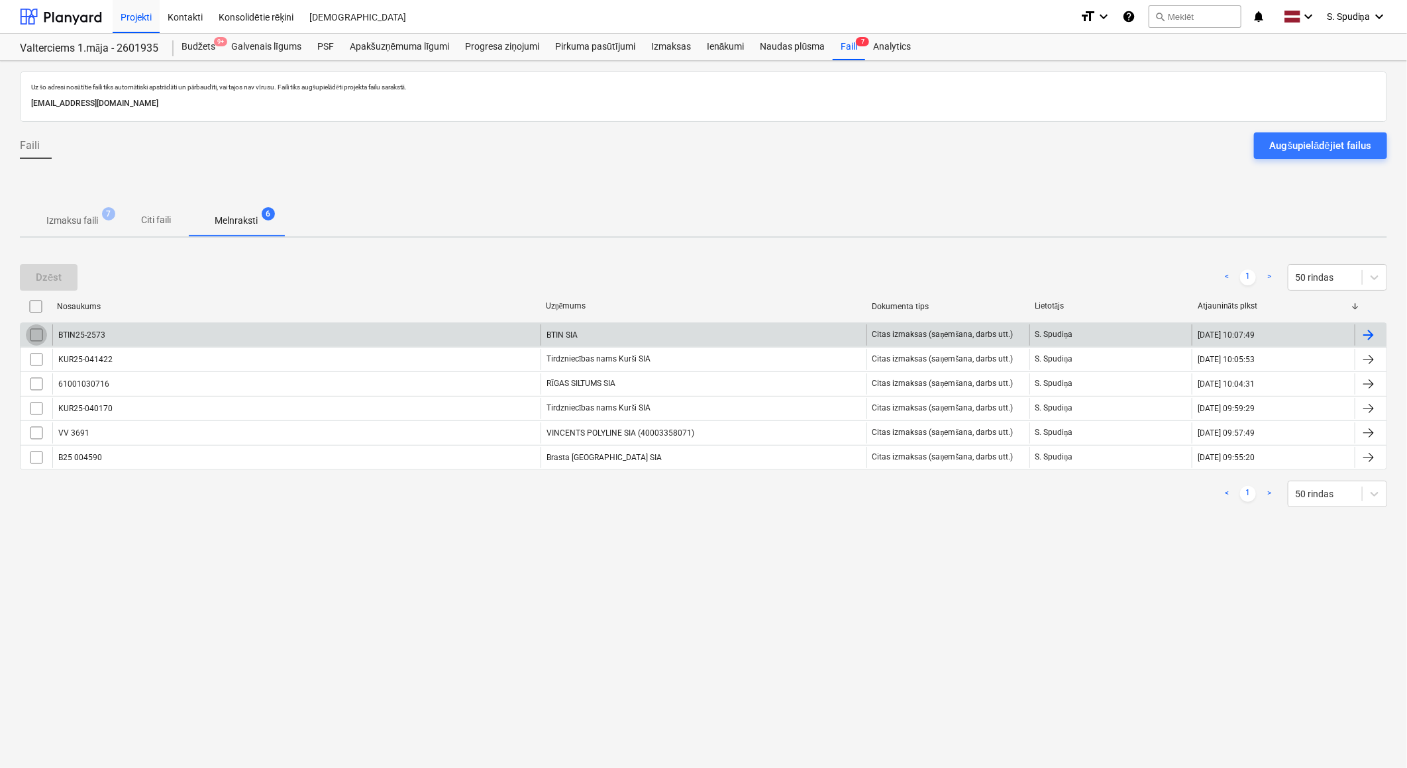
click at [36, 334] on input "checkbox" at bounding box center [36, 335] width 21 height 21
click at [49, 280] on div "Dzēst" at bounding box center [49, 277] width 26 height 17
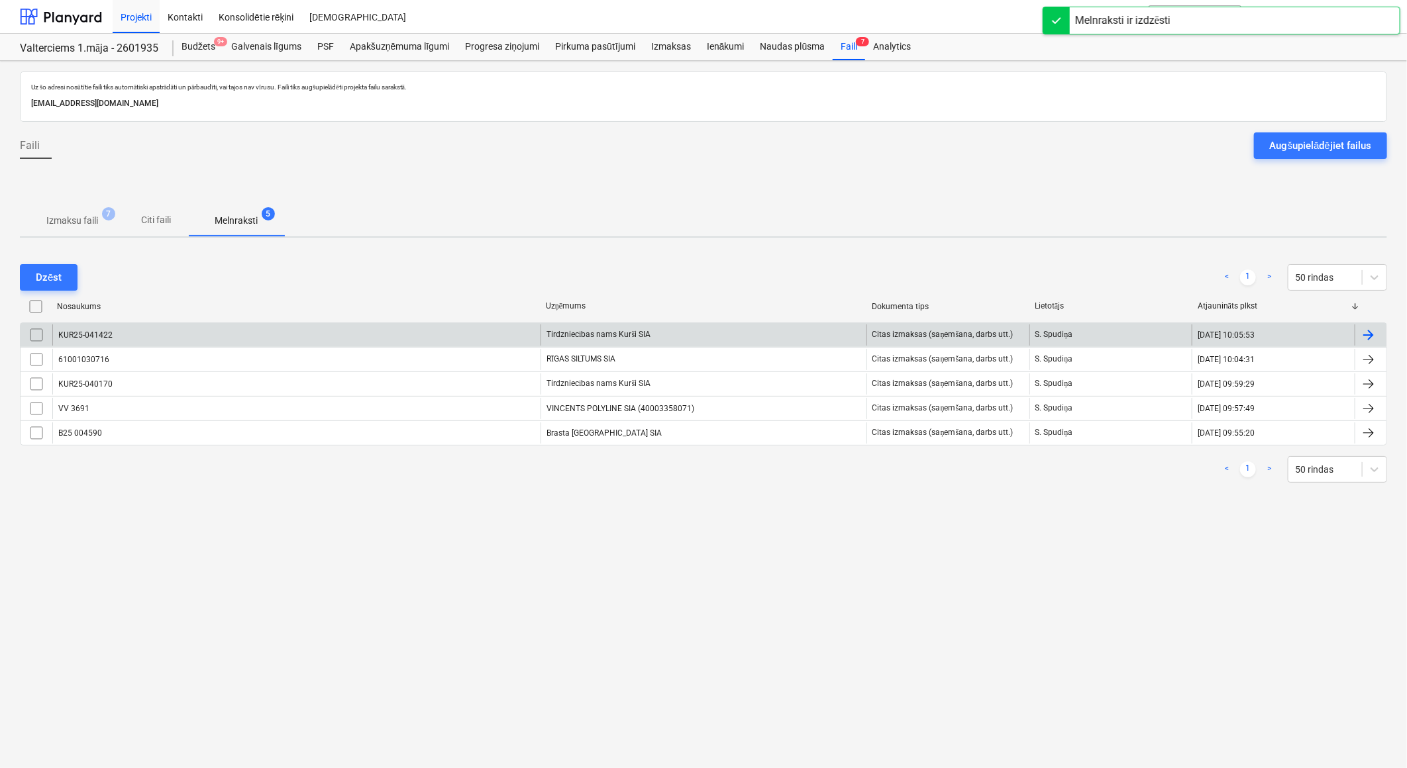
click at [80, 216] on p "Izmaksu faili" at bounding box center [72, 221] width 52 height 14
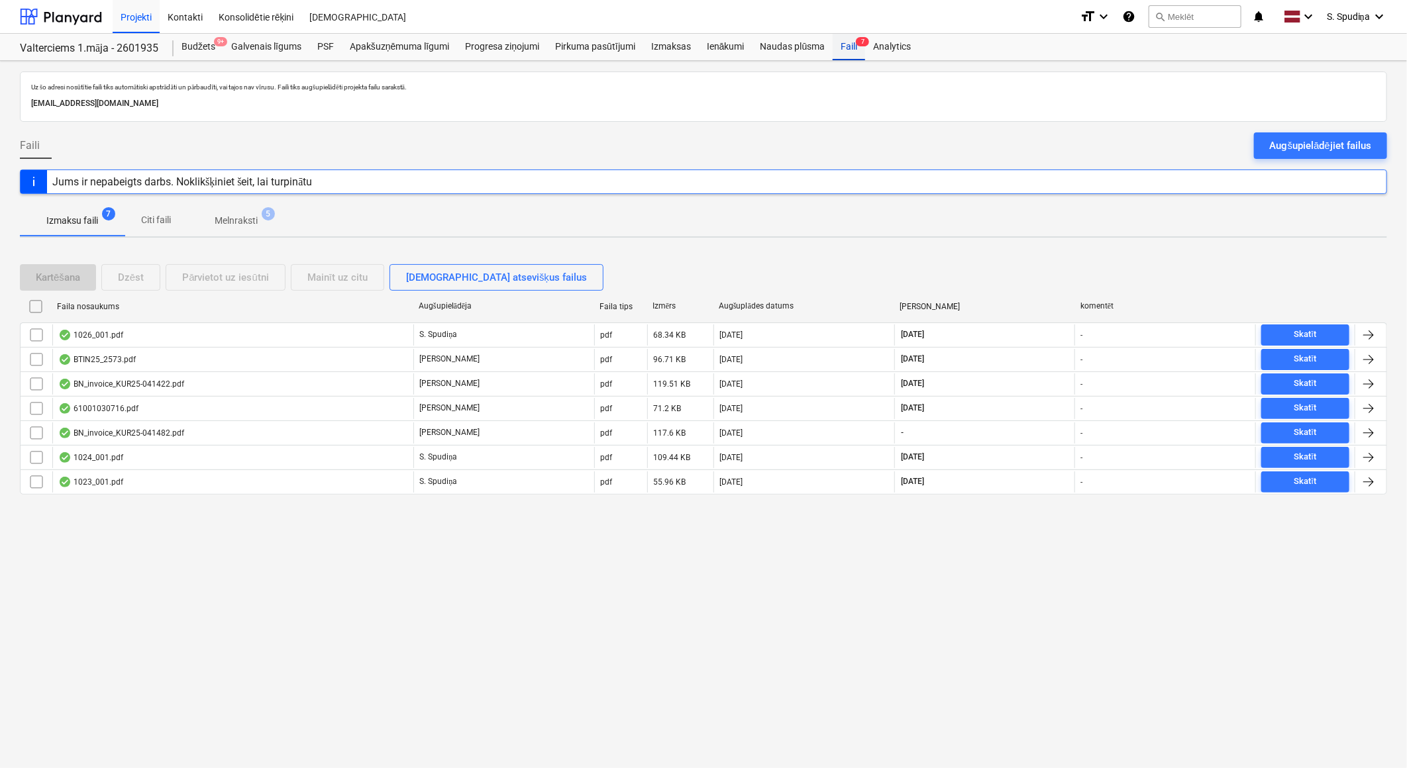
click at [850, 49] on div "Faili 7" at bounding box center [849, 47] width 32 height 26
click at [143, 17] on div "Projekti" at bounding box center [136, 16] width 47 height 34
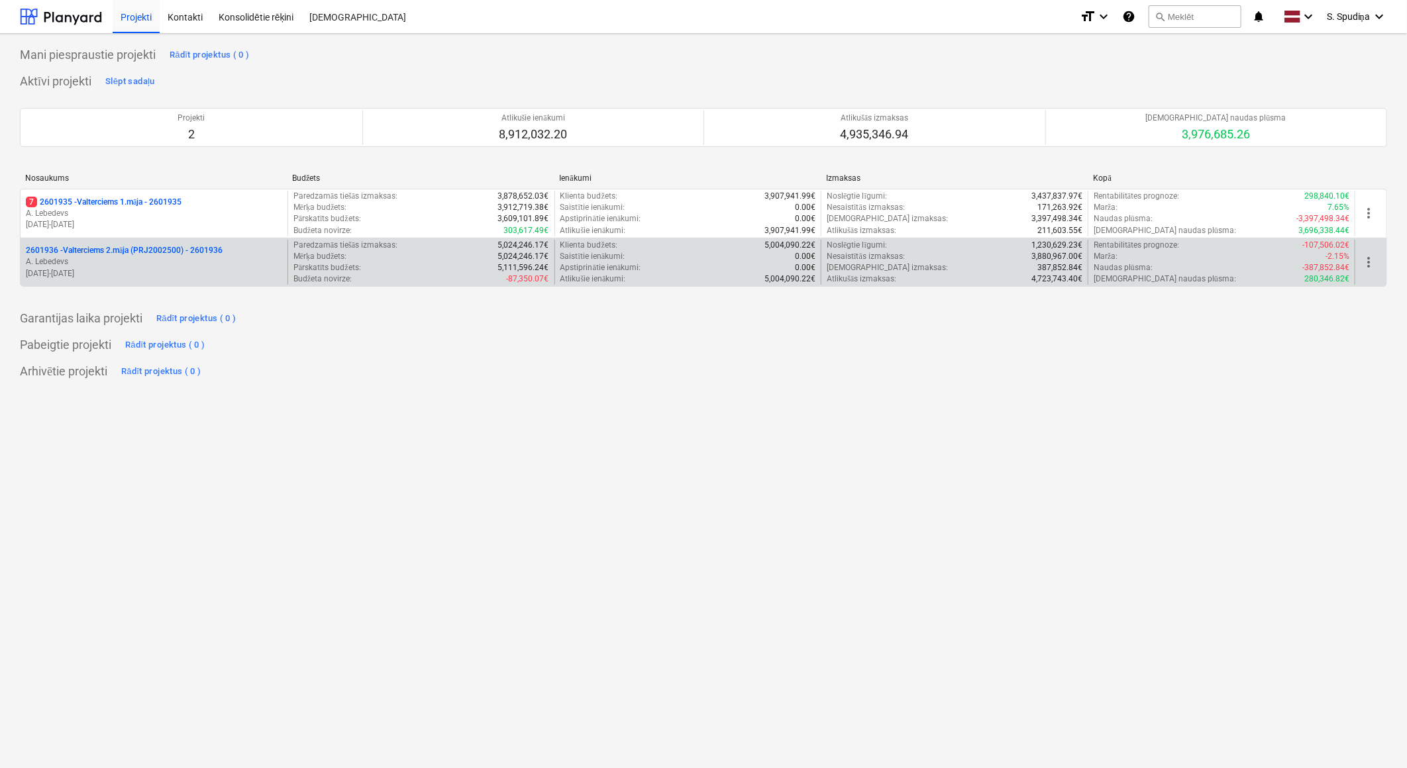
click at [183, 274] on p "[DATE] - [DATE]" at bounding box center [154, 273] width 256 height 11
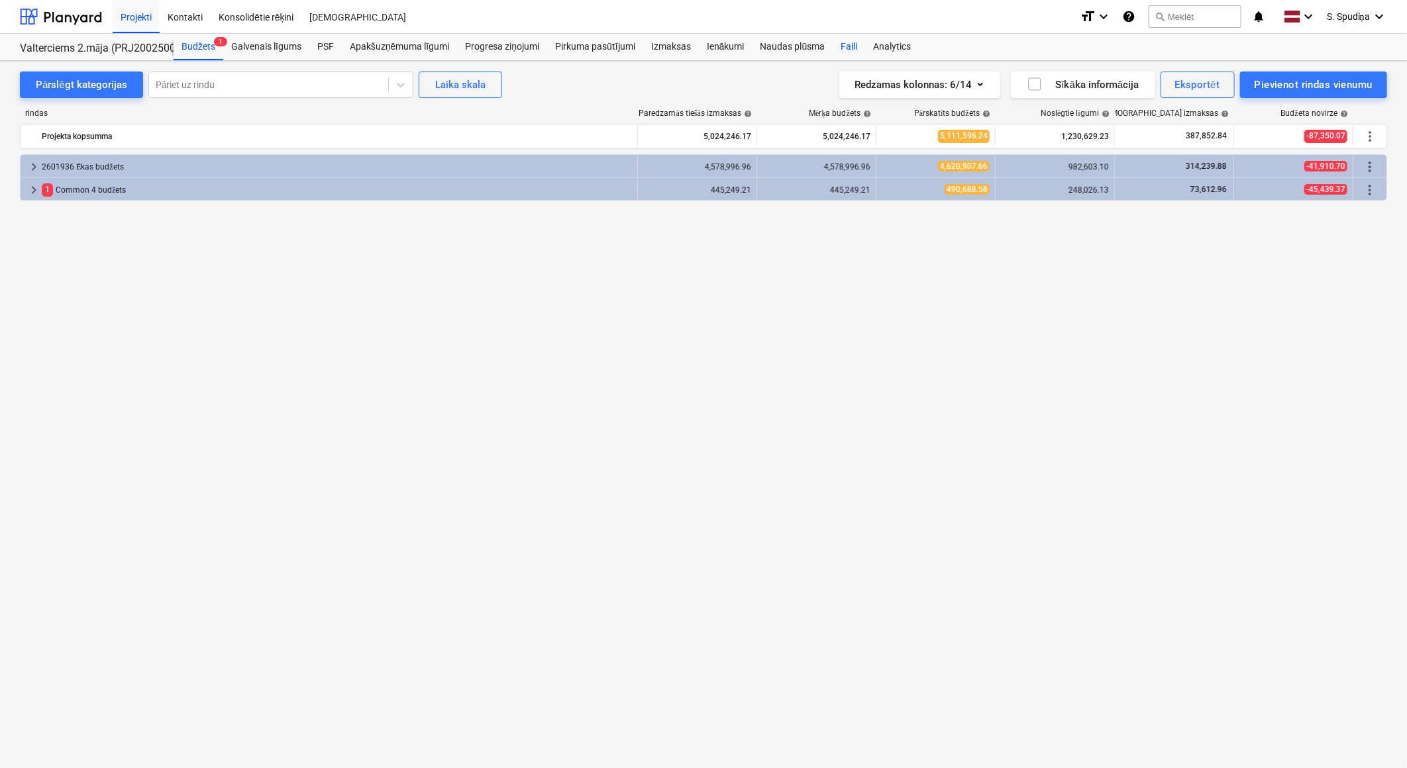
click at [842, 48] on div "Faili" at bounding box center [849, 47] width 32 height 26
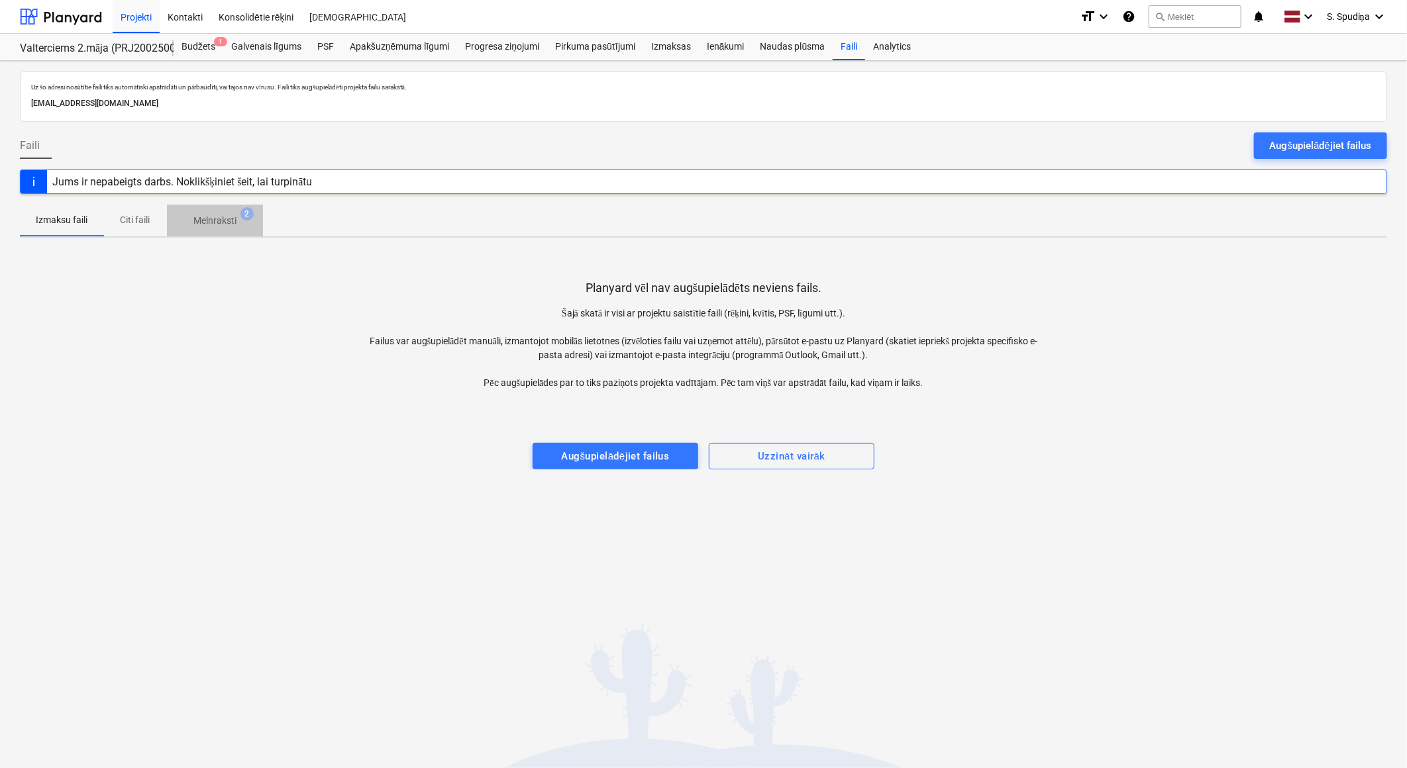
click at [224, 226] on p "Melnraksti" at bounding box center [214, 221] width 43 height 14
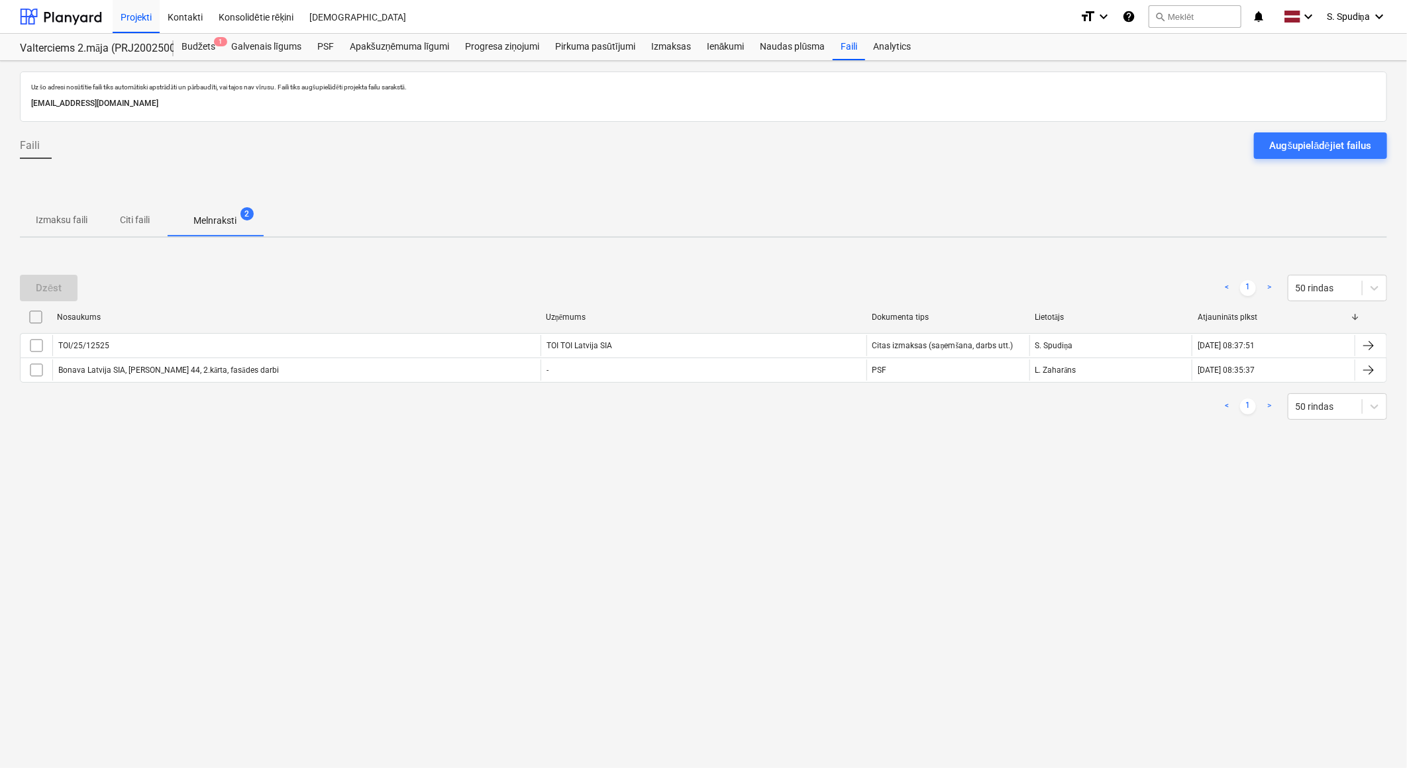
click at [64, 223] on p "Izmaksu faili" at bounding box center [62, 220] width 52 height 14
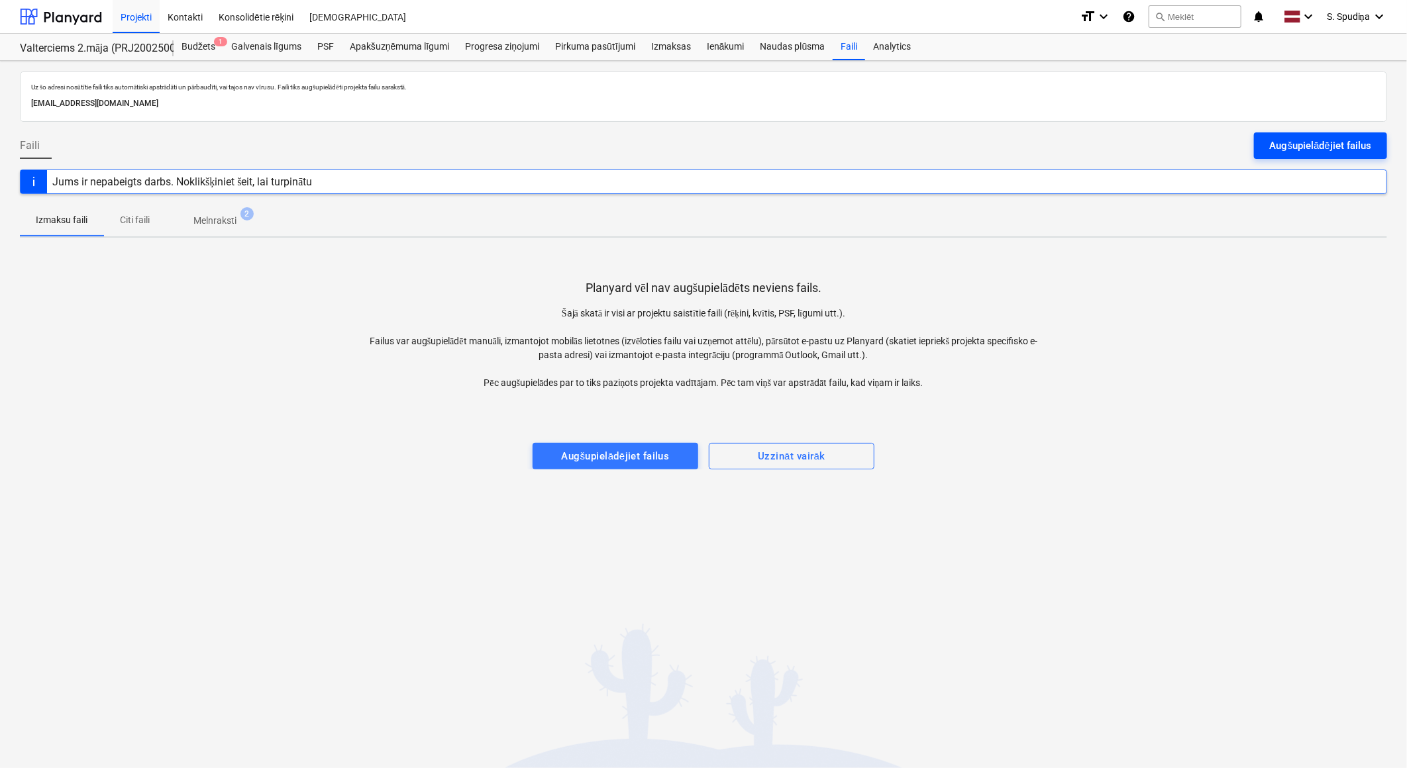
click at [1266, 146] on div "Augšupielādējiet failus" at bounding box center [1320, 145] width 101 height 17
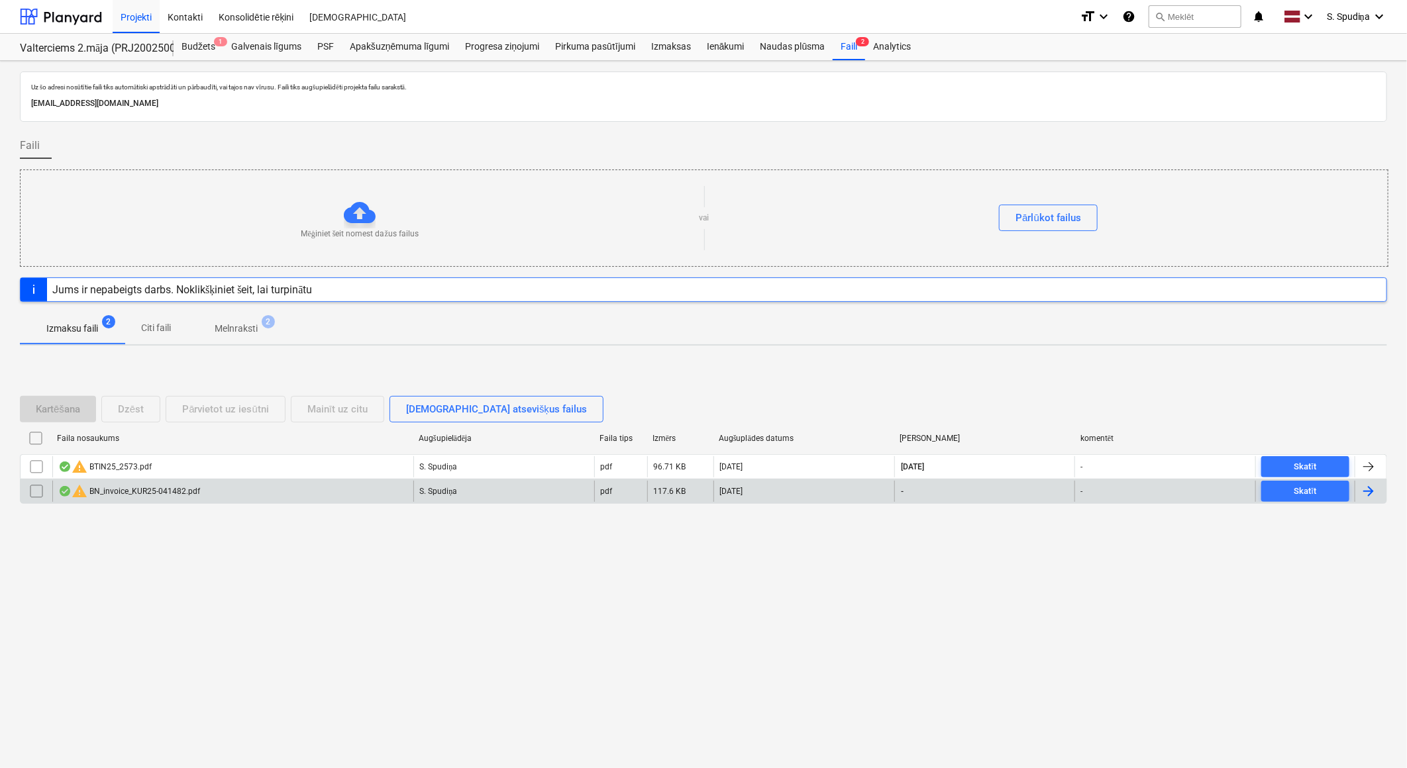
click at [264, 497] on div "warning BN_invoice_KUR25-041482.pdf" at bounding box center [232, 491] width 361 height 21
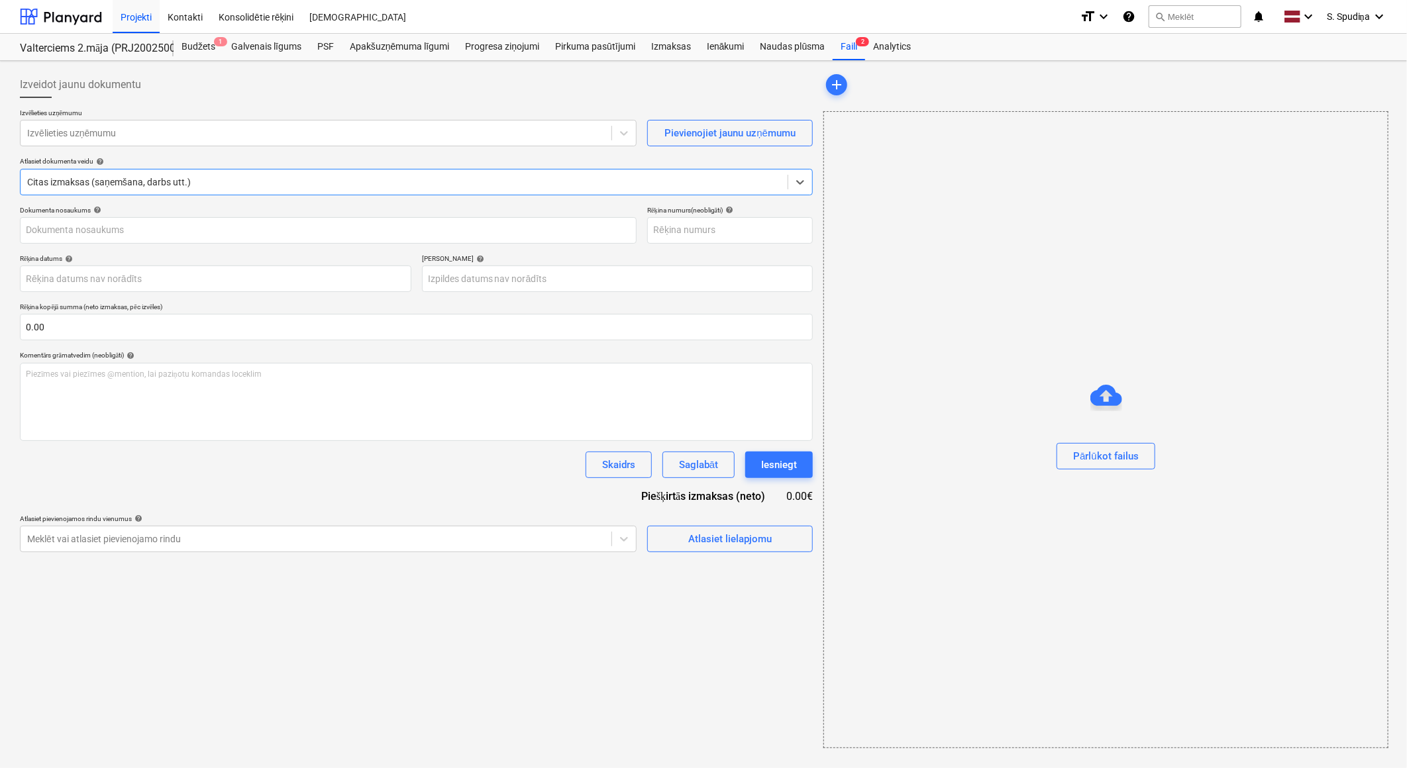
type input "KUR25-041482"
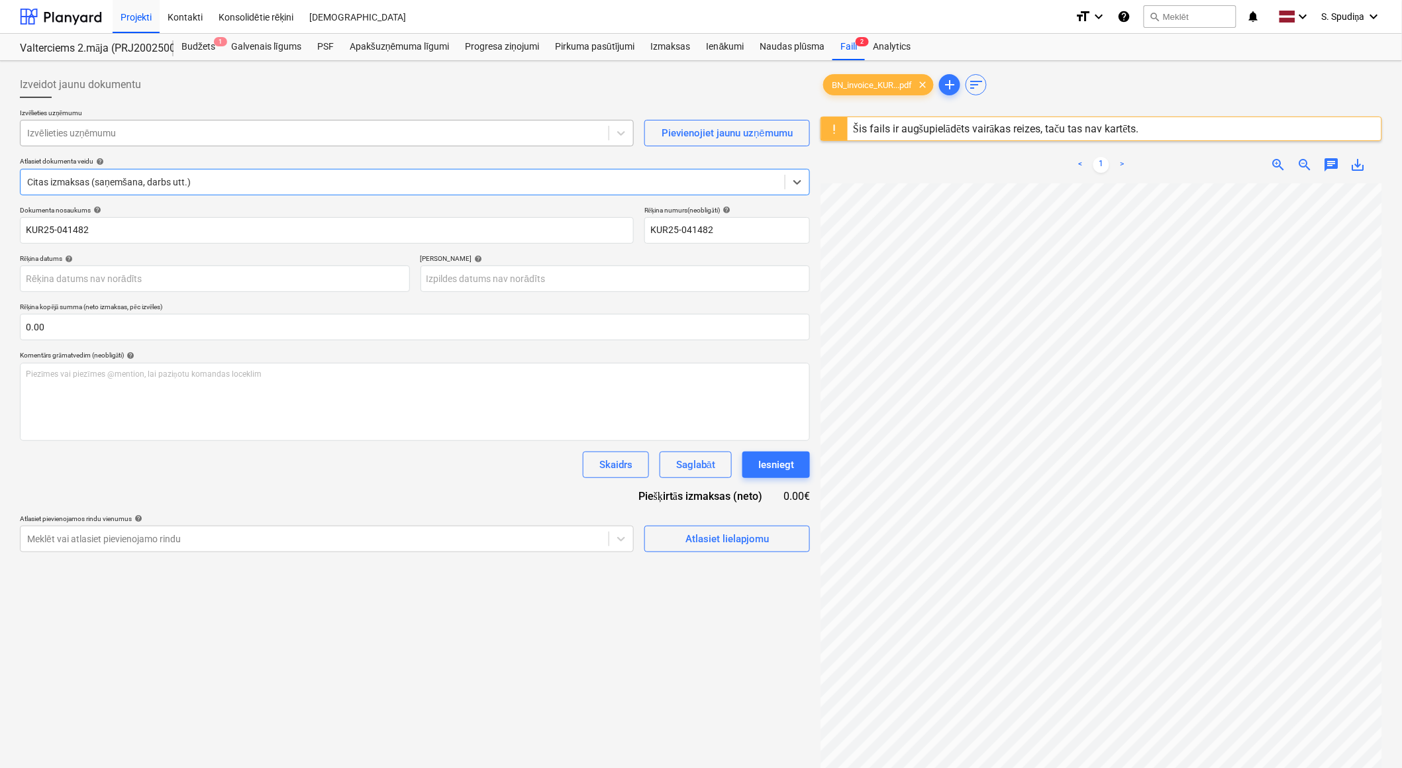
click at [126, 136] on div at bounding box center [314, 133] width 575 height 13
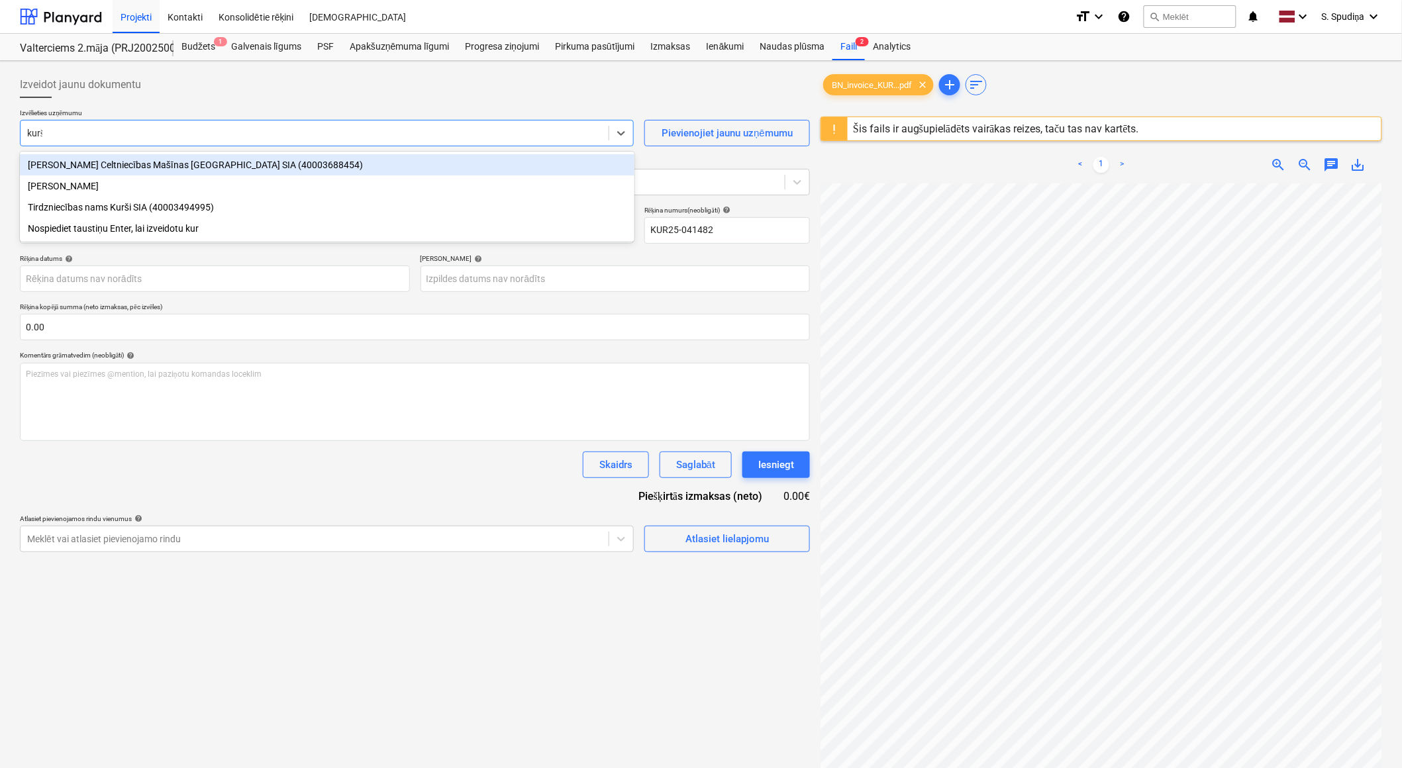
type input "kurši"
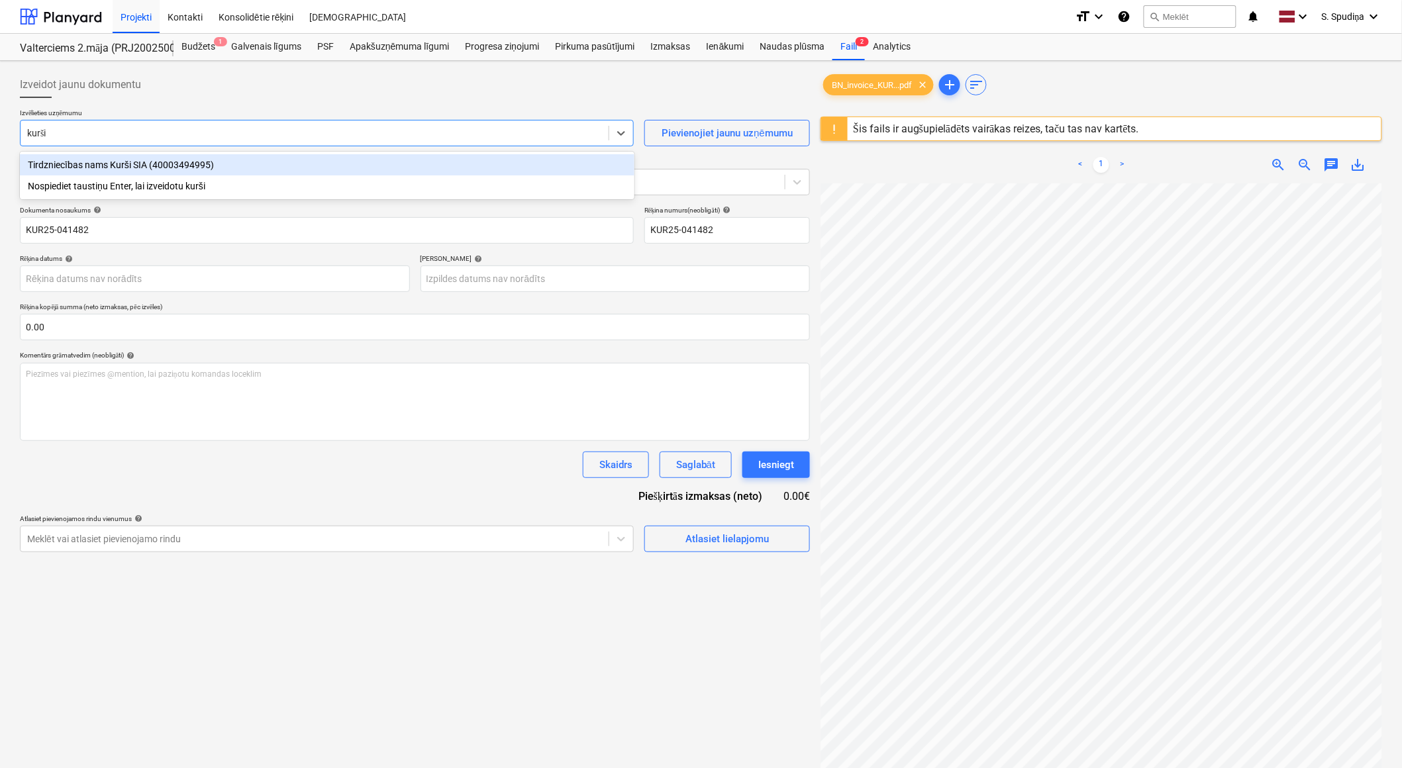
click at [140, 166] on div "Tirdzniecības nams Kurši SIA (40003494995)" at bounding box center [327, 164] width 615 height 21
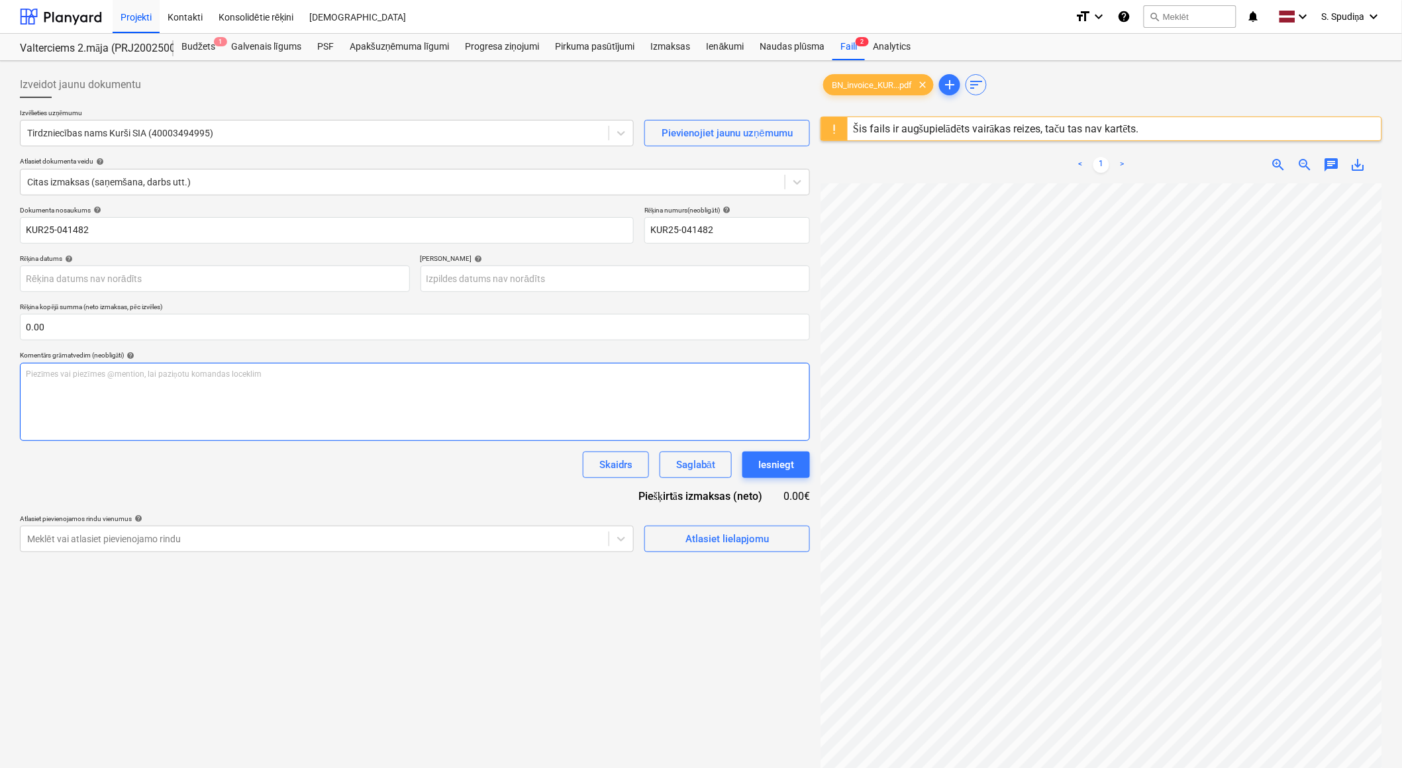
click at [733, 397] on div "Izveidot jaunu dokumentu Izvēlieties uzņēmumu Tirdzniecības nams Kurši SIA (400…" at bounding box center [701, 493] width 1373 height 854
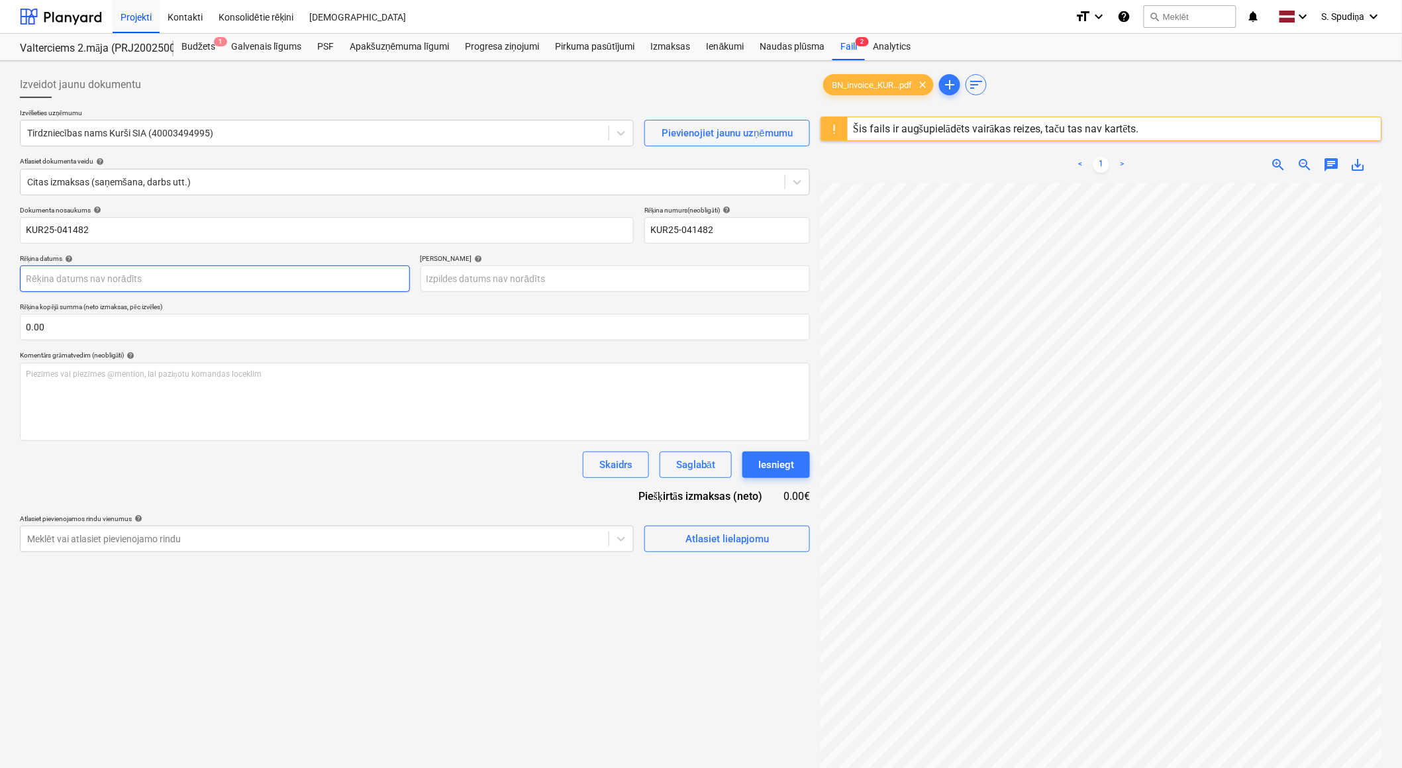
click at [76, 273] on body "Projekti Kontakti Konsolidētie rēķini Iesūtne format_size keyboard_arrow_down h…" at bounding box center [701, 384] width 1402 height 768
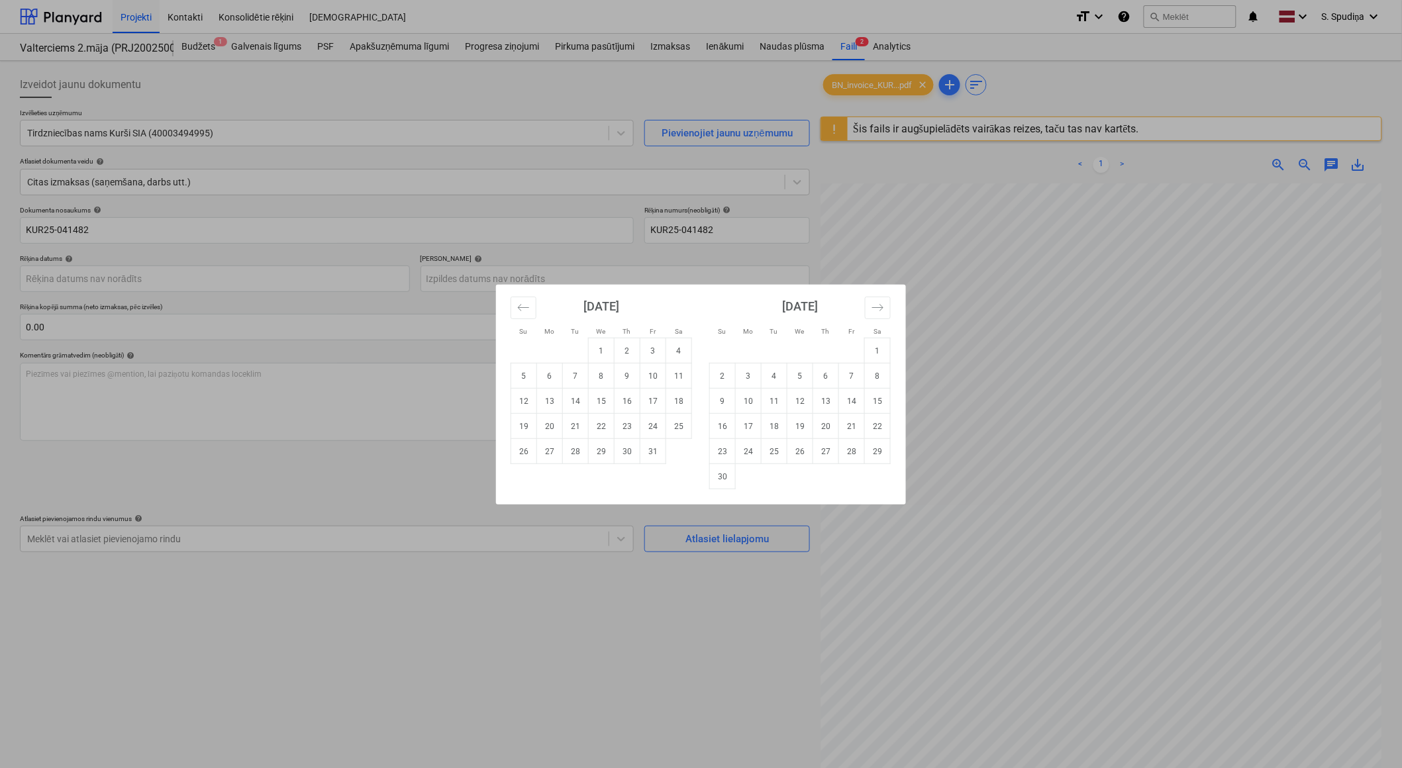
click at [653, 351] on td "3" at bounding box center [653, 350] width 26 height 25
type input "[DATE]"
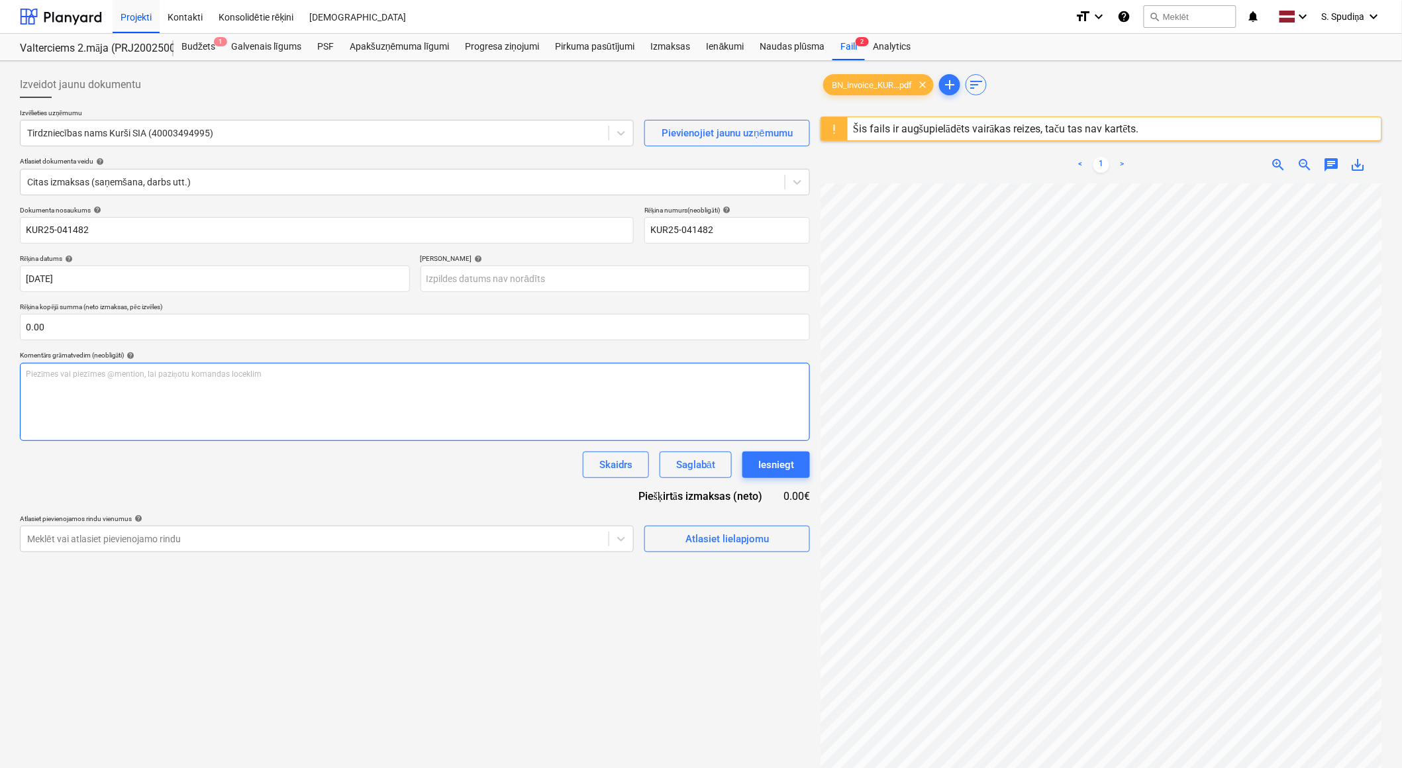
scroll to position [103, 254]
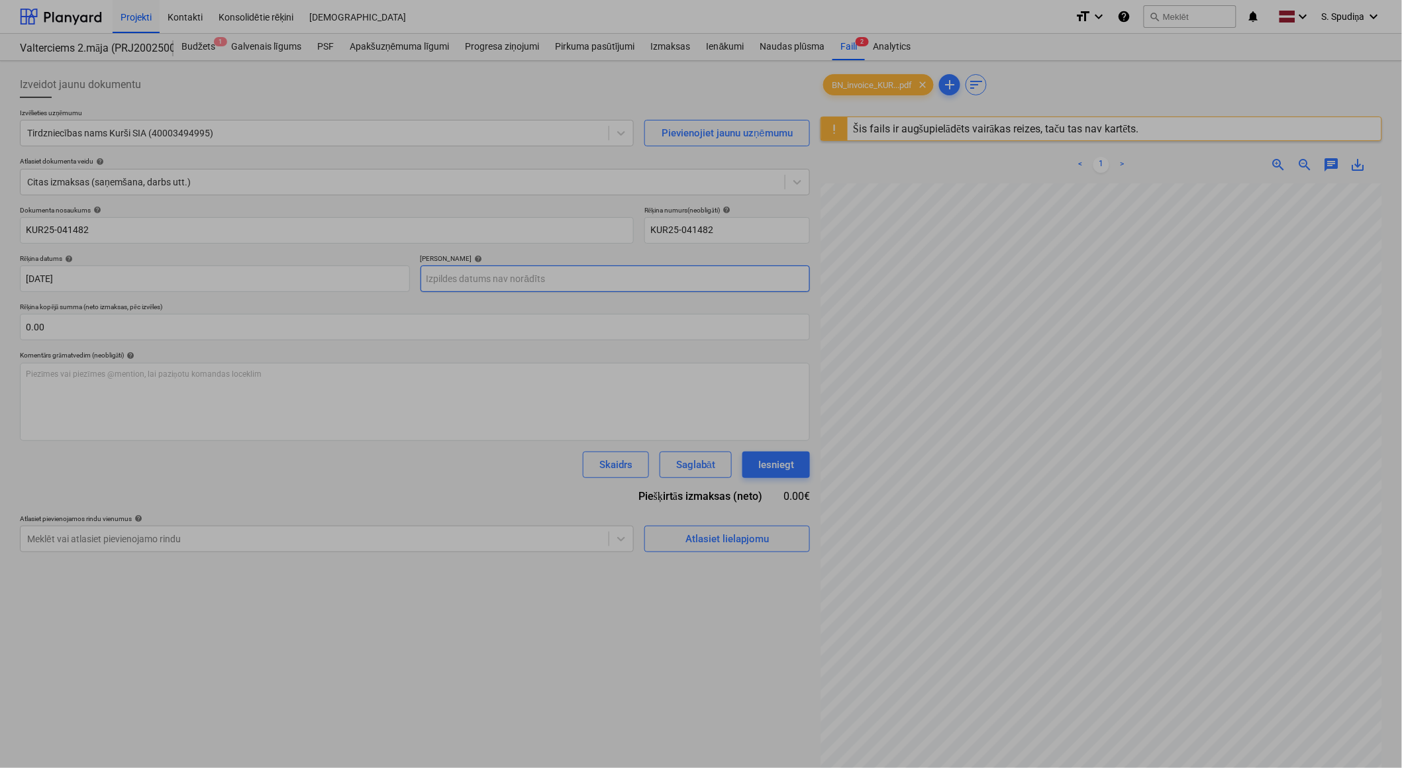
click at [458, 273] on body "Projekti Kontakti Konsolidētie rēķini Iesūtne format_size keyboard_arrow_down h…" at bounding box center [701, 384] width 1402 height 768
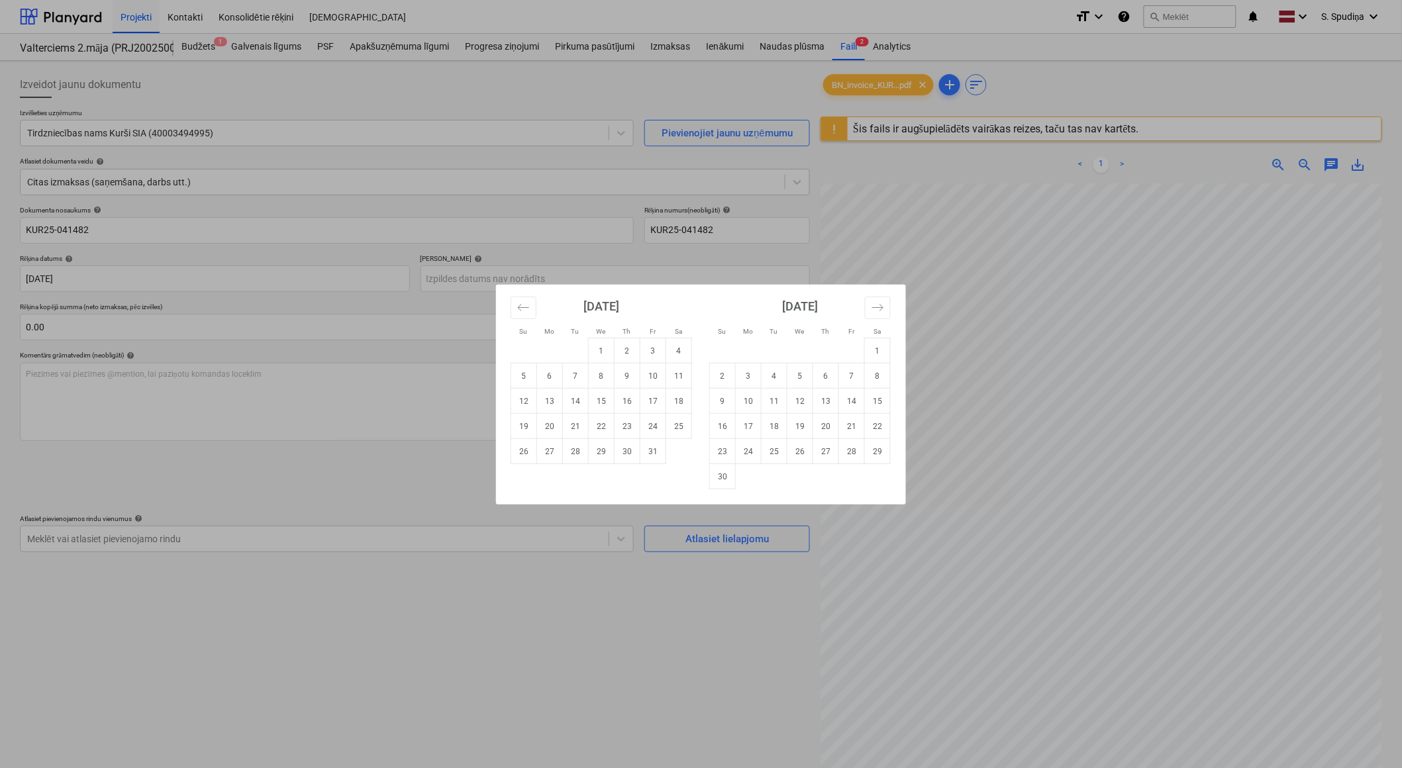
click at [891, 301] on div "[DATE] 1 2 3 4 5 6 7 8 9 10 11 12 13 14 15 16 17 18 19 20 21 22 23 24 25 26 27 …" at bounding box center [800, 387] width 199 height 205
click at [883, 306] on icon "Move forward to switch to the next month." at bounding box center [878, 307] width 13 height 13
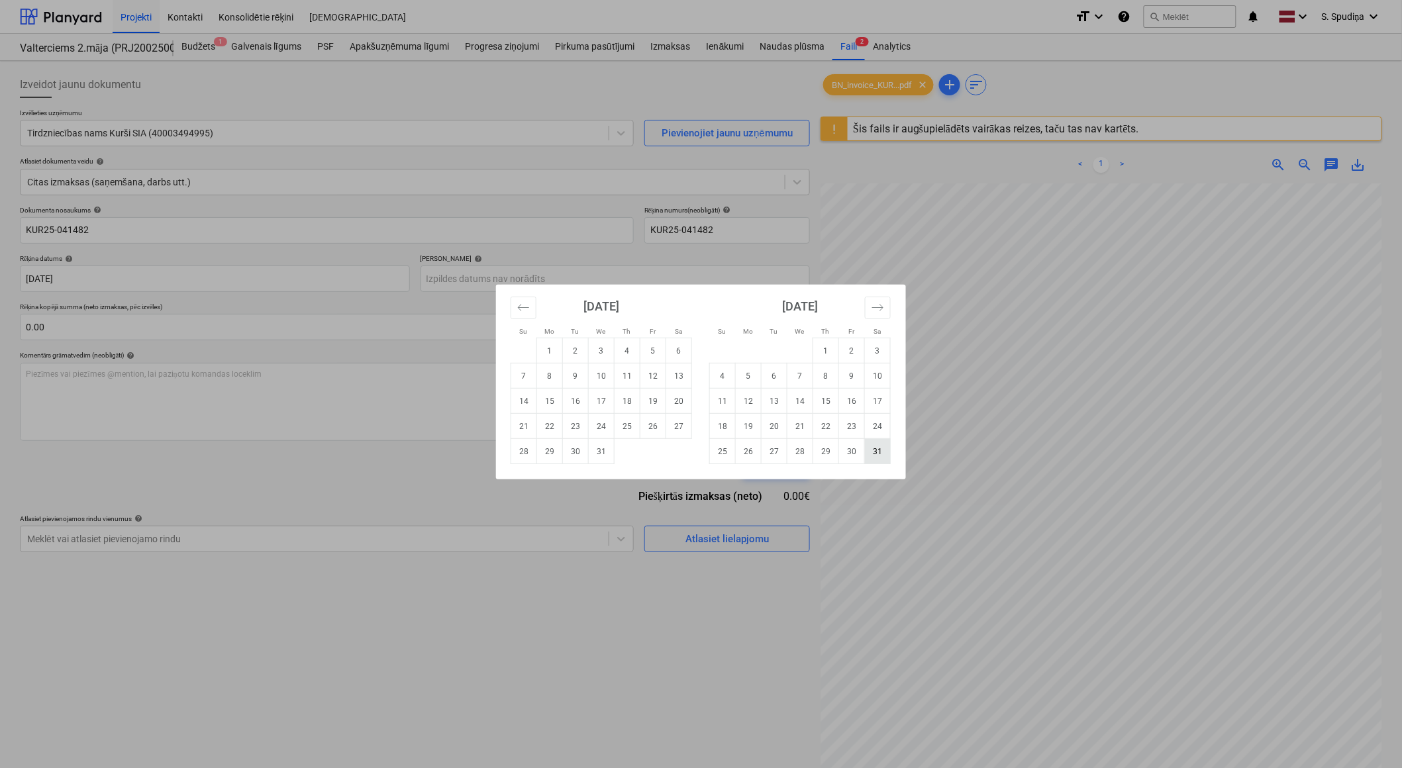
click at [878, 453] on td "31" at bounding box center [878, 451] width 26 height 25
type input "[DATE]"
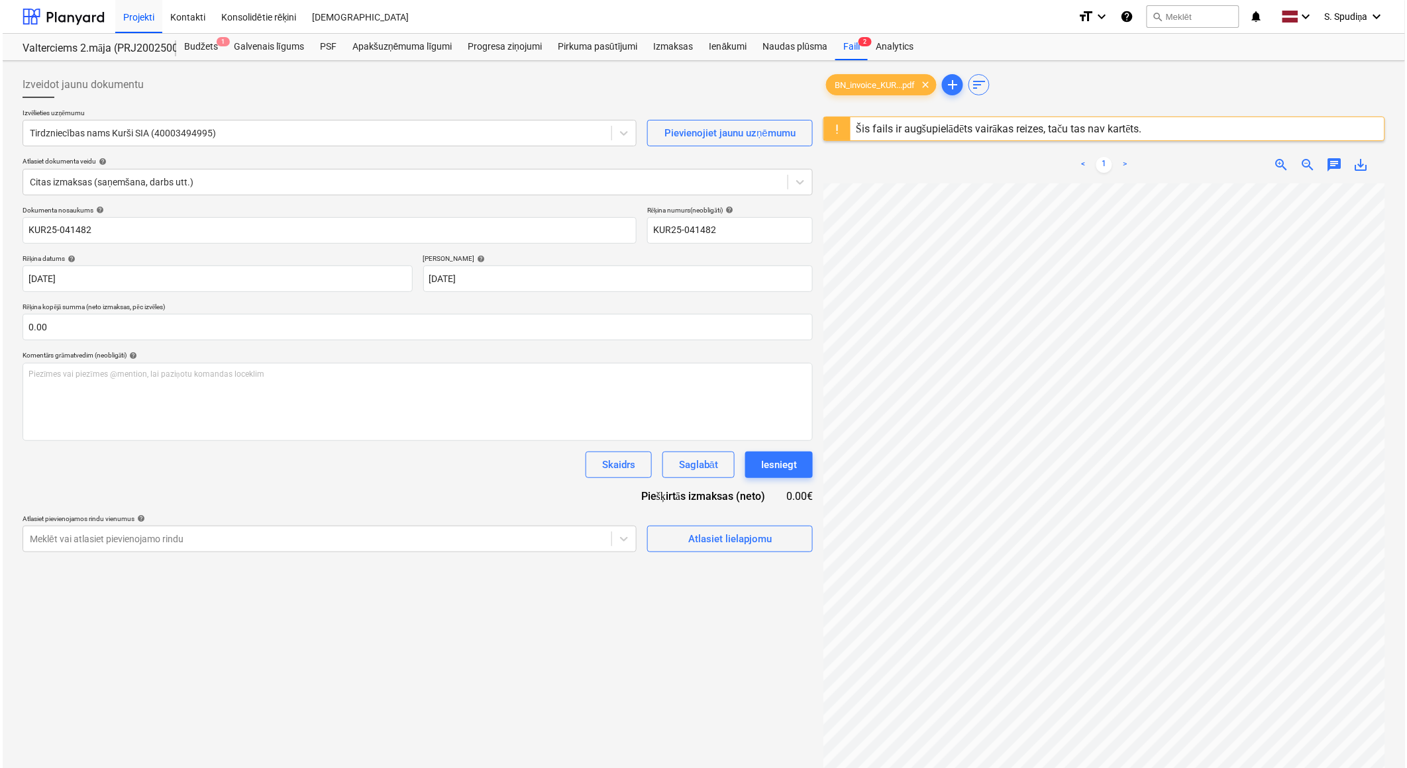
scroll to position [323, 107]
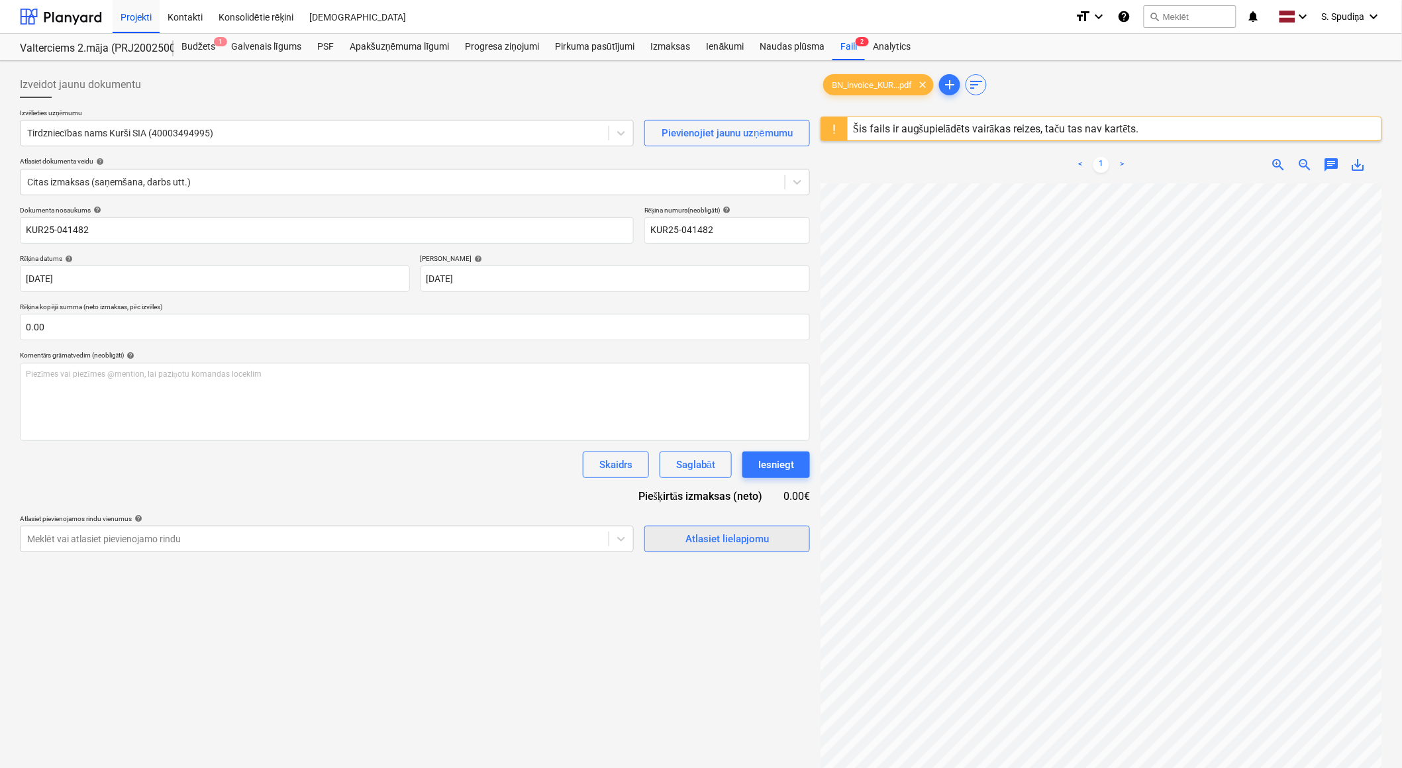
click at [684, 543] on span "Atlasiet lielapjomu" at bounding box center [727, 539] width 132 height 17
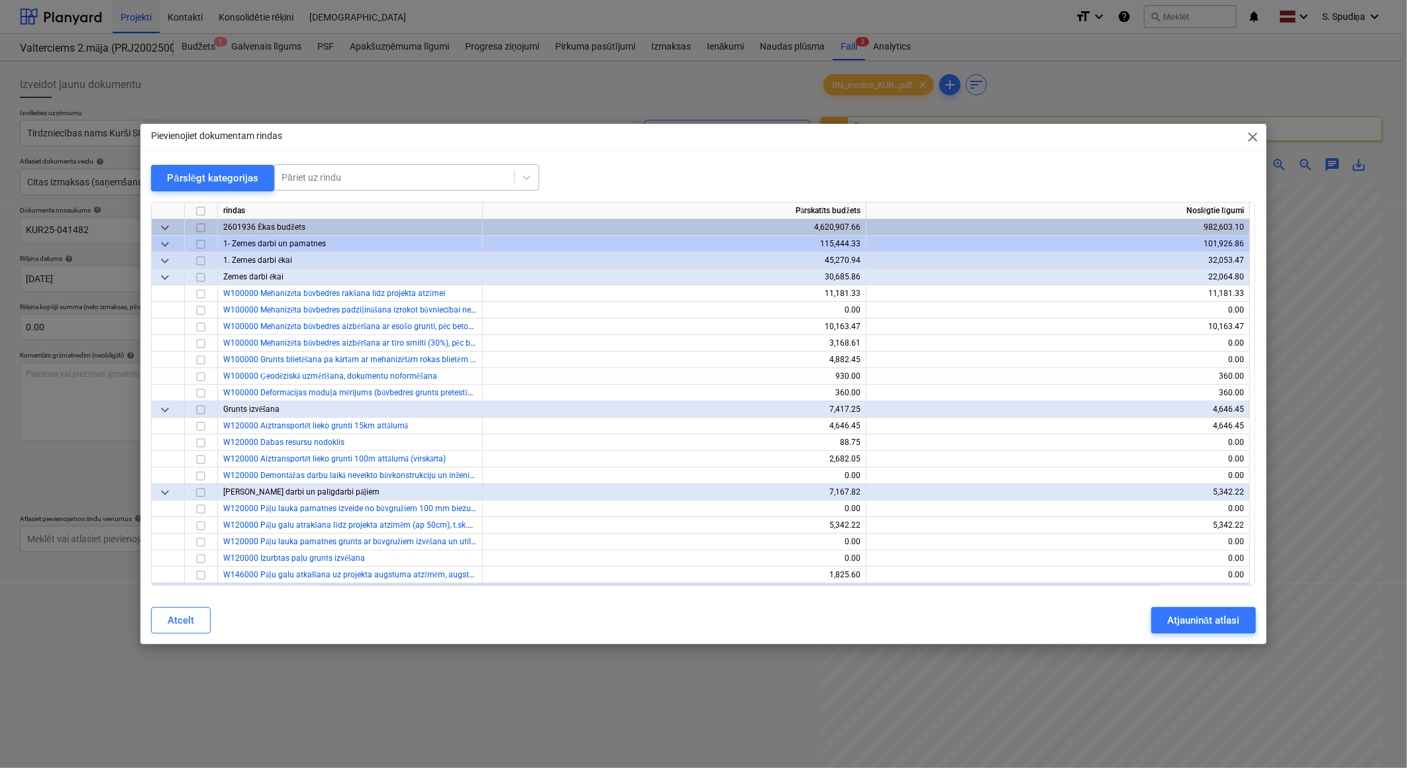
click at [401, 182] on div at bounding box center [395, 177] width 226 height 13
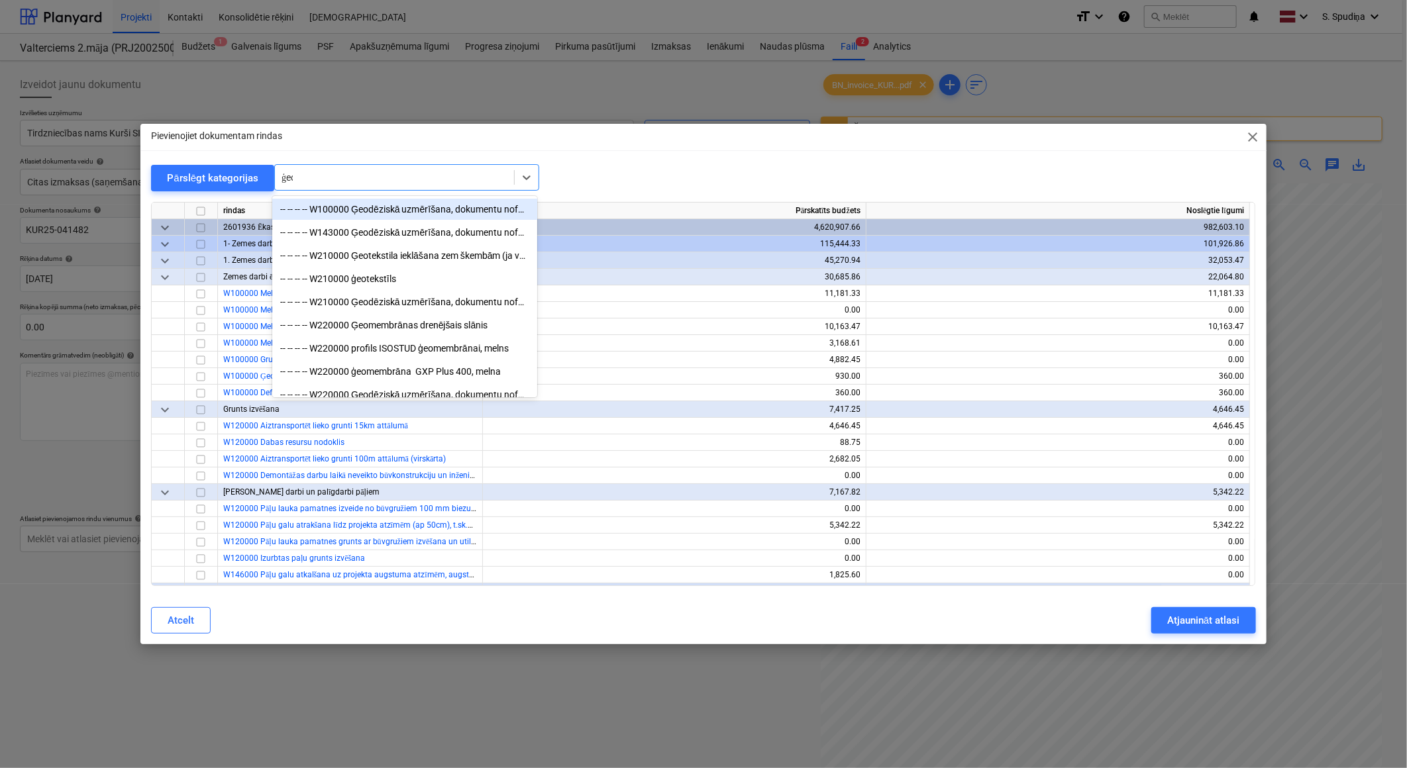
type input "ģeom"
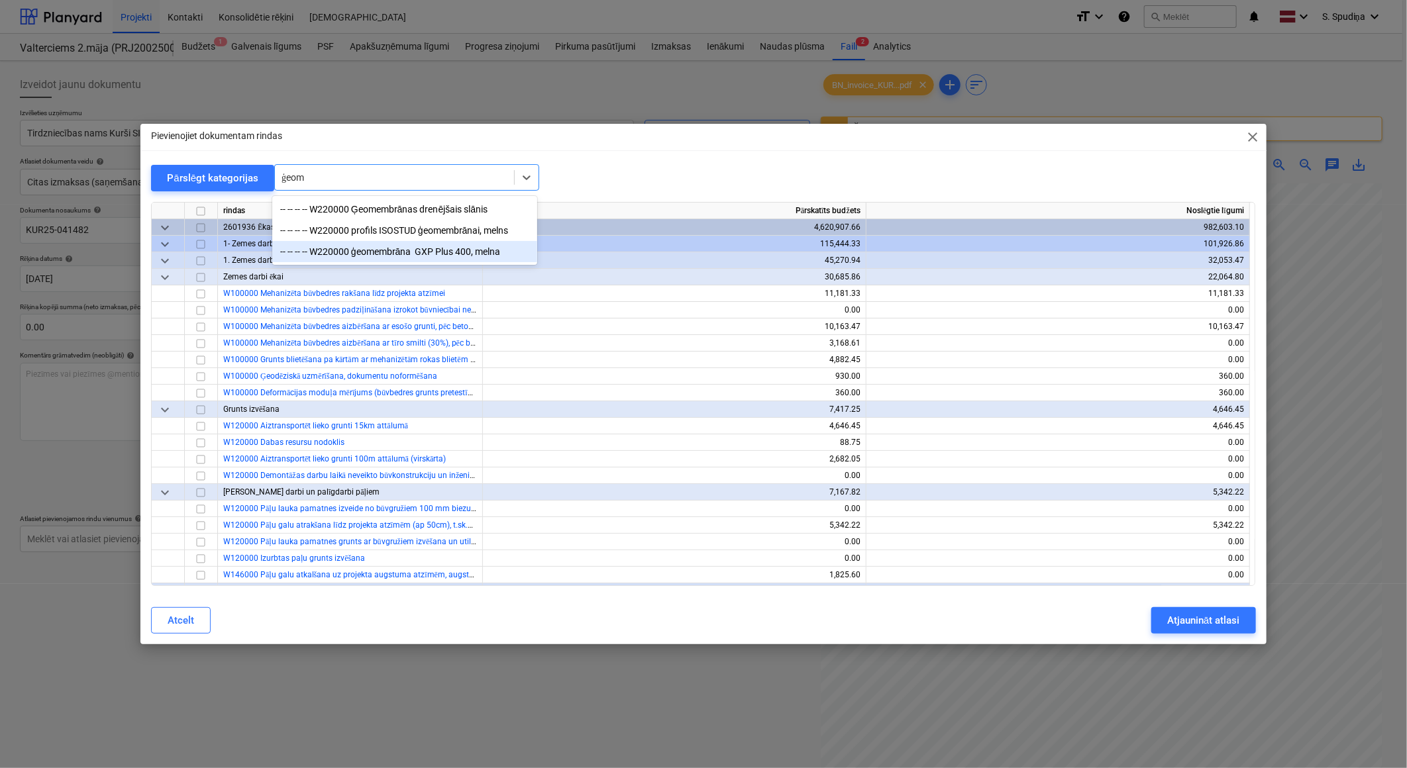
click at [401, 254] on div "-- -- -- -- W220000 ģeomembrāna GXP Plus 400, melna" at bounding box center [404, 251] width 265 height 21
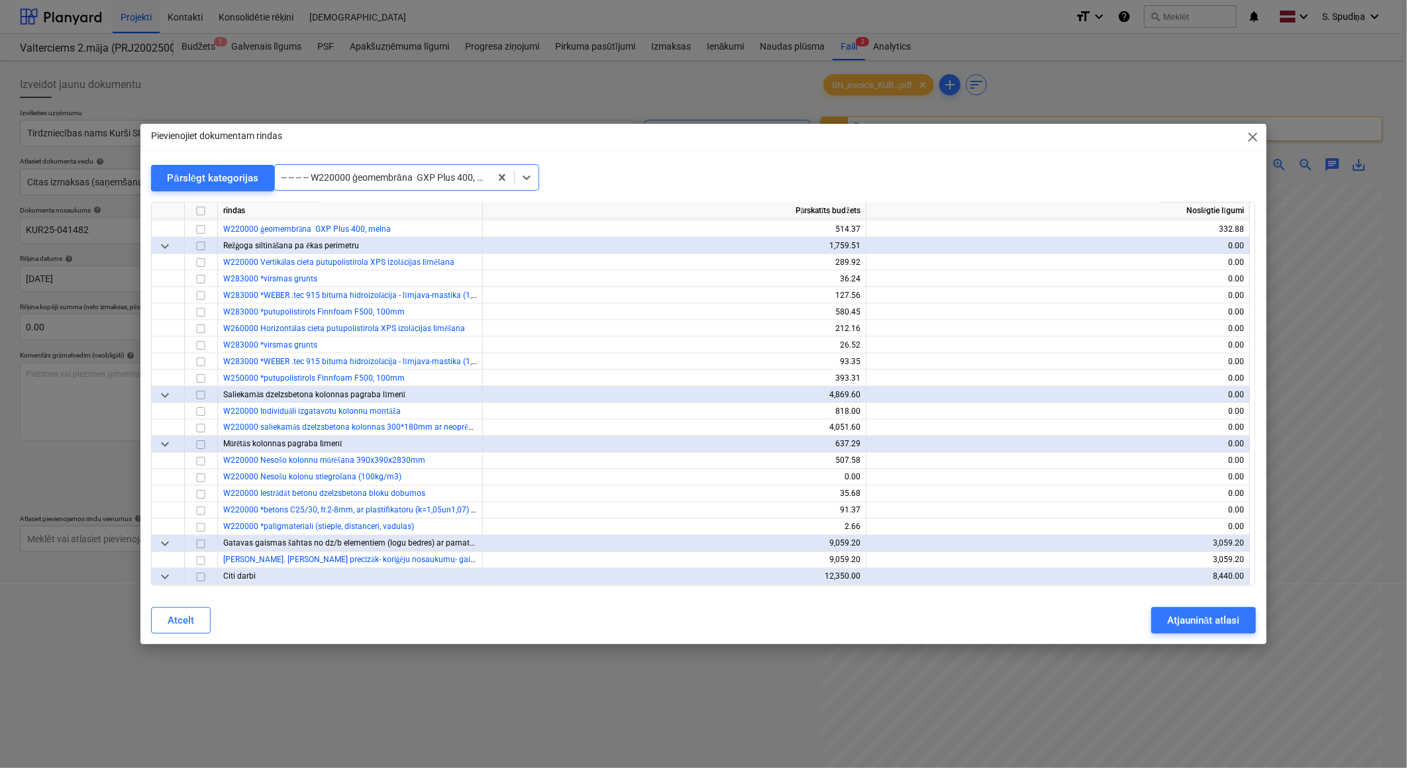
scroll to position [1358, 0]
click at [205, 226] on input "checkbox" at bounding box center [201, 228] width 16 height 16
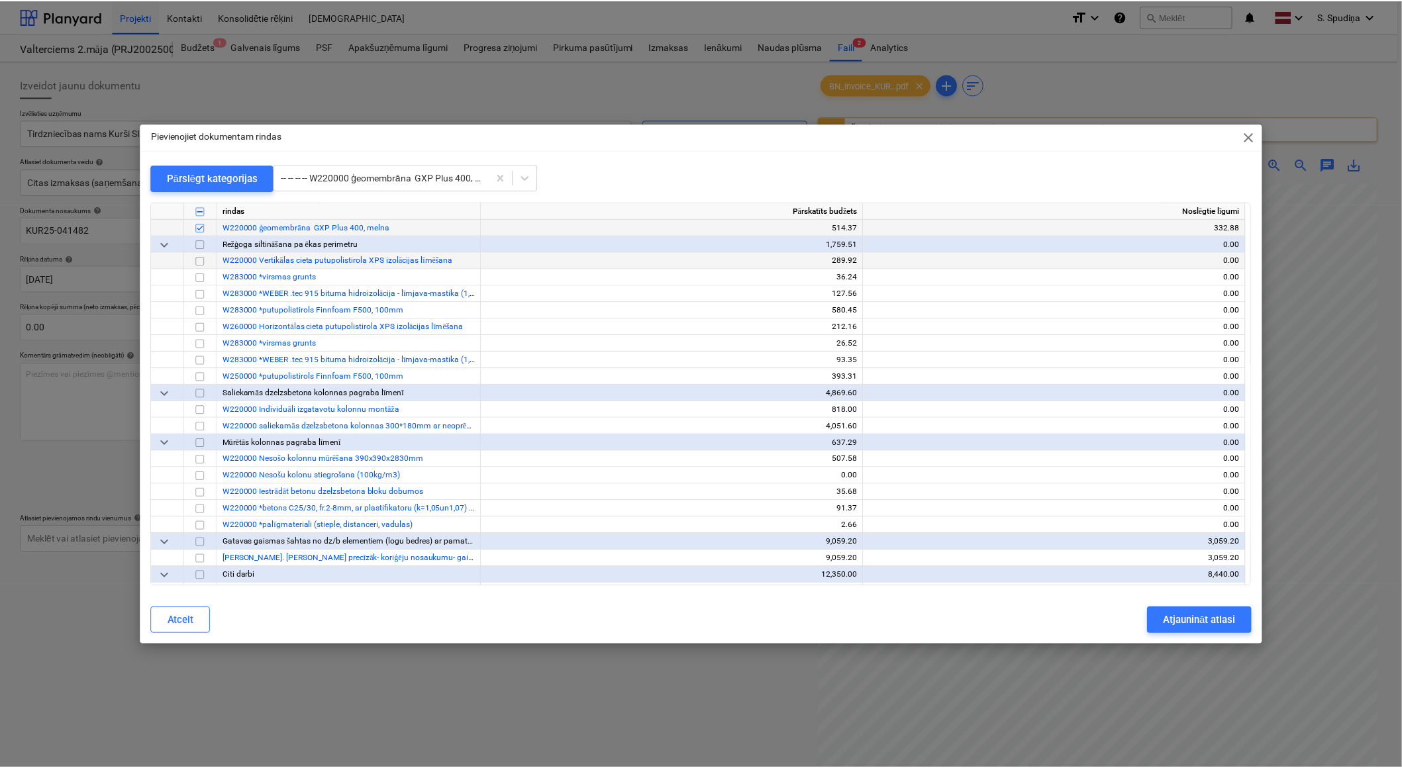
scroll to position [1284, 0]
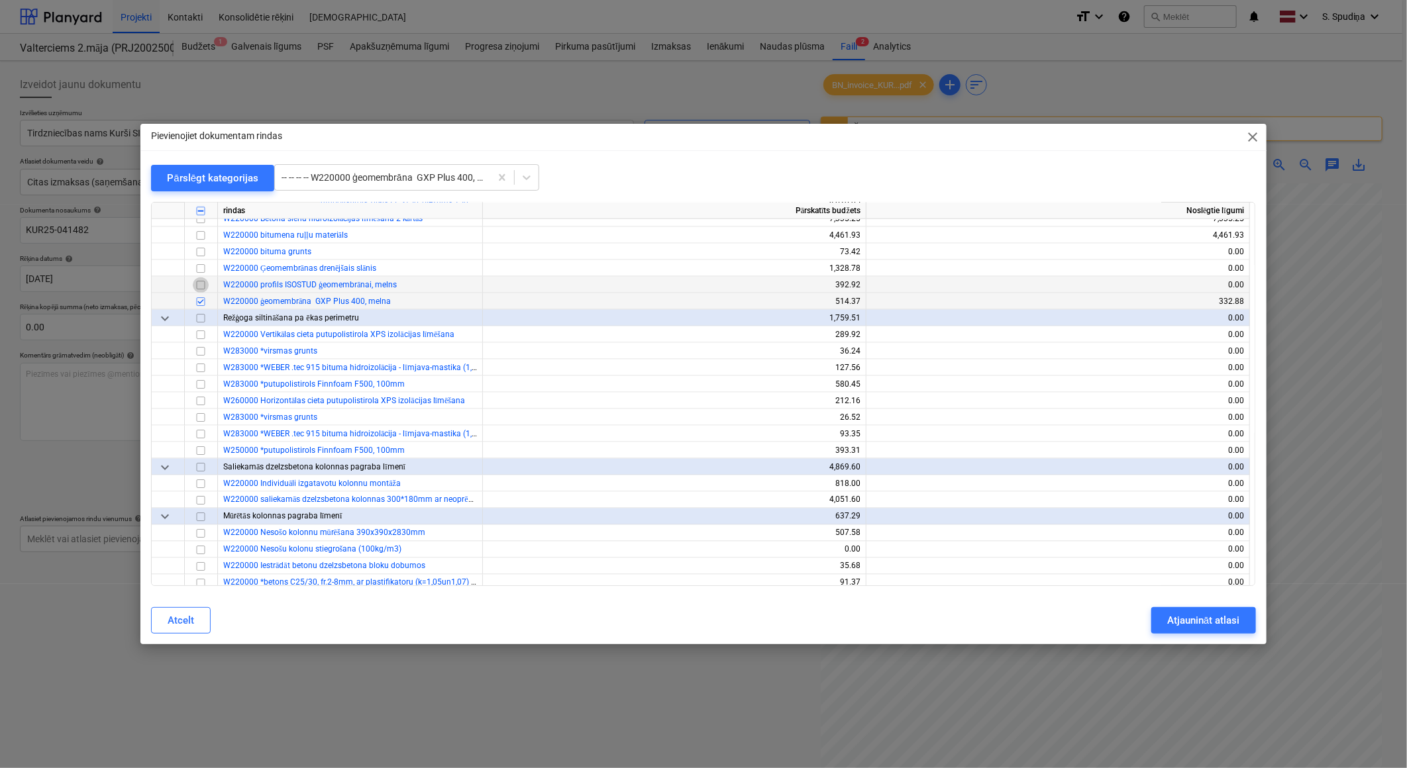
click at [197, 285] on input "checkbox" at bounding box center [201, 286] width 16 height 16
click at [1196, 619] on div "Atjaunināt atlasi" at bounding box center [1203, 620] width 72 height 17
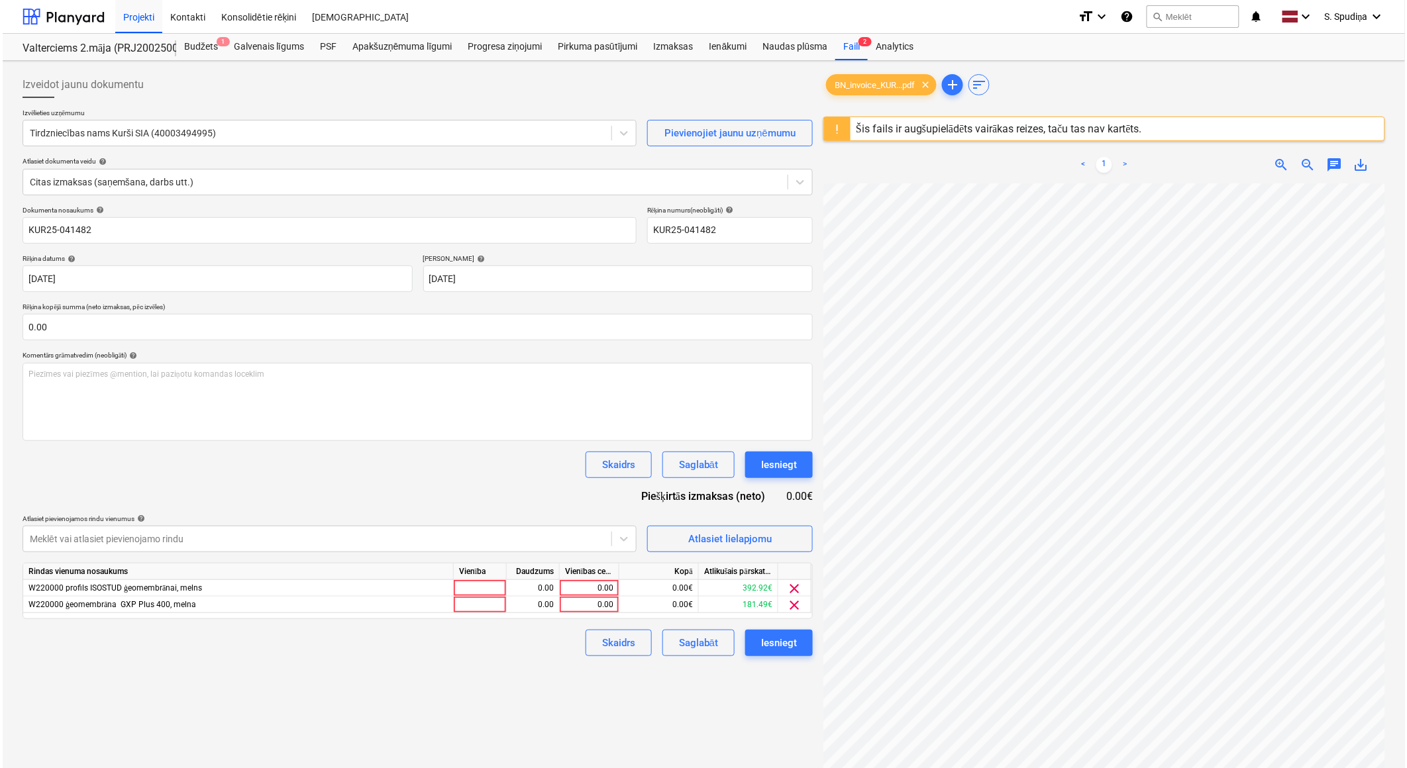
scroll to position [322, 382]
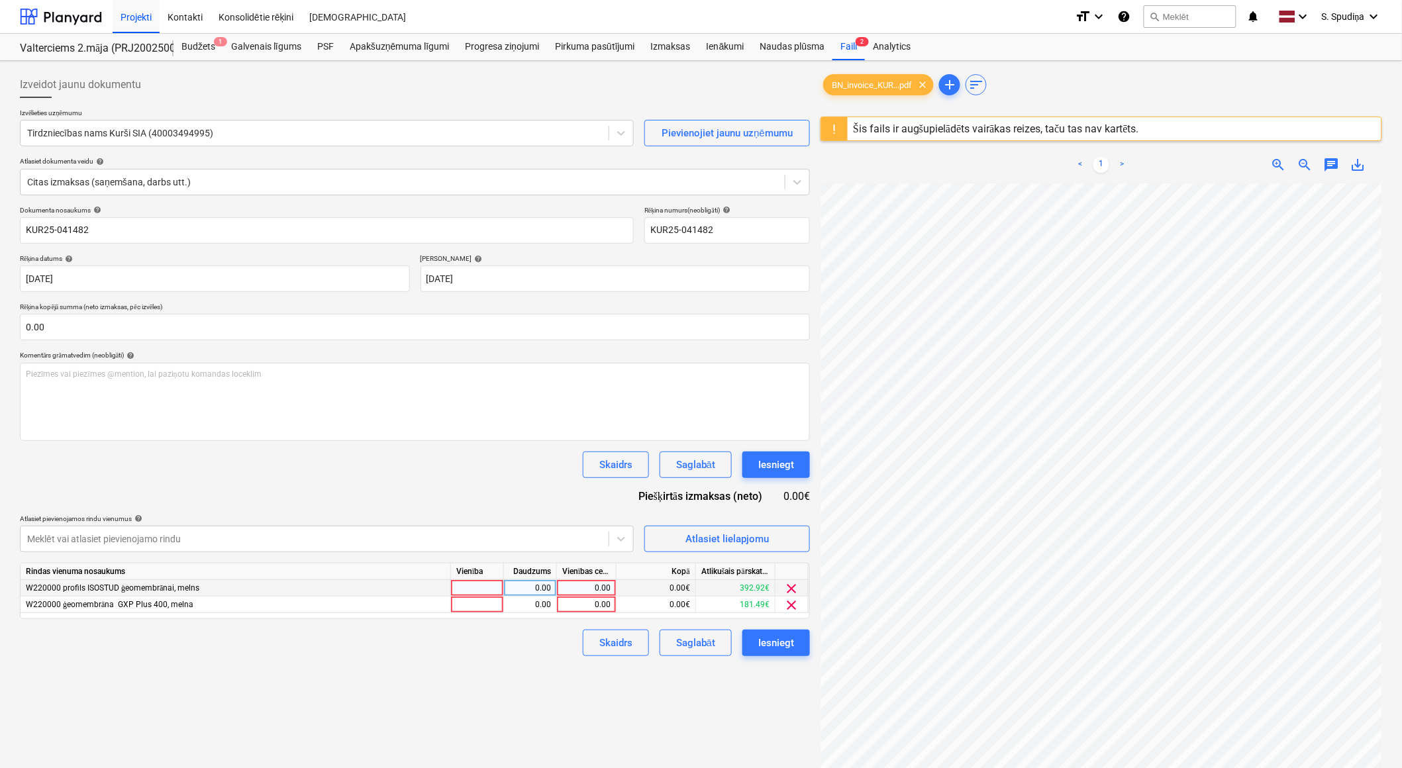
click at [603, 587] on div "0.00" at bounding box center [586, 588] width 48 height 17
type input "68.2"
click at [618, 691] on div "Izveidot jaunu dokumentu Izvēlieties uzņēmumu Tirdzniecības nams Kurši SIA (400…" at bounding box center [415, 493] width 801 height 854
click at [711, 531] on div "Atlasiet lielapjomu" at bounding box center [727, 539] width 83 height 17
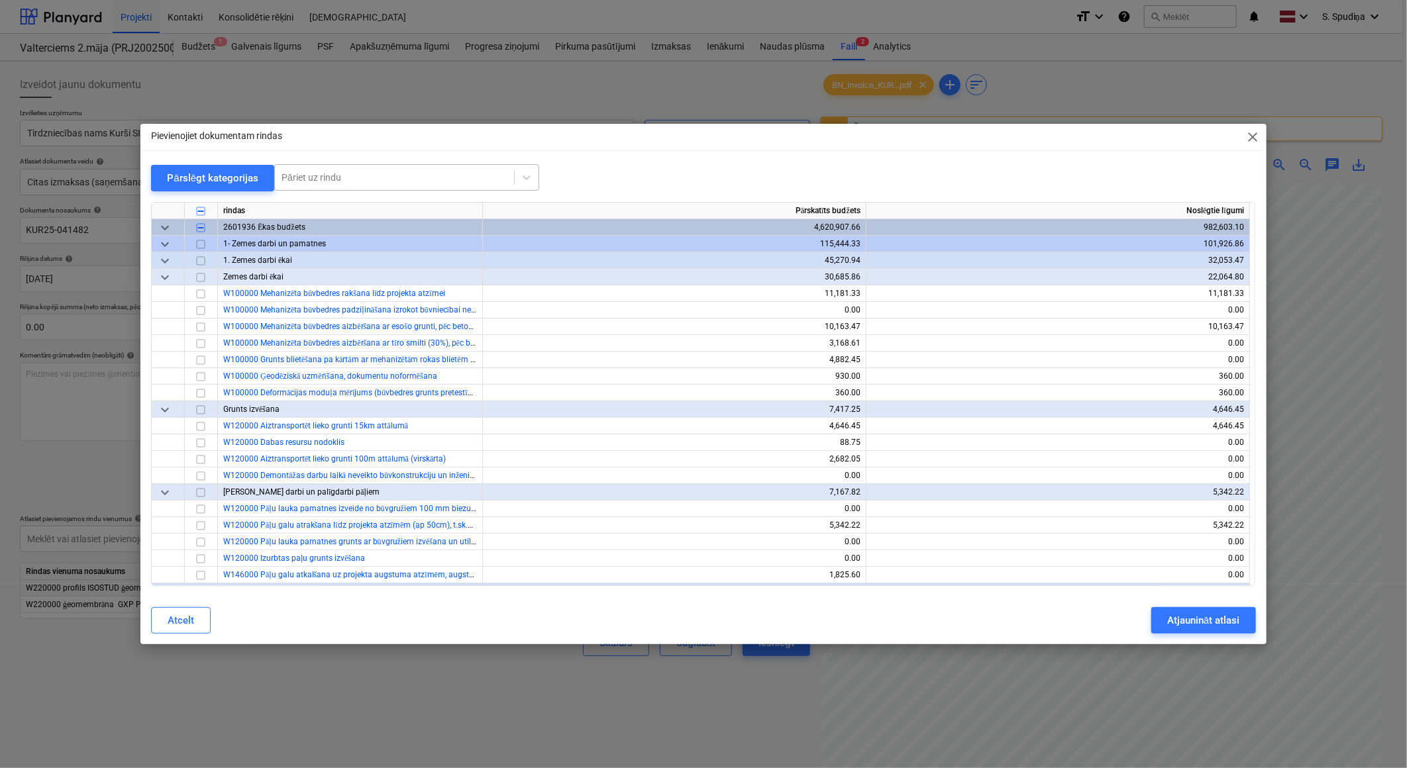
click at [314, 164] on div "Pāriet uz rindu" at bounding box center [406, 177] width 265 height 26
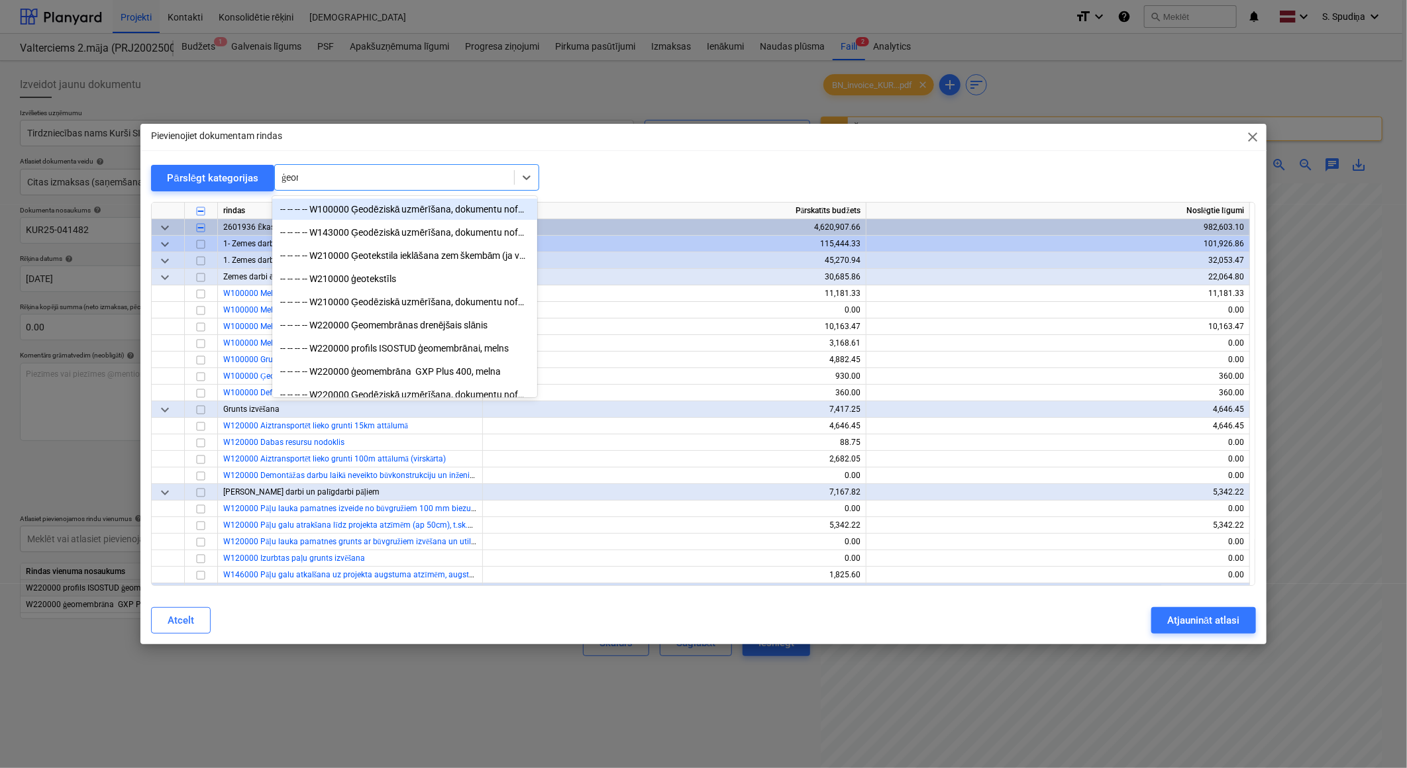
type input "ģeome"
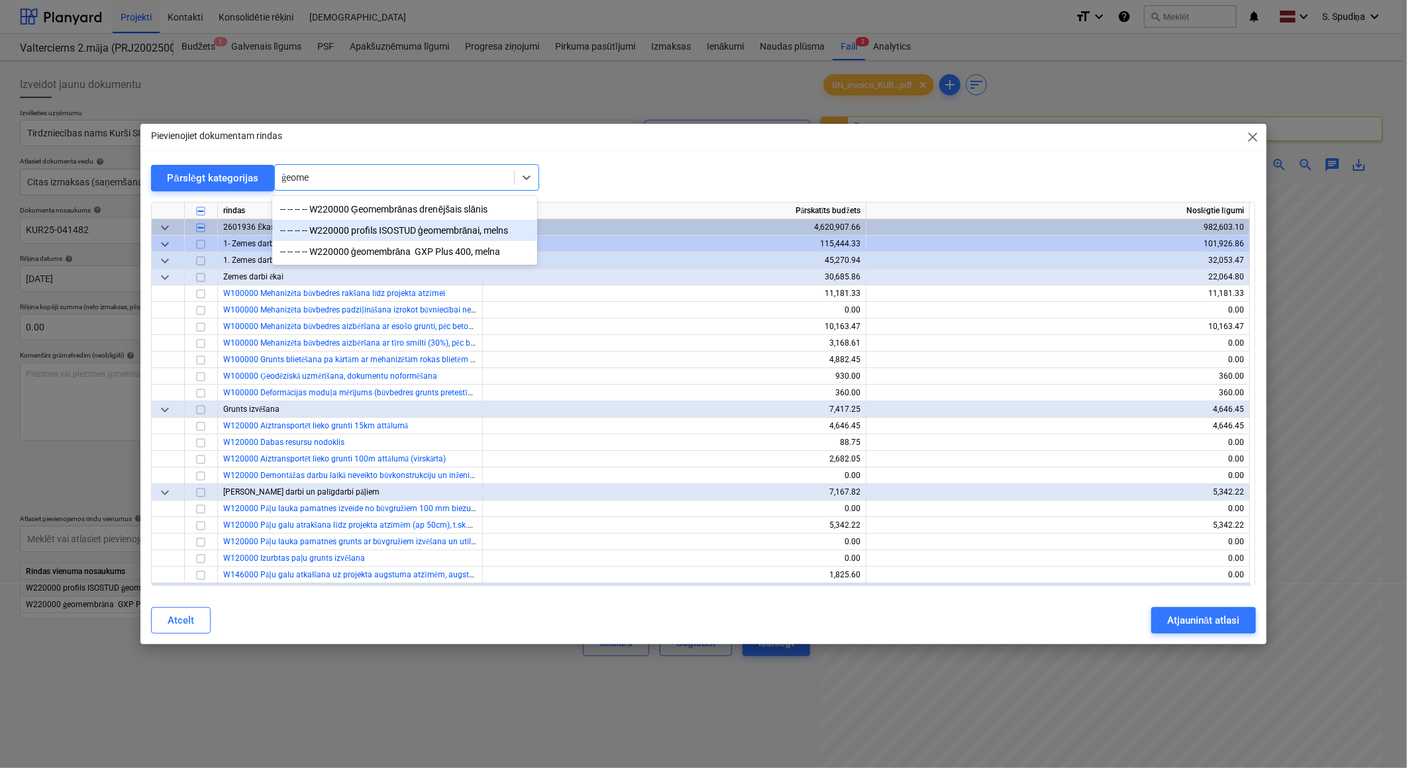
click at [374, 237] on div "-- -- -- -- W220000 profils ISOSTUD ģeomembrānai, melns" at bounding box center [404, 230] width 265 height 21
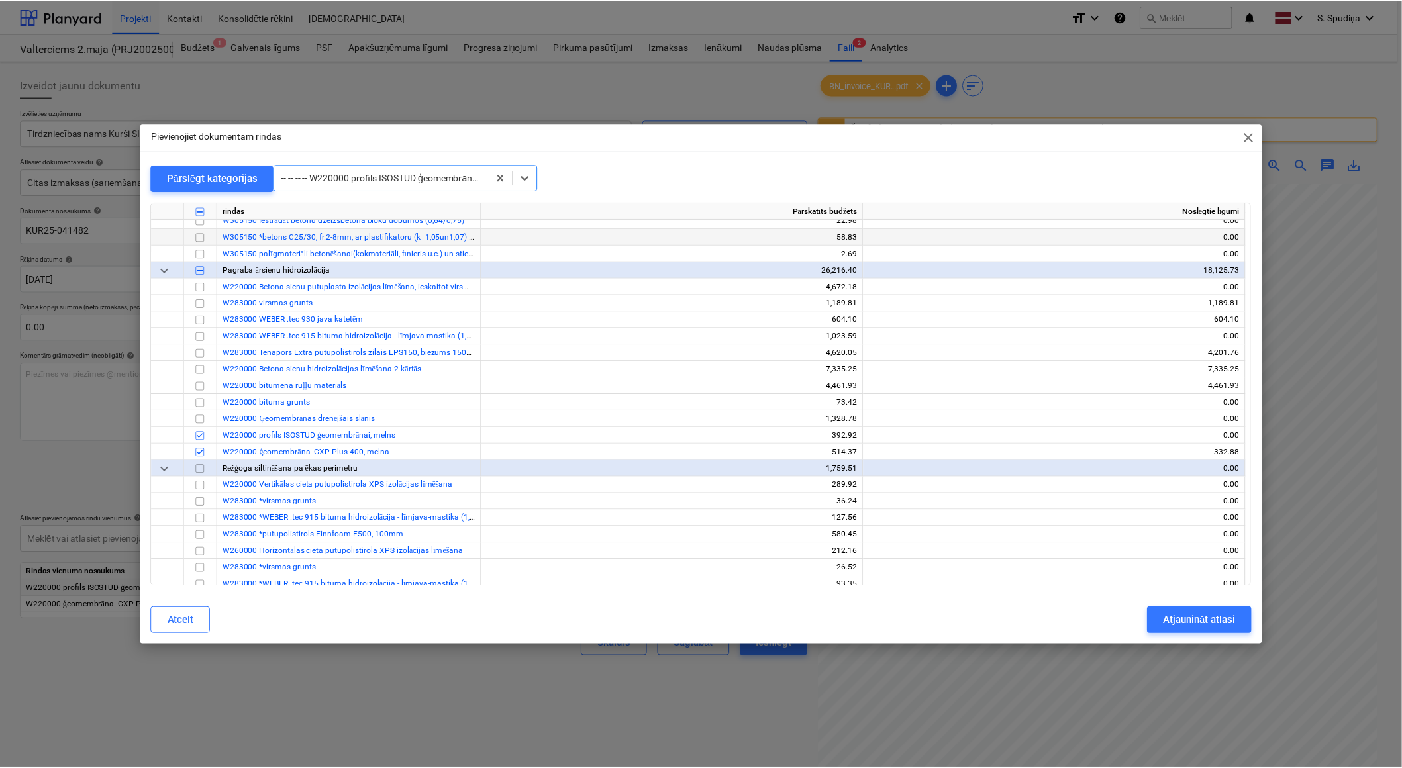
scroll to position [1047, 0]
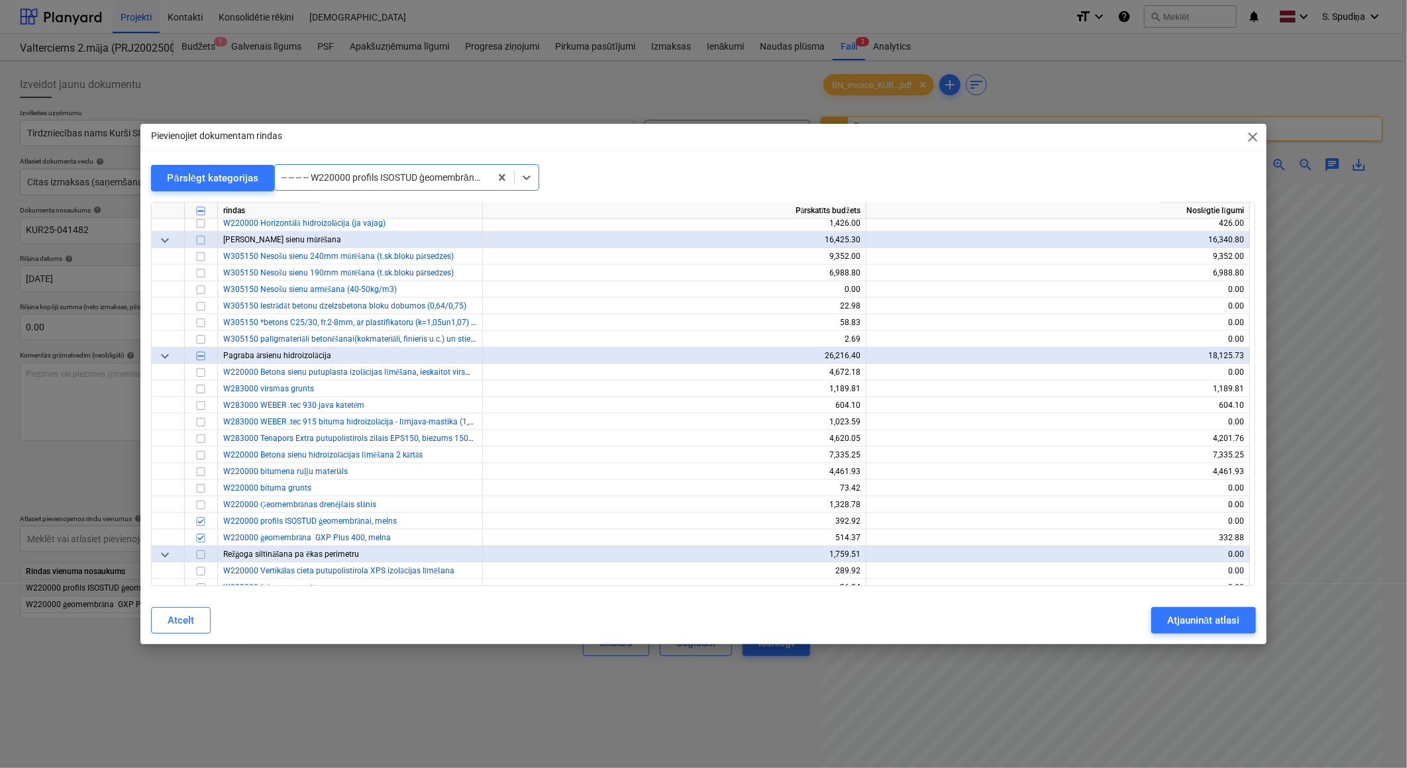
click at [1254, 136] on span "close" at bounding box center [1253, 137] width 16 height 16
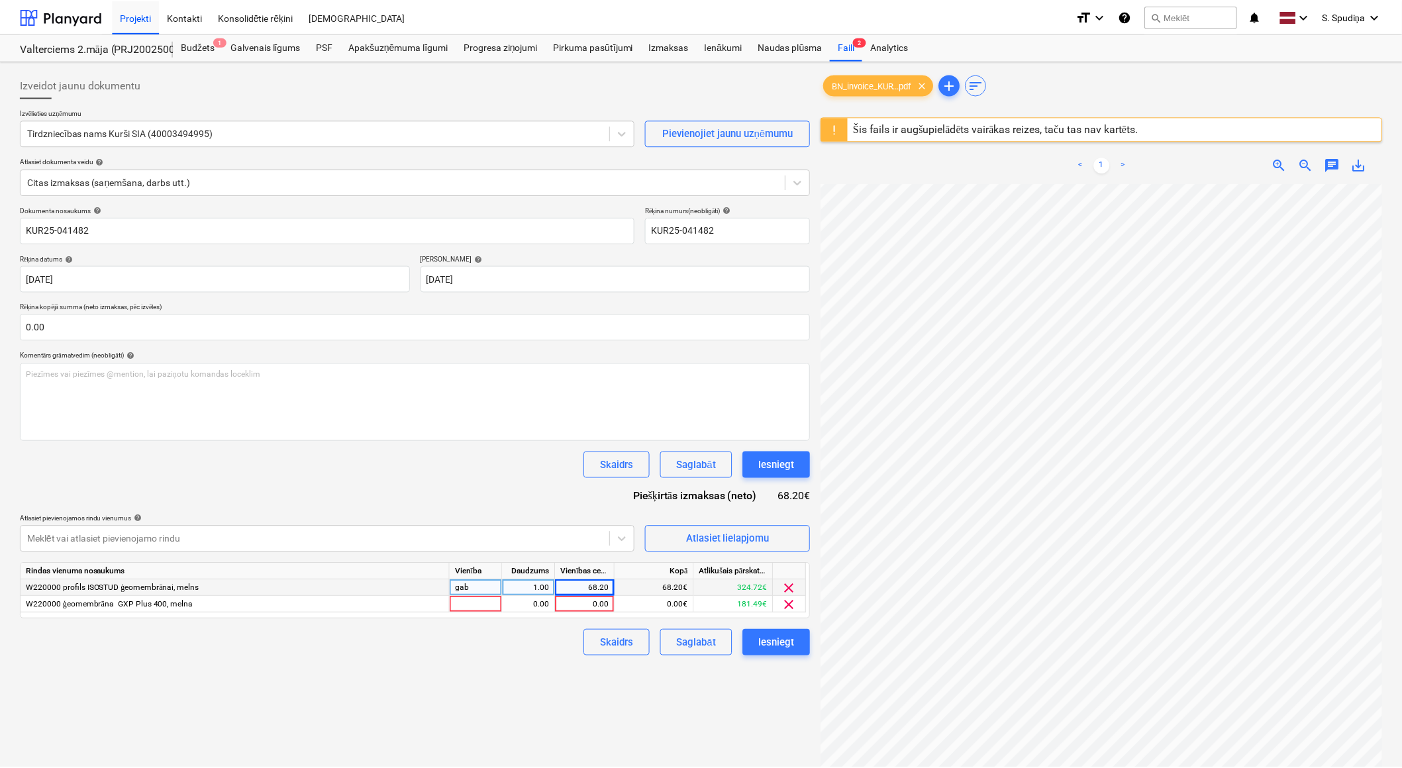
scroll to position [322, 380]
click at [594, 608] on div "0.00" at bounding box center [586, 605] width 48 height 17
type input "85.68"
click at [678, 645] on div "Saglabāt" at bounding box center [695, 643] width 39 height 17
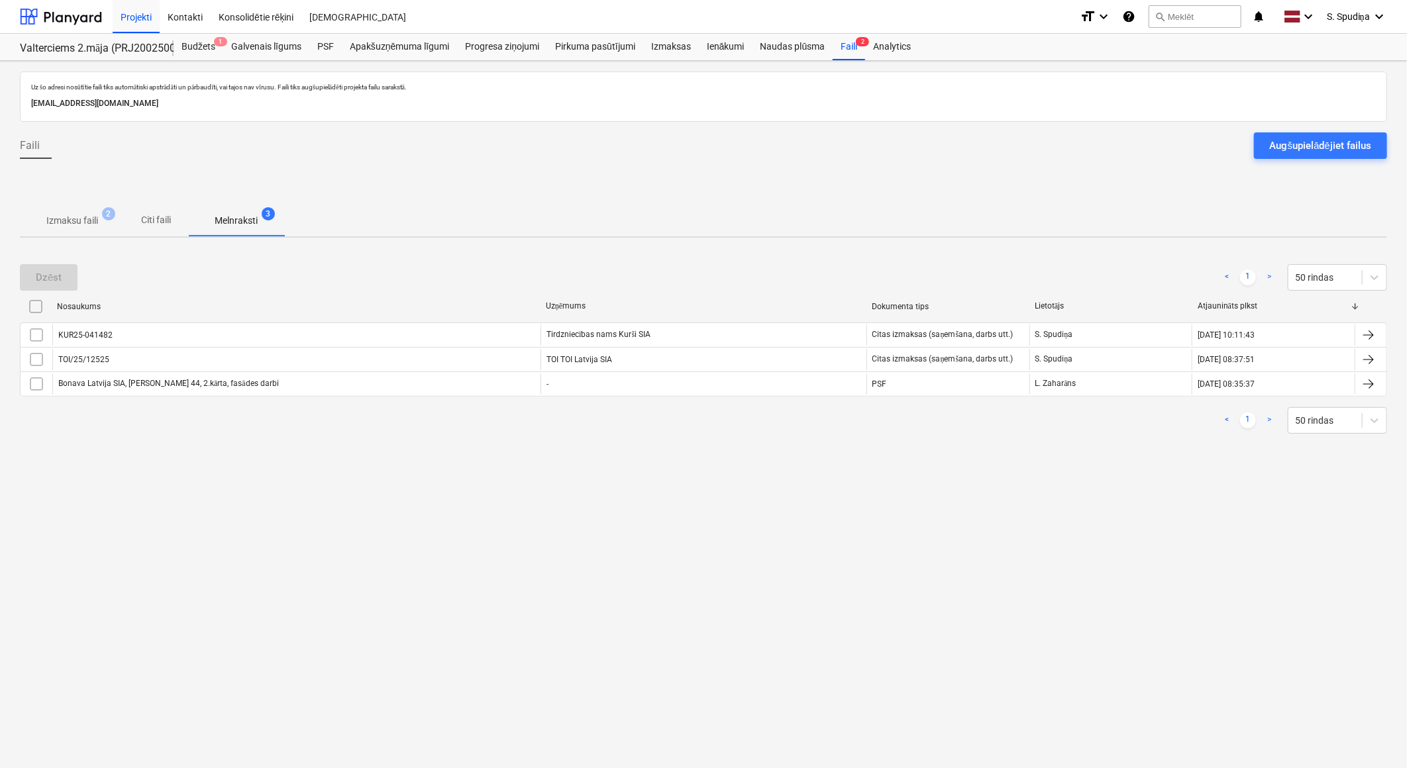
click at [85, 219] on p "Izmaksu faili" at bounding box center [72, 221] width 52 height 14
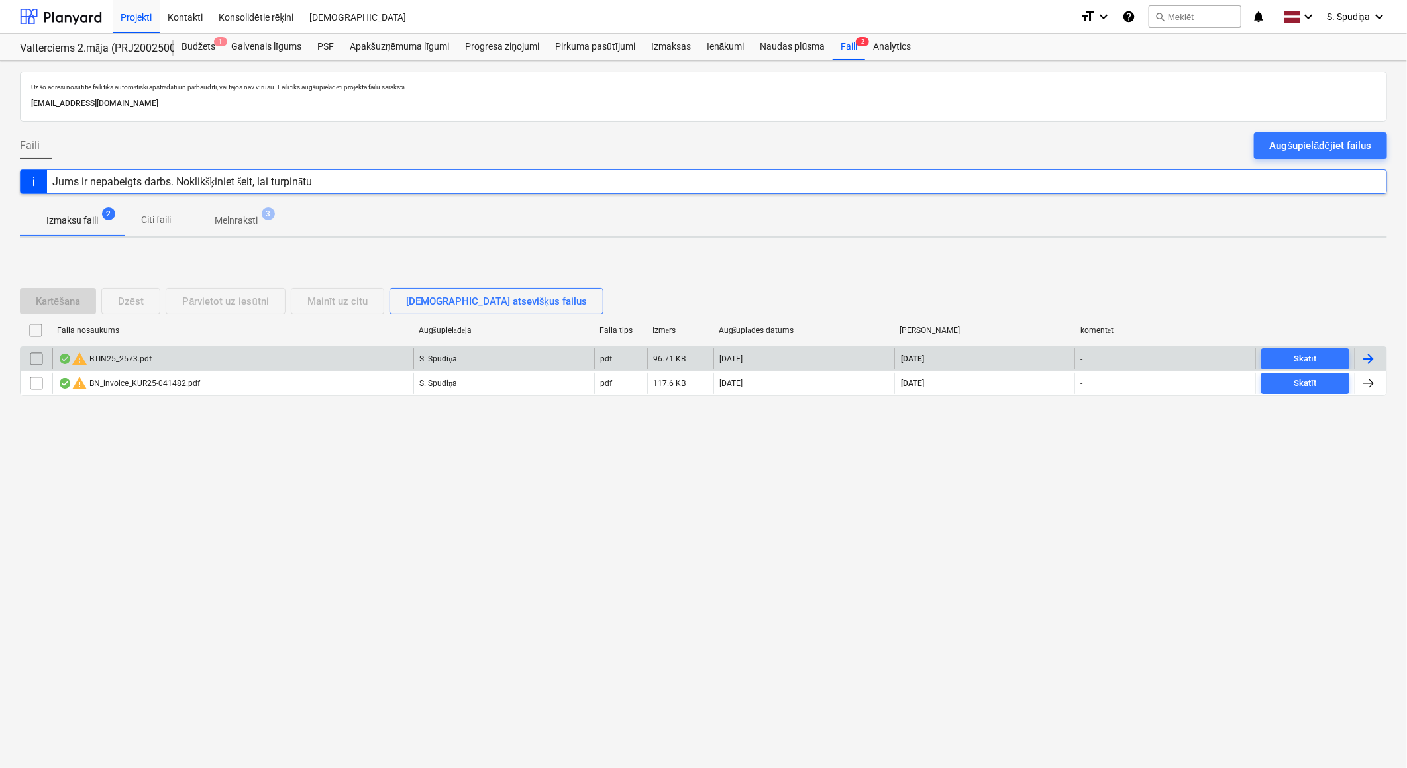
click at [136, 356] on div "warning BTIN25_2573.pdf" at bounding box center [104, 359] width 93 height 16
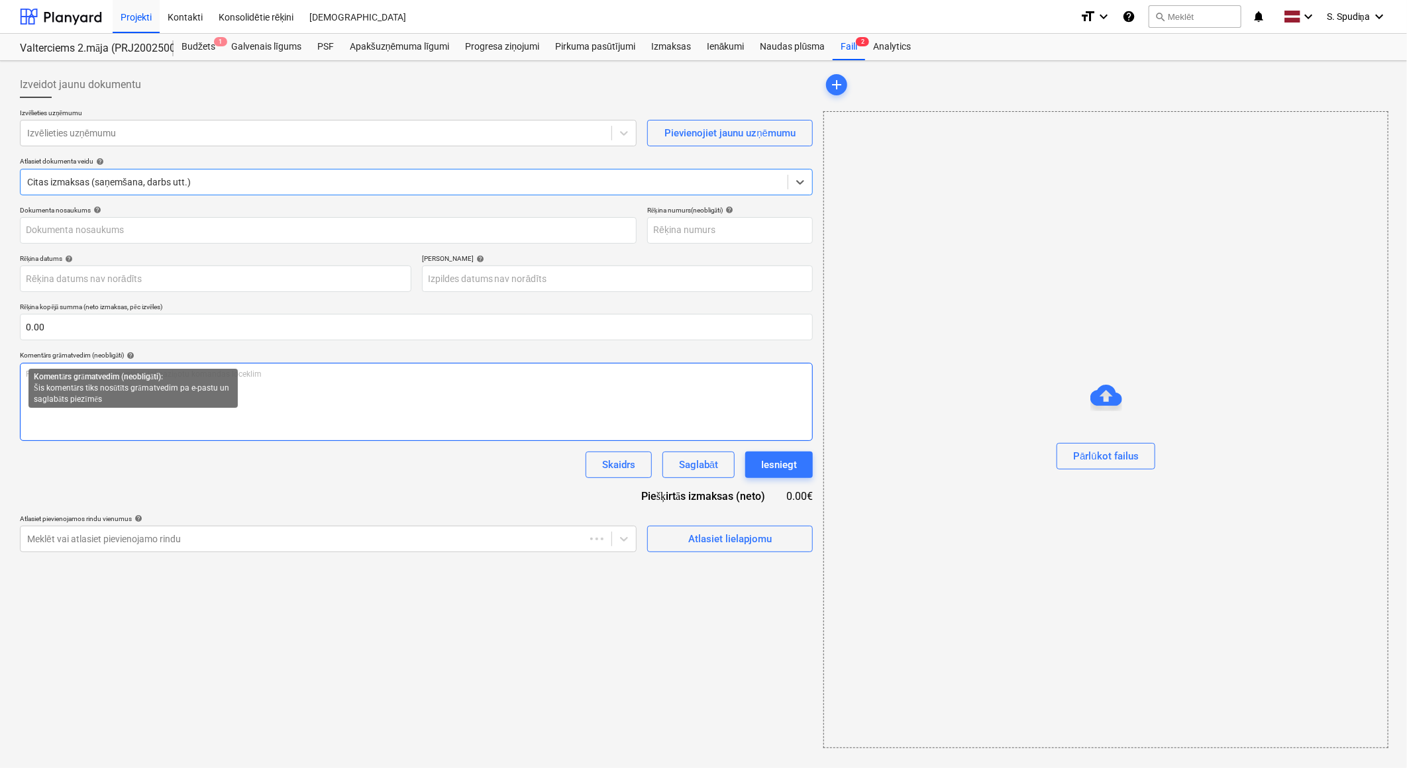
type input "40103511986"
type input "[DATE]"
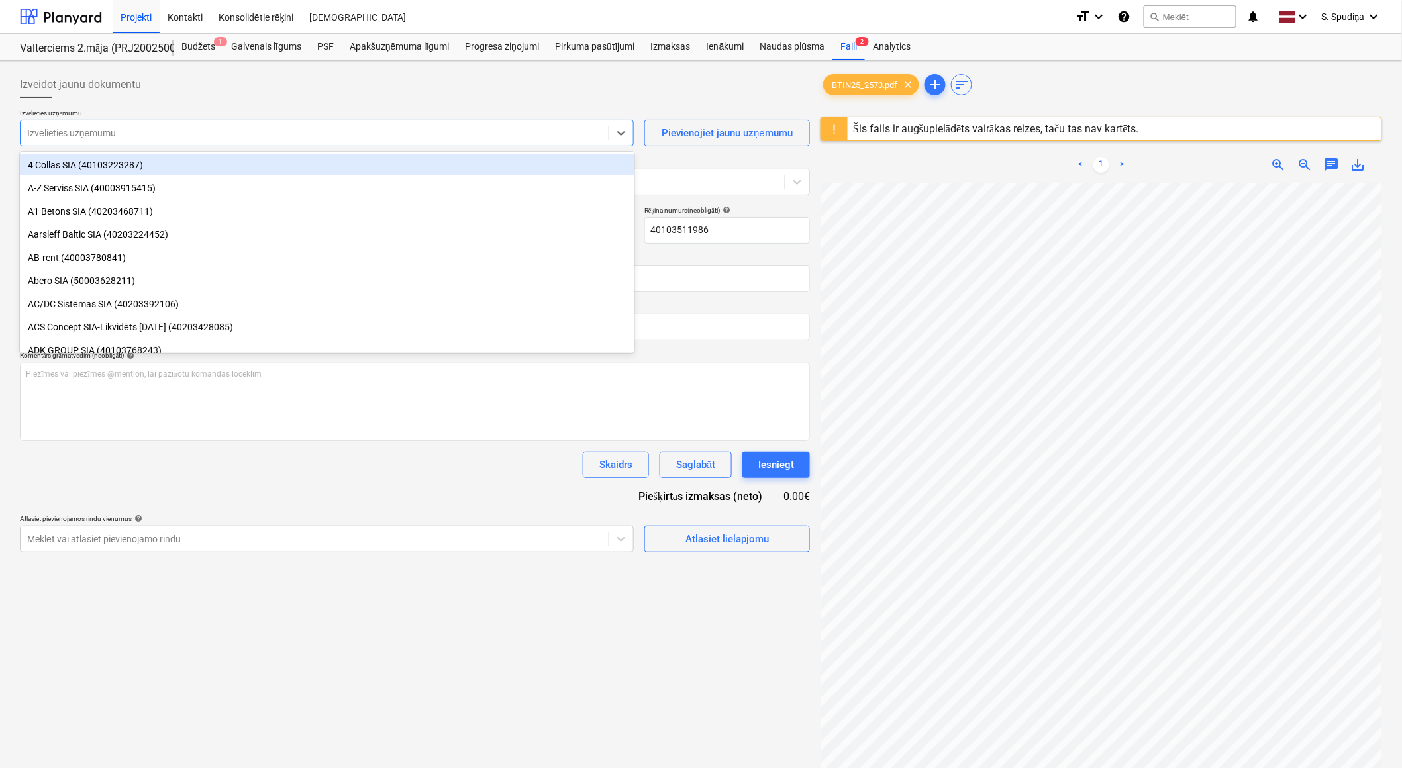
click at [257, 130] on div at bounding box center [314, 133] width 575 height 13
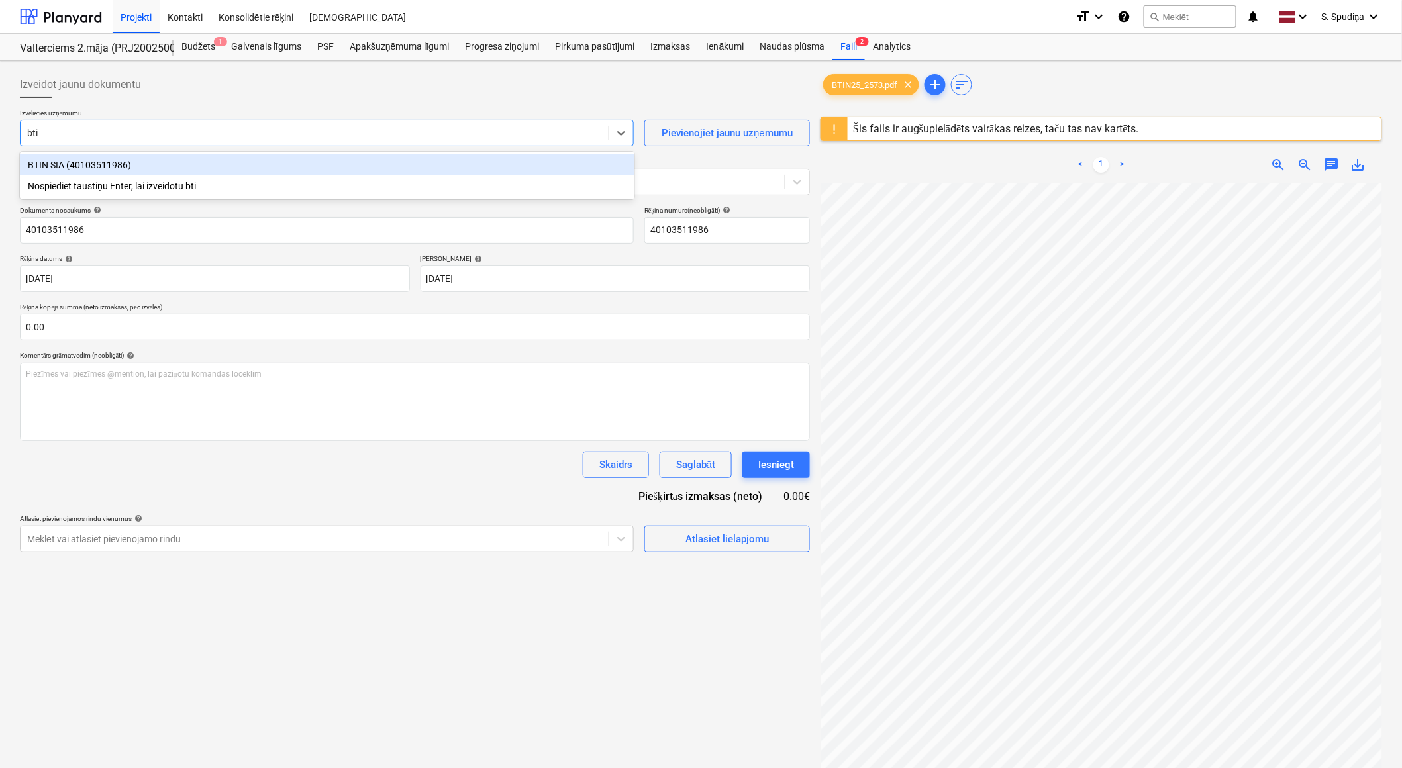
type input "btin"
click at [150, 166] on div "BTIN SIA (40103511986)" at bounding box center [327, 164] width 615 height 21
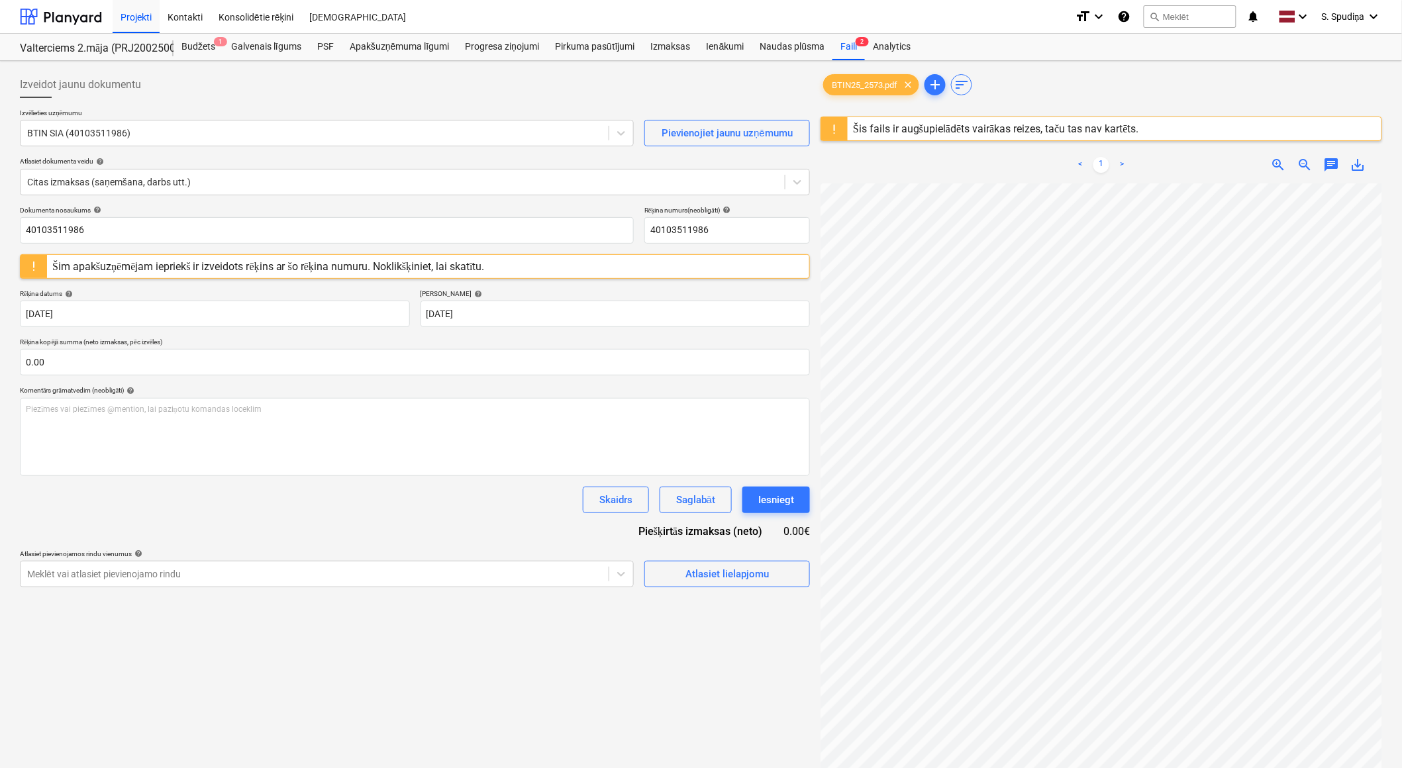
scroll to position [0, 192]
drag, startPoint x: 115, startPoint y: 231, endPoint x: -3, endPoint y: 248, distance: 119.2
click at [0, 248] on html "Projekti Kontakti Konsolidētie rēķini Iesūtne format_size keyboard_arrow_down h…" at bounding box center [701, 384] width 1402 height 768
click at [0, 230] on html "Projekti Kontakti Konsolidētie rēķini Iesūtne format_size keyboard_arrow_down h…" at bounding box center [701, 384] width 1402 height 768
type input "BTIN25-2573"
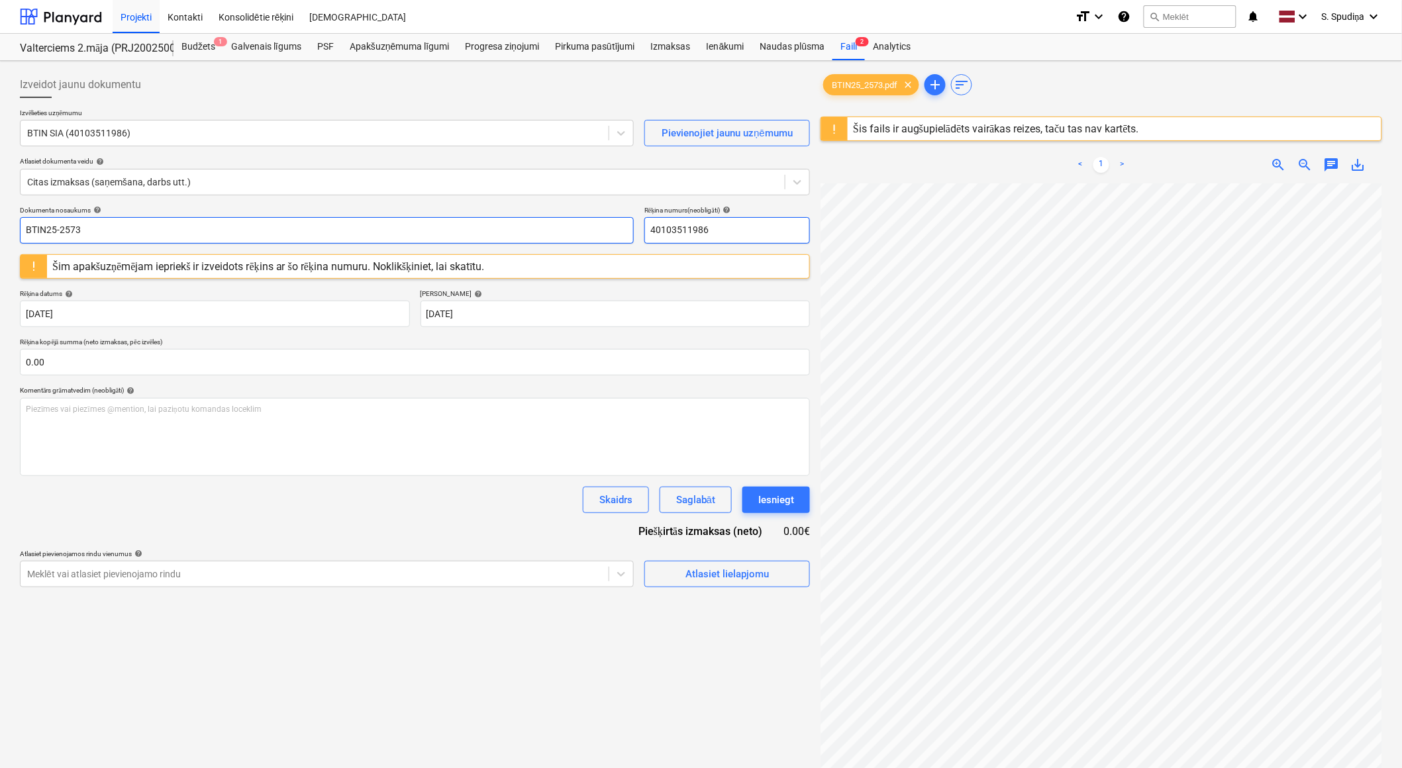
drag, startPoint x: 727, startPoint y: 228, endPoint x: 417, endPoint y: 232, distance: 309.3
click at [421, 232] on div "Dokumenta nosaukums help BTIN25-2573 Rēķina numurs (neobligāti) help 40103511986" at bounding box center [415, 225] width 790 height 38
paste input "BTIN25-2573"
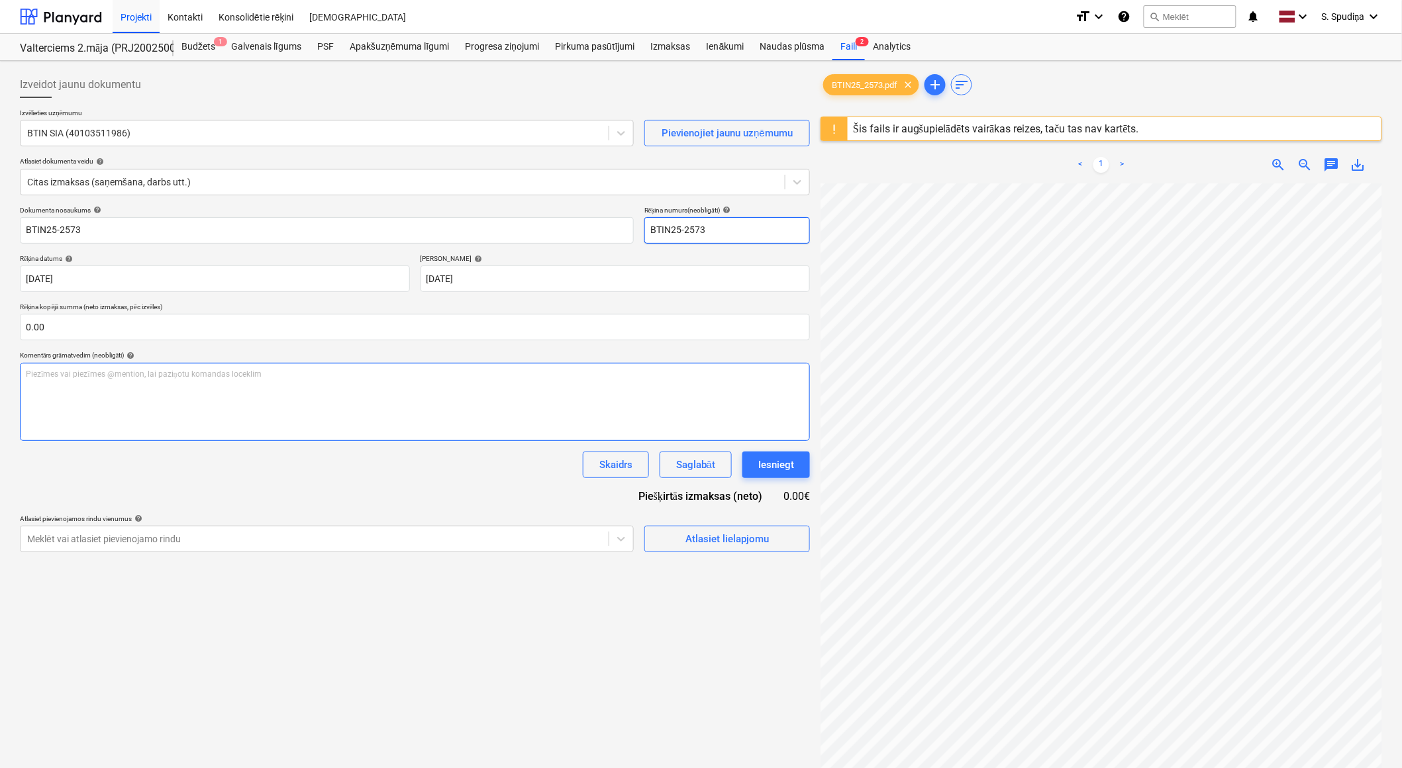
type input "BTIN25-2573"
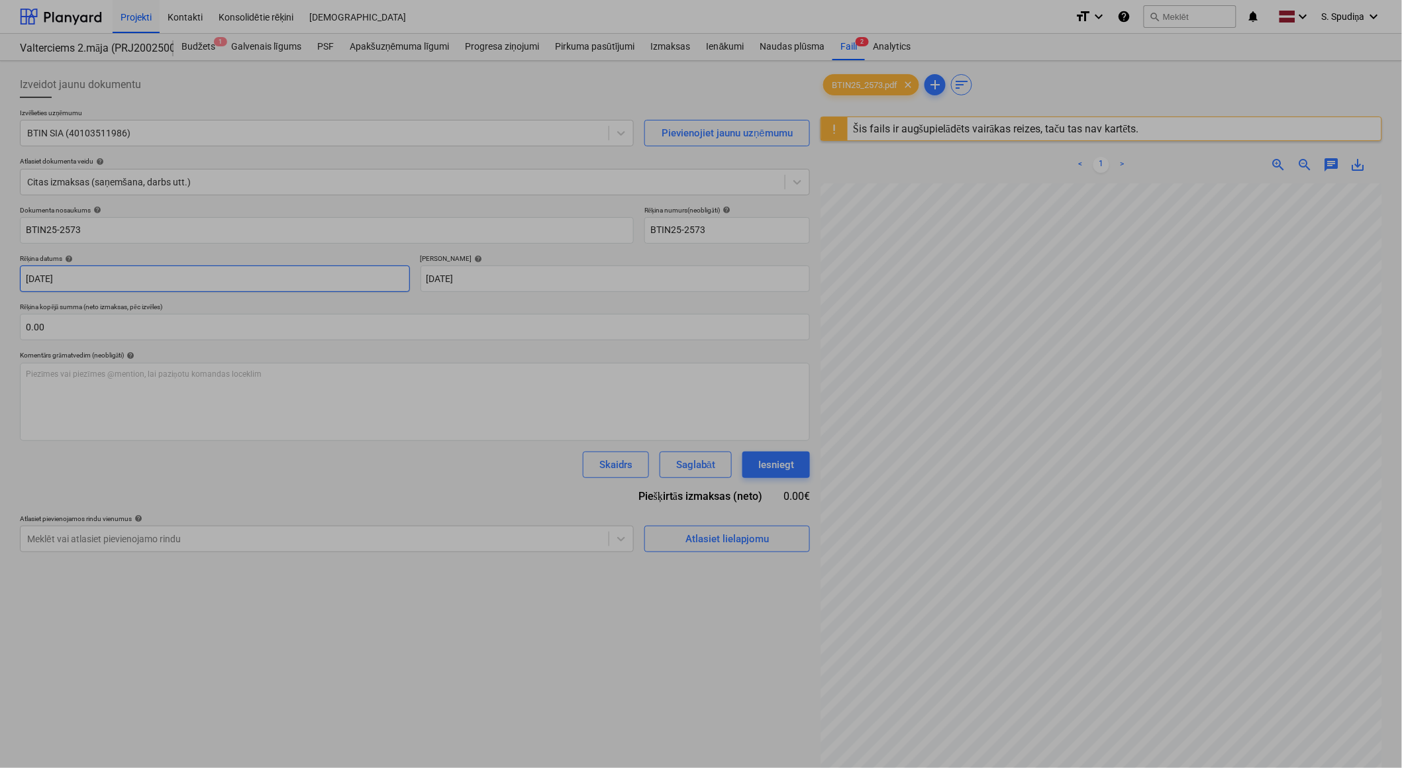
click at [111, 283] on body "Projekti Kontakti Konsolidētie rēķini Iesūtne format_size keyboard_arrow_down h…" at bounding box center [701, 384] width 1402 height 768
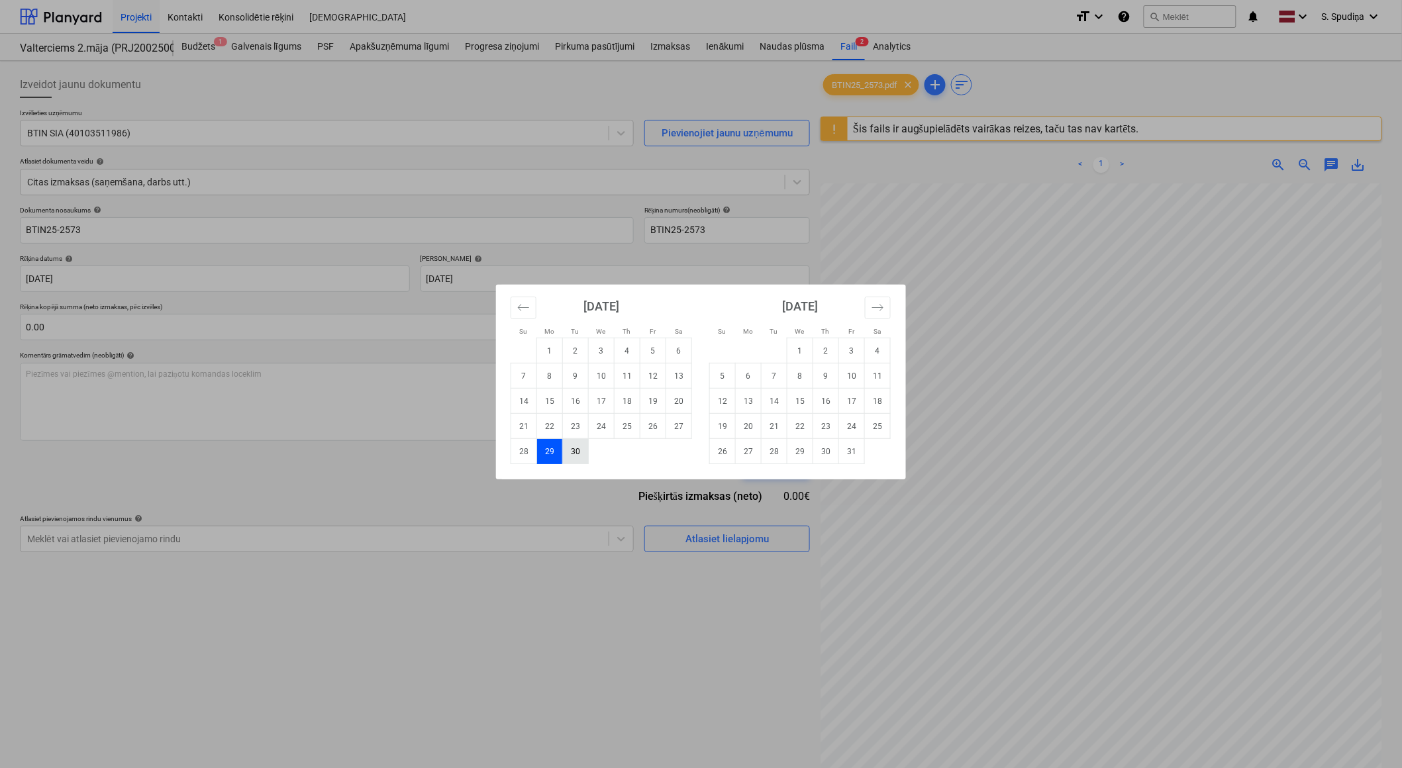
click at [580, 446] on td "30" at bounding box center [576, 451] width 26 height 25
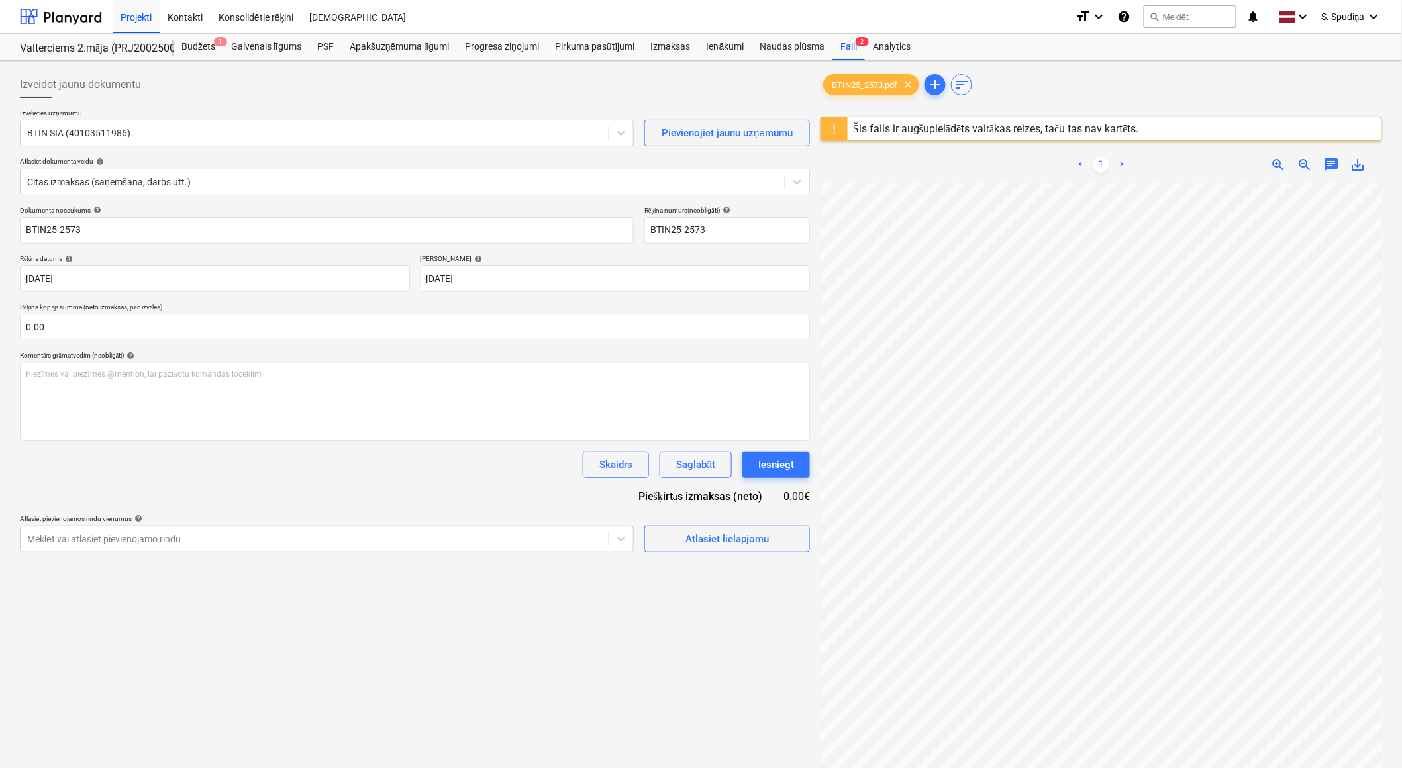
type input "[DATE]"
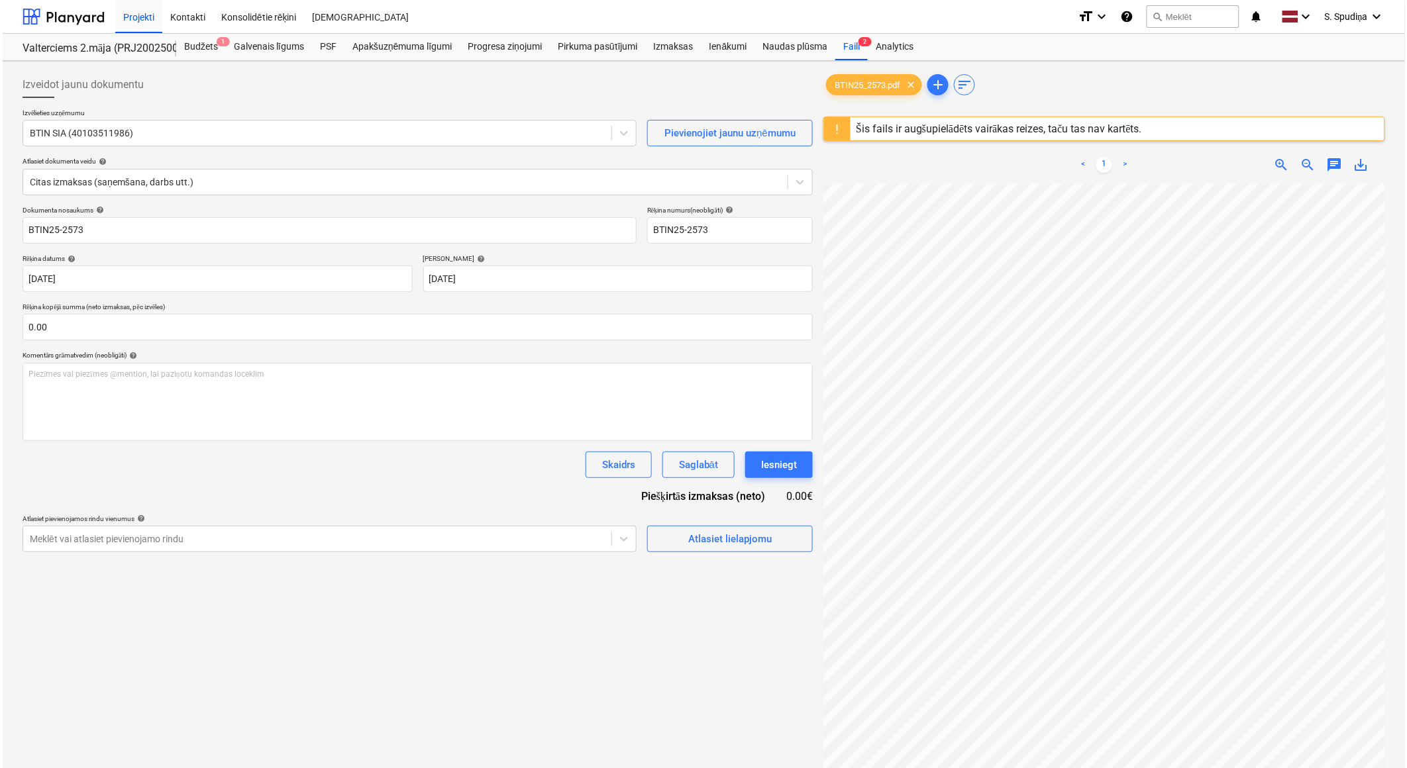
scroll to position [91, 325]
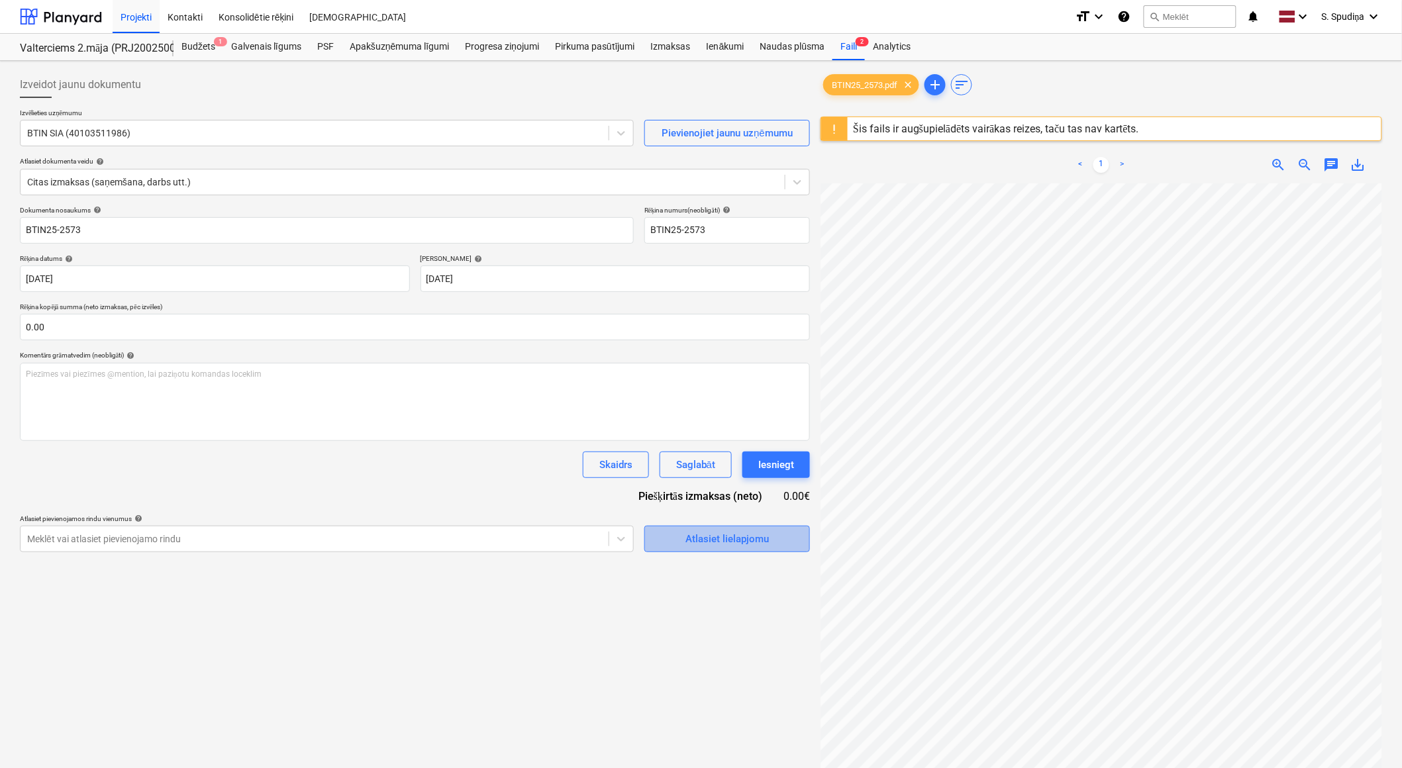
click at [733, 542] on div "Atlasiet lielapjomu" at bounding box center [727, 539] width 83 height 17
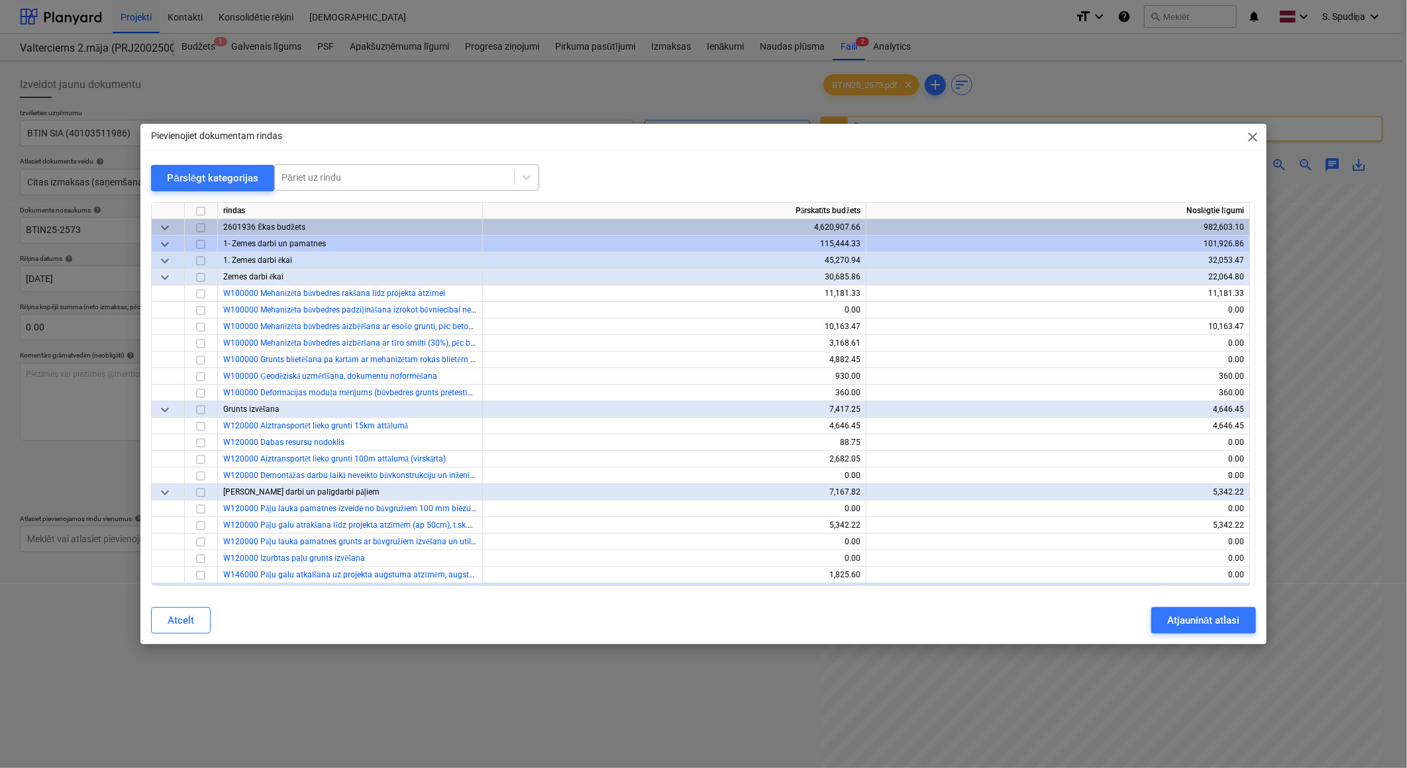
click at [405, 174] on div at bounding box center [395, 177] width 226 height 13
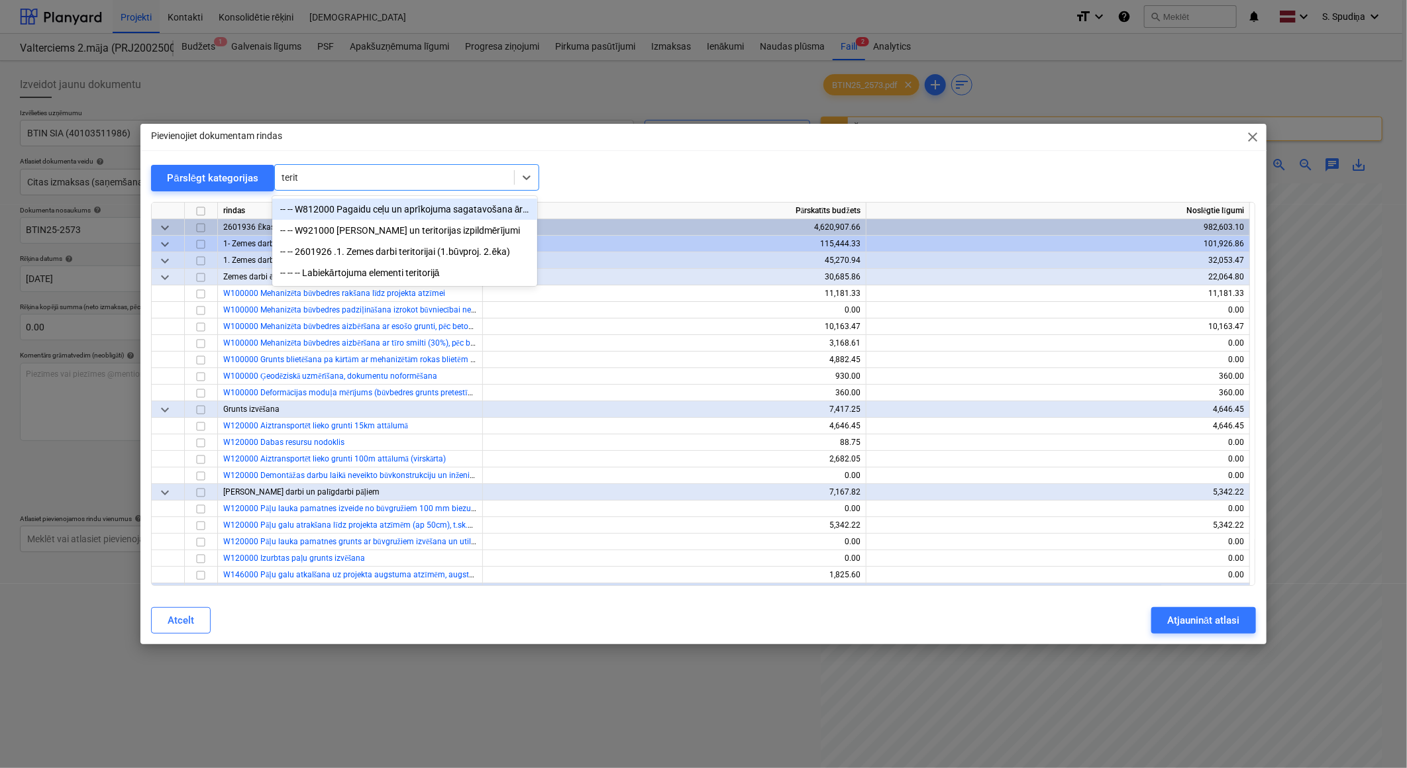
type input "[PERSON_NAME]"
click at [401, 215] on div "-- -- W812000 Pagaidu ceļu un aprīkojuma sagatavošana ārpus teritorijas (ielas …" at bounding box center [404, 209] width 265 height 21
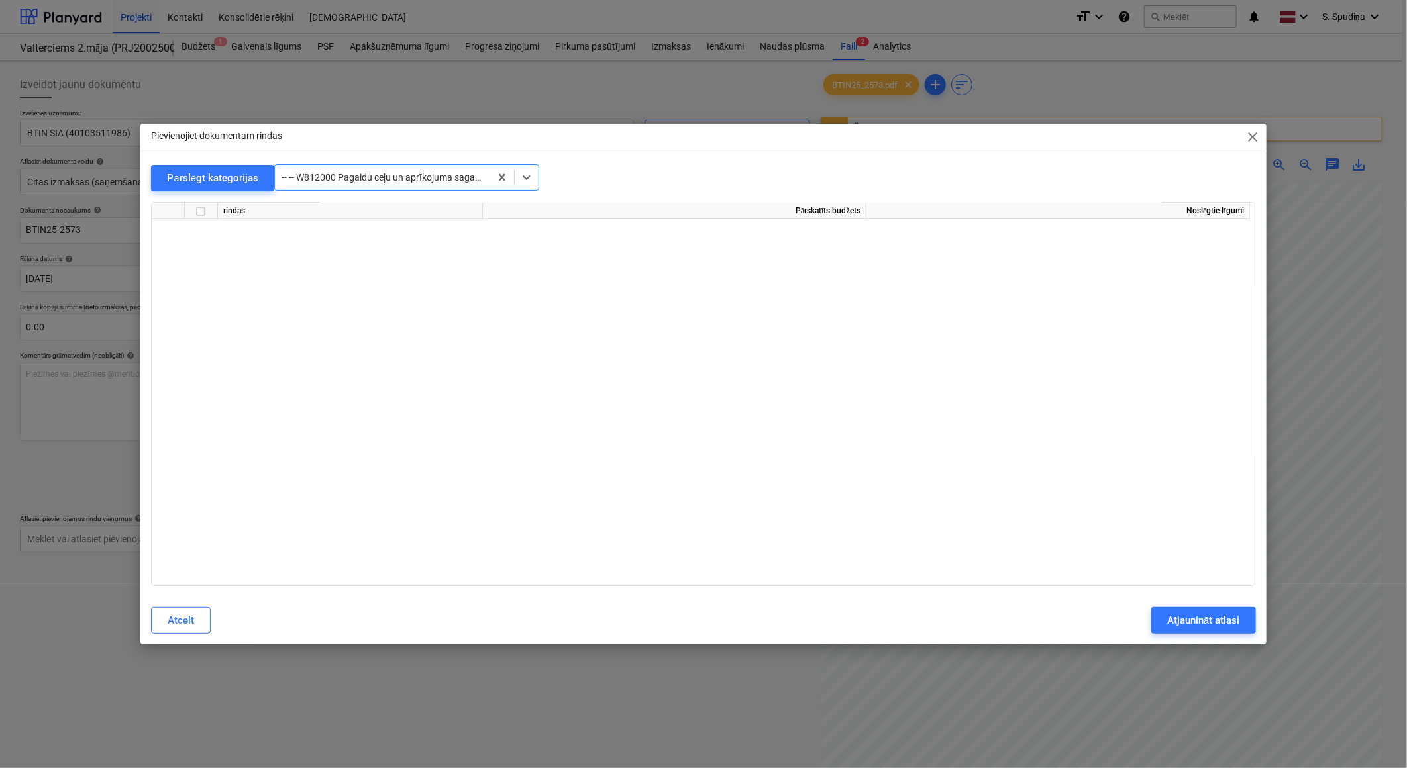
scroll to position [10117, 0]
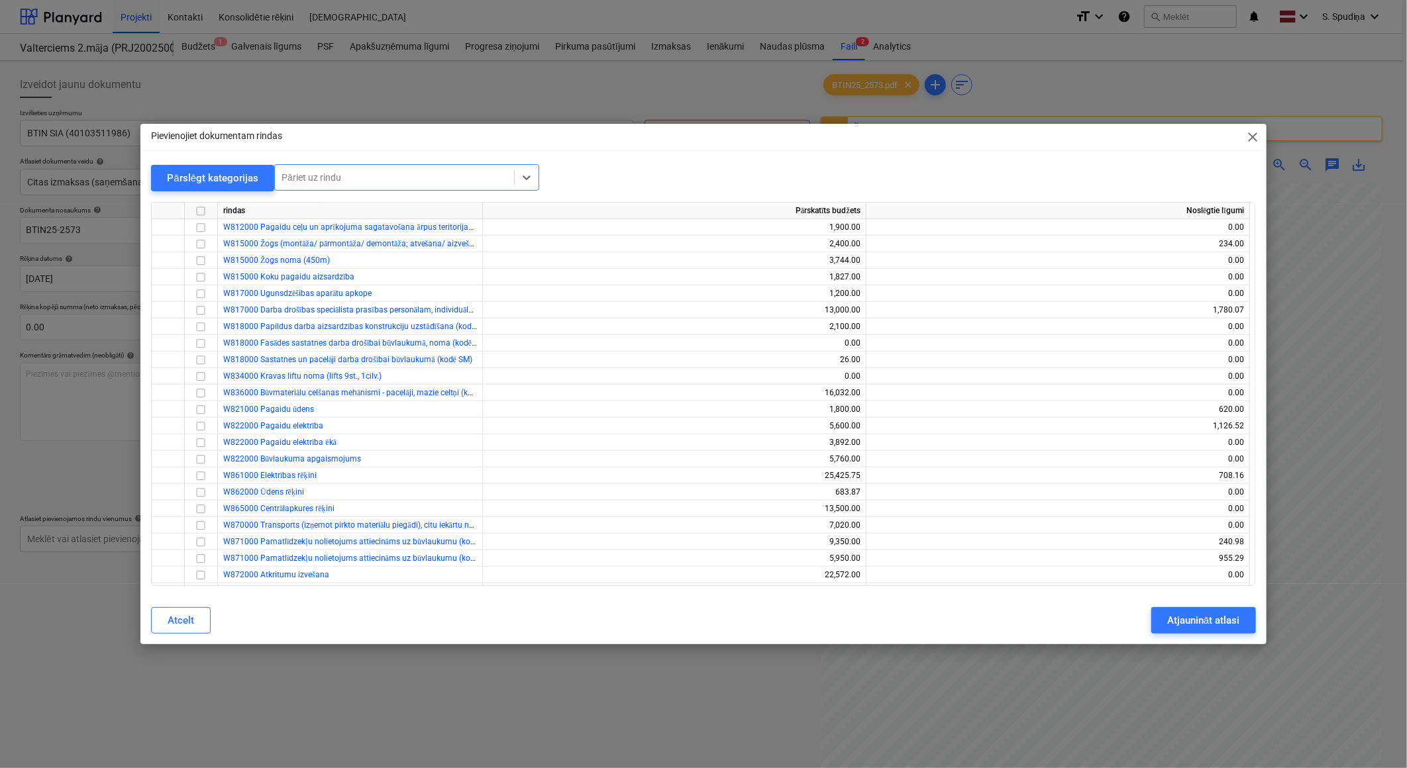
click at [400, 178] on div at bounding box center [395, 177] width 226 height 13
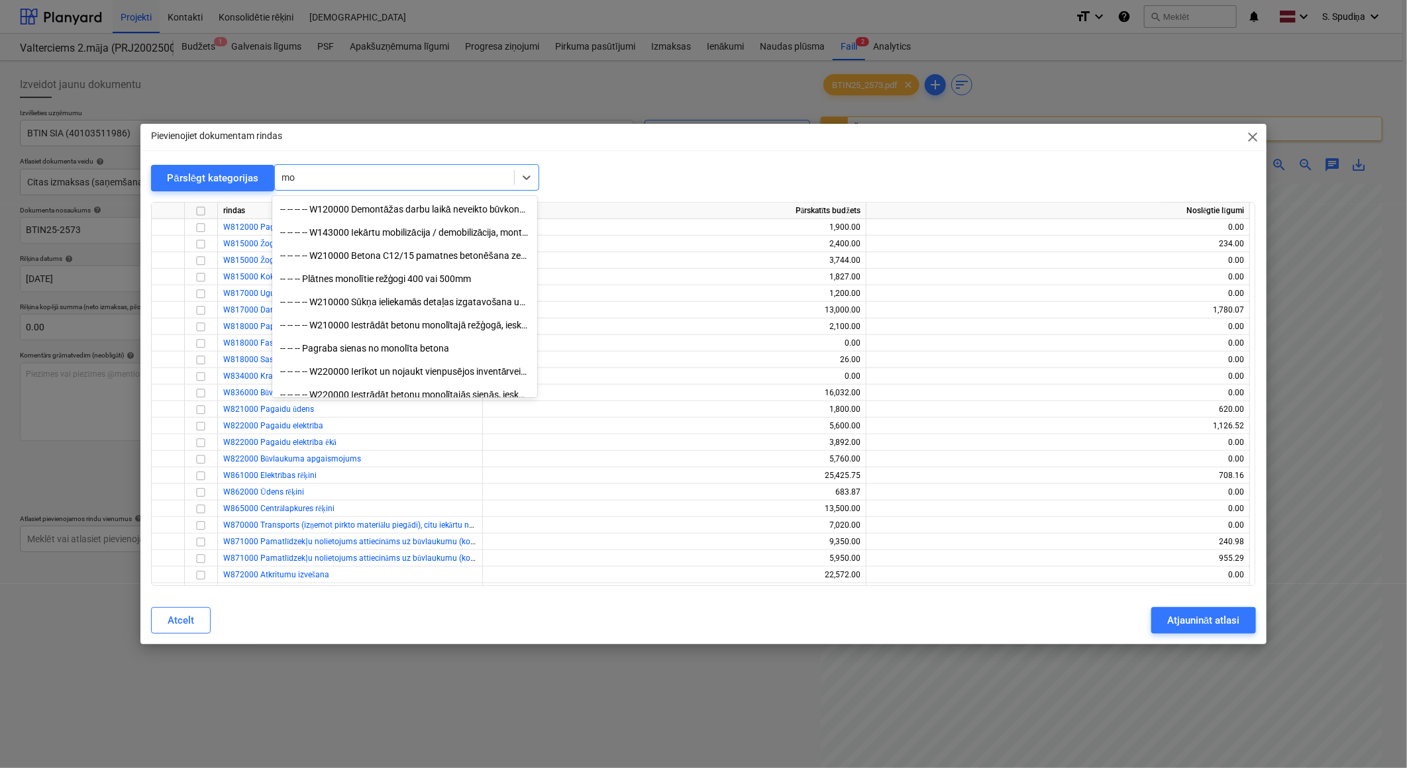
type input "m"
type input "k"
type input "pac"
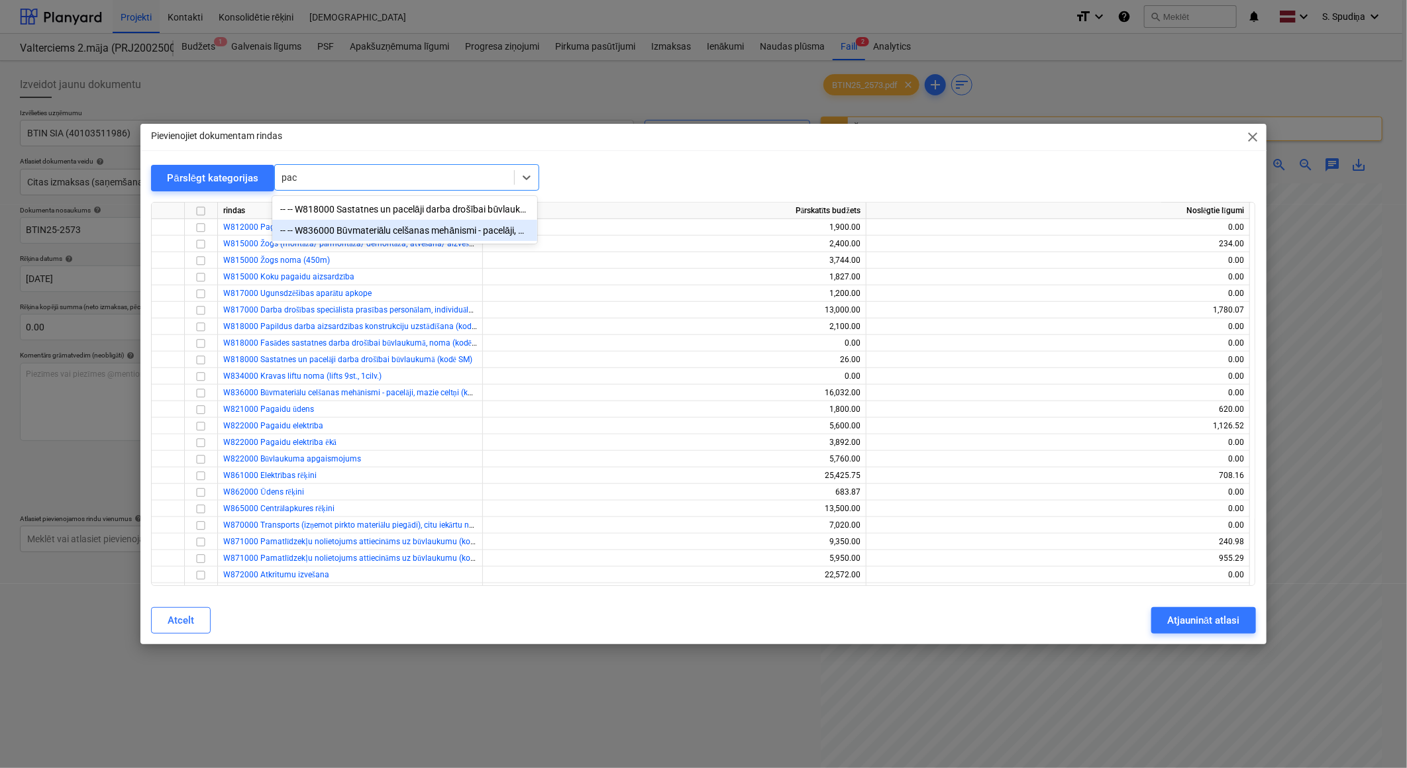
click at [393, 230] on div "-- -- W836000 Būvmateriālu celšanas mehānismi - pacelāji, mazie celtņi (kodē SM)" at bounding box center [404, 230] width 265 height 21
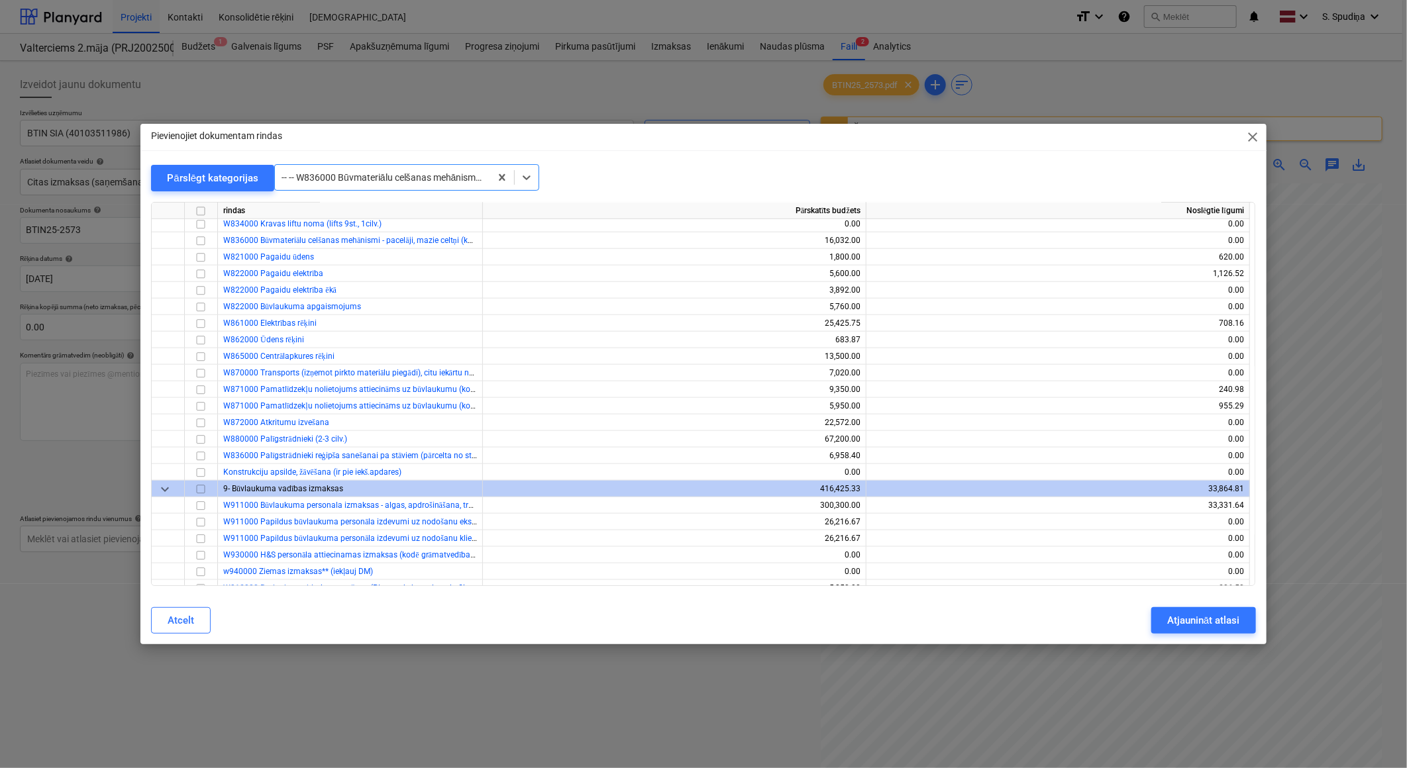
scroll to position [10283, 0]
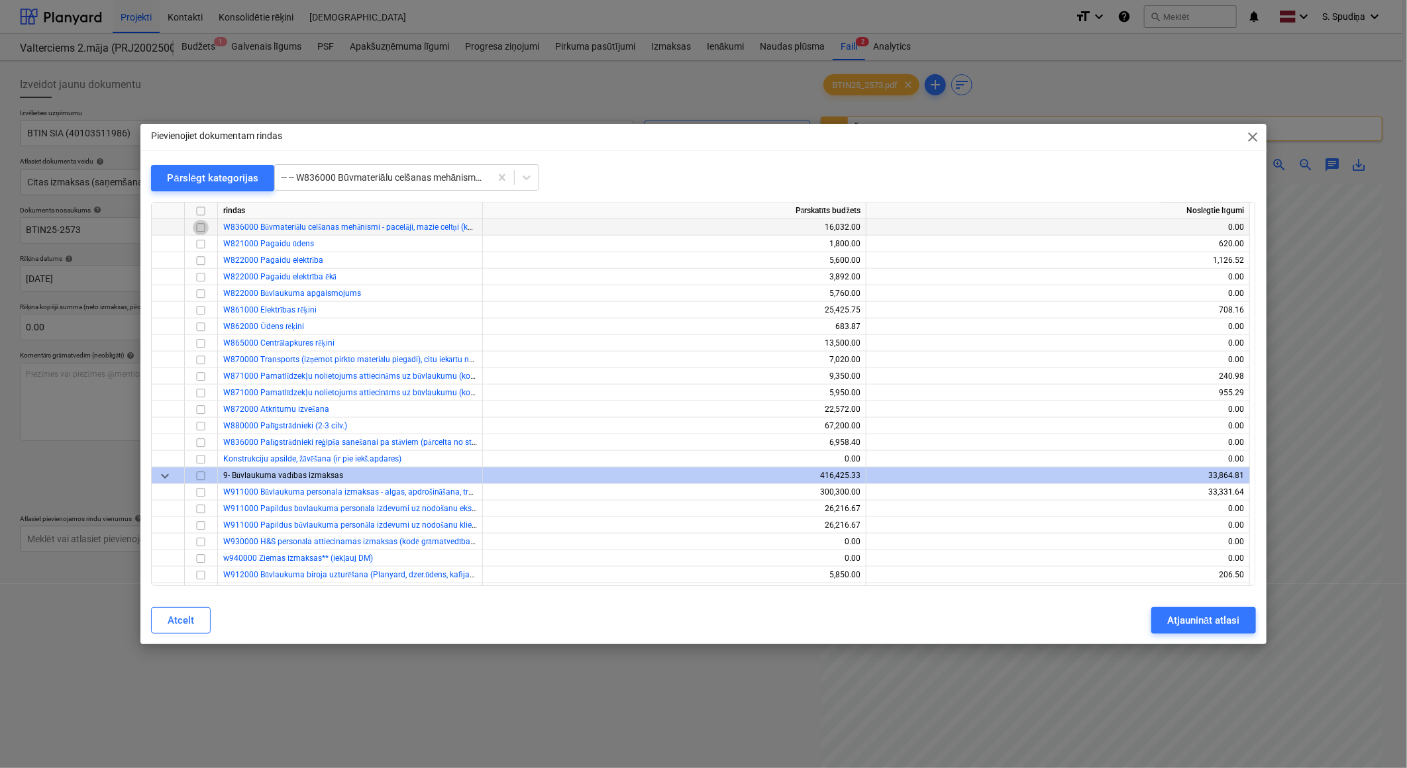
click at [199, 227] on input "checkbox" at bounding box center [201, 228] width 16 height 16
click at [1191, 626] on div "Atjaunināt atlasi" at bounding box center [1203, 620] width 72 height 17
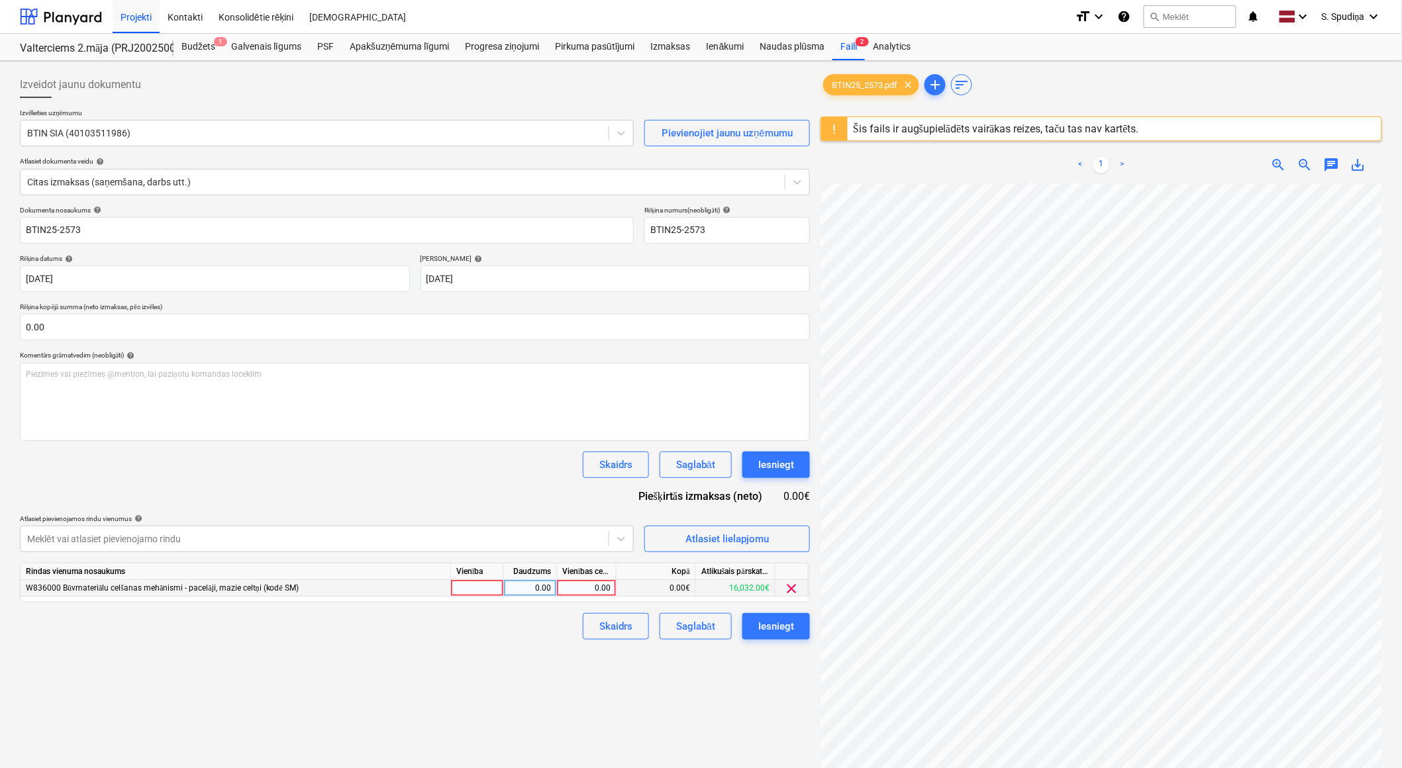
click at [598, 591] on div "0.00" at bounding box center [586, 588] width 48 height 17
type input "180"
click at [666, 635] on button "Saglabāt" at bounding box center [696, 626] width 72 height 26
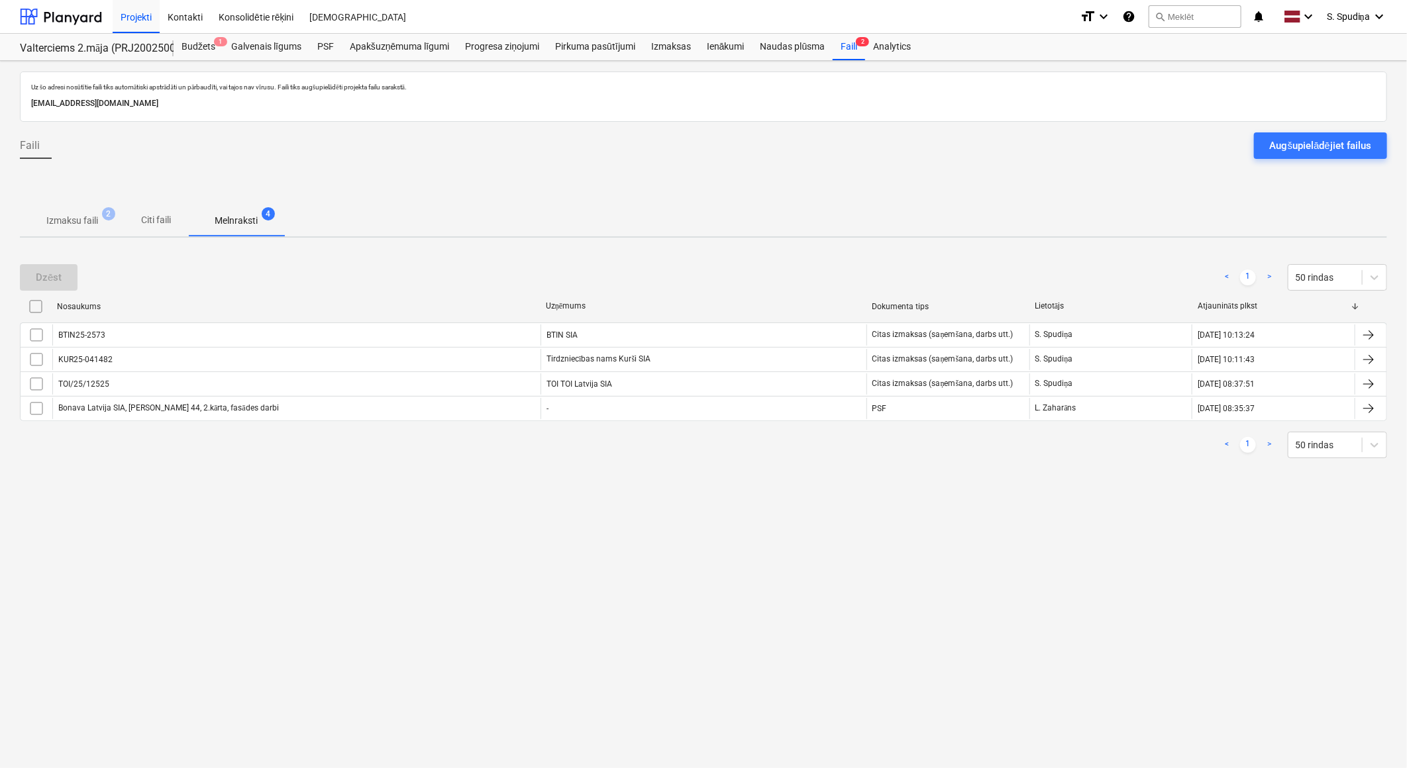
click at [84, 219] on p "Izmaksu faili" at bounding box center [72, 221] width 52 height 14
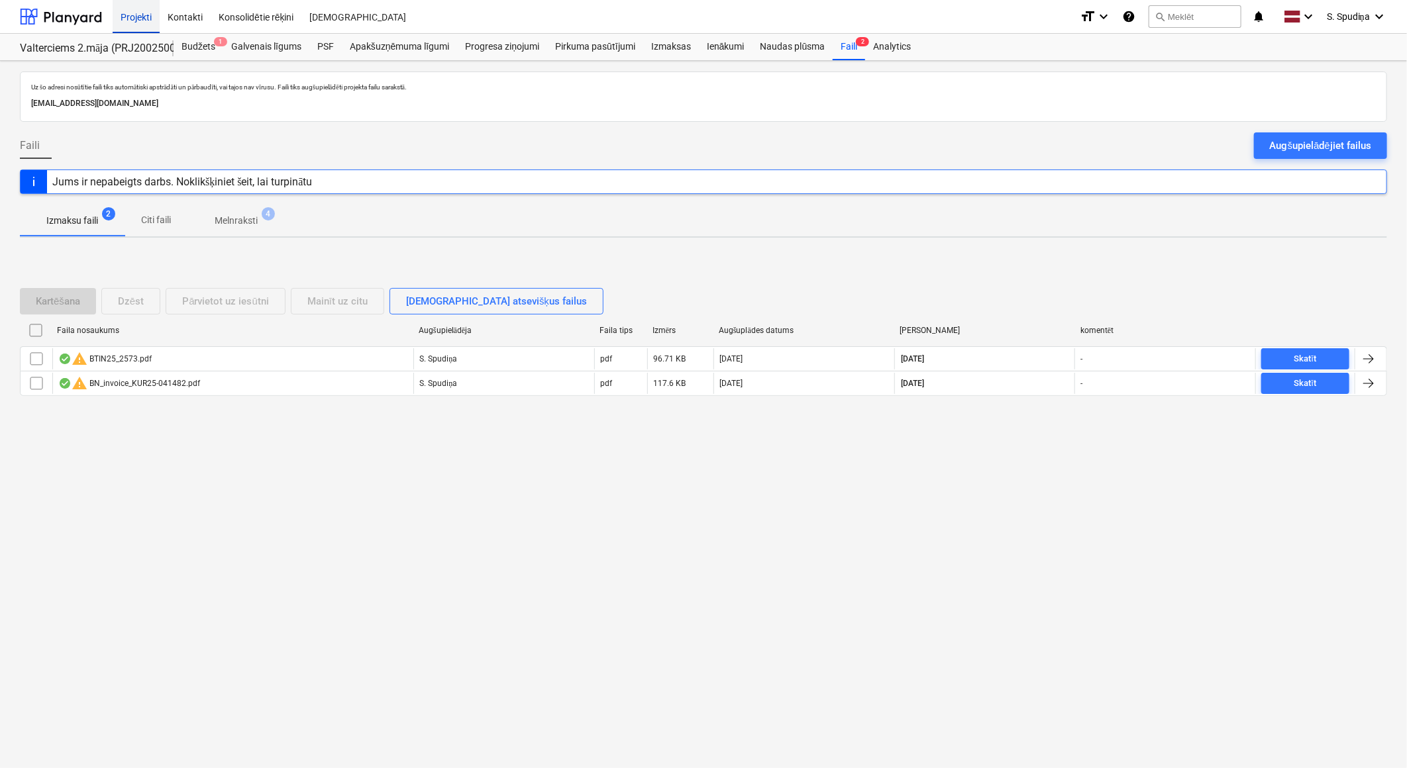
click at [153, 11] on div "Projekti" at bounding box center [136, 16] width 47 height 34
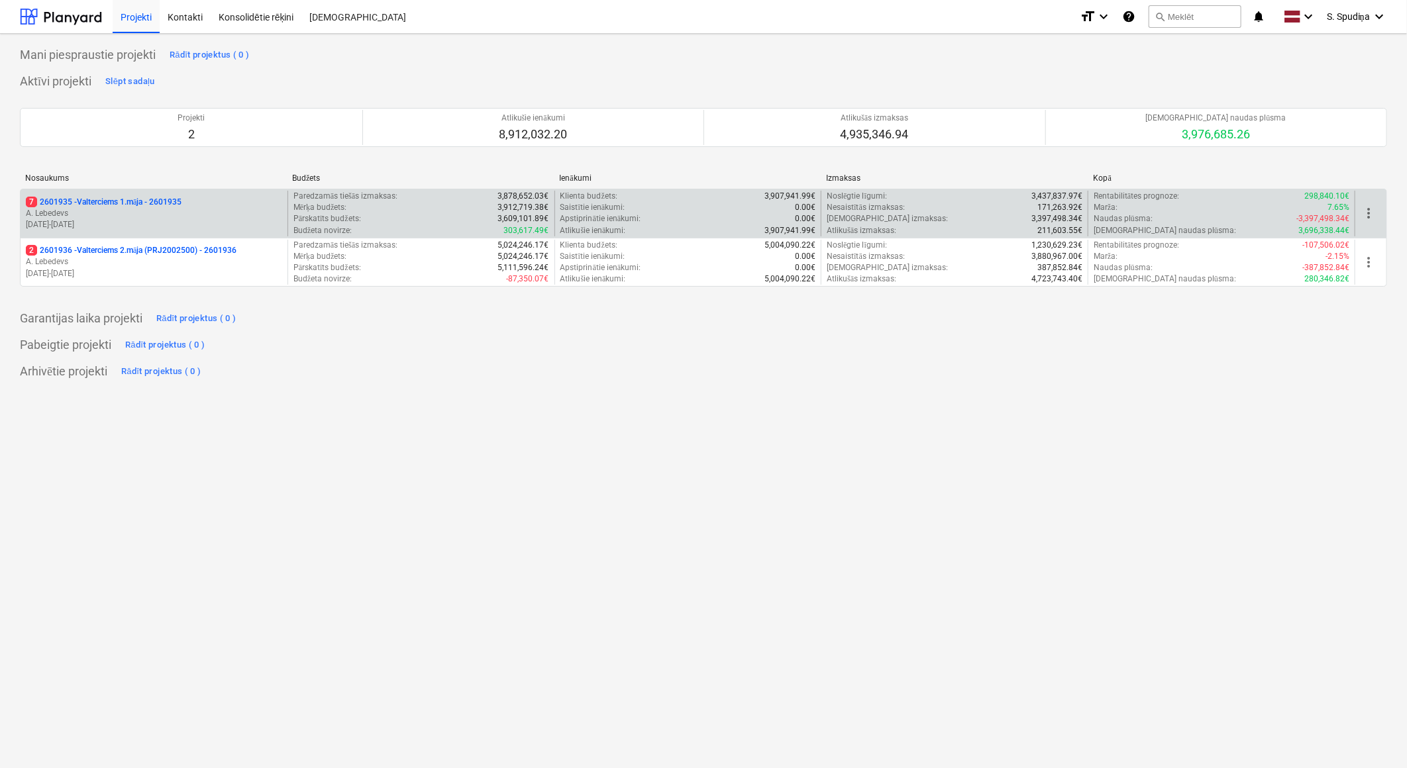
click at [155, 219] on p "[DATE] - [DATE]" at bounding box center [154, 224] width 256 height 11
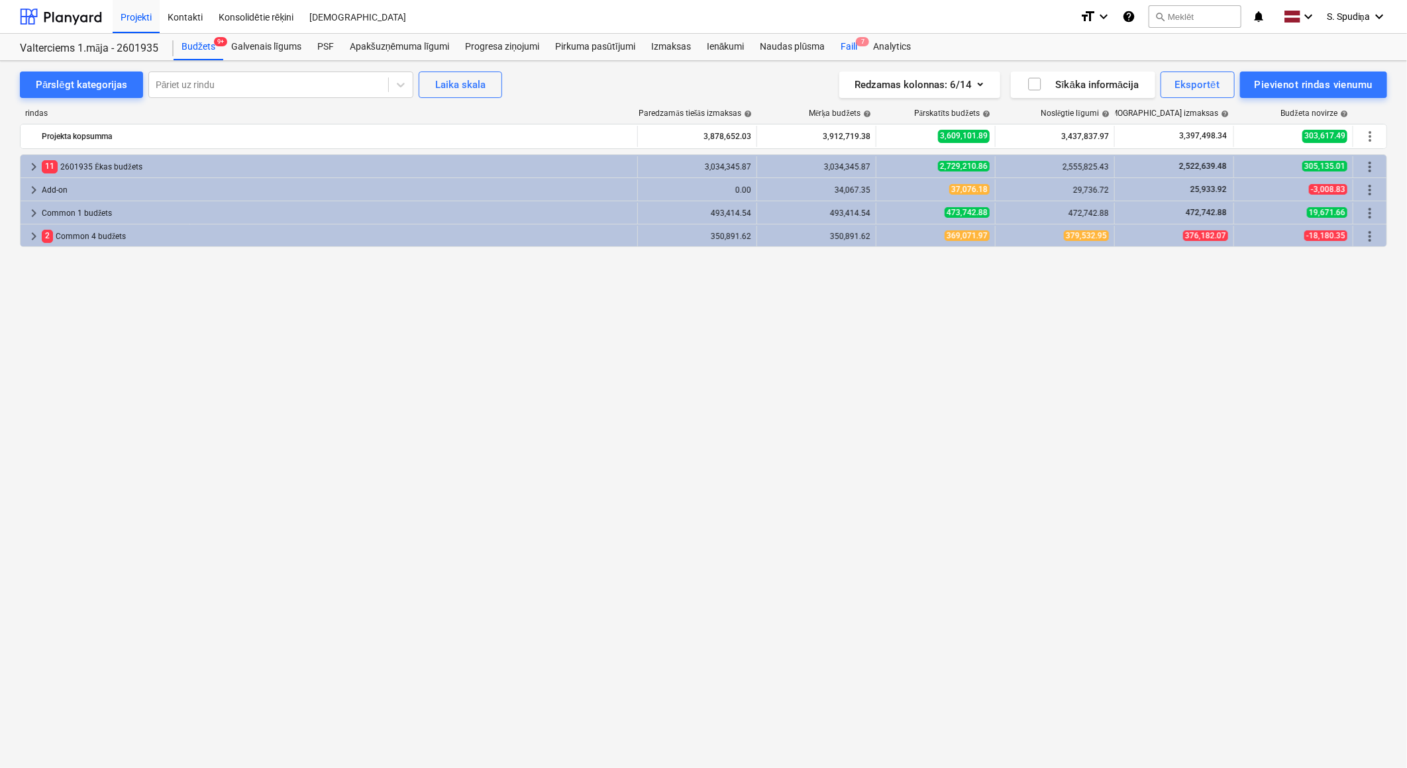
click at [845, 45] on div "Faili 7" at bounding box center [849, 47] width 32 height 26
